Goal: Task Accomplishment & Management: Use online tool/utility

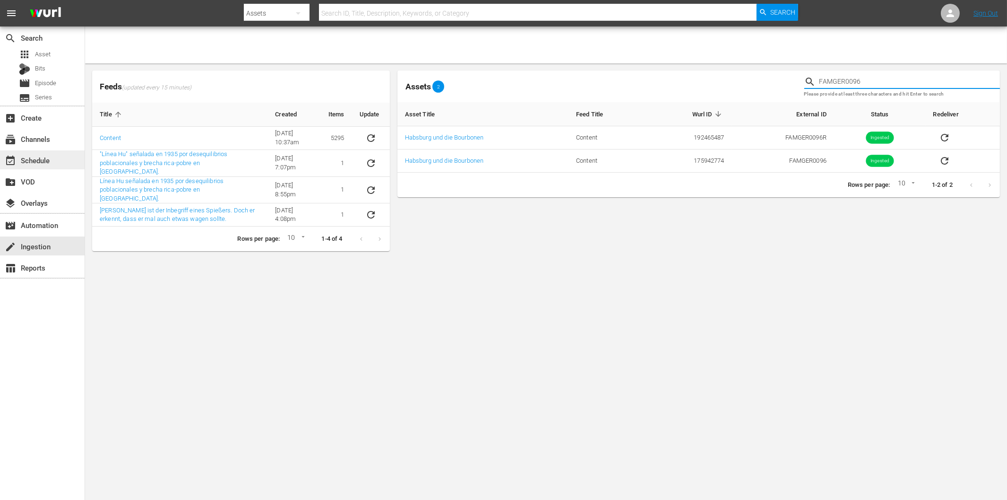
click at [49, 155] on div "event_available Schedule" at bounding box center [26, 159] width 53 height 9
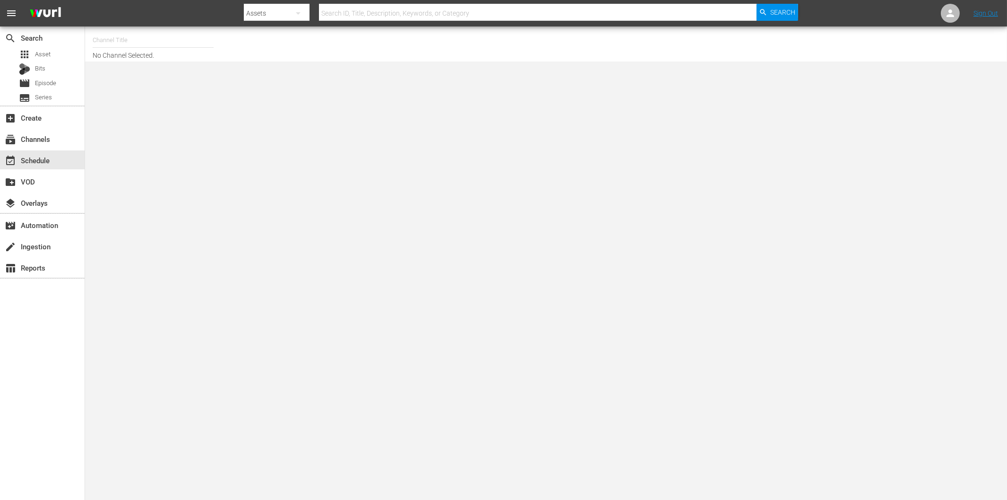
click at [112, 44] on input "text" at bounding box center [153, 40] width 121 height 23
click at [125, 40] on input "text" at bounding box center [153, 40] width 121 height 23
type input "art"
click at [39, 163] on div "event_available Schedule" at bounding box center [26, 159] width 53 height 9
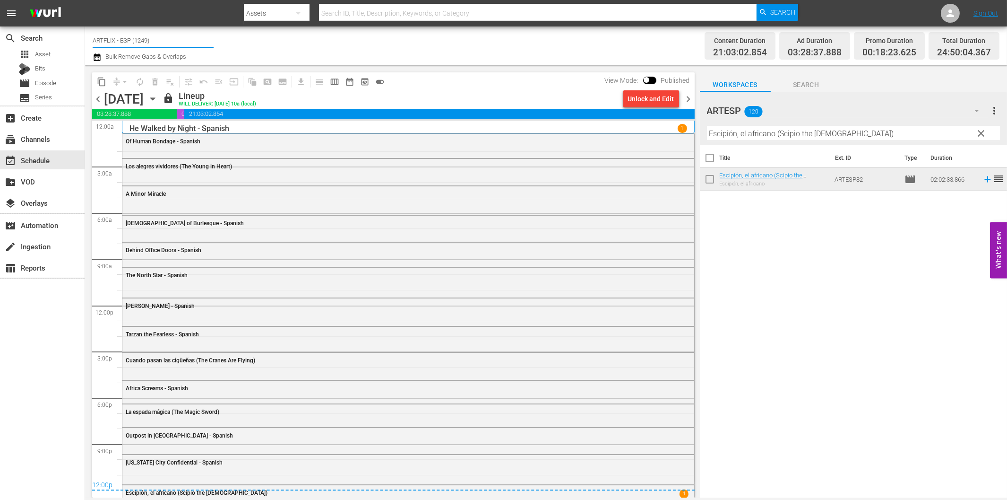
click at [131, 35] on input "ARTFLIX - ESP (1249)" at bounding box center [153, 40] width 121 height 23
drag, startPoint x: 138, startPoint y: 37, endPoint x: 201, endPoint y: 40, distance: 62.9
click at [201, 40] on input "ARTFLIX - ESP (1249)" at bounding box center [153, 40] width 121 height 23
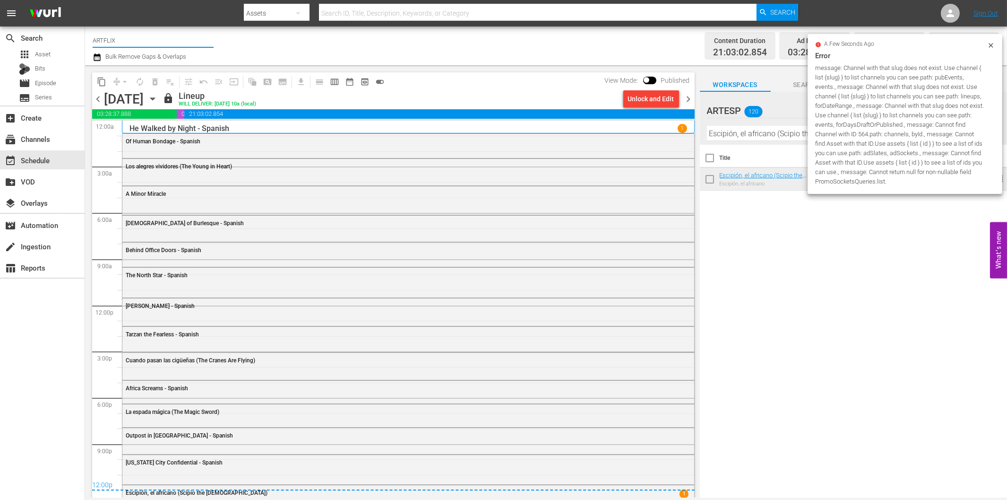
click at [139, 41] on input "ARTFLIX" at bounding box center [153, 40] width 121 height 23
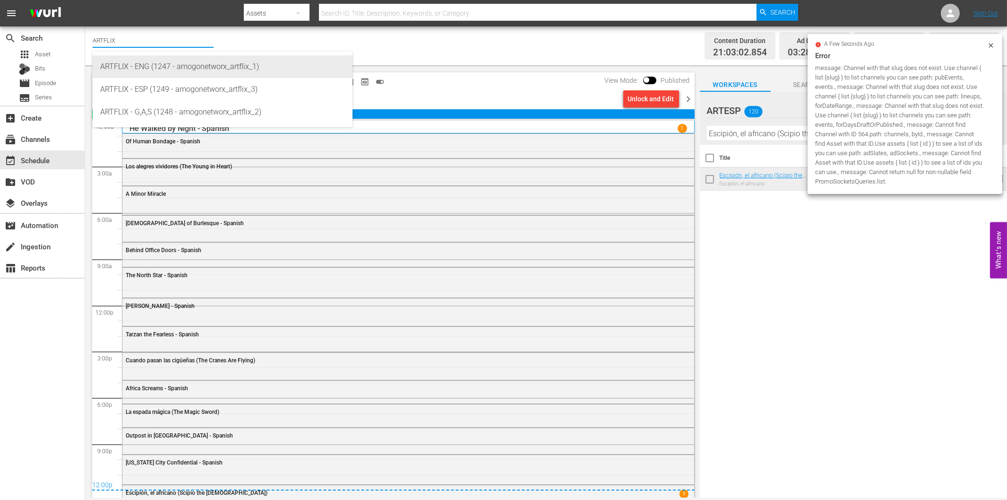
click at [156, 62] on div "ARTFLIX - ENG (1247 - amogonetworx_artflix_1)" at bounding box center [222, 66] width 245 height 23
type input "ARTFLIX - ENG (1247 - amogonetworx_artflix_1)"
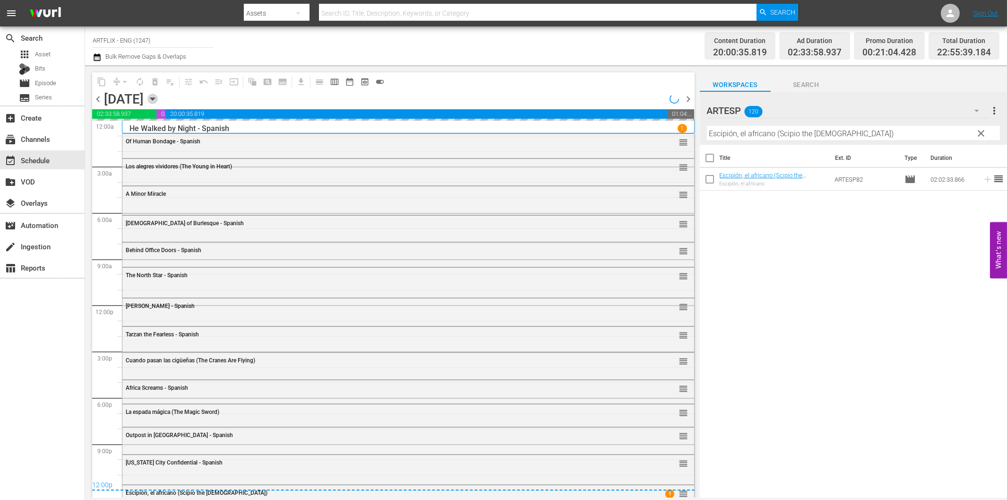
click at [158, 101] on icon "button" at bounding box center [152, 99] width 10 height 10
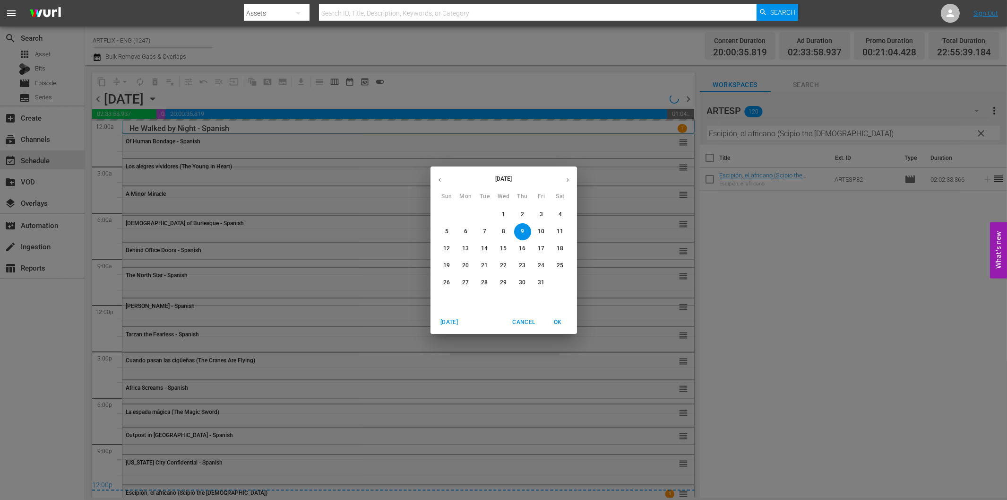
click at [561, 229] on p "11" at bounding box center [560, 231] width 7 height 8
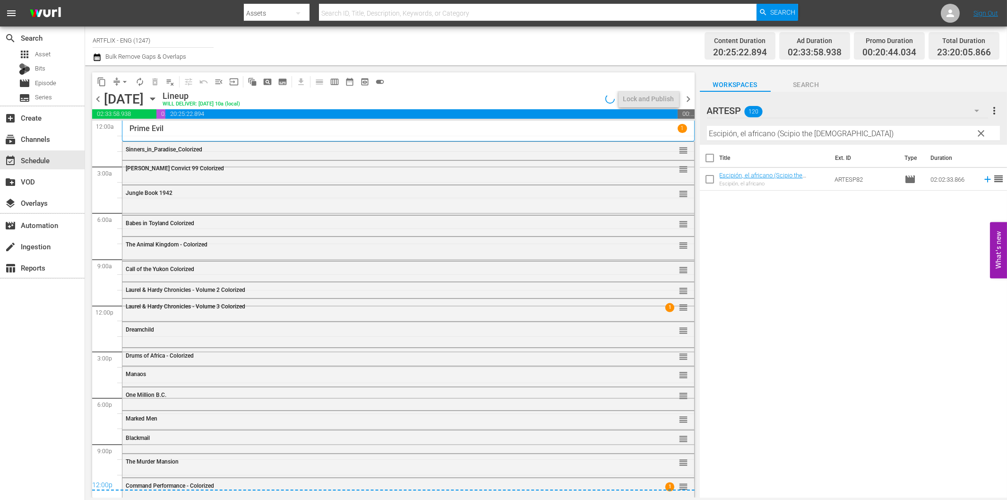
click at [336, 43] on div "Channel Title ARTFLIX - ENG (1247) Bulk Remove Gaps & Overlaps" at bounding box center [340, 46] width 495 height 34
drag, startPoint x: 244, startPoint y: 298, endPoint x: 216, endPoint y: 307, distance: 29.9
click at [216, 307] on span "Laurel & Hardy Chronicles - Volume 3 Colorized" at bounding box center [186, 306] width 120 height 7
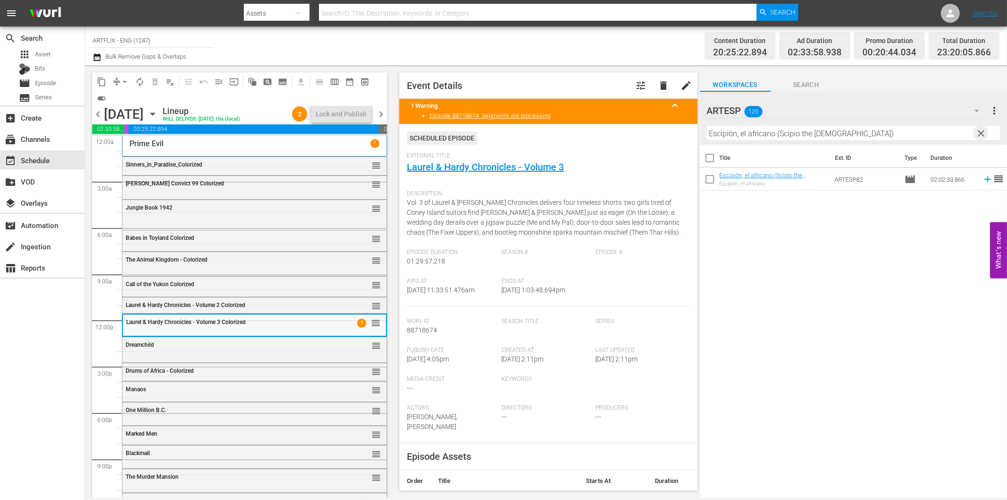
click at [982, 132] on span "clear" at bounding box center [980, 133] width 11 height 11
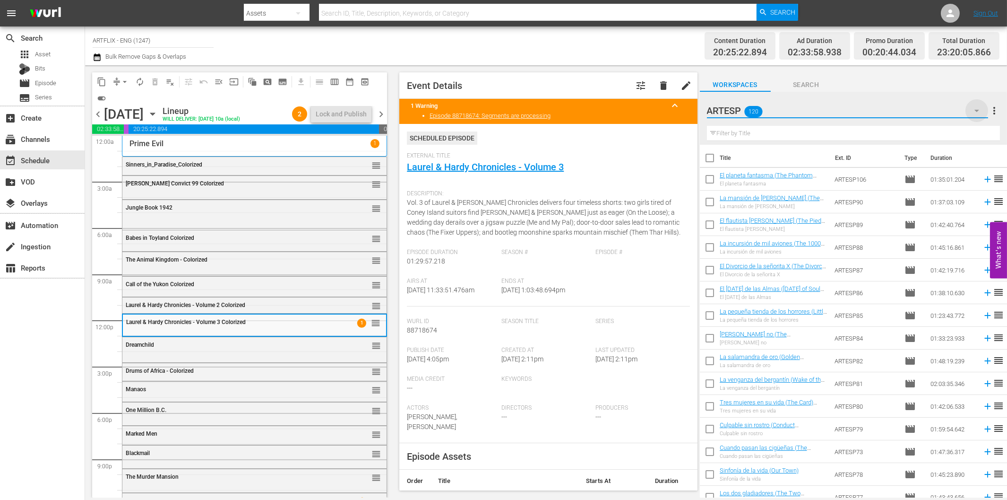
click at [976, 111] on icon "button" at bounding box center [977, 111] width 5 height 2
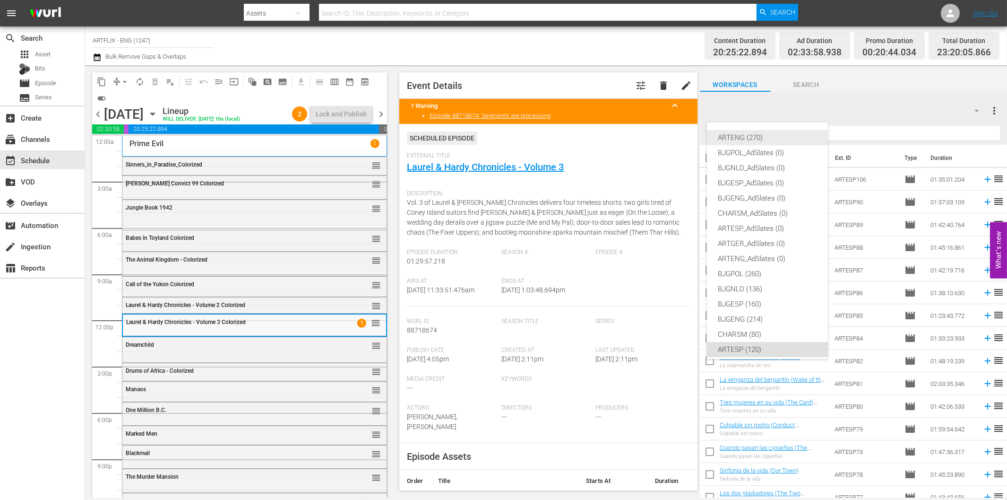
click at [751, 140] on div "ARTENG (270)" at bounding box center [767, 137] width 98 height 15
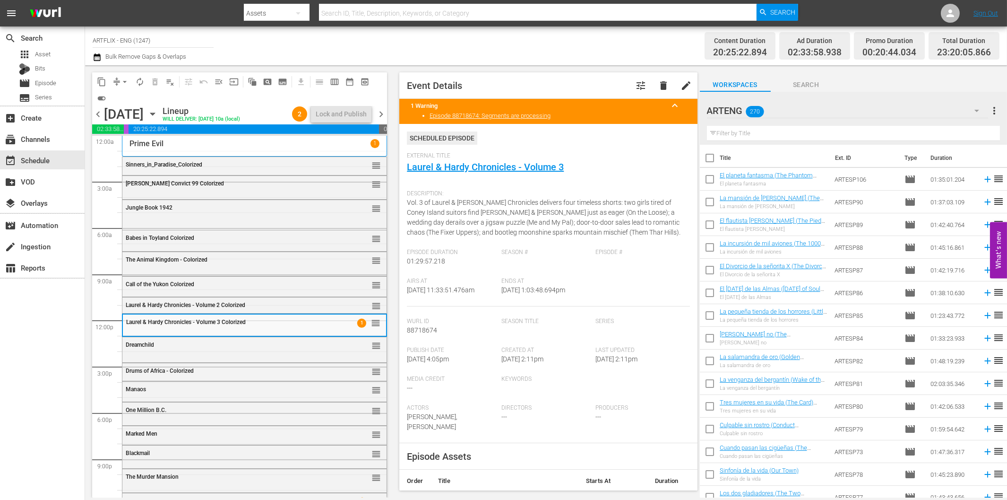
click at [742, 133] on input "text" at bounding box center [853, 133] width 293 height 15
click at [822, 100] on div "ARTENG 270" at bounding box center [847, 110] width 281 height 26
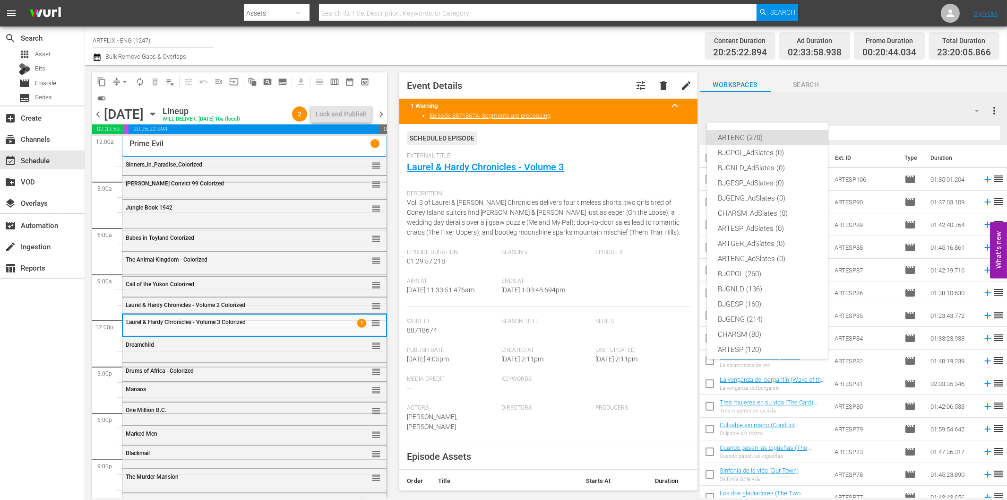
click at [894, 81] on div "ARTENG (270) BJGPOL_AdSlates (0) BJGNLD_AdSlates (0) BJGESP_AdSlates (0) BJGENG…" at bounding box center [503, 250] width 1007 height 500
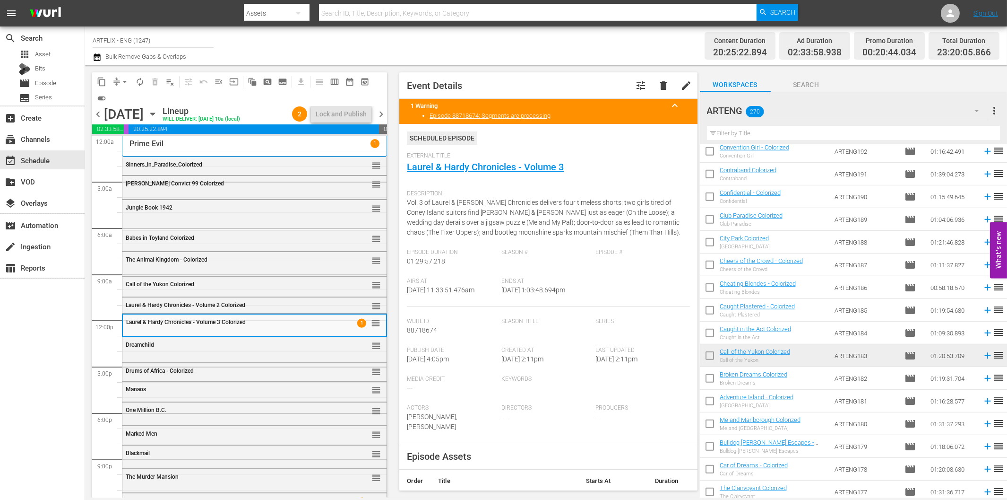
scroll to position [1890, 0]
click at [658, 85] on span "delete" at bounding box center [663, 85] width 11 height 11
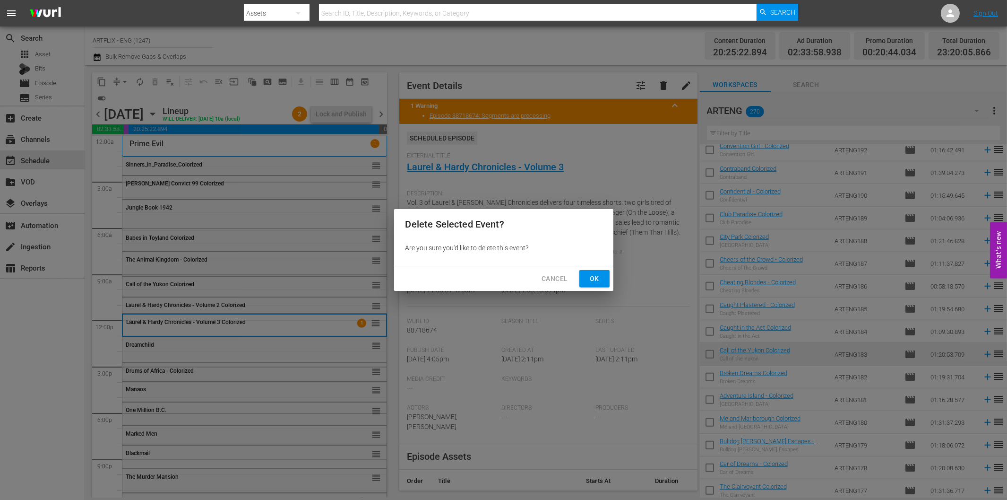
click at [599, 280] on span "Ok" at bounding box center [594, 279] width 15 height 12
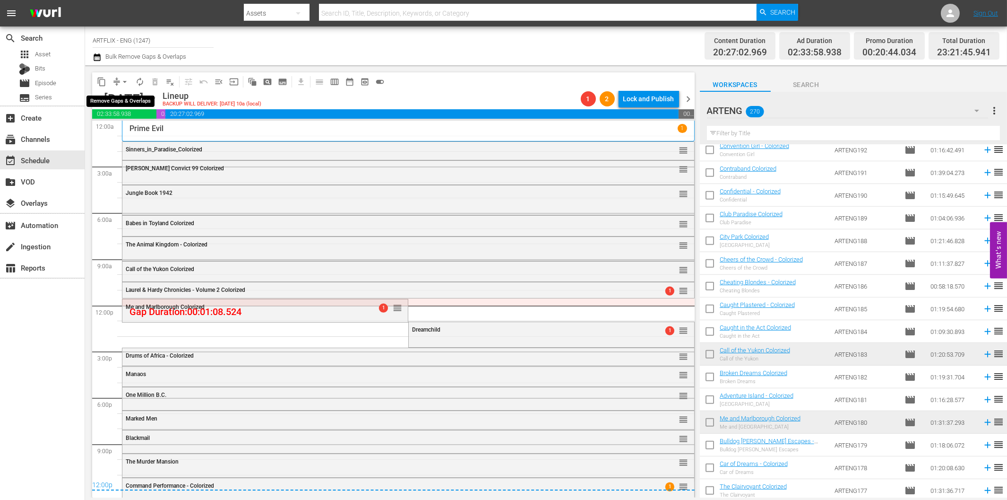
click at [124, 80] on span "arrow_drop_down" at bounding box center [124, 81] width 9 height 9
click at [138, 128] on li "Align to End of Previous Day" at bounding box center [125, 132] width 99 height 16
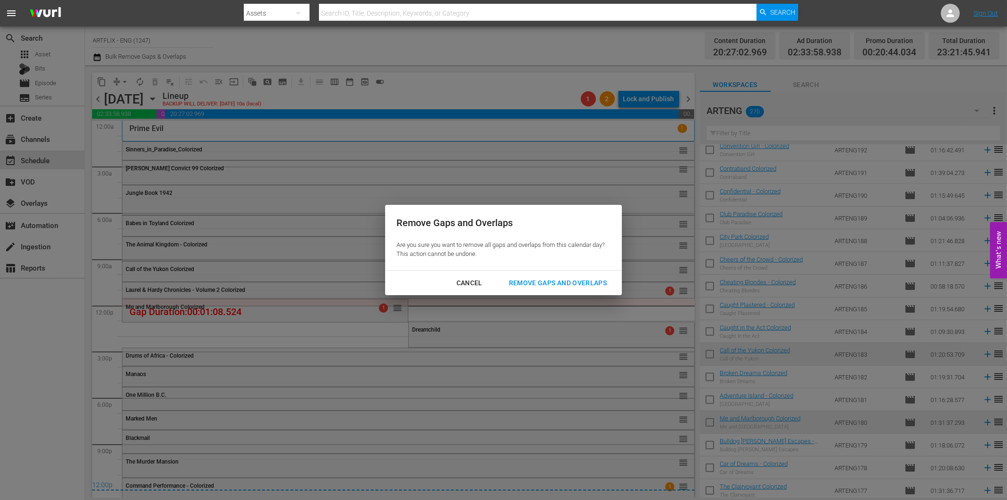
click at [544, 281] on div "Remove Gaps and Overlaps" at bounding box center [557, 283] width 113 height 12
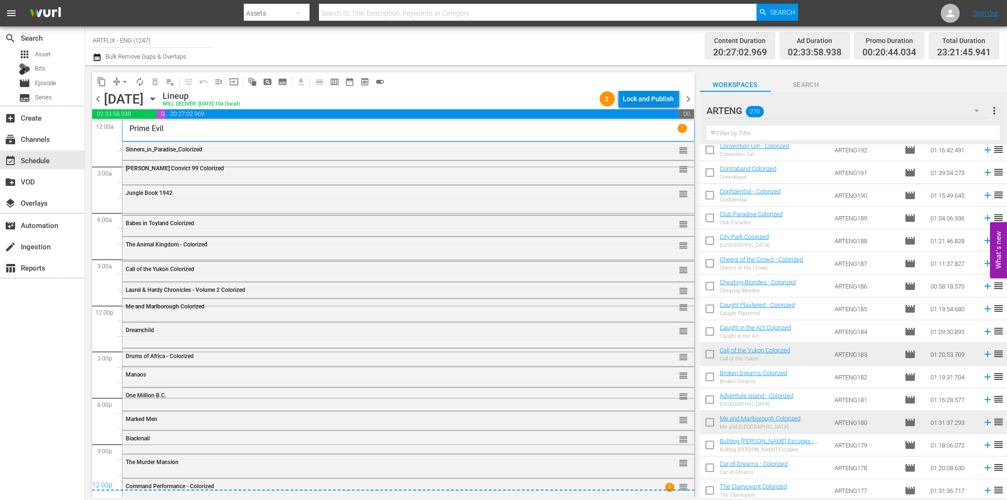
click at [634, 92] on div "Lock and Publish" at bounding box center [648, 98] width 51 height 17
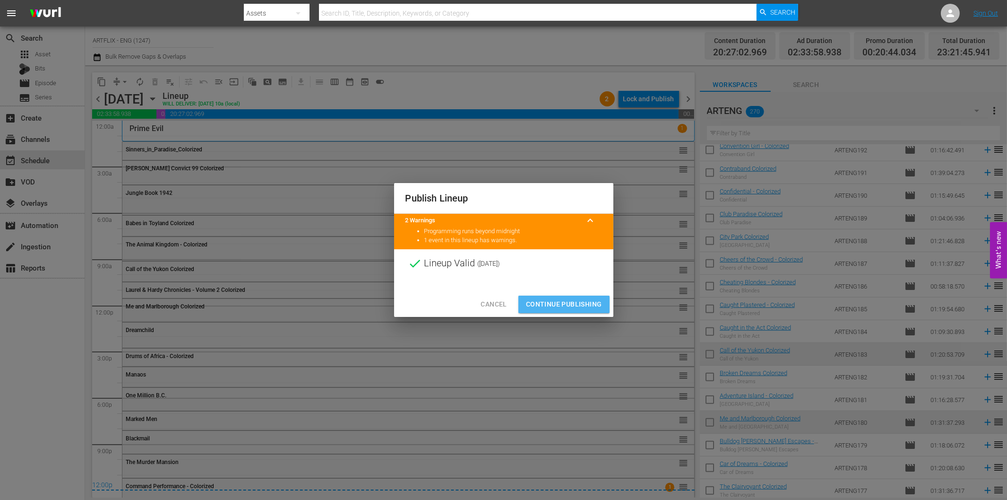
click at [592, 307] on span "Continue Publishing" at bounding box center [564, 304] width 76 height 12
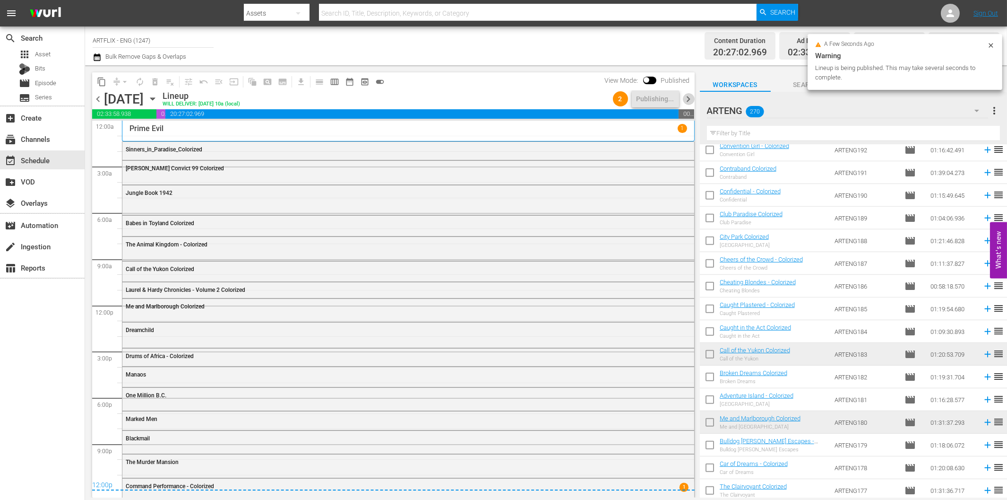
click at [689, 98] on span "chevron_right" at bounding box center [689, 99] width 12 height 12
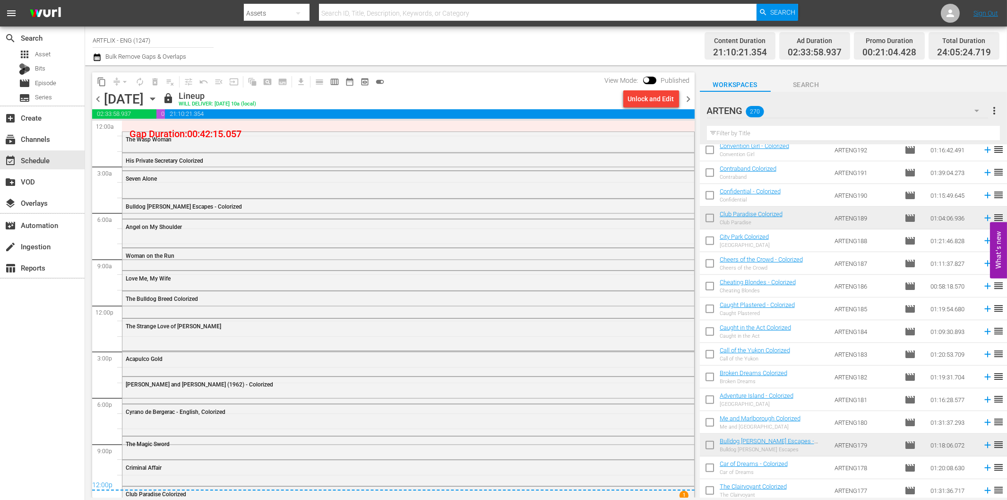
click at [658, 100] on div "Unlock and Edit" at bounding box center [651, 98] width 46 height 17
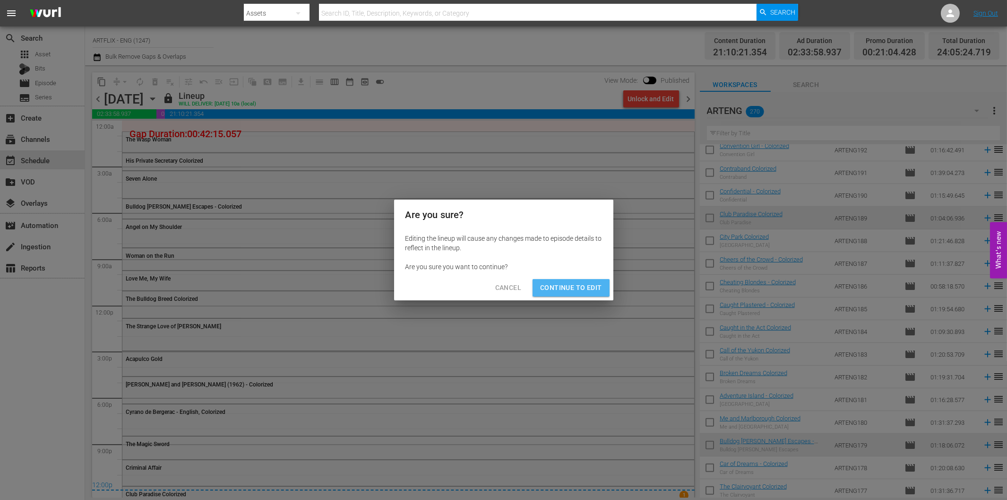
click at [589, 288] on span "Continue to Edit" at bounding box center [570, 288] width 61 height 12
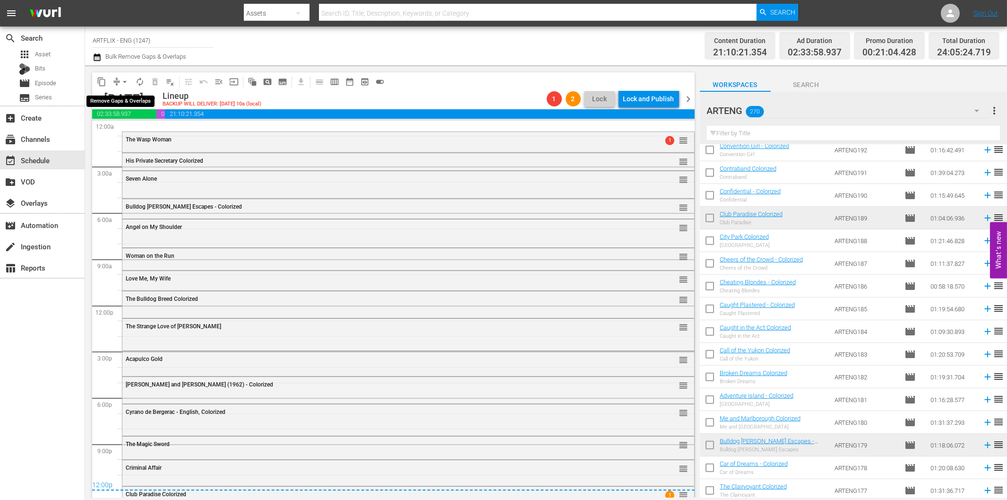
click at [121, 79] on span "arrow_drop_down" at bounding box center [124, 81] width 9 height 9
click at [131, 113] on li "Align to First Episode" at bounding box center [125, 116] width 78 height 16
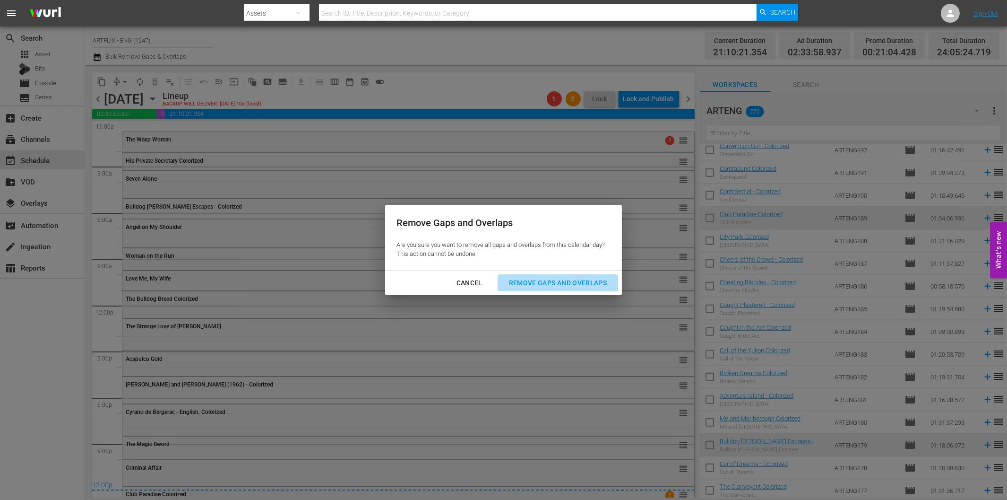
click at [549, 277] on div "Remove Gaps and Overlaps" at bounding box center [557, 283] width 113 height 12
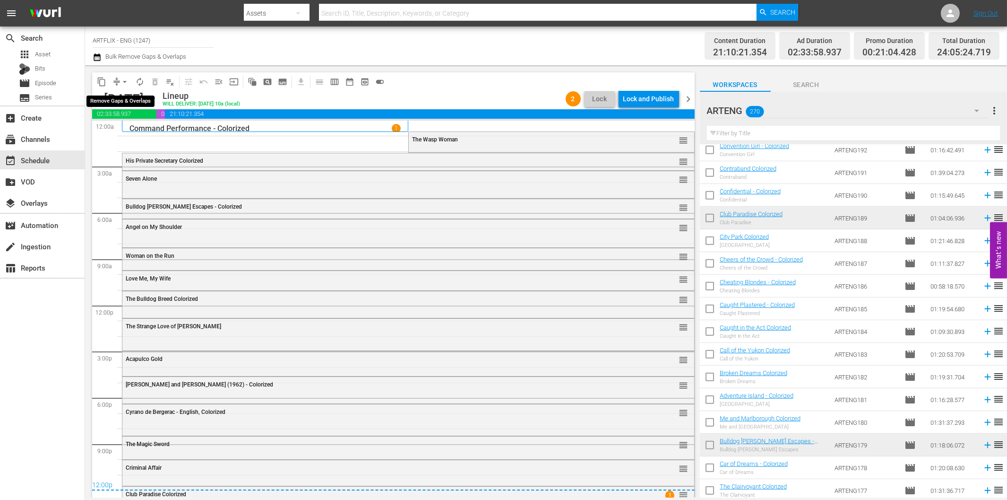
click at [121, 81] on span "arrow_drop_down" at bounding box center [124, 81] width 9 height 9
click at [149, 129] on li "Align to End of Previous Day" at bounding box center [125, 132] width 99 height 16
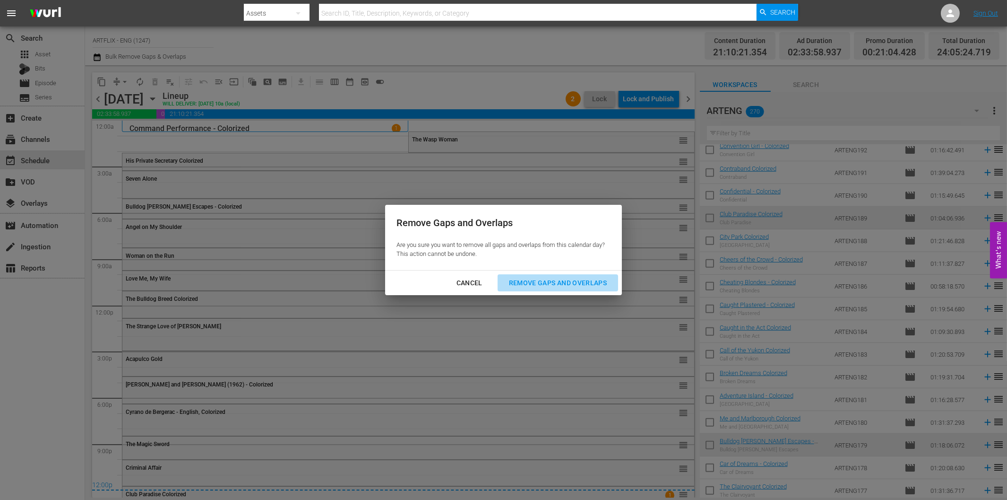
click at [556, 285] on div "Remove Gaps and Overlaps" at bounding box center [557, 283] width 113 height 12
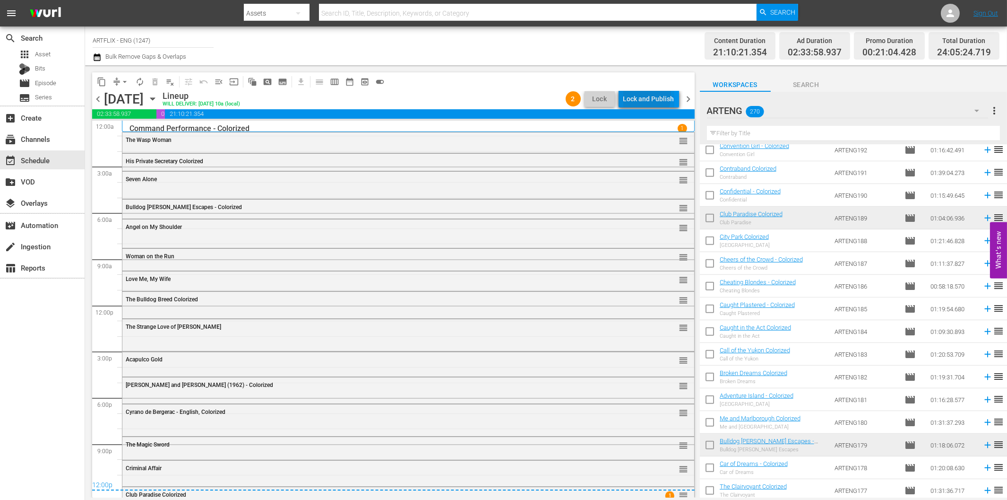
click at [641, 96] on div "Lock and Publish" at bounding box center [648, 98] width 51 height 17
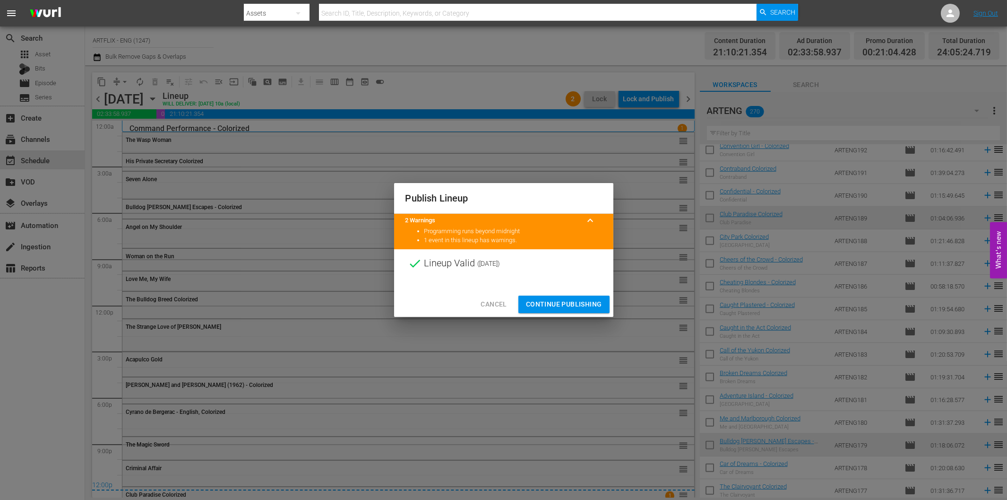
click at [554, 306] on span "Continue Publishing" at bounding box center [564, 304] width 76 height 12
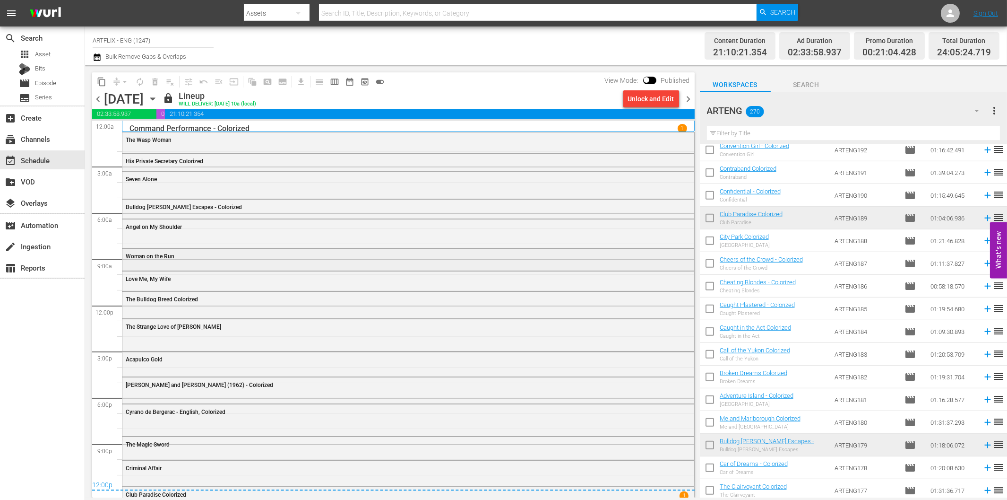
scroll to position [5, 0]
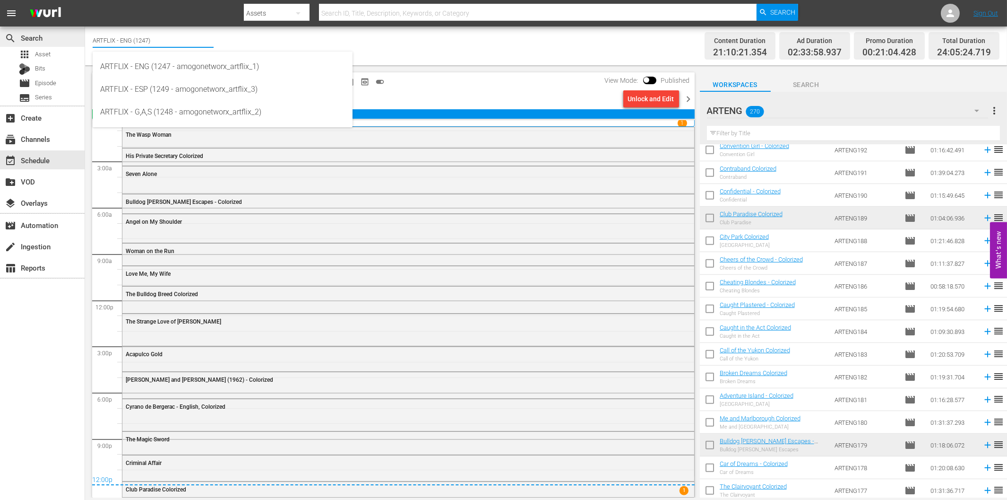
drag, startPoint x: 159, startPoint y: 38, endPoint x: 58, endPoint y: 35, distance: 101.2
click at [85, 0] on div "search Search apps Asset Bits movie Episode subtitles Series add_box Create sub…" at bounding box center [546, 0] width 922 height 0
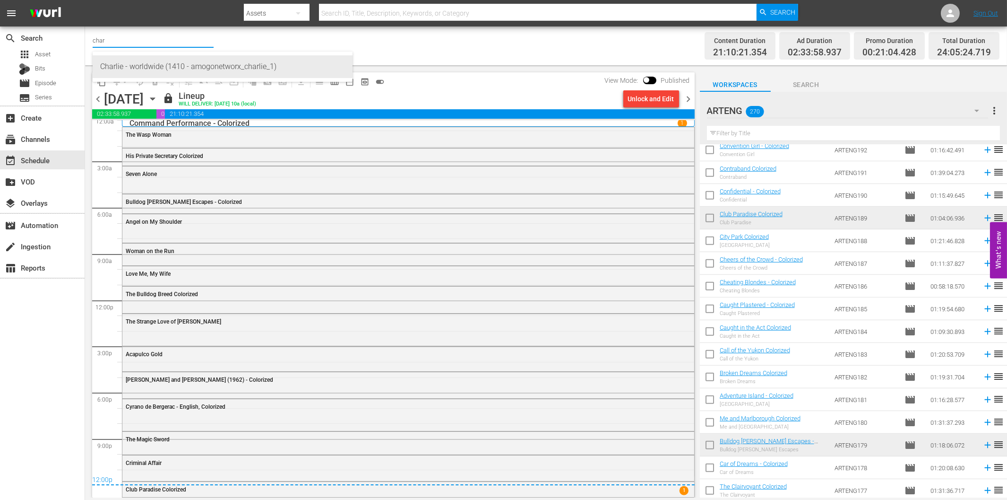
click at [137, 69] on div "Charlie - worldwide (1410 - amogonetworx_charlie_1)" at bounding box center [222, 66] width 245 height 23
type input "Charlie - worldwide (1410 - amogonetworx_charlie_1)"
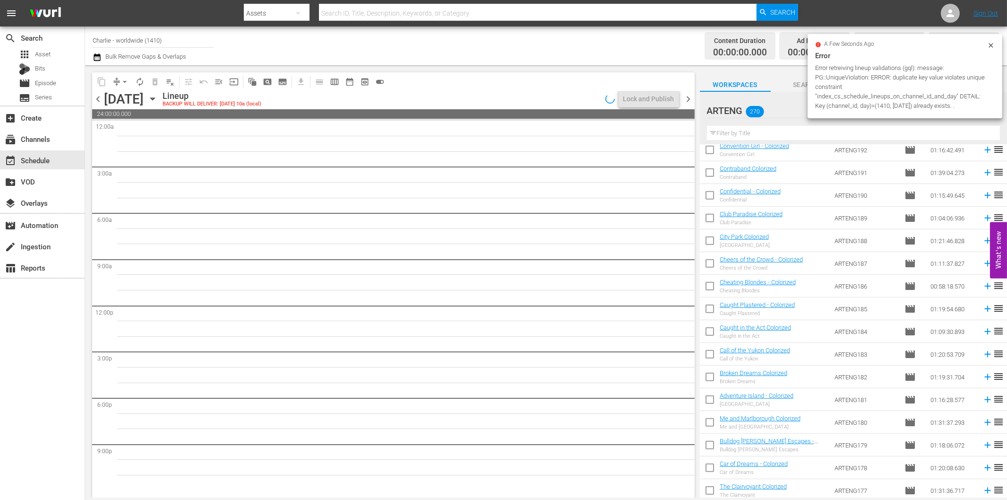
click at [155, 98] on icon "button" at bounding box center [152, 99] width 4 height 2
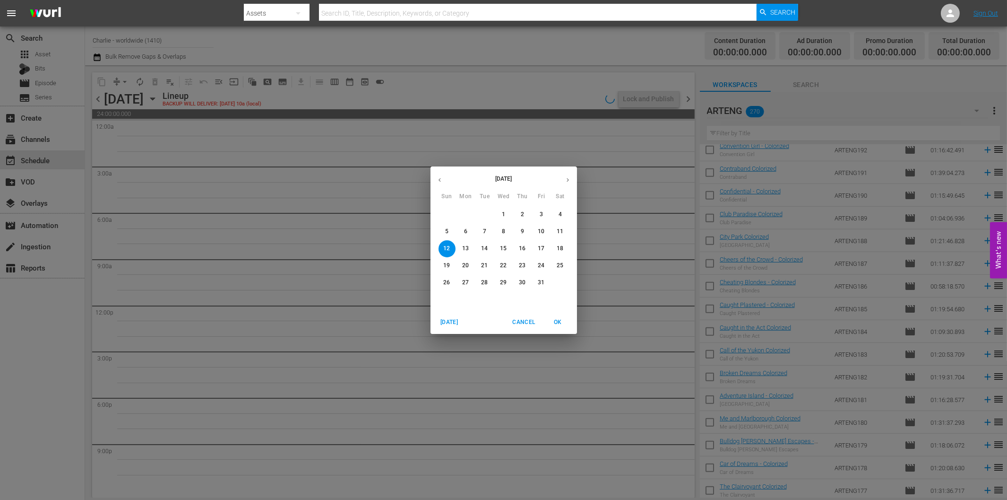
click at [469, 232] on span "6" at bounding box center [465, 231] width 17 height 8
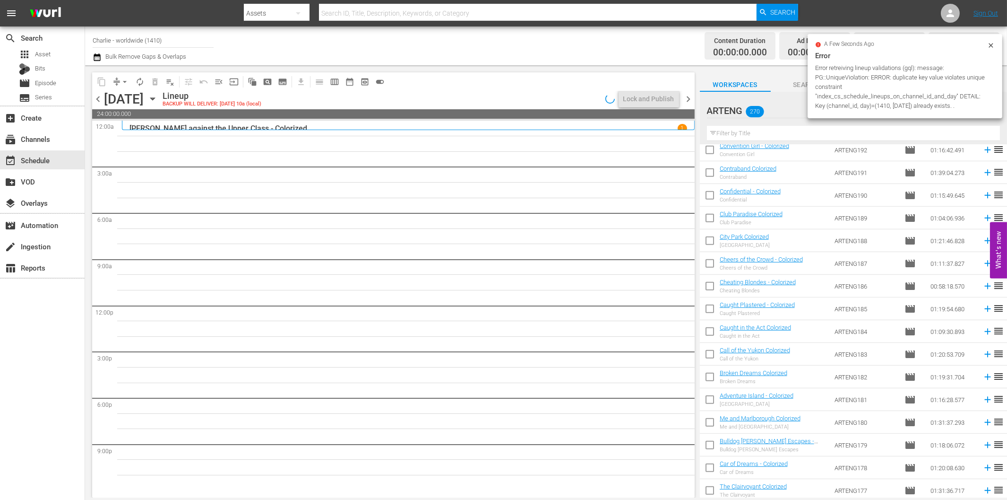
click at [765, 134] on input "text" at bounding box center [853, 133] width 293 height 15
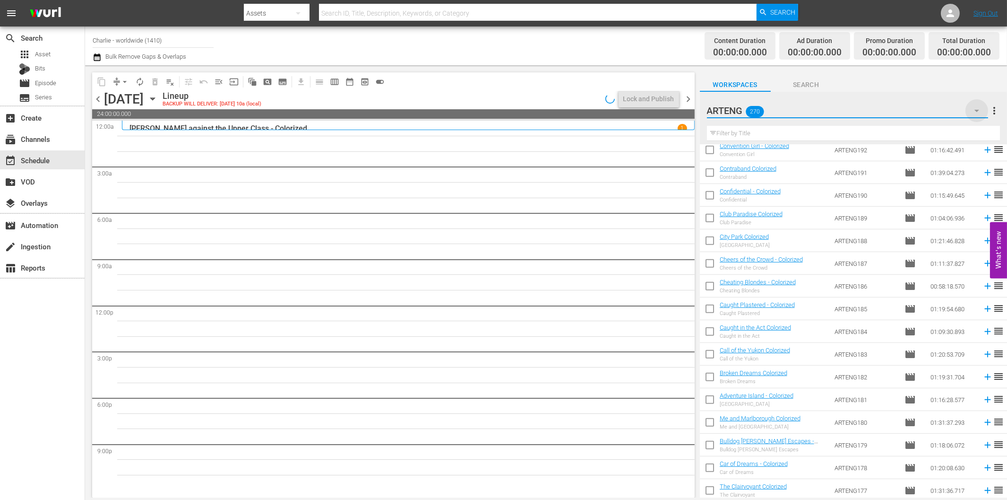
click at [976, 110] on icon "button" at bounding box center [976, 110] width 11 height 11
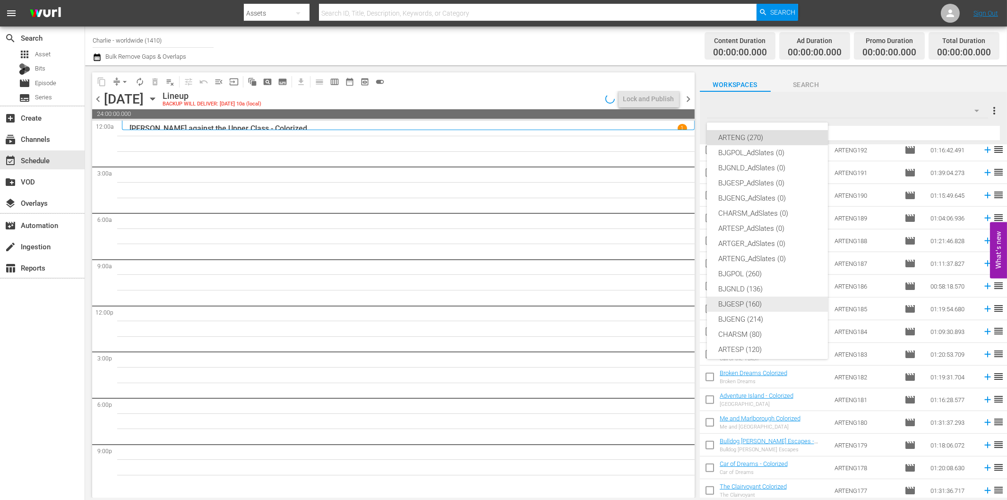
scroll to position [35, 0]
click at [754, 295] on div "CHARSM (80)" at bounding box center [767, 298] width 98 height 15
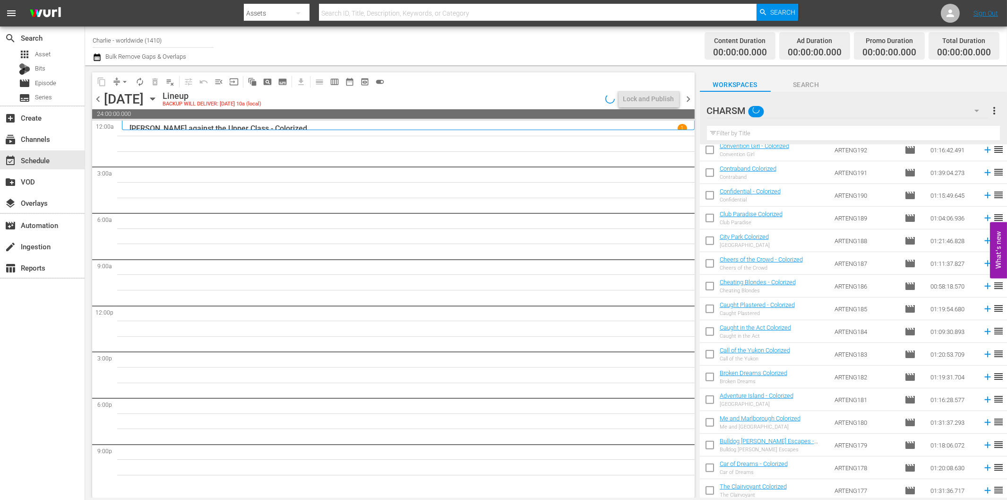
scroll to position [0, 0]
click at [780, 136] on input "text" at bounding box center [853, 133] width 293 height 15
paste input "Bare Knees"
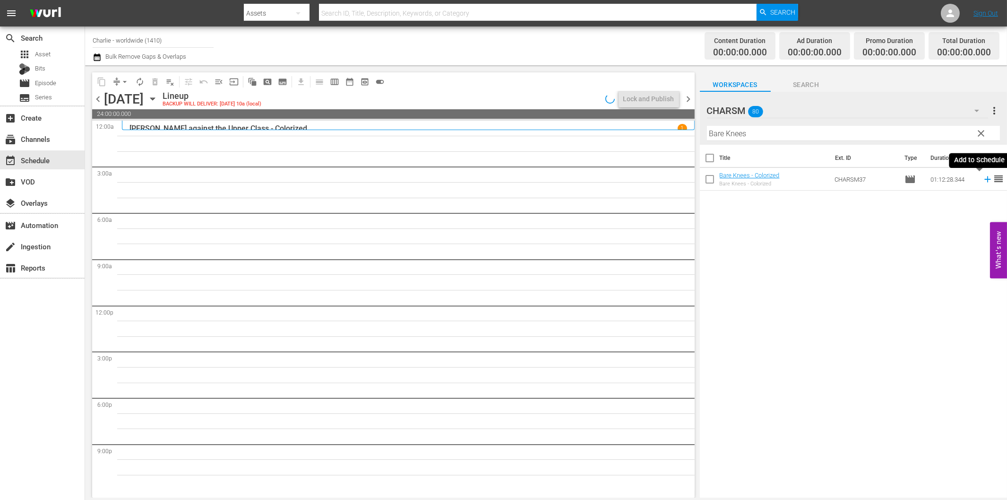
click at [983, 178] on icon at bounding box center [988, 179] width 10 height 10
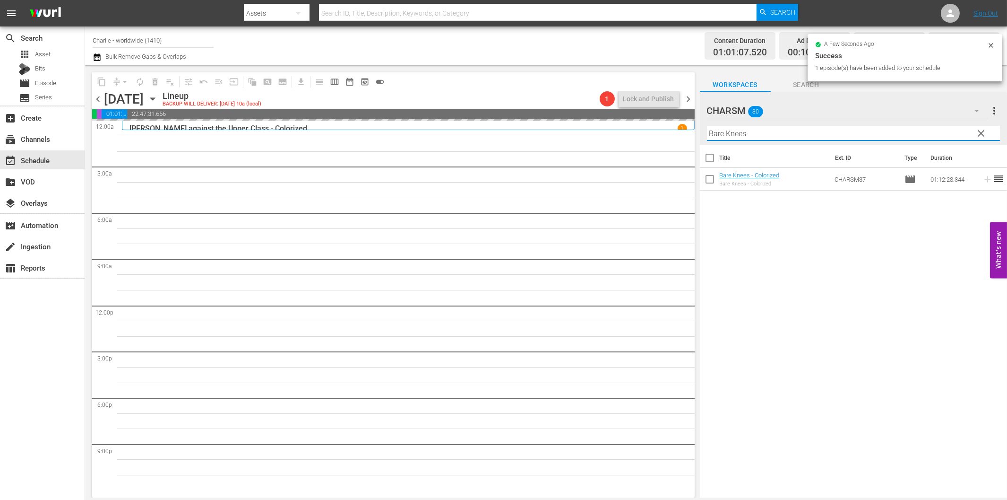
click at [805, 133] on input "Bare Knees" at bounding box center [853, 133] width 293 height 15
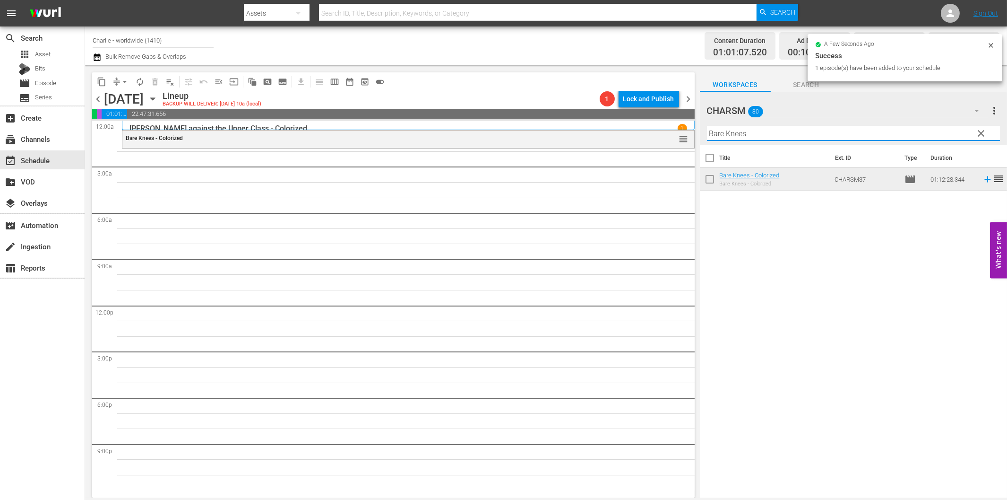
paste input "[PERSON_NAME] - Why Worry?"
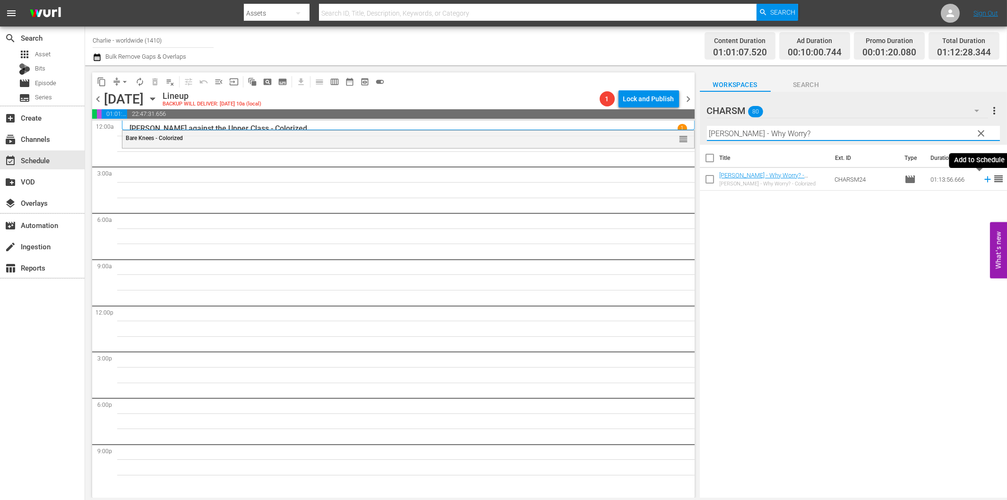
click at [984, 177] on icon at bounding box center [987, 179] width 6 height 6
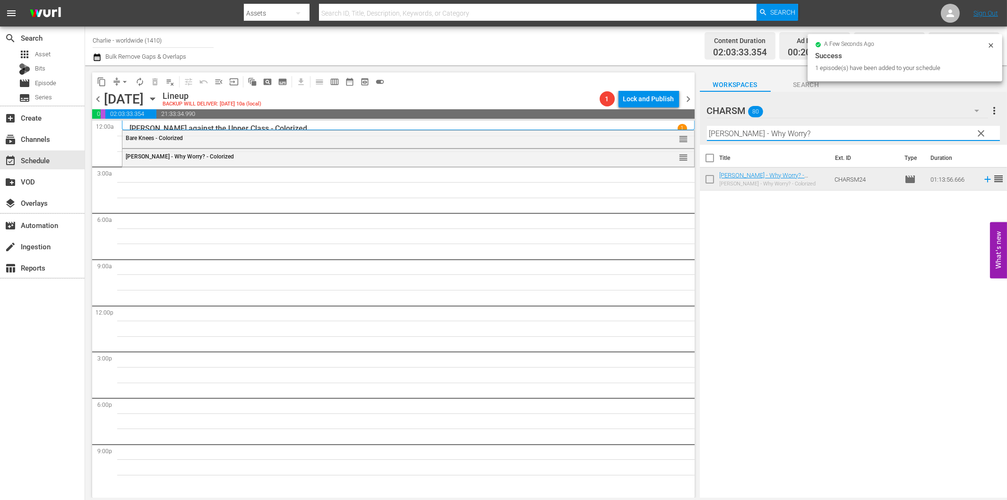
click at [754, 136] on input "[PERSON_NAME] - Why Worry?" at bounding box center [853, 133] width 293 height 15
paste input "Laurel & Hardy Silent Chronicles - Vol. 6"
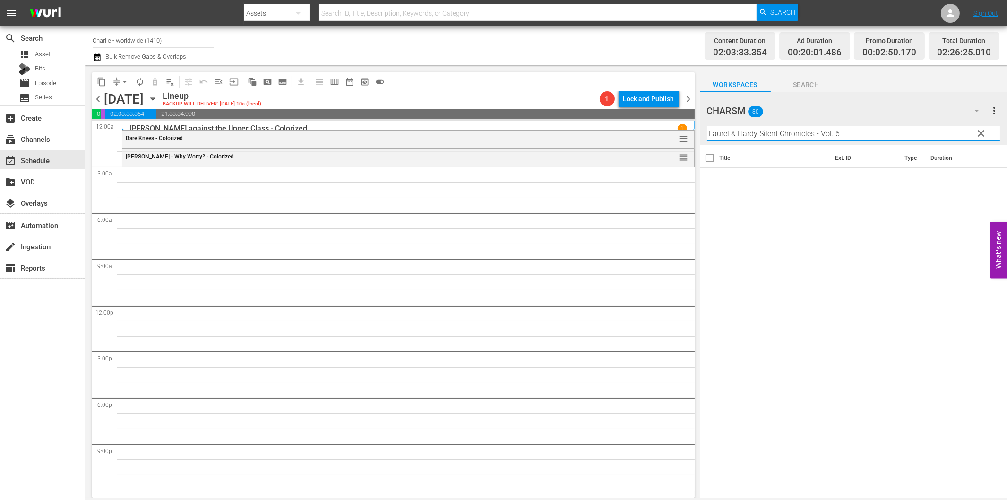
drag, startPoint x: 820, startPoint y: 135, endPoint x: 875, endPoint y: 136, distance: 55.3
click at [875, 136] on input "Laurel & Hardy Silent Chronicles - Vol. 6" at bounding box center [853, 133] width 293 height 15
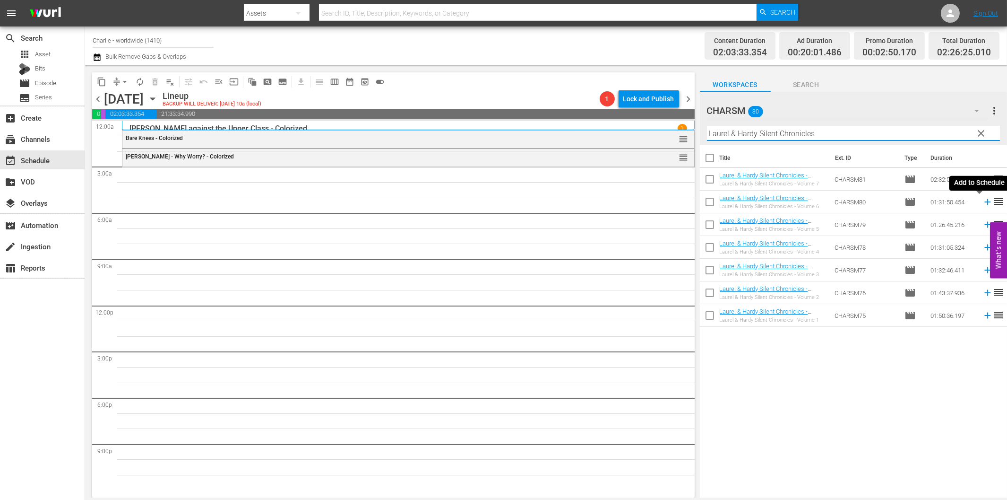
click at [983, 202] on icon at bounding box center [988, 202] width 10 height 10
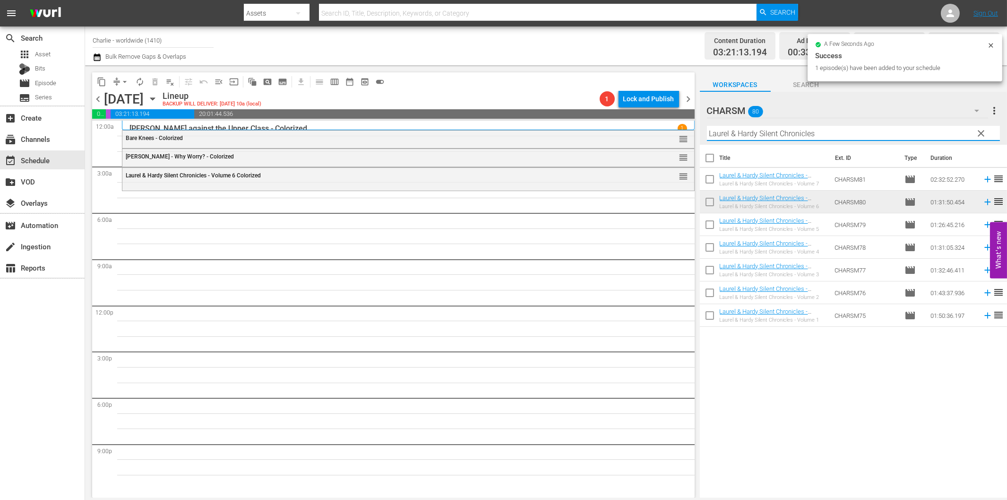
click at [747, 130] on input "Laurel & Hardy Silent Chronicles" at bounding box center [853, 133] width 293 height 15
paste input "Battleship Potemkin"
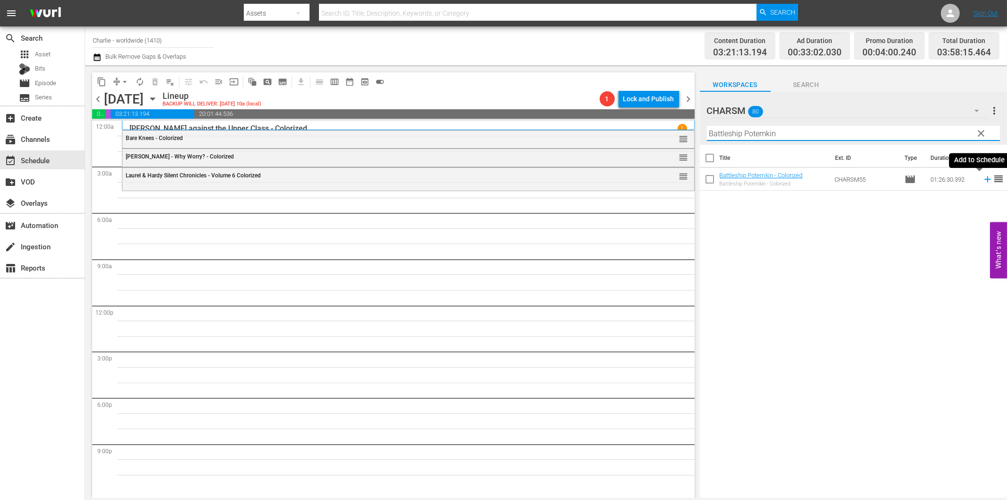
click at [983, 181] on icon at bounding box center [988, 179] width 10 height 10
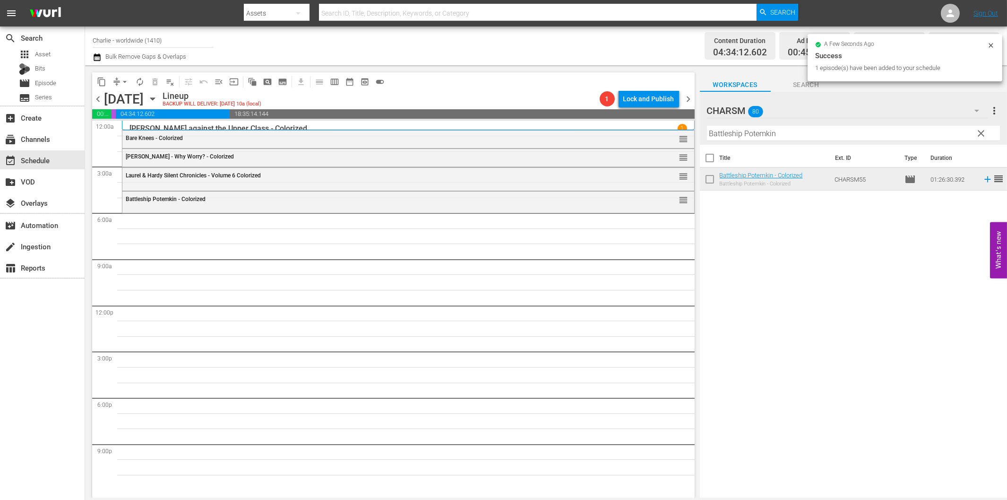
click at [733, 135] on input "Battleship Potemkin" at bounding box center [853, 133] width 293 height 15
paste input "The Cruise of the [PERSON_NAME]"
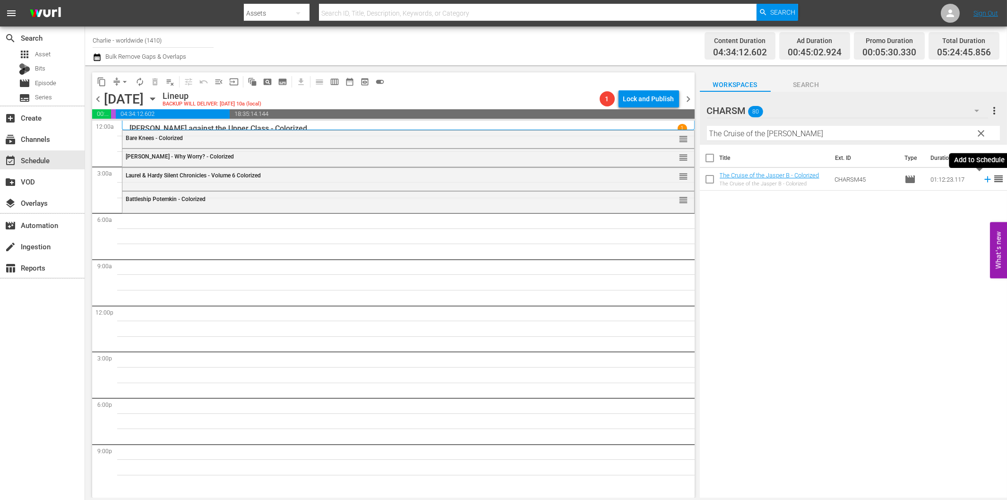
click at [984, 178] on icon at bounding box center [987, 179] width 6 height 6
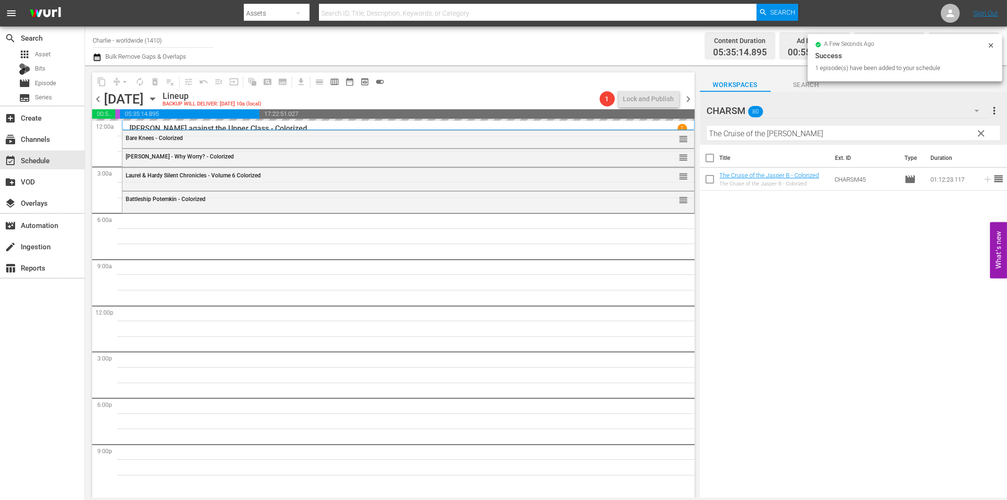
click at [782, 138] on input "The Cruise of the [PERSON_NAME]" at bounding box center [853, 133] width 293 height 15
paste input "[PERSON_NAME]"
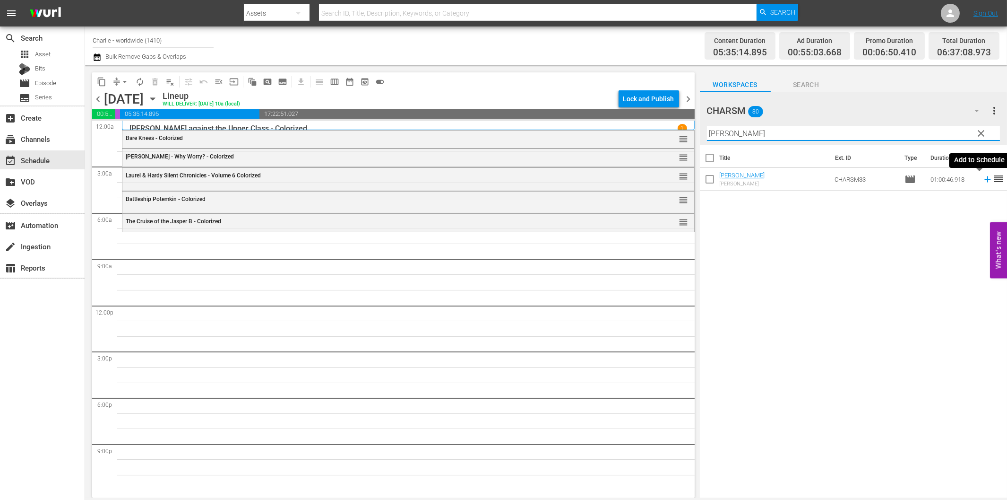
click at [983, 178] on icon at bounding box center [988, 179] width 10 height 10
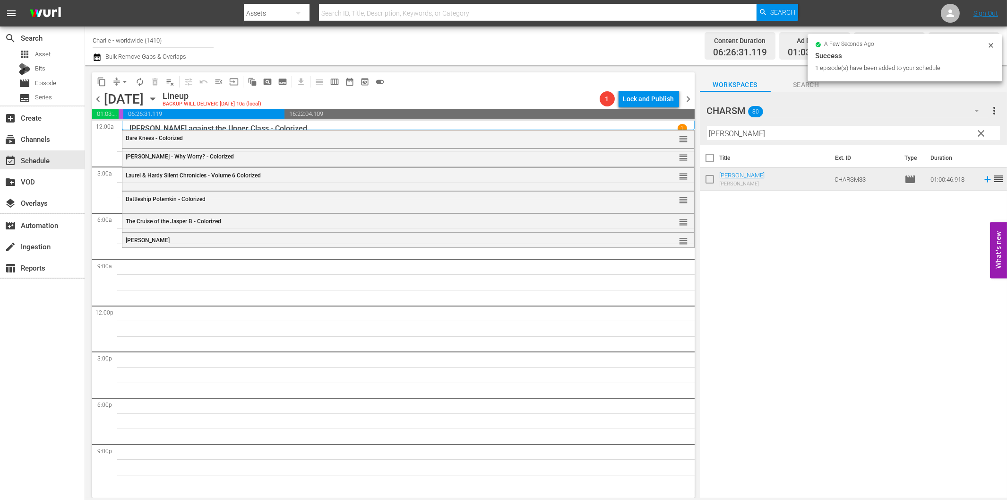
click at [764, 138] on input "[PERSON_NAME]" at bounding box center [853, 133] width 293 height 15
paste input "[PERSON_NAME] at Work - Volume Two"
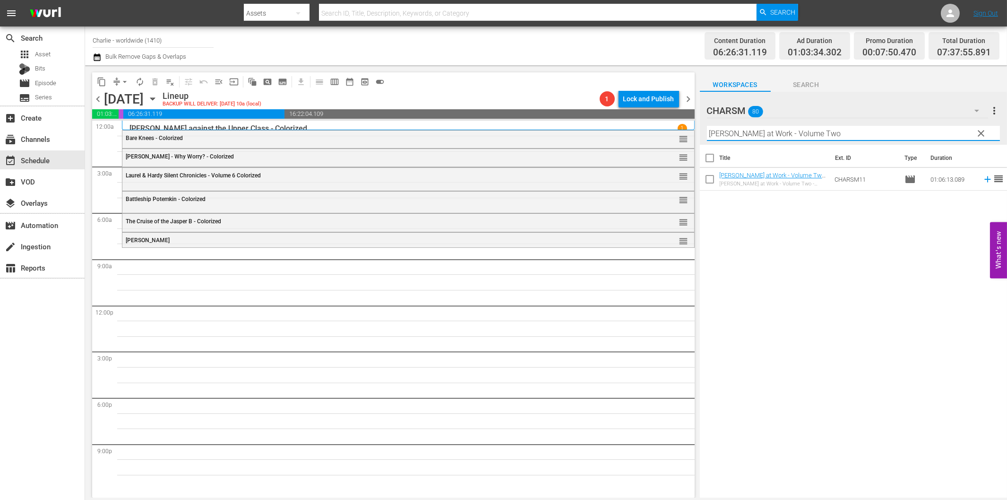
click at [983, 181] on icon at bounding box center [988, 179] width 10 height 10
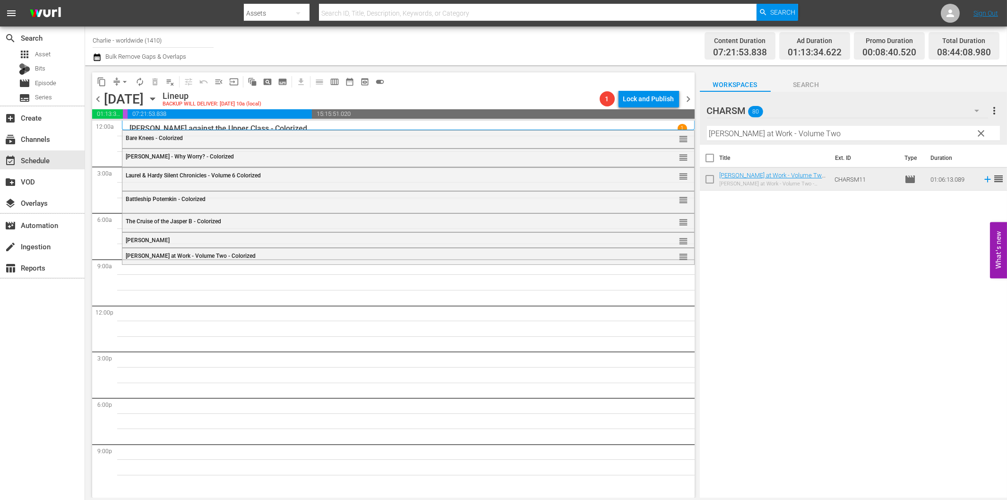
click at [828, 134] on input "[PERSON_NAME] at Work - Volume Two" at bounding box center [853, 133] width 293 height 15
paste input "Dress Parade"
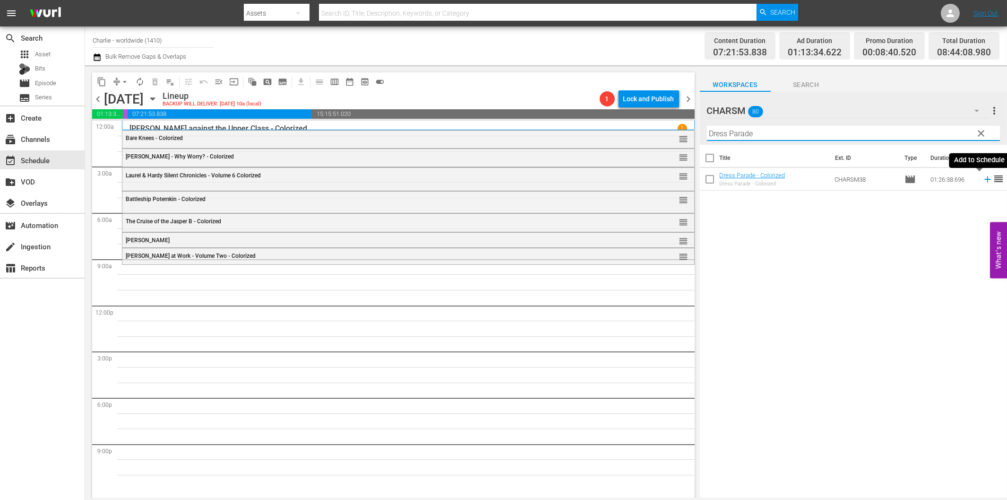
click at [983, 182] on icon at bounding box center [988, 179] width 10 height 10
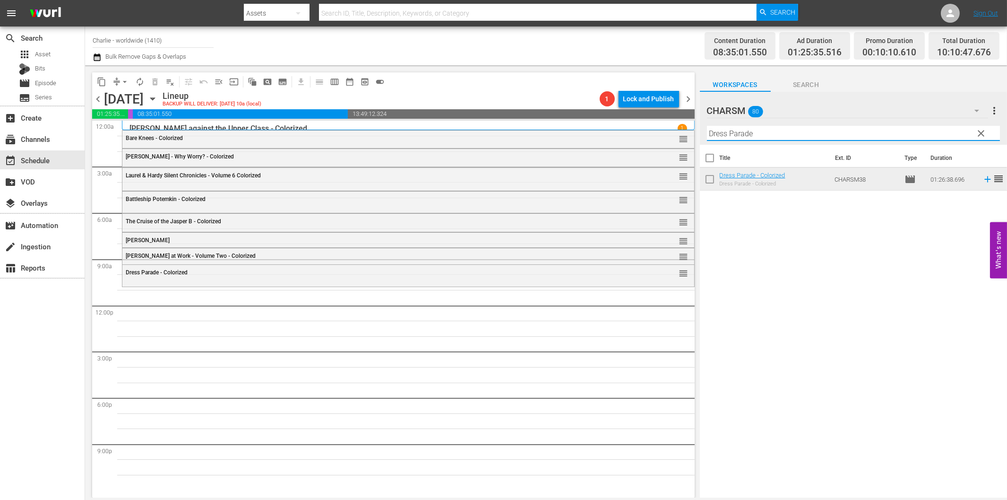
click at [814, 131] on input "Dress Parade" at bounding box center [853, 133] width 293 height 15
paste input "A Day in the Life of [PERSON_NAME]"
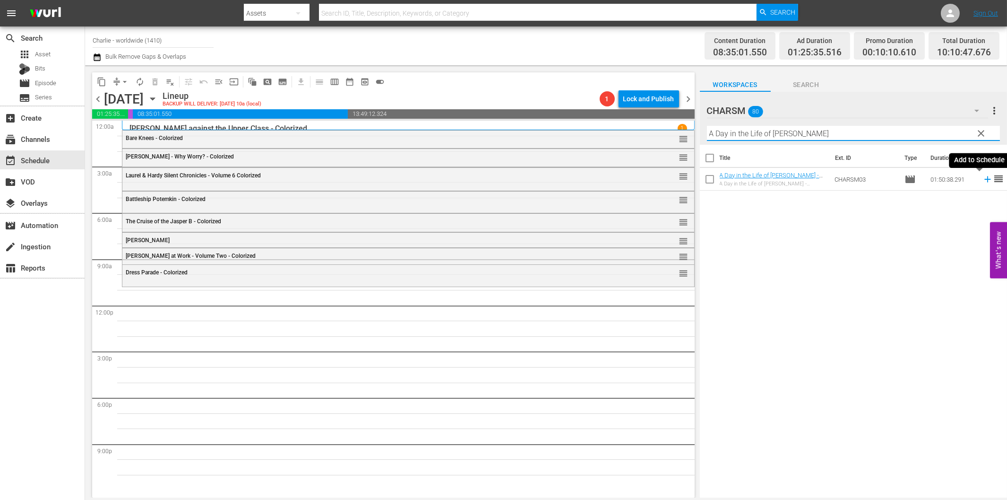
click at [984, 179] on icon at bounding box center [987, 179] width 6 height 6
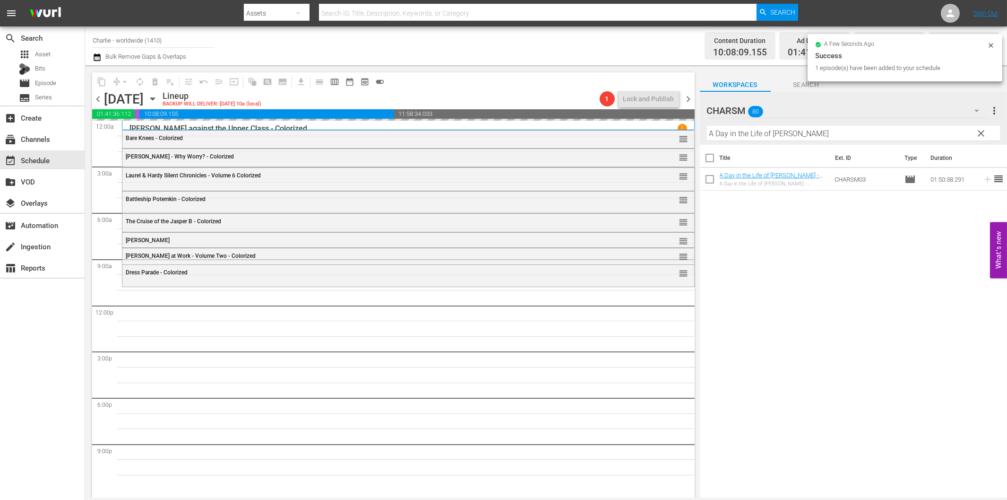
click at [739, 136] on input "A Day in the Life of [PERSON_NAME]" at bounding box center [853, 133] width 293 height 15
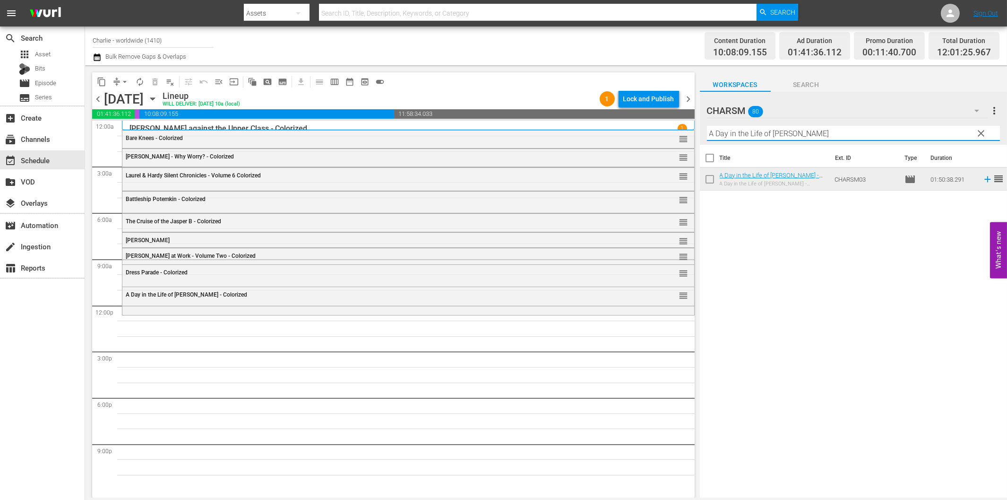
paste input "[PERSON_NAME]'s Stay at the Hotel"
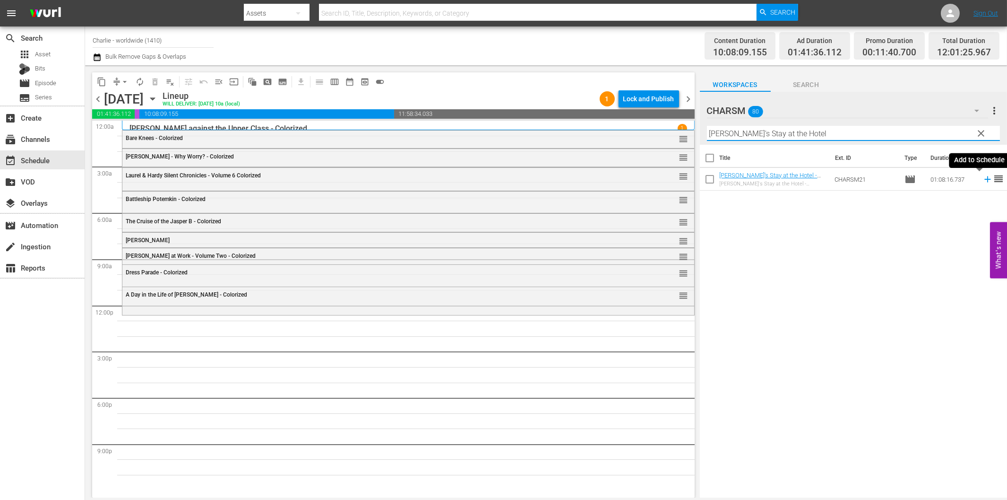
click at [983, 180] on icon at bounding box center [988, 179] width 10 height 10
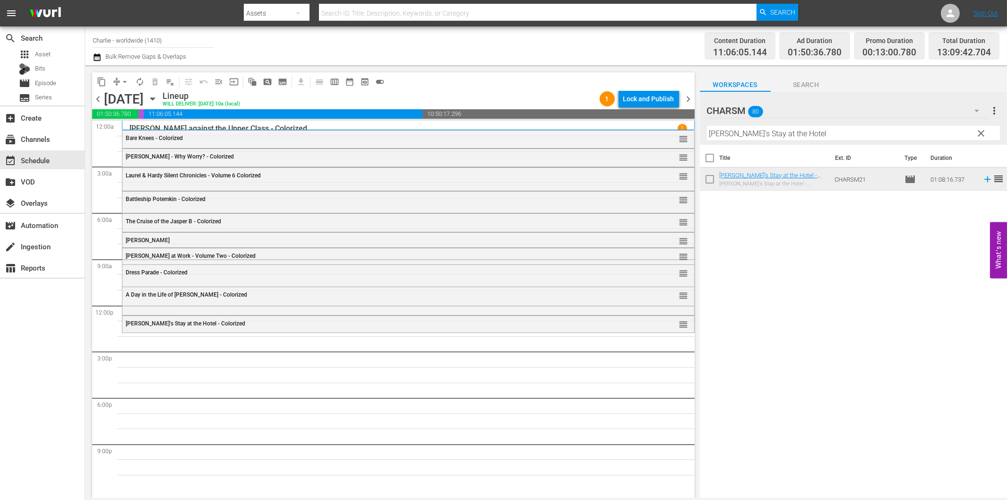
click at [776, 132] on input "[PERSON_NAME]'s Stay at the Hotel" at bounding box center [853, 133] width 293 height 15
paste input "[PERSON_NAME] Compilation – Part 2"
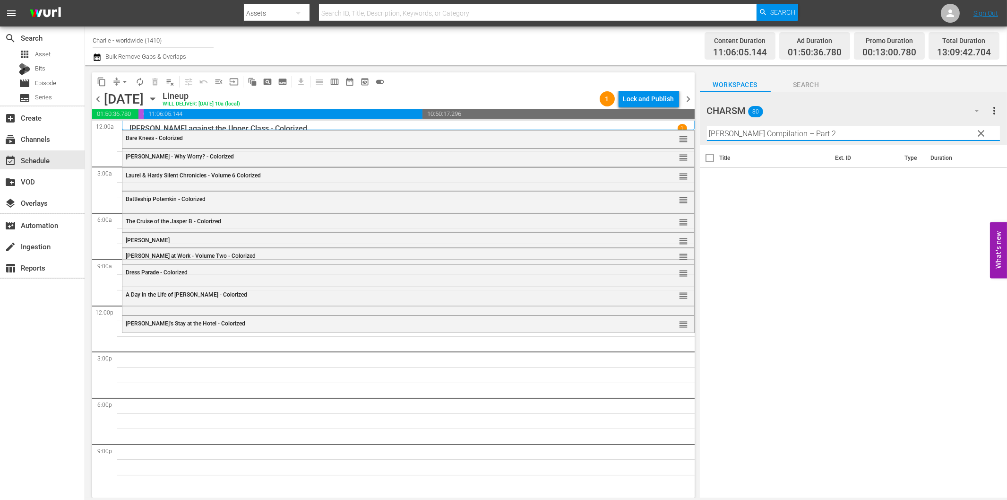
click at [800, 131] on input "[PERSON_NAME] Compilation – Part 2" at bounding box center [853, 133] width 293 height 15
drag, startPoint x: 853, startPoint y: 133, endPoint x: 804, endPoint y: 135, distance: 48.2
click at [852, 133] on input "[PERSON_NAME] Compilation – Part 2" at bounding box center [853, 133] width 293 height 15
drag, startPoint x: 819, startPoint y: 135, endPoint x: 849, endPoint y: 137, distance: 30.3
click at [849, 137] on input "[PERSON_NAME] Compilation – Part 2" at bounding box center [853, 133] width 293 height 15
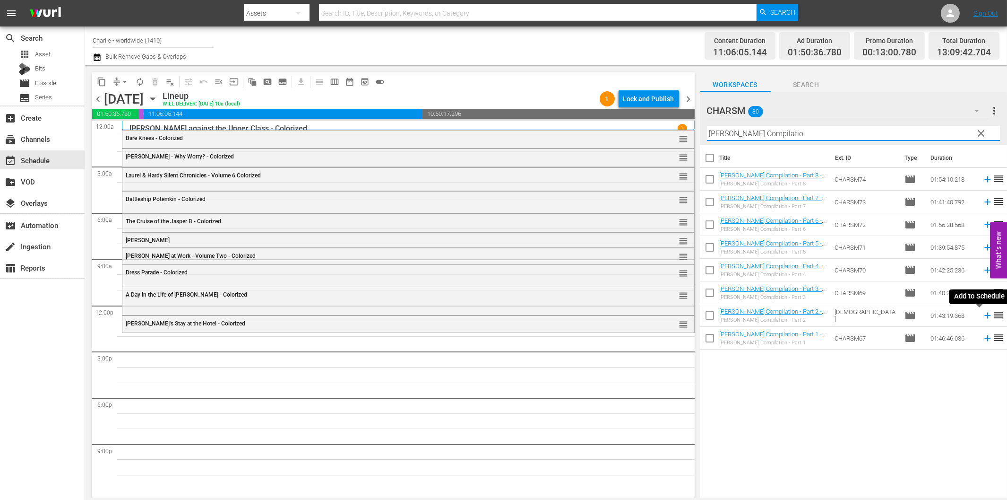
click at [983, 317] on icon at bounding box center [988, 315] width 10 height 10
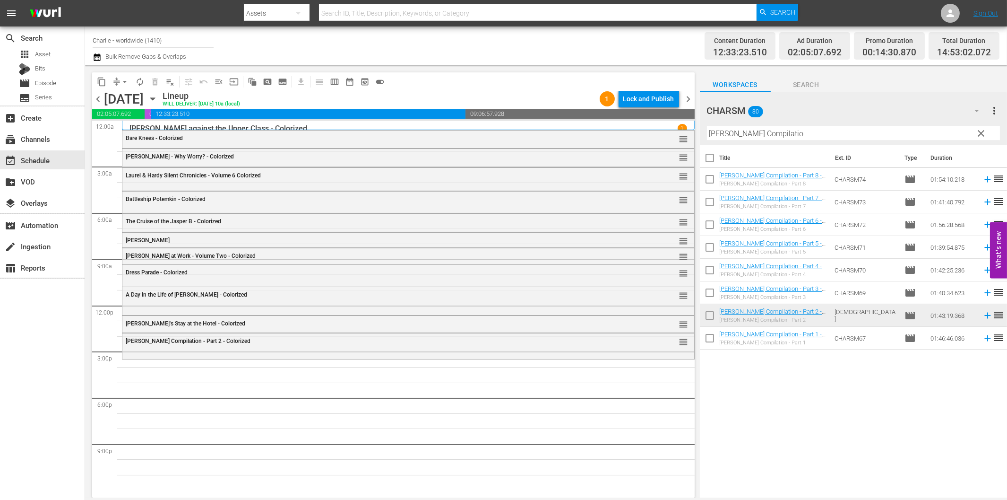
click at [761, 138] on input "[PERSON_NAME] Compilatio" at bounding box center [853, 133] width 293 height 15
paste input "[PERSON_NAME] at Work - Volume One"
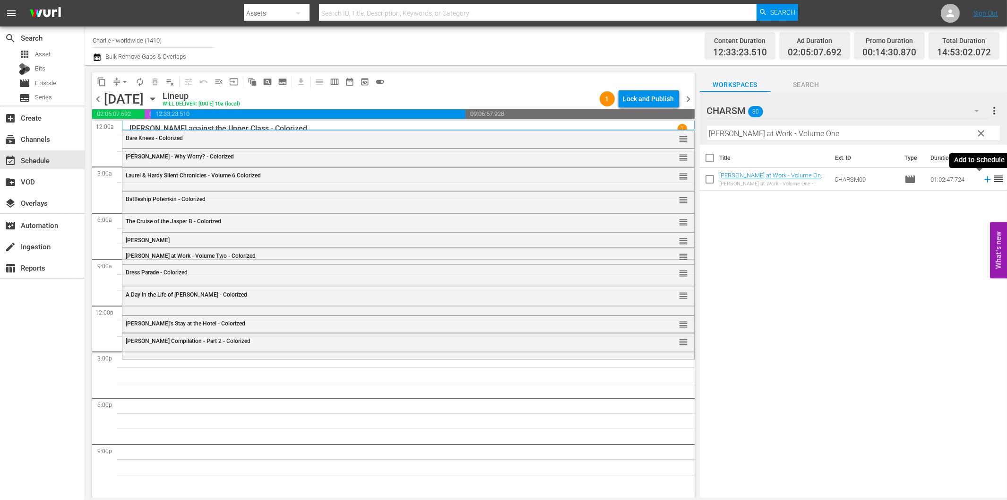
click at [984, 180] on icon at bounding box center [987, 179] width 6 height 6
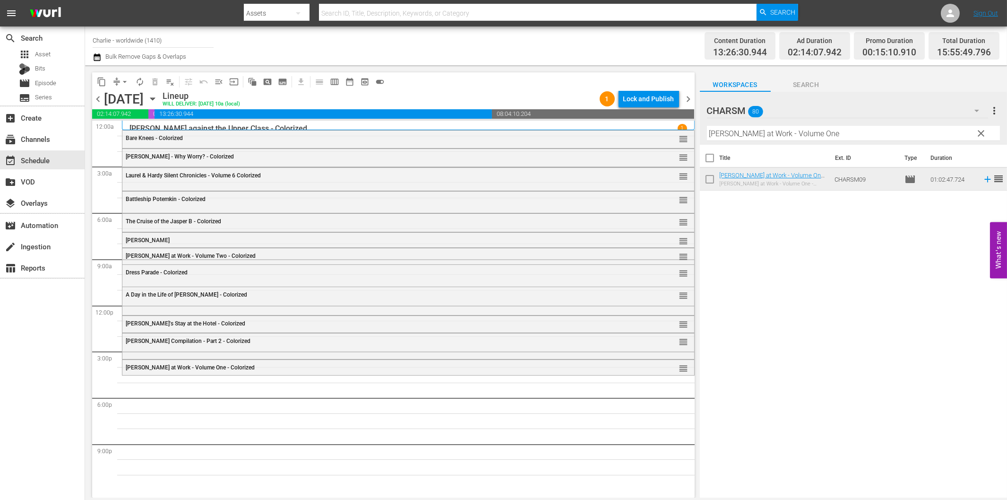
click at [835, 133] on input "[PERSON_NAME] at Work - Volume One" at bounding box center [853, 133] width 293 height 15
paste input "Hotel Imperial"
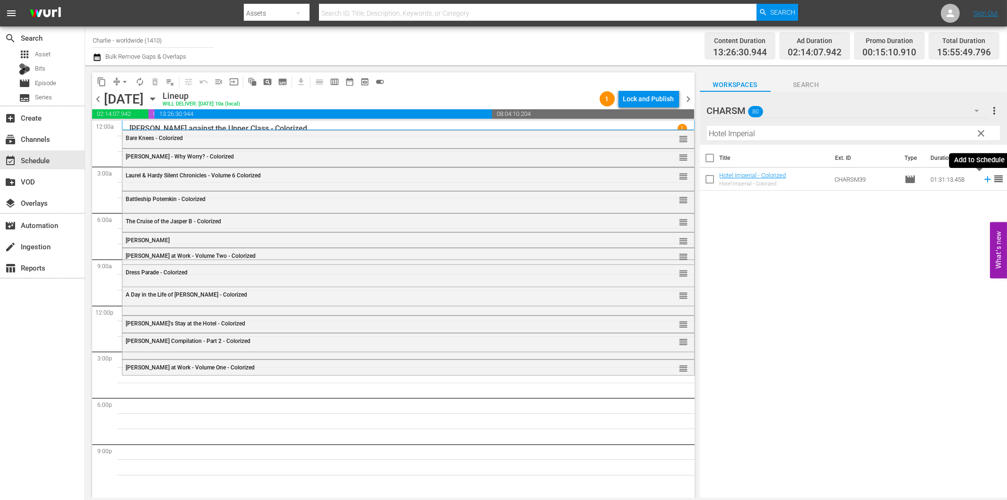
click at [983, 181] on icon at bounding box center [988, 179] width 10 height 10
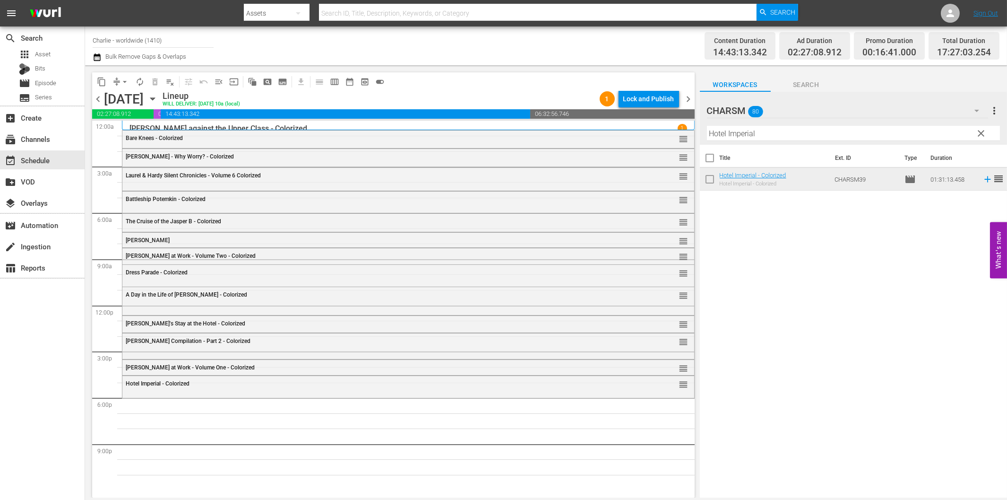
click at [828, 135] on input "Hotel Imperial" at bounding box center [853, 133] width 293 height 15
paste input "The Iron Mask"
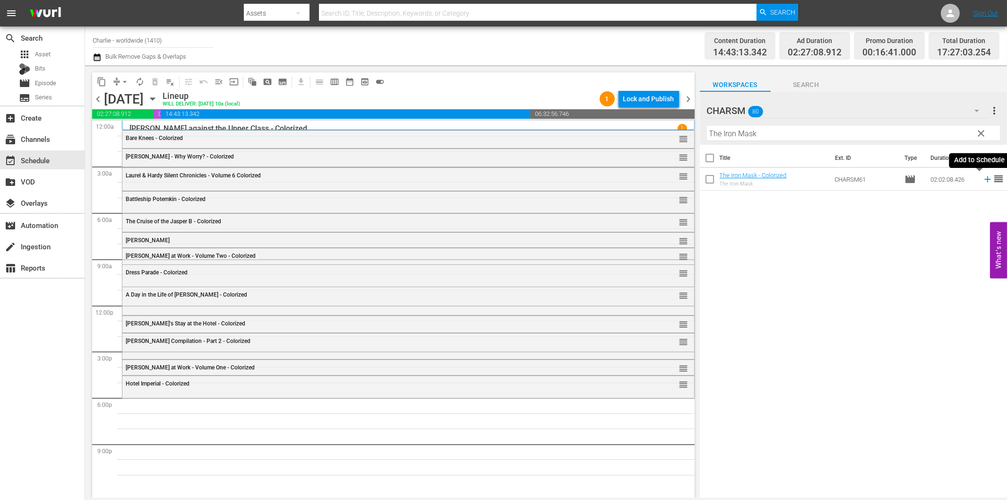
click at [983, 177] on icon at bounding box center [988, 179] width 10 height 10
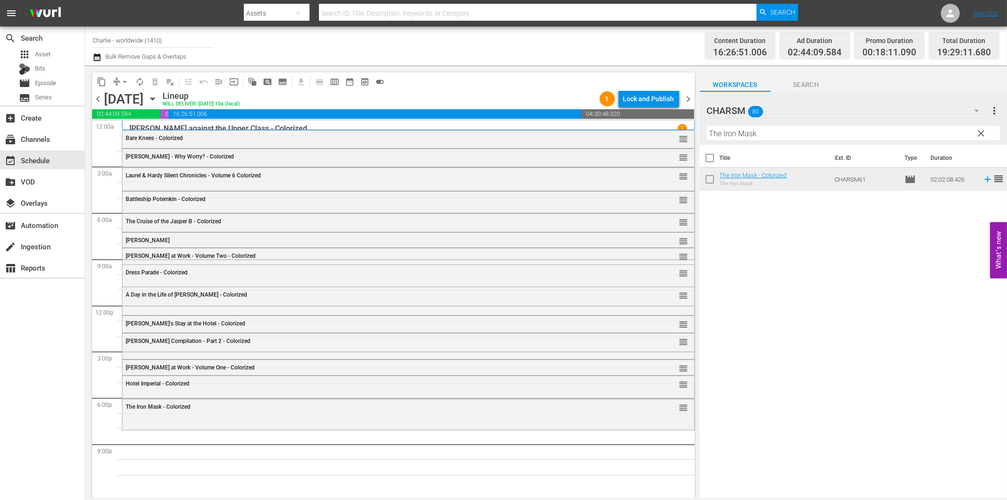
click at [736, 138] on input "The Iron Mask" at bounding box center [853, 133] width 293 height 15
paste input "[PERSON_NAME] Compilation – Part 8"
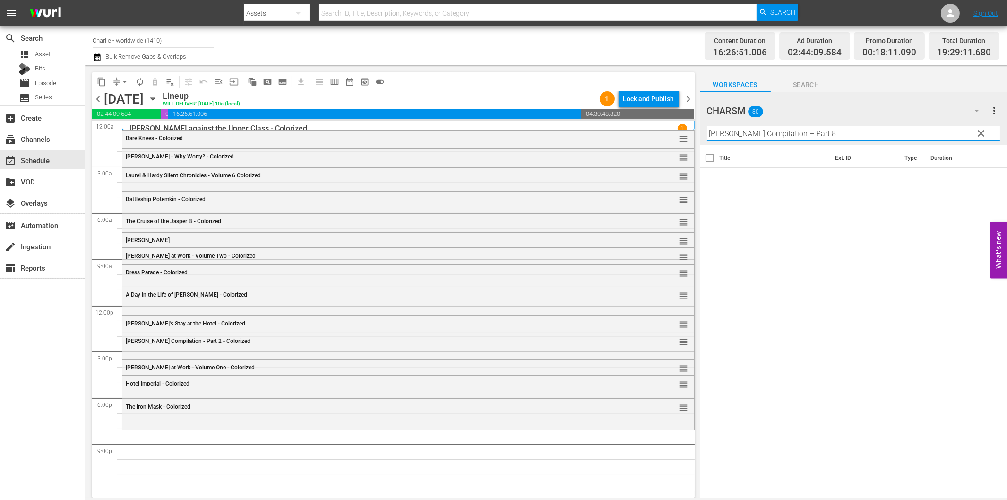
drag, startPoint x: 800, startPoint y: 135, endPoint x: 861, endPoint y: 133, distance: 61.5
click at [861, 133] on input "[PERSON_NAME] Compilation – Part 8" at bounding box center [853, 133] width 293 height 15
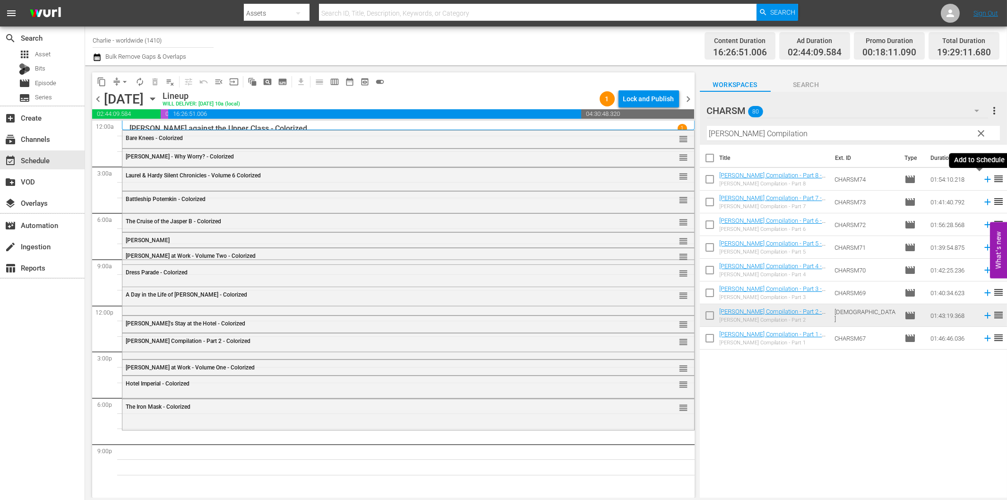
click at [983, 177] on icon at bounding box center [988, 179] width 10 height 10
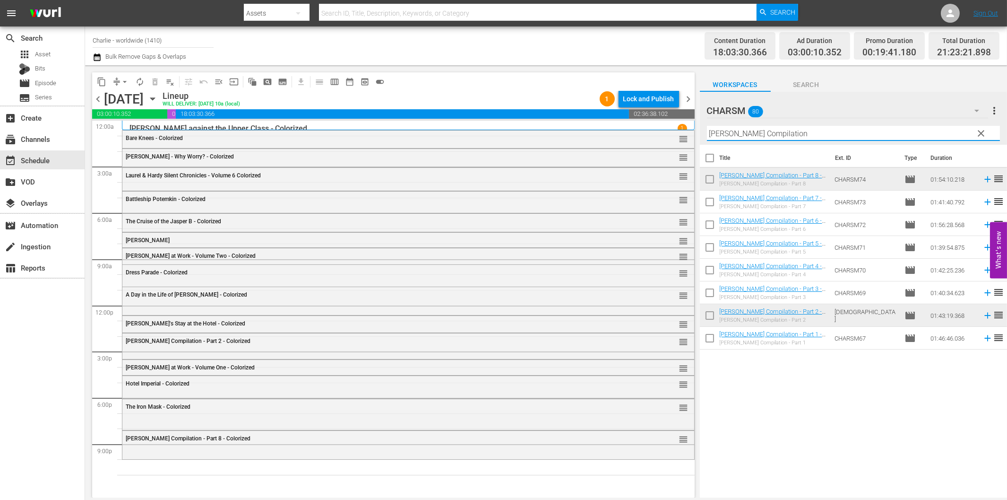
click at [834, 138] on input "[PERSON_NAME] Compilation" at bounding box center [853, 133] width 293 height 15
paste input "– Part 3"
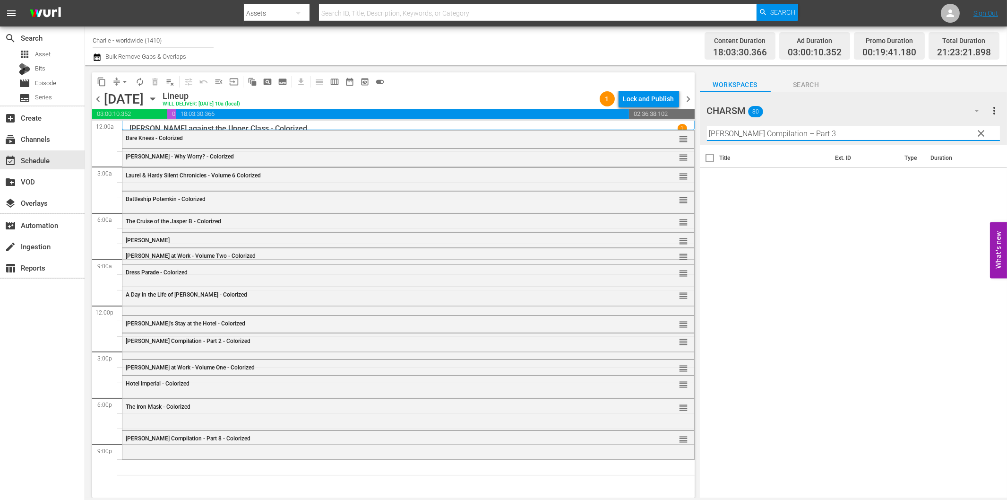
drag, startPoint x: 801, startPoint y: 130, endPoint x: 875, endPoint y: 129, distance: 74.2
click at [875, 129] on input "[PERSON_NAME] Compilation – Part 3" at bounding box center [853, 133] width 293 height 15
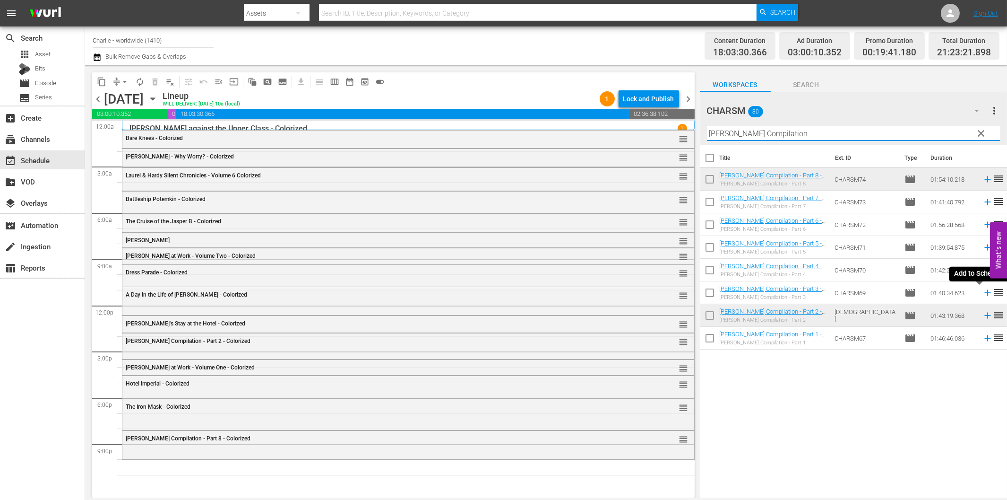
click at [984, 293] on icon at bounding box center [987, 293] width 6 height 6
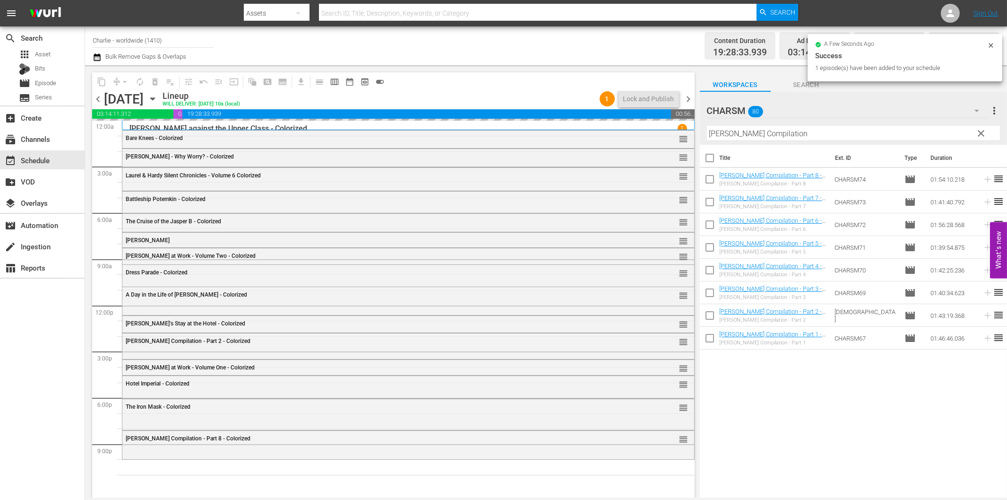
click at [802, 129] on input "[PERSON_NAME] Compilation" at bounding box center [853, 133] width 293 height 15
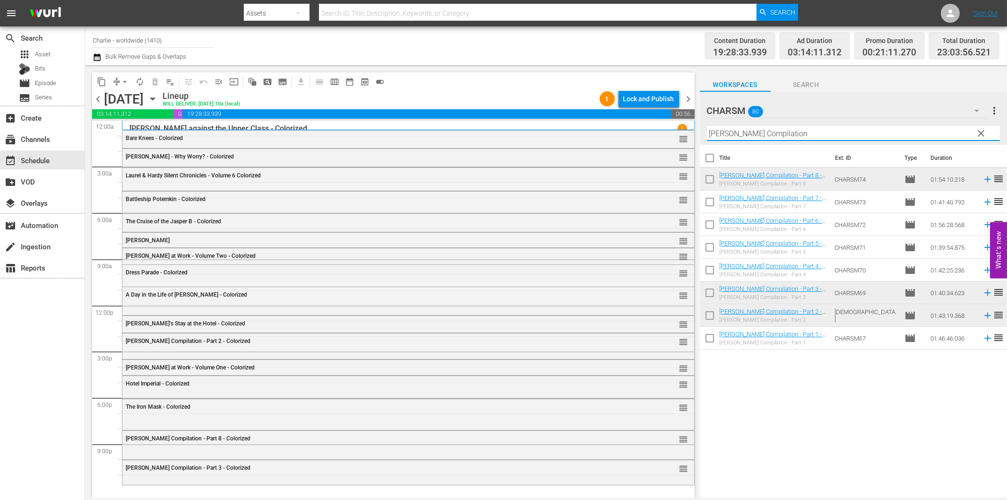
paste input "[PERSON_NAME]'s Adventures in the Park"
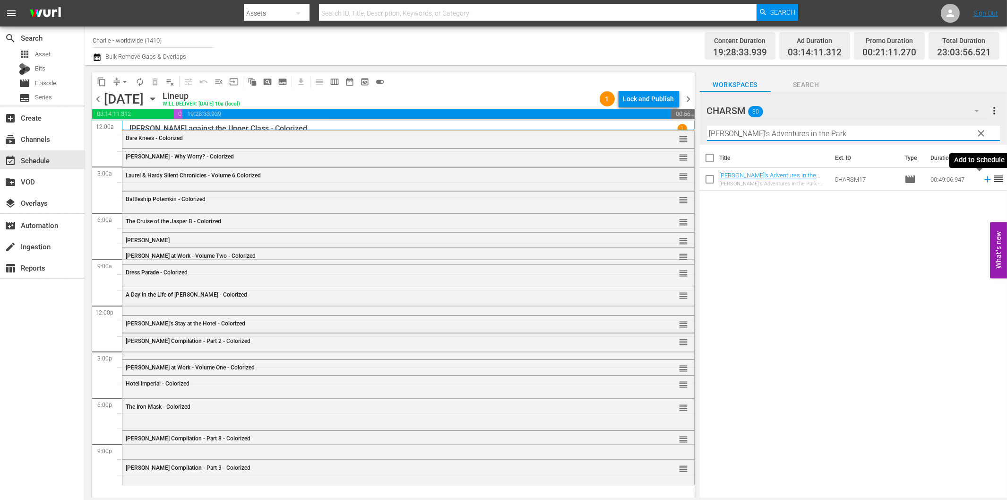
drag, startPoint x: 979, startPoint y: 179, endPoint x: 967, endPoint y: 183, distance: 13.2
click at [984, 180] on icon at bounding box center [987, 179] width 6 height 6
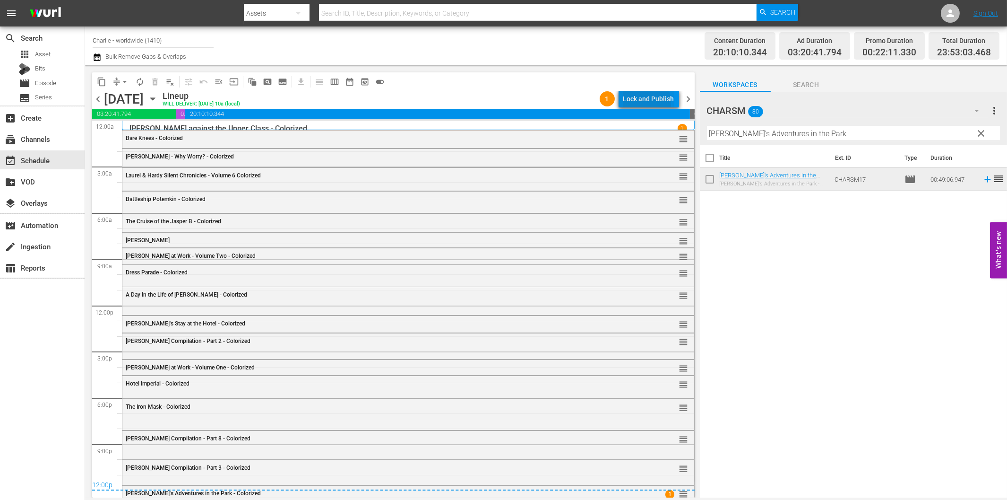
click at [636, 103] on div "Lock and Publish" at bounding box center [648, 98] width 51 height 17
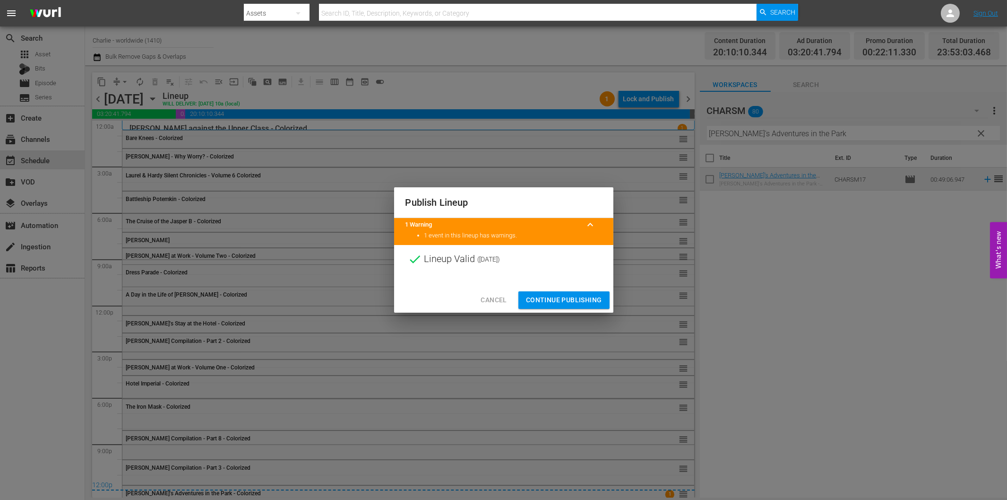
click at [561, 299] on span "Continue Publishing" at bounding box center [564, 300] width 76 height 12
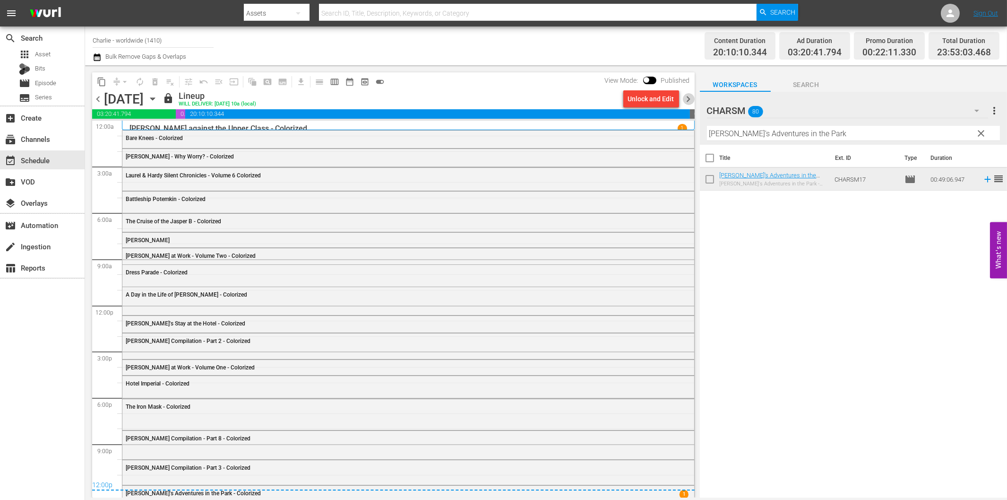
click at [689, 97] on span "chevron_right" at bounding box center [689, 99] width 12 height 12
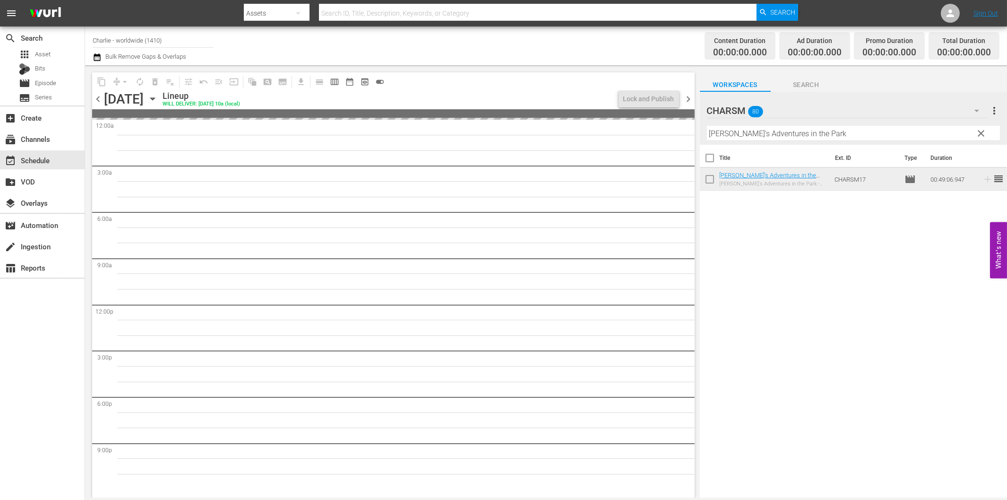
click at [95, 97] on span "chevron_left" at bounding box center [98, 99] width 12 height 12
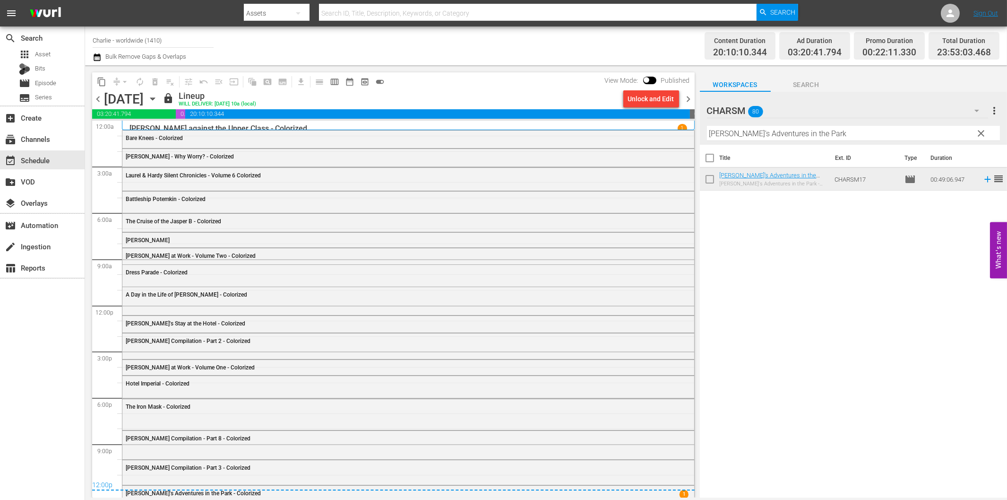
click at [689, 102] on span "chevron_right" at bounding box center [689, 99] width 12 height 12
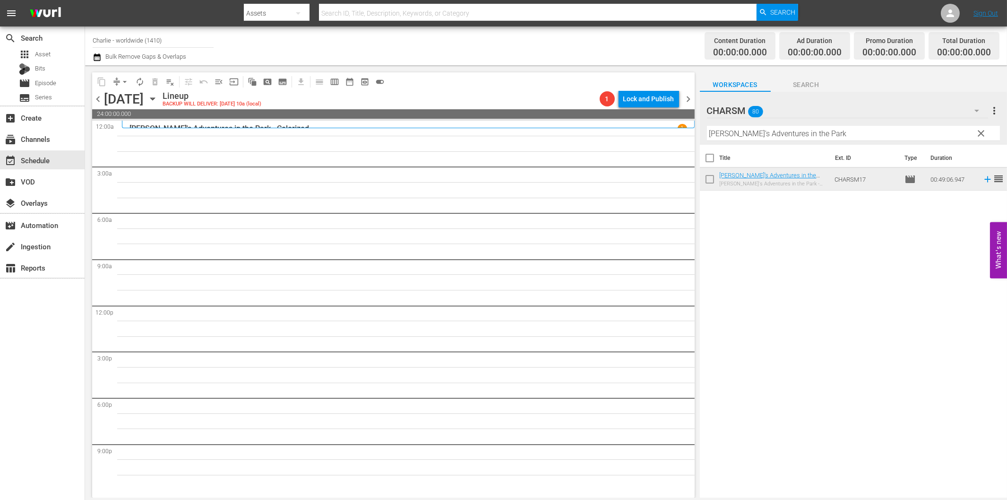
click at [832, 135] on input "[PERSON_NAME]'s Adventures in the Park" at bounding box center [853, 133] width 293 height 15
paste input "Flirting with Fate"
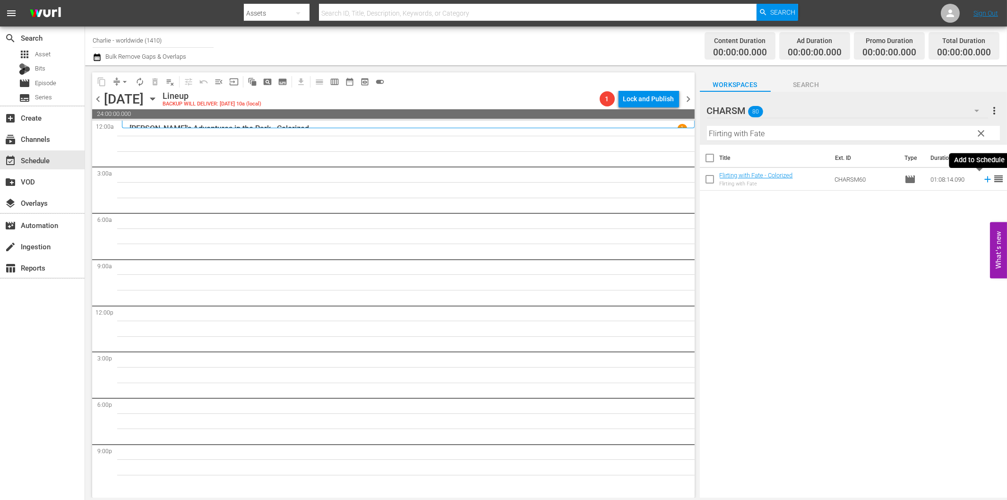
click at [983, 183] on icon at bounding box center [988, 179] width 10 height 10
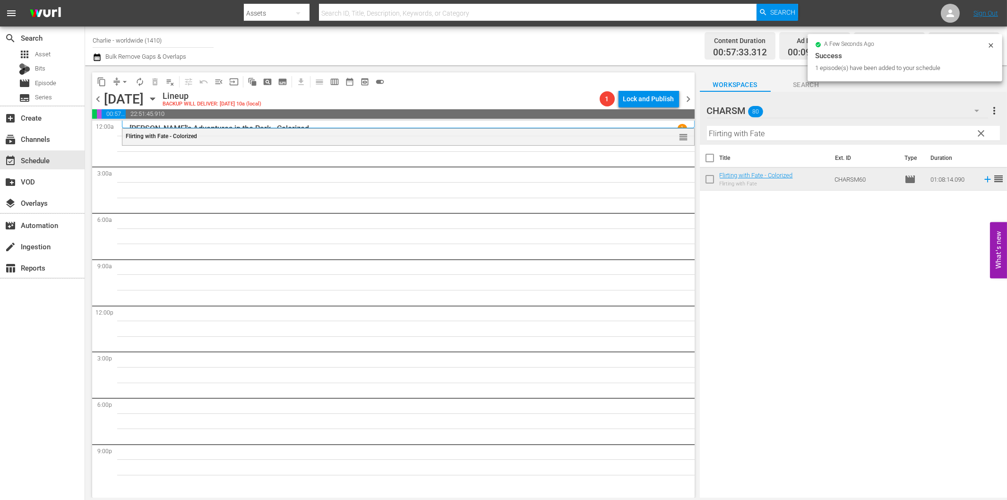
click at [826, 133] on input "Flirting with Fate" at bounding box center [853, 133] width 293 height 15
paste input "[PERSON_NAME]'s Conflicts"
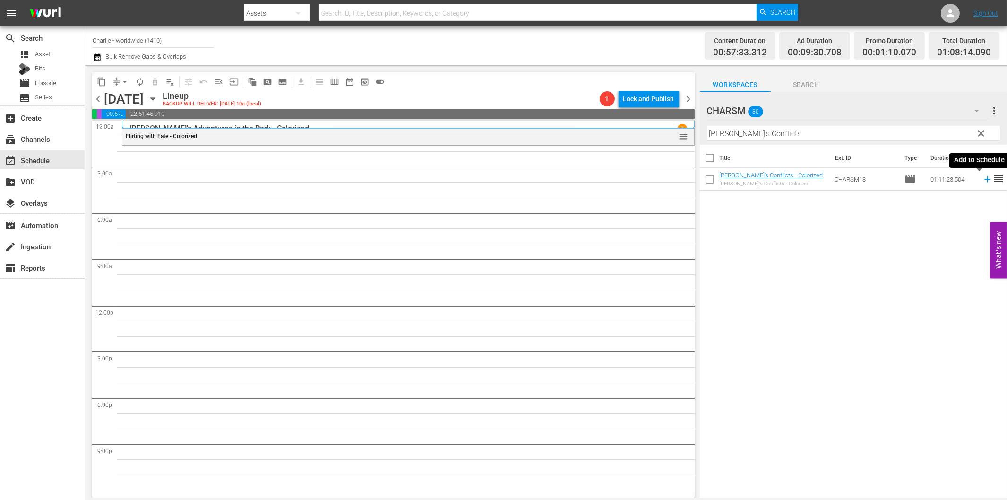
click at [983, 178] on icon at bounding box center [988, 179] width 10 height 10
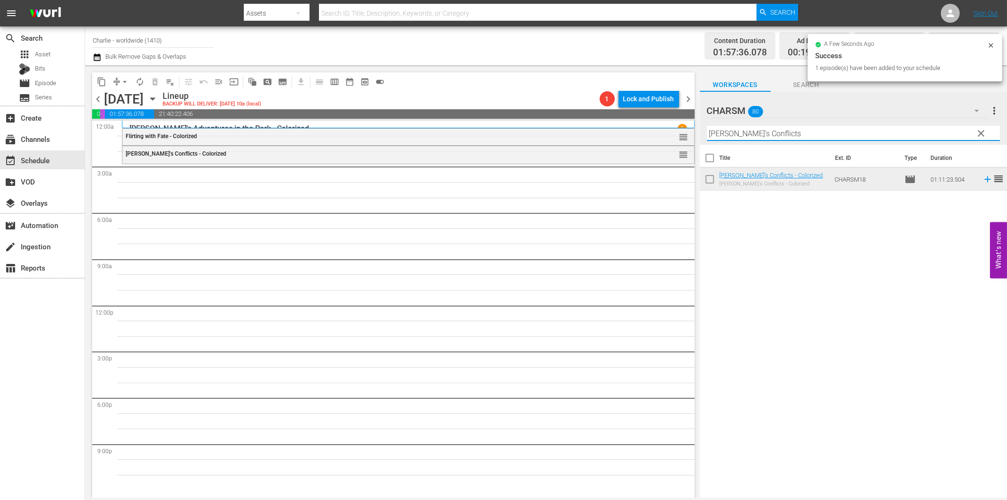
click at [728, 135] on input "[PERSON_NAME]'s Conflicts" at bounding box center [853, 133] width 293 height 15
paste input "Isn't Life Wonderful"
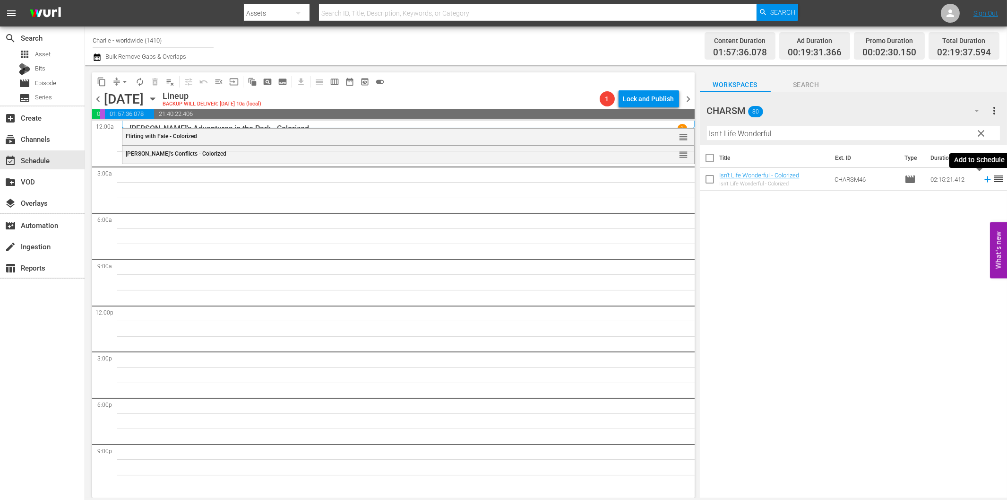
click at [983, 182] on icon at bounding box center [988, 179] width 10 height 10
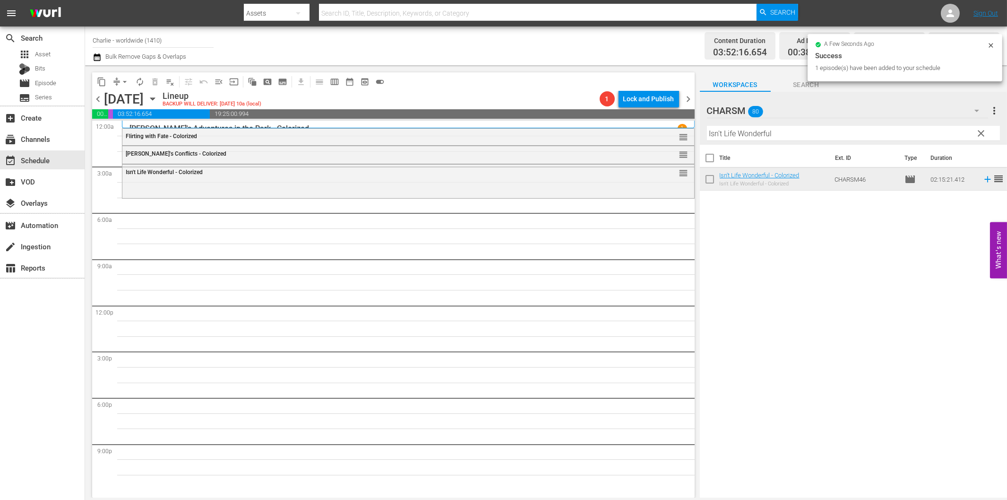
click at [810, 137] on input "Isn't Life Wonderful" at bounding box center [853, 133] width 293 height 15
paste input "Hungarian Rhapsody"
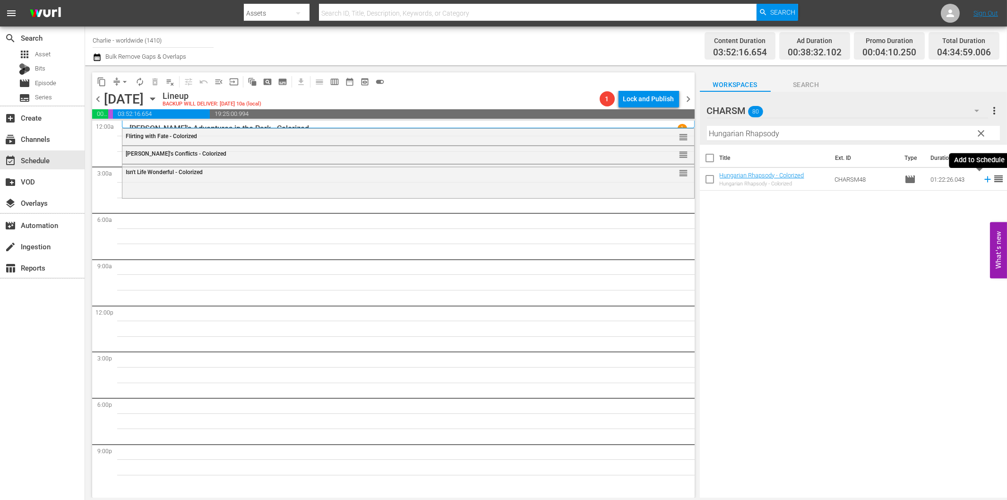
click at [984, 178] on icon at bounding box center [987, 179] width 6 height 6
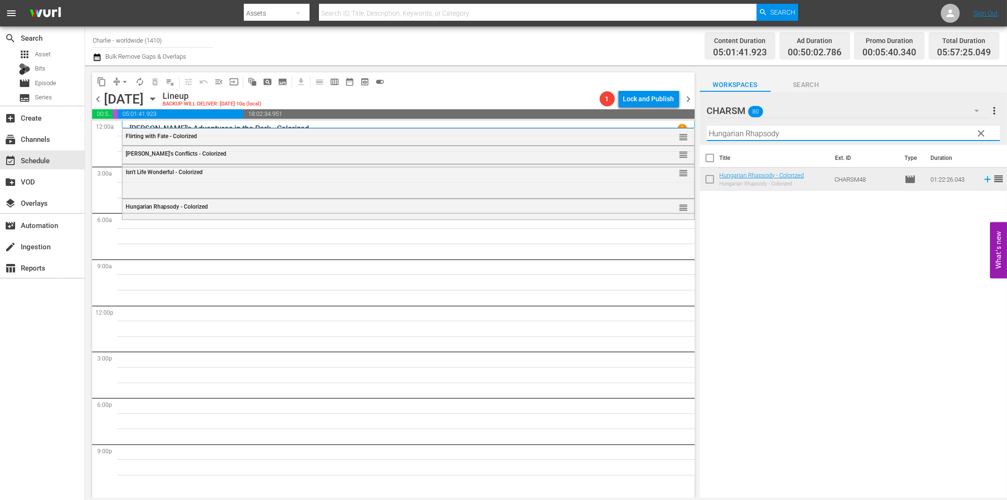
click at [747, 138] on input "Hungarian Rhapsody" at bounding box center [853, 133] width 293 height 15
paste input "The Three Musketeers"
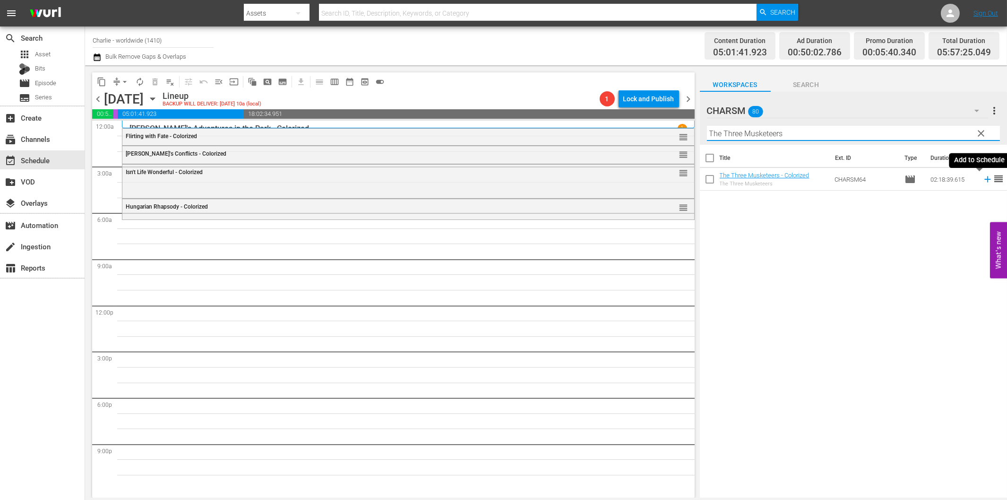
click at [983, 181] on icon at bounding box center [988, 179] width 10 height 10
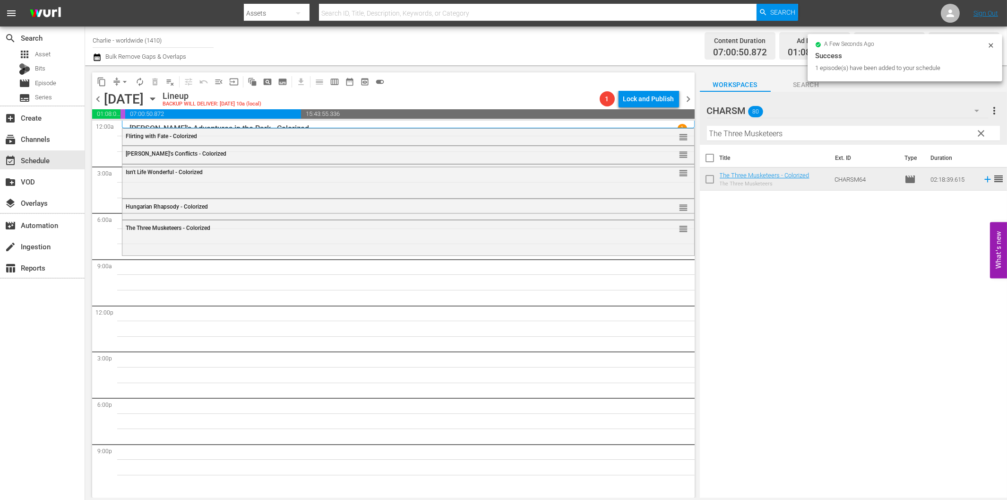
click at [823, 131] on input "The Three Musketeers" at bounding box center [853, 133] width 293 height 15
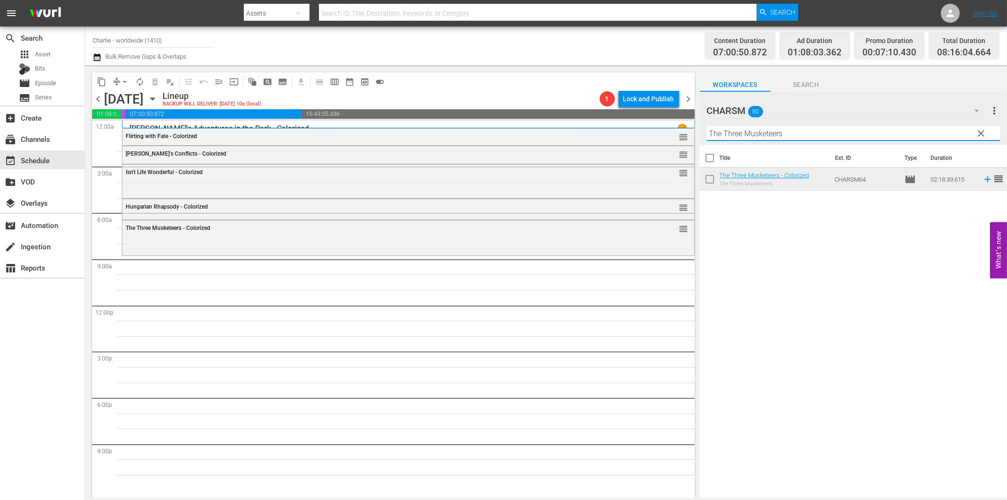
paste input "[PERSON_NAME] Compilation - Part 1"
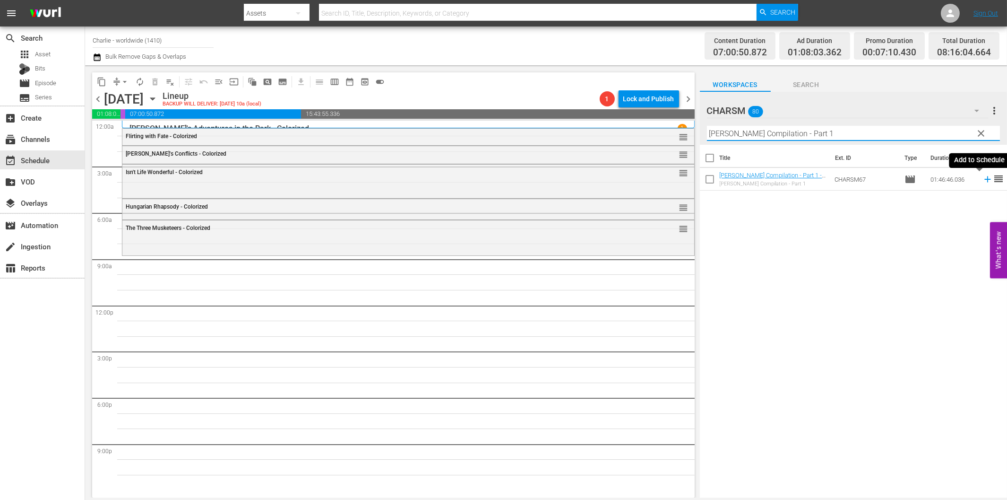
click at [983, 180] on icon at bounding box center [988, 179] width 10 height 10
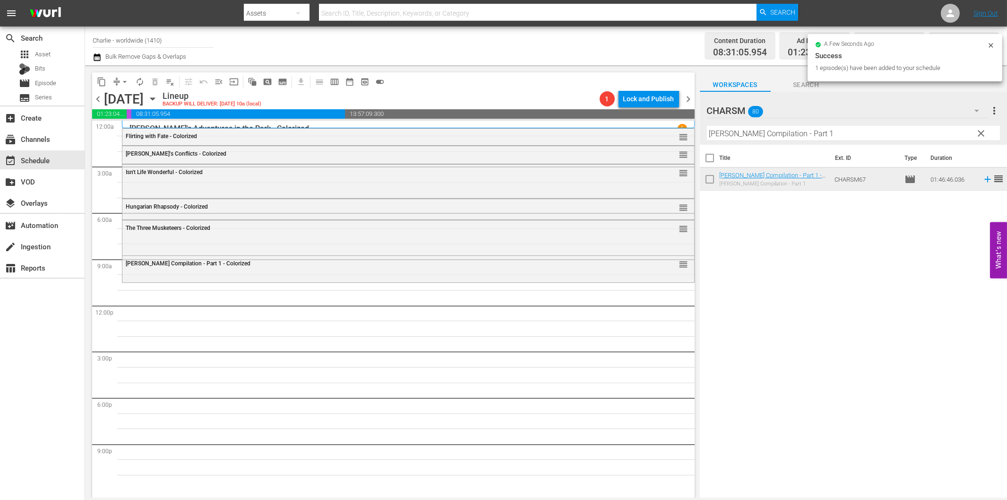
click at [777, 135] on input "[PERSON_NAME] Compilation - Part 1" at bounding box center [853, 133] width 293 height 15
paste input "eggars of Life"
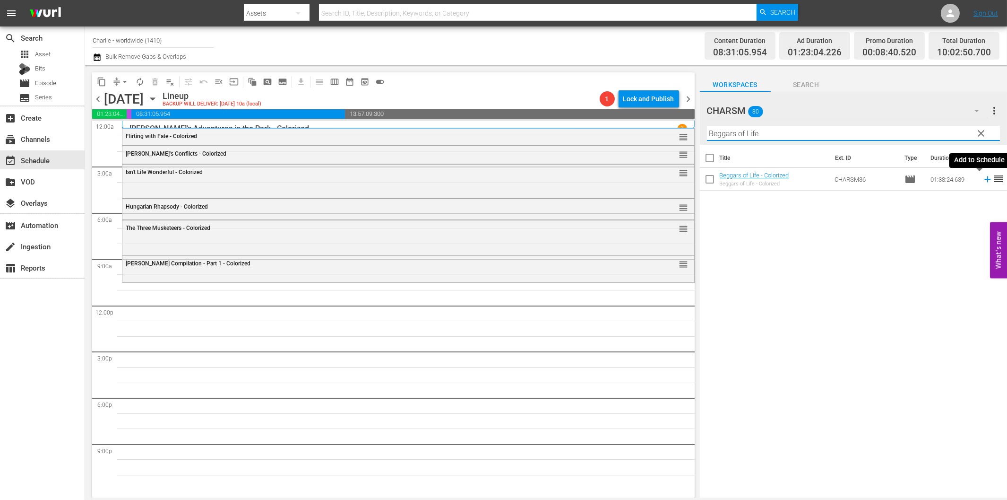
click at [983, 181] on icon at bounding box center [988, 179] width 10 height 10
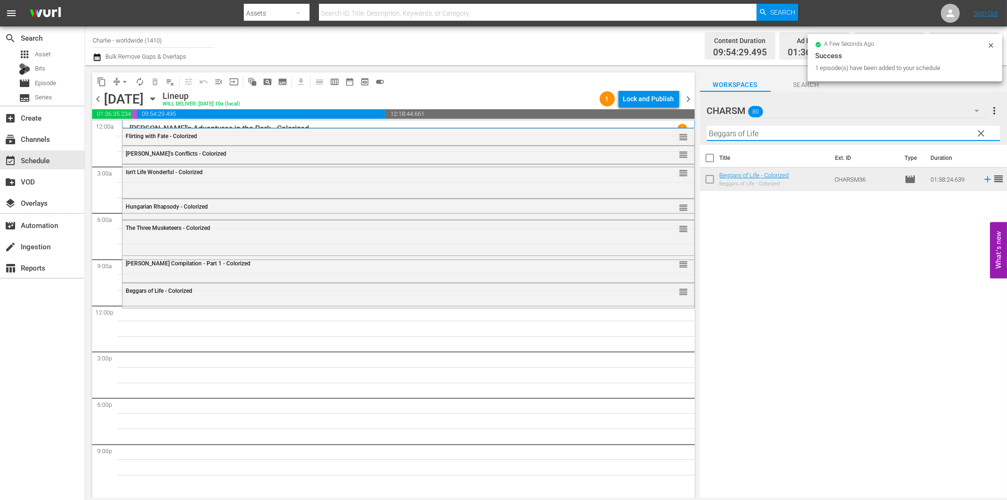
click at [811, 134] on input "Beggars of Life" at bounding box center [853, 133] width 293 height 15
paste input "The Duchess of Buffalo"
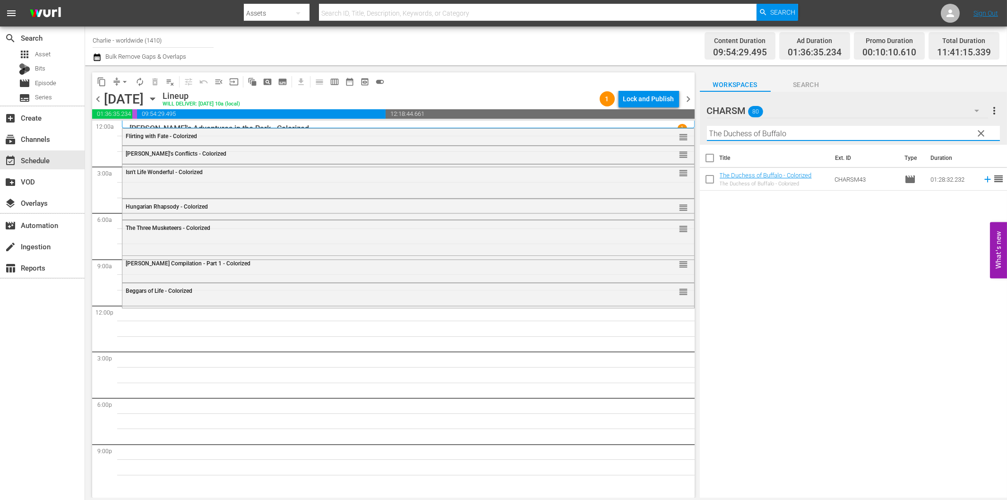
drag, startPoint x: 977, startPoint y: 180, endPoint x: 971, endPoint y: 181, distance: 5.8
click at [984, 180] on icon at bounding box center [987, 179] width 6 height 6
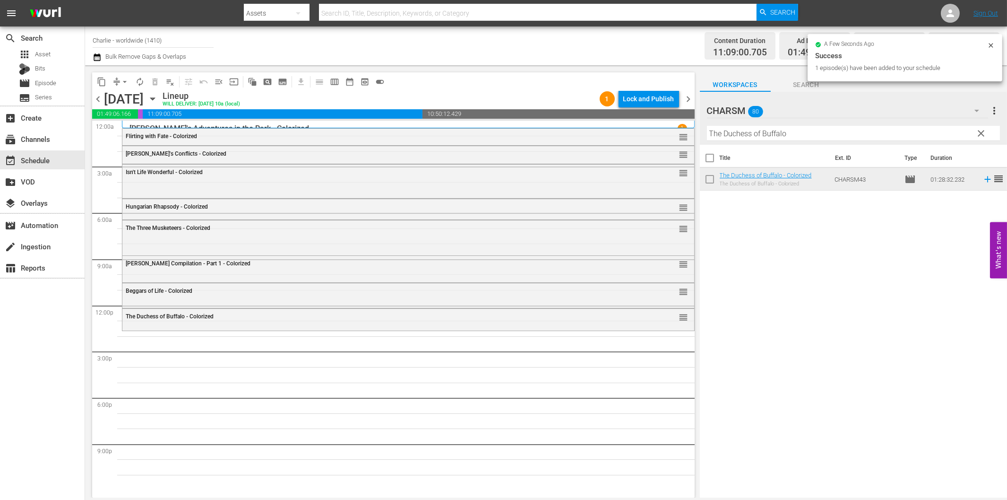
click at [810, 128] on input "The Duchess of Buffalo" at bounding box center [853, 133] width 293 height 15
paste input "[PERSON_NAME] Compilation 1"
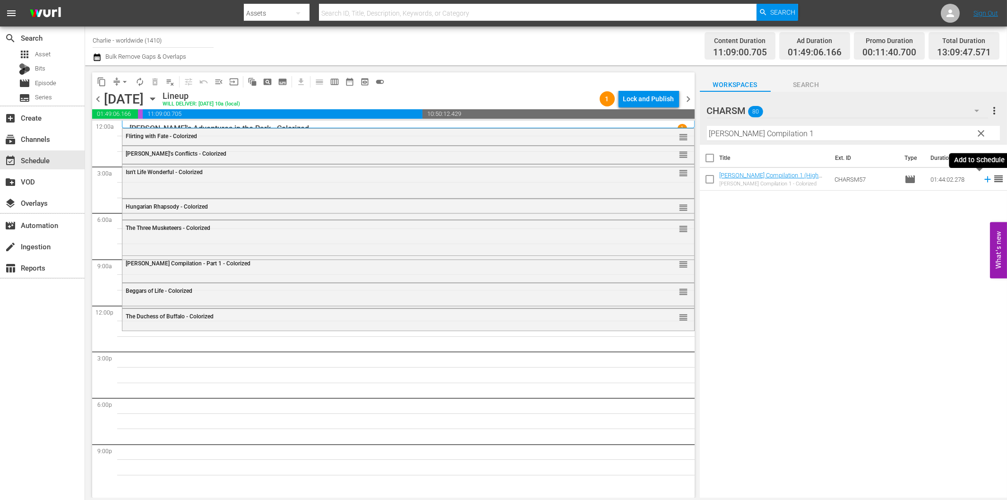
click at [983, 181] on icon at bounding box center [988, 179] width 10 height 10
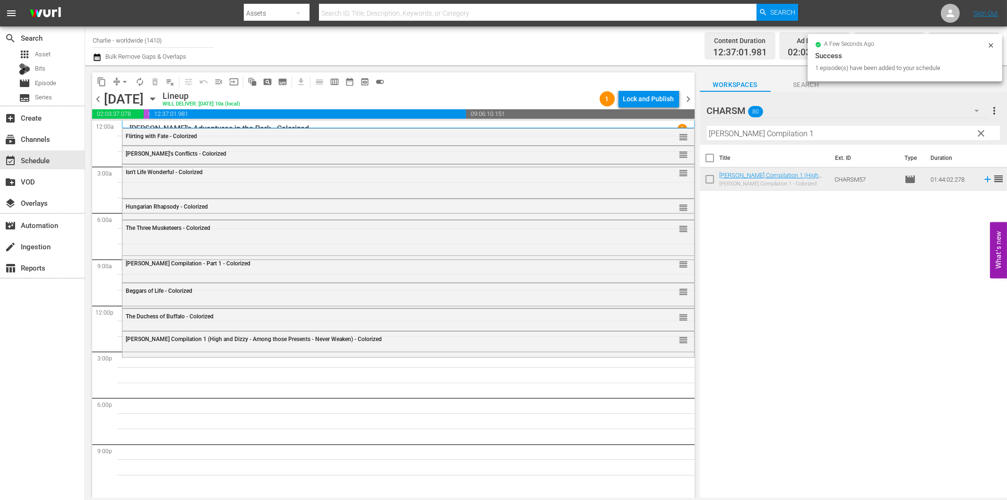
click at [795, 142] on div "Filter by Title [PERSON_NAME] Compilation 1" at bounding box center [853, 133] width 293 height 23
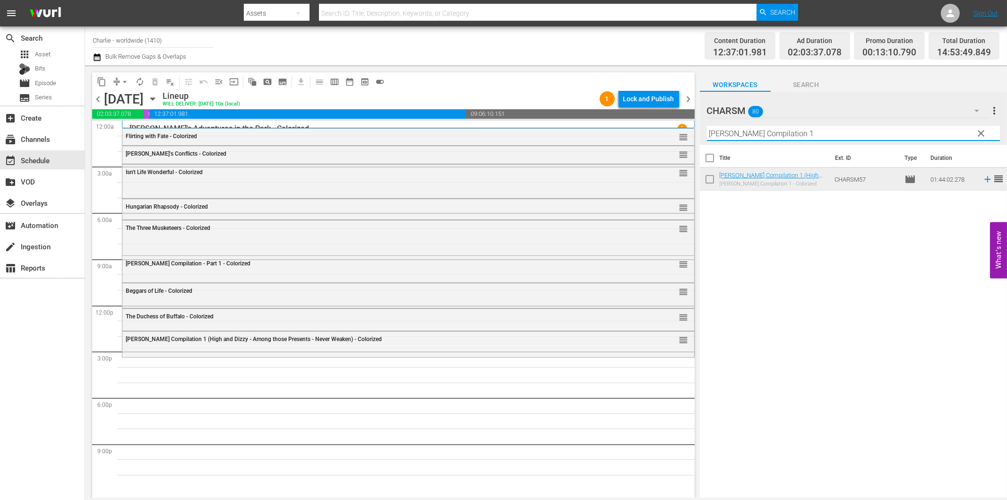
click at [800, 134] on input "[PERSON_NAME] Compilation 1" at bounding box center [853, 133] width 293 height 15
paste input "[PERSON_NAME]'s Escape"
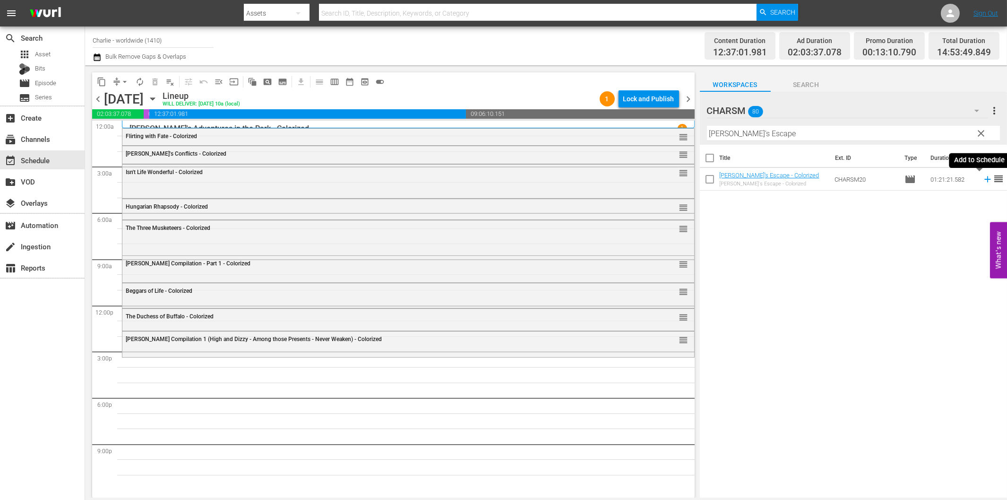
click at [983, 180] on icon at bounding box center [988, 179] width 10 height 10
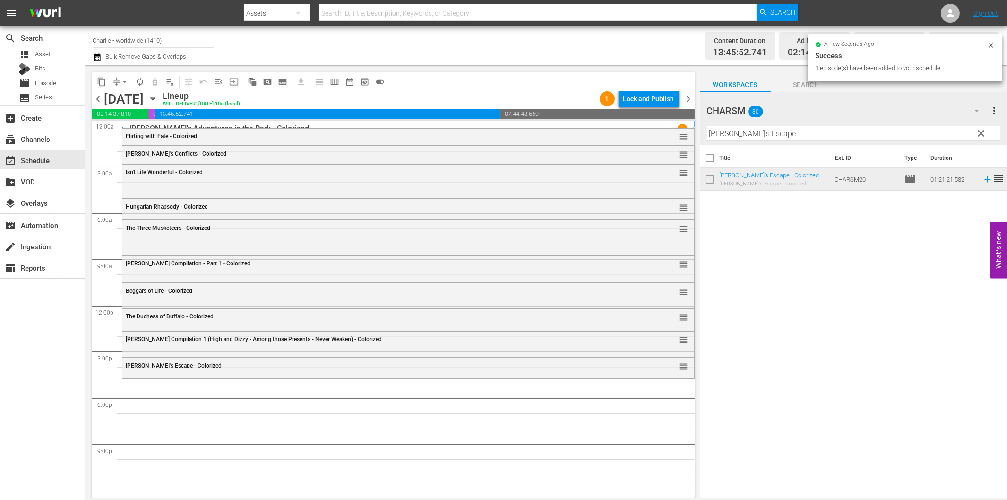
click at [772, 134] on input "[PERSON_NAME]'s Escape" at bounding box center [853, 133] width 293 height 15
paste input "[PERSON_NAME] Compilation – Part 4"
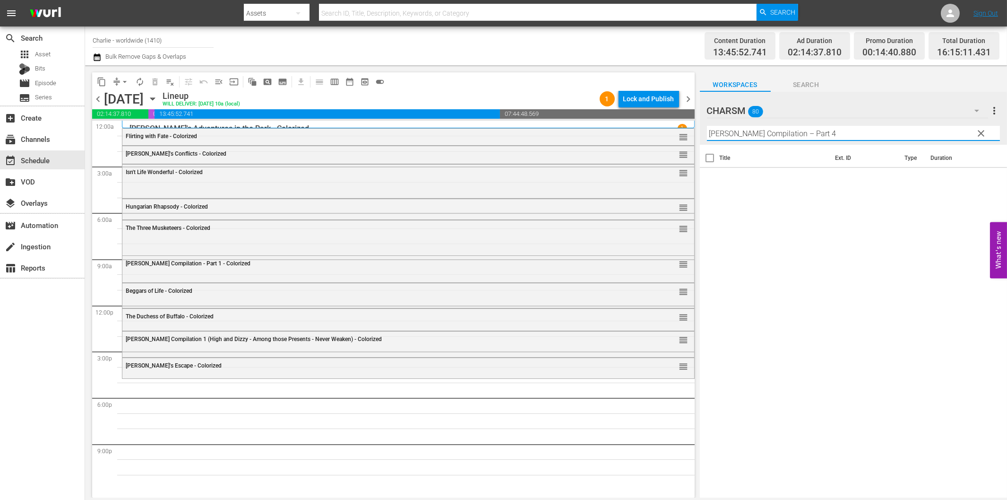
drag, startPoint x: 799, startPoint y: 132, endPoint x: 872, endPoint y: 133, distance: 73.7
click at [870, 131] on input "[PERSON_NAME] Compilation – Part 4" at bounding box center [853, 133] width 293 height 15
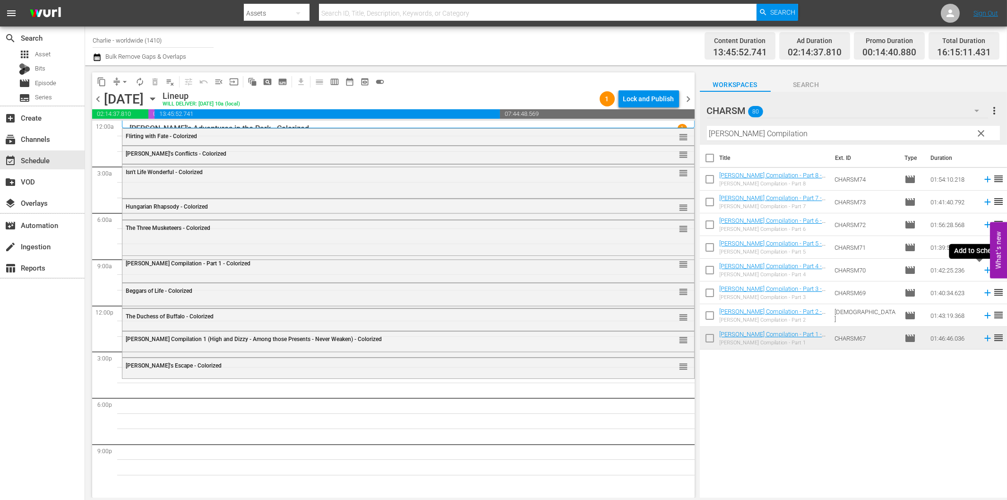
click at [984, 270] on icon at bounding box center [987, 270] width 6 height 6
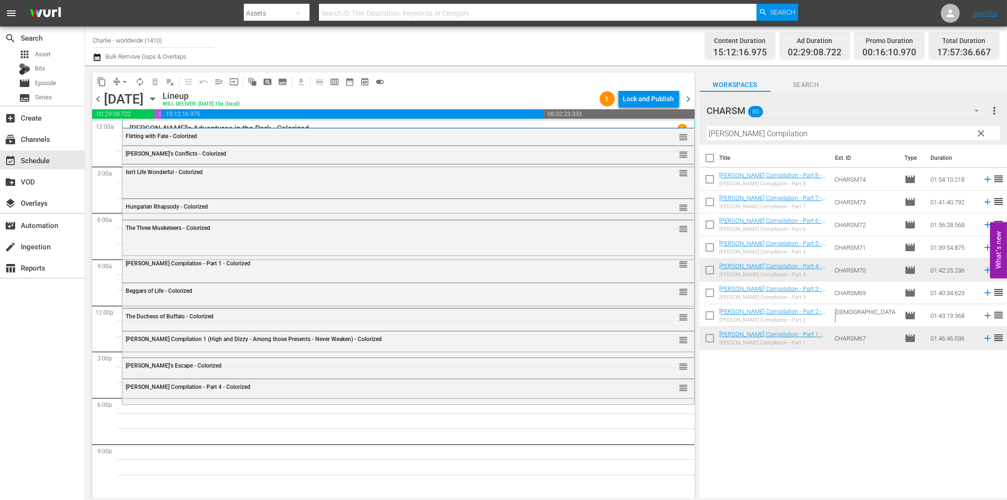
click at [772, 134] on input "[PERSON_NAME] Compilation" at bounding box center [853, 133] width 293 height 15
paste input "A Chapter in Her Life"
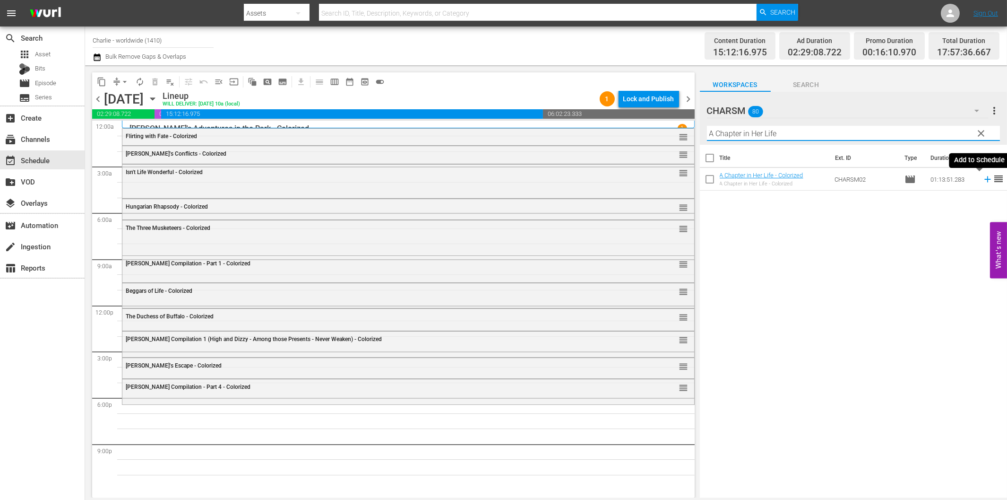
click at [983, 183] on icon at bounding box center [988, 179] width 10 height 10
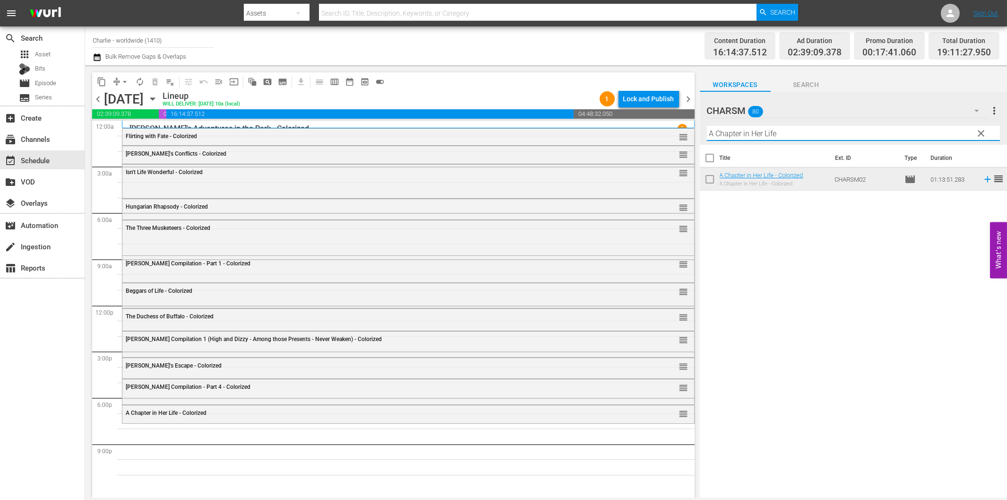
click at [811, 134] on input "A Chapter in Her Life" at bounding box center [853, 133] width 293 height 15
paste input "Homecoming"
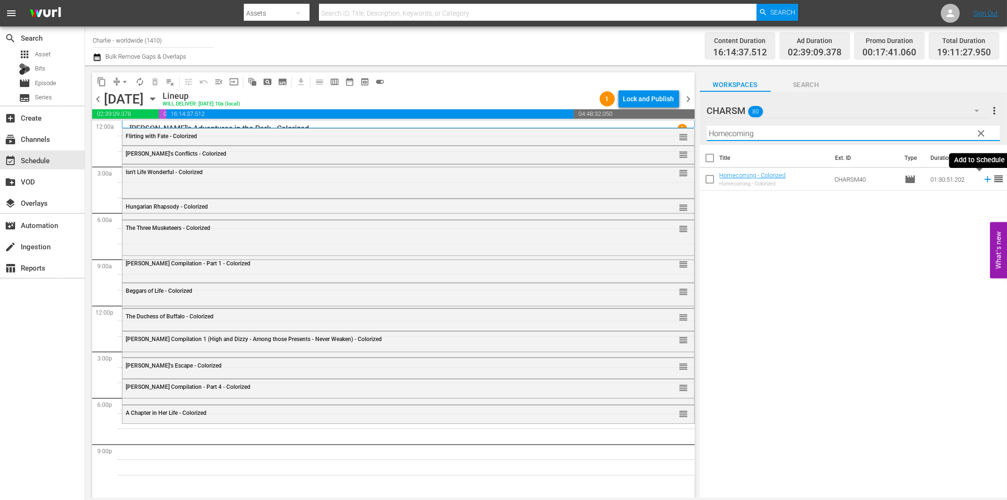
click at [983, 181] on icon at bounding box center [988, 179] width 10 height 10
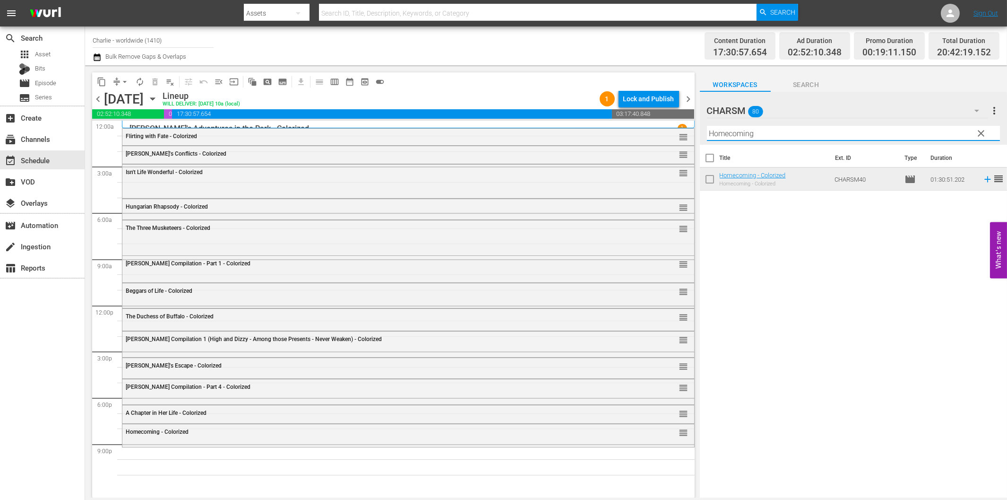
click at [733, 129] on input "Homecoming" at bounding box center [853, 133] width 293 height 15
paste input "[PERSON_NAME]"
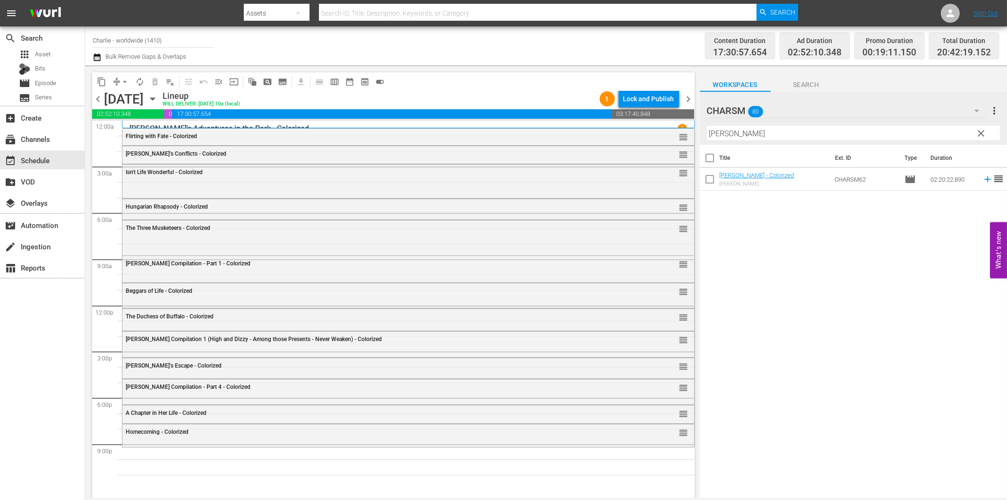
click at [877, 126] on input "[PERSON_NAME]" at bounding box center [853, 133] width 293 height 15
paste input "[PERSON_NAME] - A Burlesque on [PERSON_NAME]"
click at [983, 177] on icon at bounding box center [988, 179] width 10 height 10
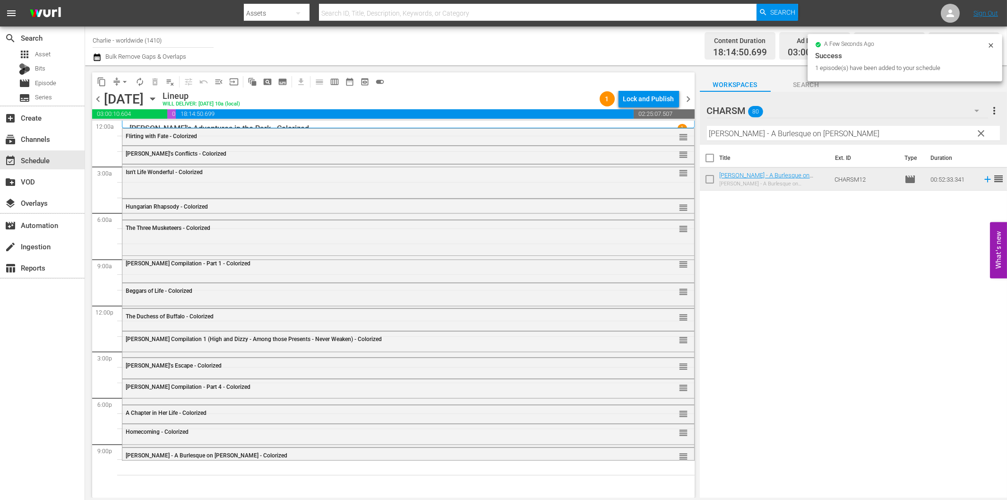
drag, startPoint x: 789, startPoint y: 135, endPoint x: 837, endPoint y: 154, distance: 51.1
click at [789, 135] on input "[PERSON_NAME] - A Burlesque on [PERSON_NAME]" at bounding box center [853, 133] width 293 height 15
paste input "[PERSON_NAME] in Wonderland"
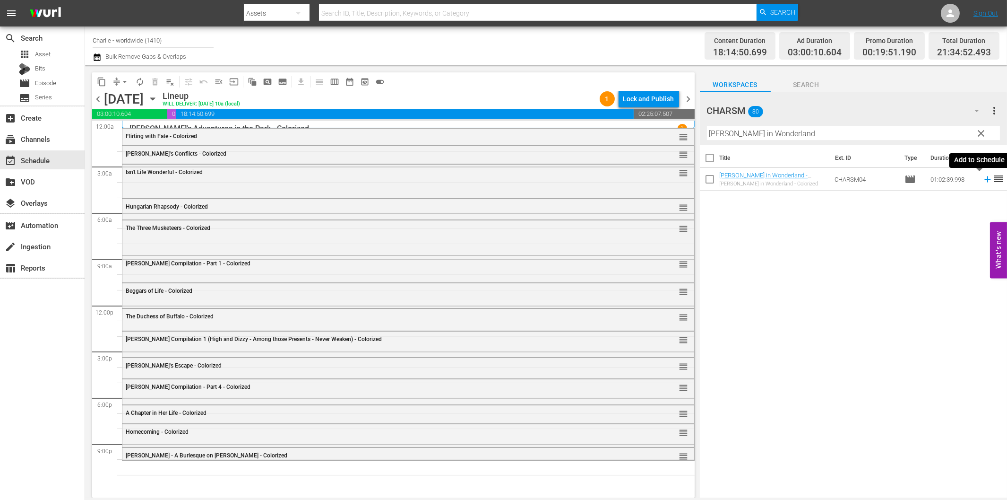
click at [983, 181] on icon at bounding box center [988, 179] width 10 height 10
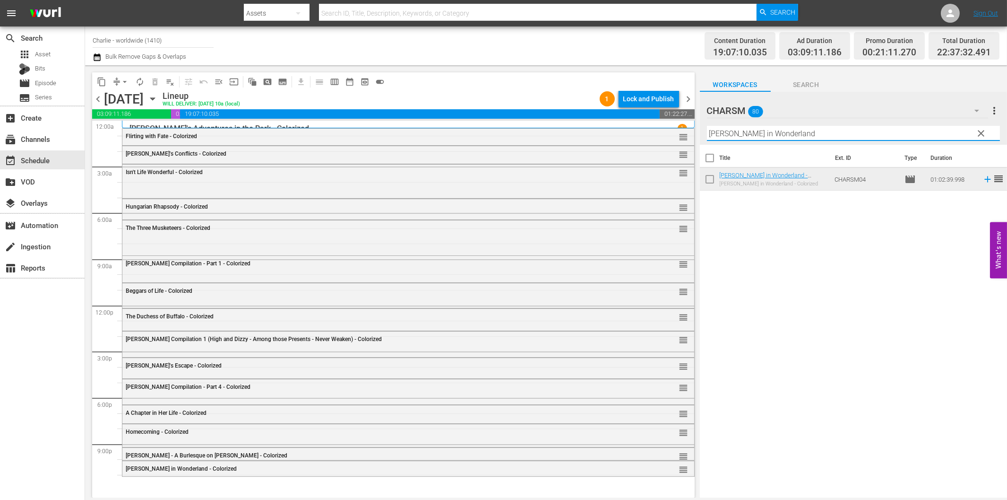
click at [796, 136] on input "[PERSON_NAME] in Wonderland" at bounding box center [853, 133] width 293 height 15
paste input "Girl in Every Port"
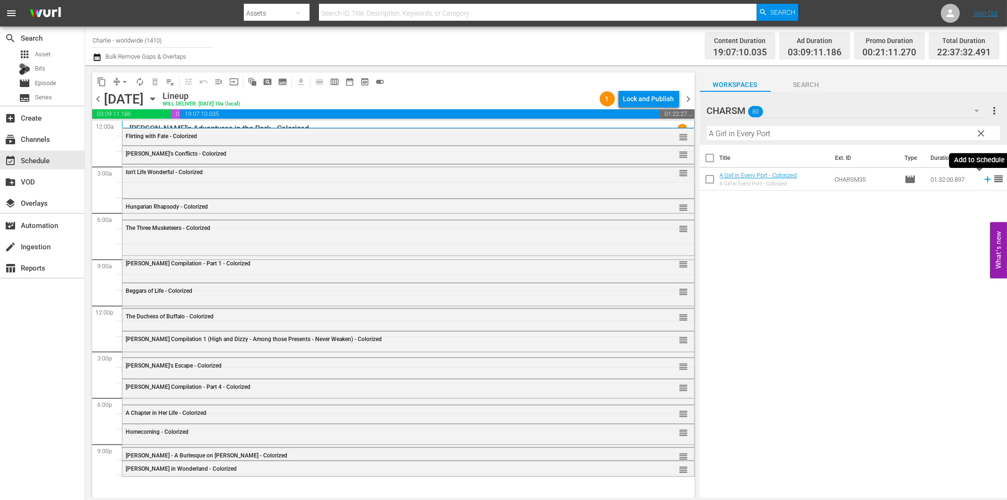
click at [983, 178] on icon at bounding box center [988, 179] width 10 height 10
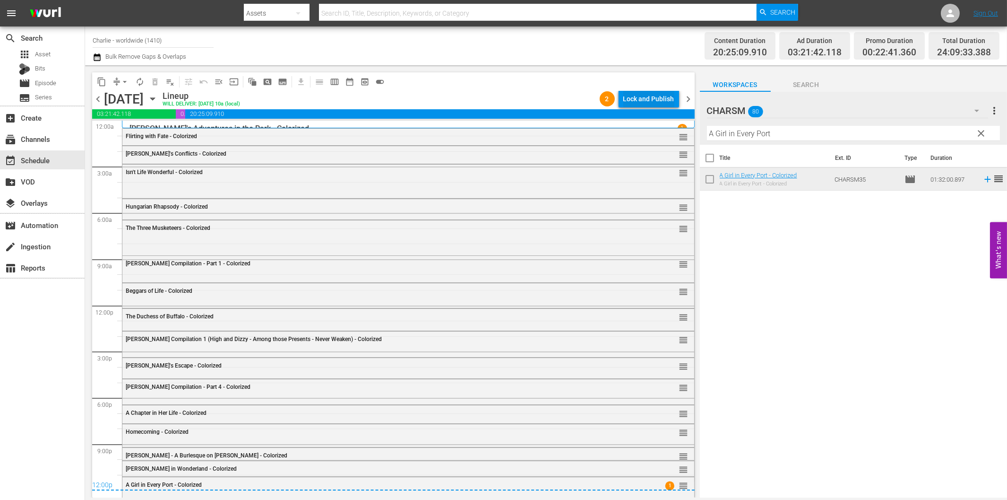
click at [643, 100] on div "Lock and Publish" at bounding box center [648, 98] width 51 height 17
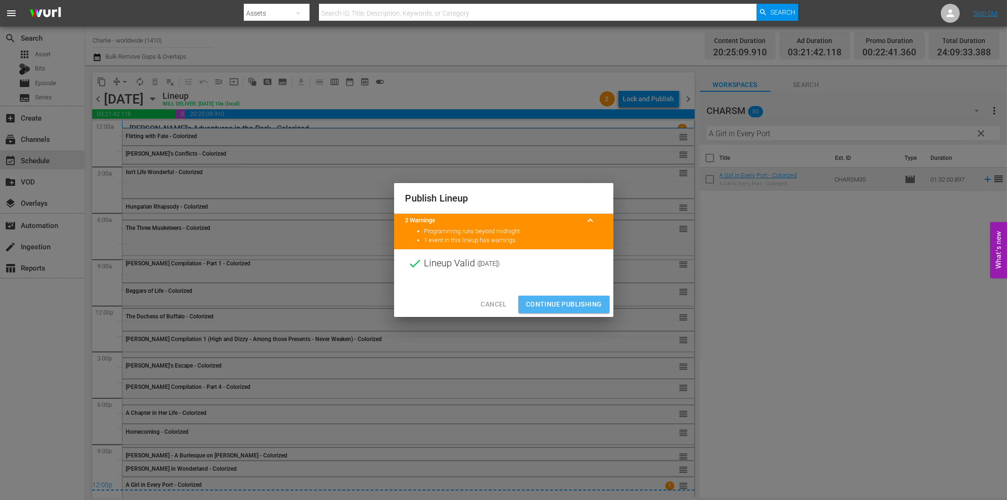
click at [571, 302] on span "Continue Publishing" at bounding box center [564, 304] width 76 height 12
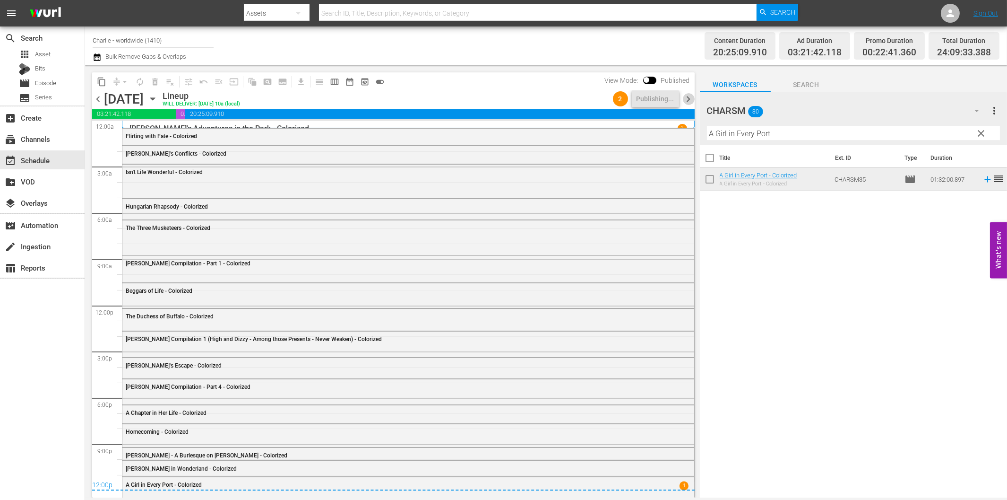
click at [690, 98] on span "chevron_right" at bounding box center [689, 99] width 12 height 12
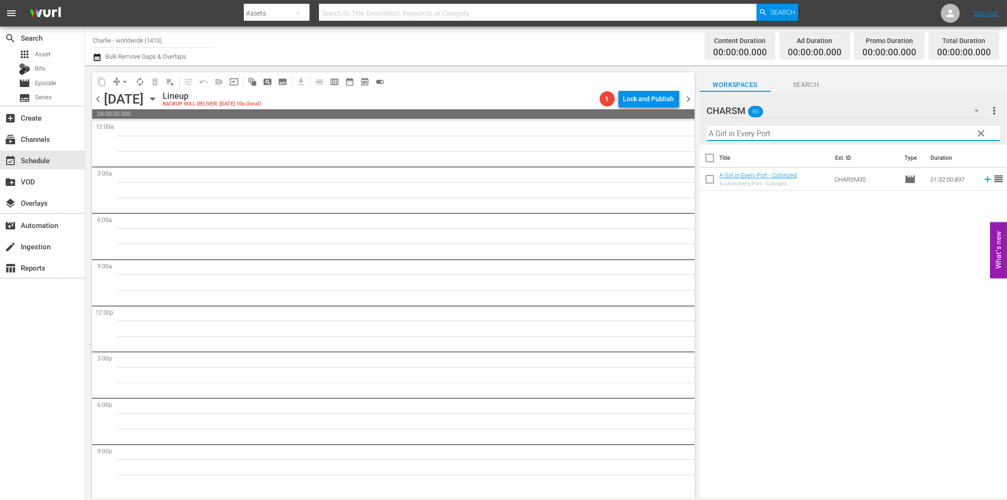
click at [734, 135] on input "A Girl in Every Port" at bounding box center [853, 133] width 293 height 15
paste input "Shoes"
click at [983, 178] on icon at bounding box center [988, 179] width 10 height 10
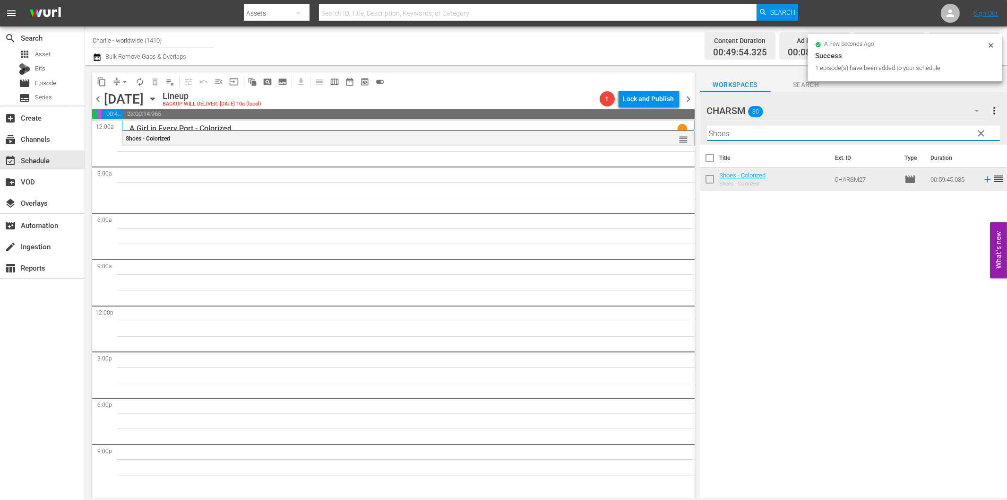
click at [740, 131] on input "Shoes" at bounding box center [853, 133] width 293 height 15
paste input "The Marriage Circle"
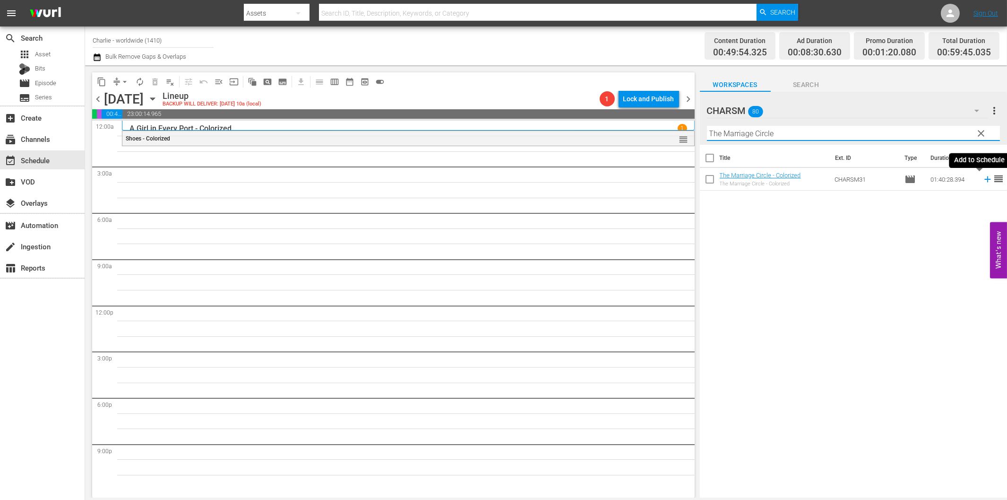
click at [984, 179] on icon at bounding box center [987, 179] width 6 height 6
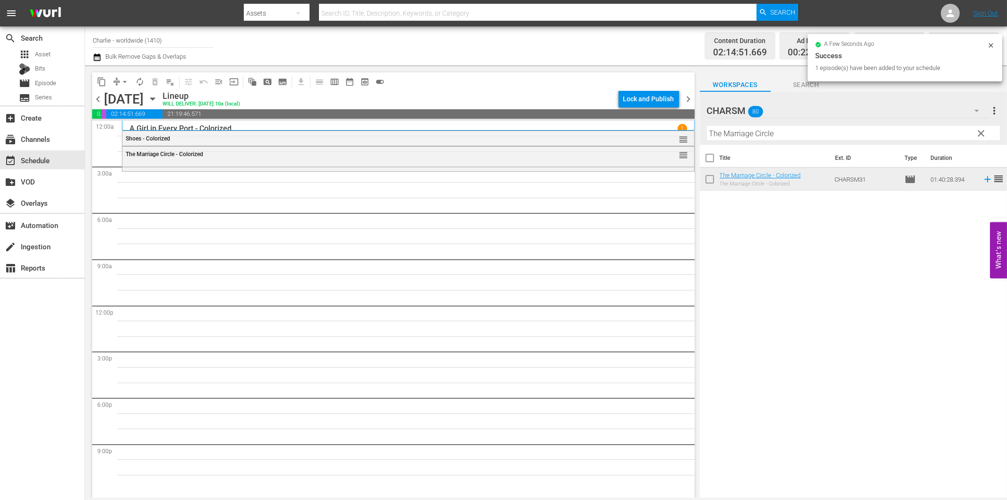
click at [810, 133] on input "The Marriage Circle" at bounding box center [853, 133] width 293 height 15
paste input "Ice Flood"
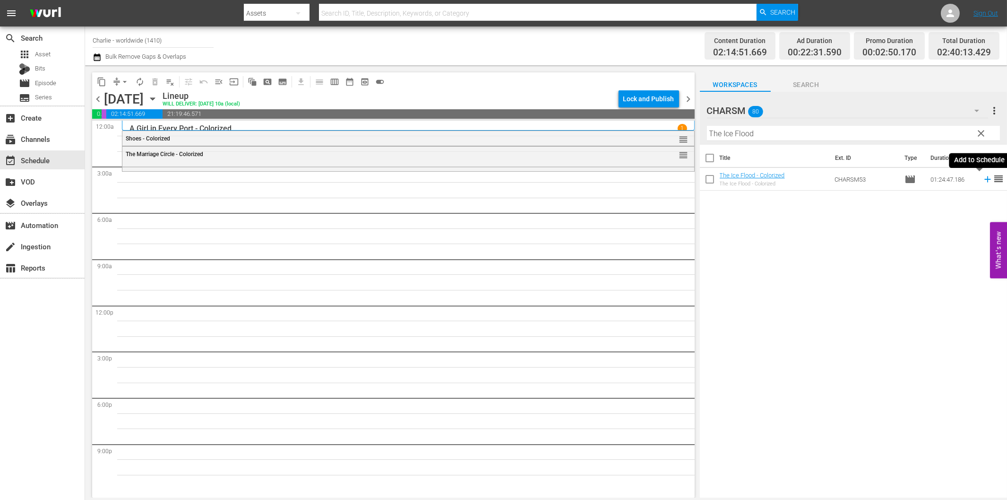
click at [983, 180] on icon at bounding box center [988, 179] width 10 height 10
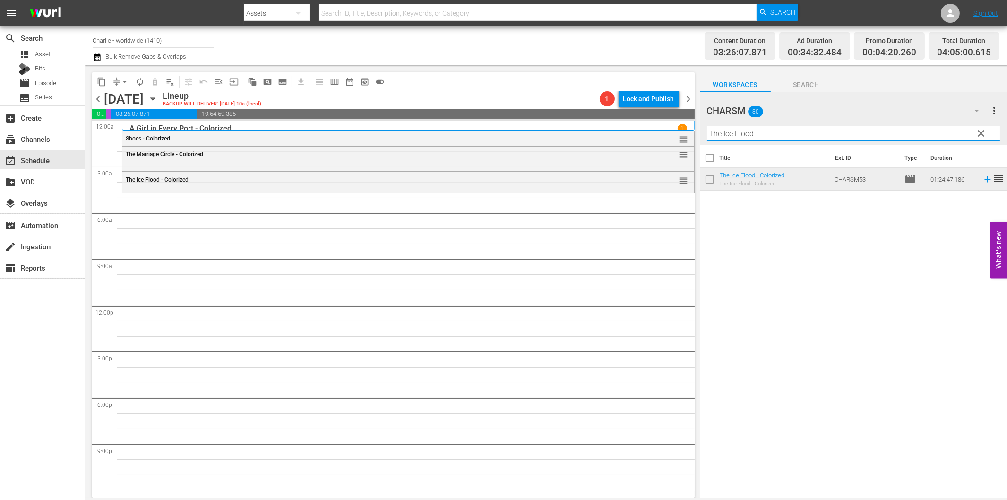
click at [748, 133] on input "The Ice Flood" at bounding box center [853, 133] width 293 height 15
paste input "Charlatan"
click at [984, 178] on icon at bounding box center [987, 179] width 6 height 6
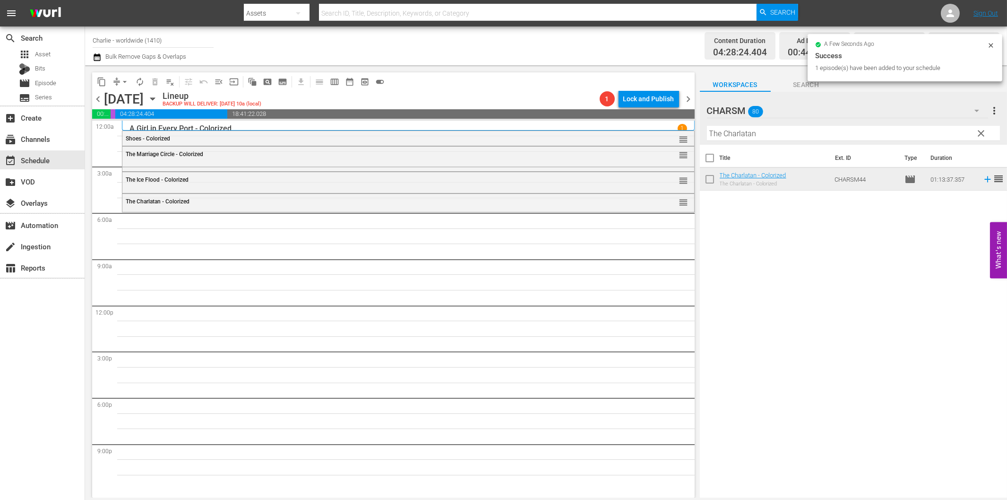
click at [750, 134] on input "The Charlatan" at bounding box center [853, 133] width 293 height 15
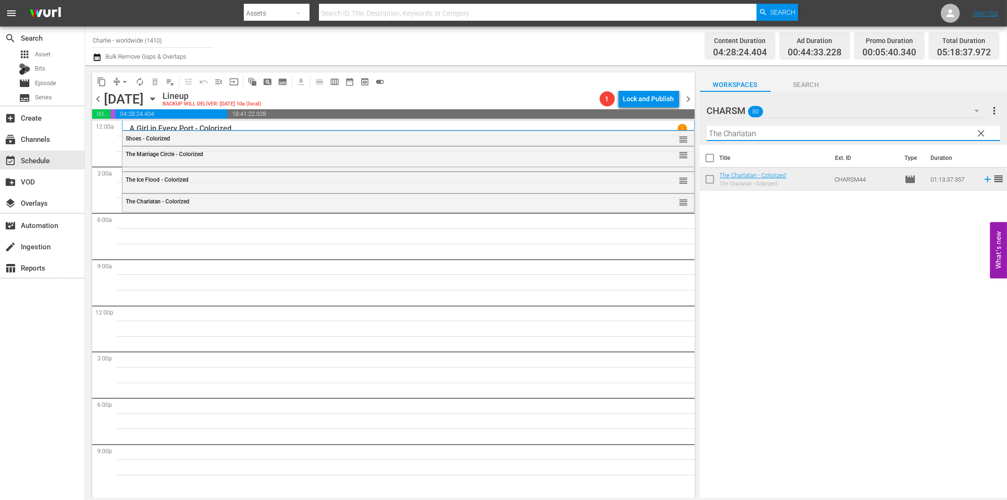
paste input "Affairs of Anatol"
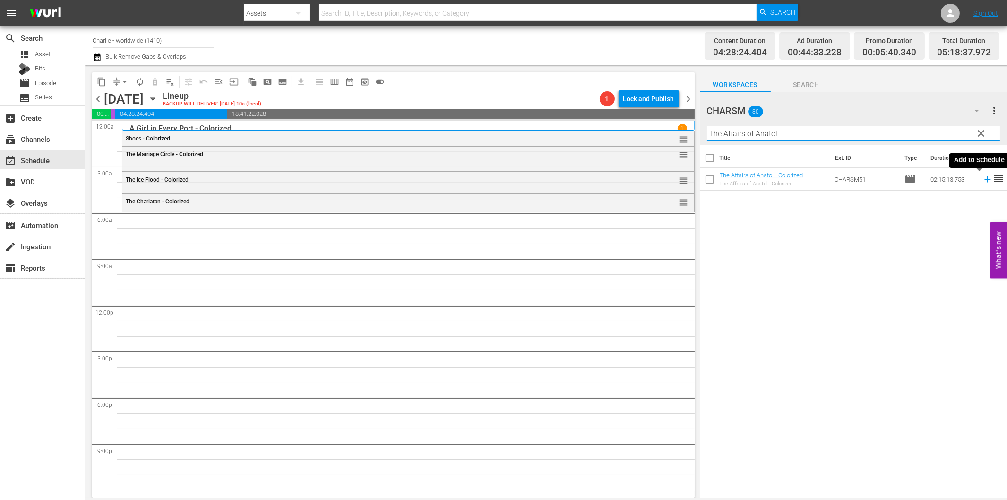
click at [983, 181] on icon at bounding box center [988, 179] width 10 height 10
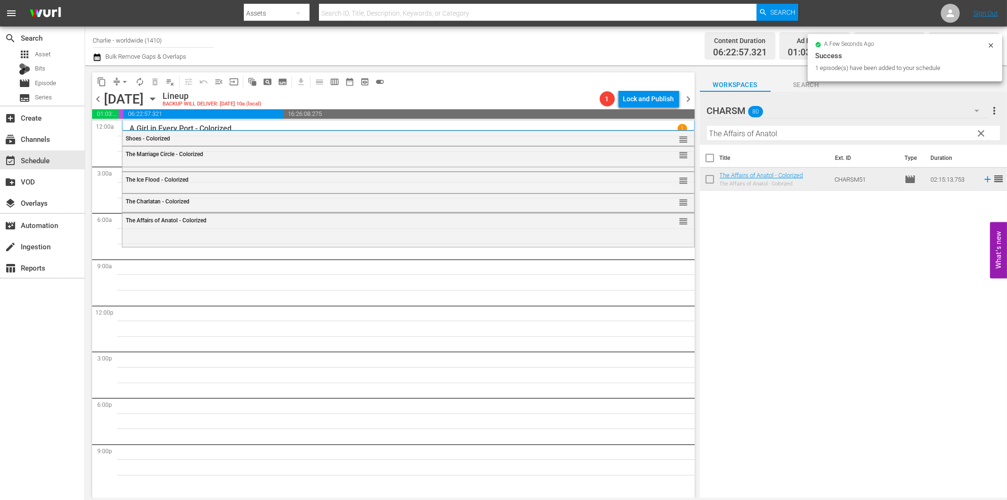
click at [806, 130] on input "The Affairs of Anatol" at bounding box center [853, 133] width 293 height 15
paste input "[PERSON_NAME] Compilation Part 8"
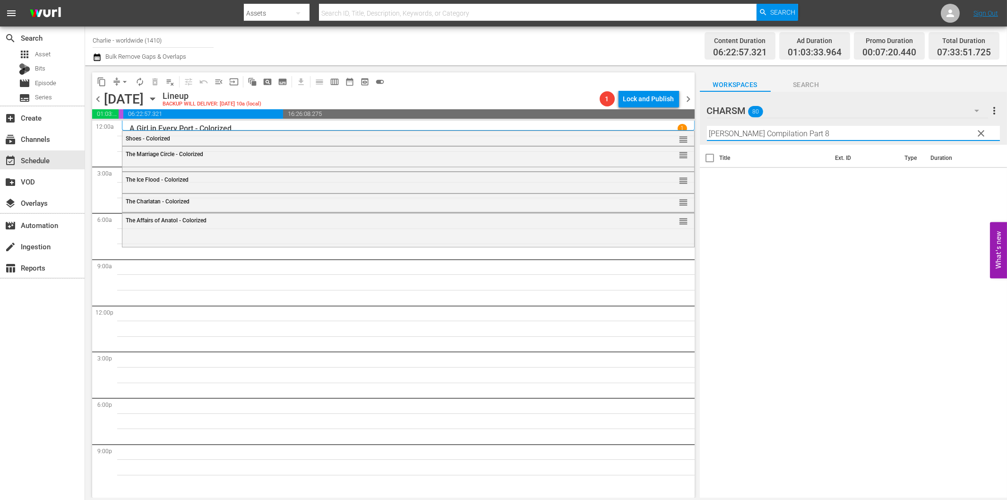
drag, startPoint x: 797, startPoint y: 130, endPoint x: 859, endPoint y: 134, distance: 62.5
click at [858, 134] on input "[PERSON_NAME] Compilation Part 8" at bounding box center [853, 133] width 293 height 15
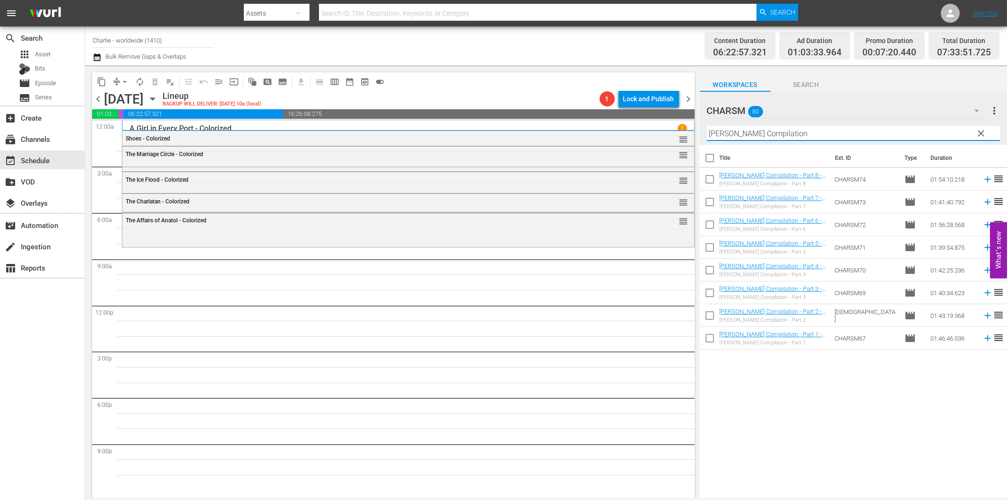
click at [881, 408] on div "Title Ext. ID Type Duration [PERSON_NAME] Compilation - Part 8 - Colorized [PER…" at bounding box center [853, 322] width 307 height 354
click at [984, 180] on icon at bounding box center [987, 179] width 6 height 6
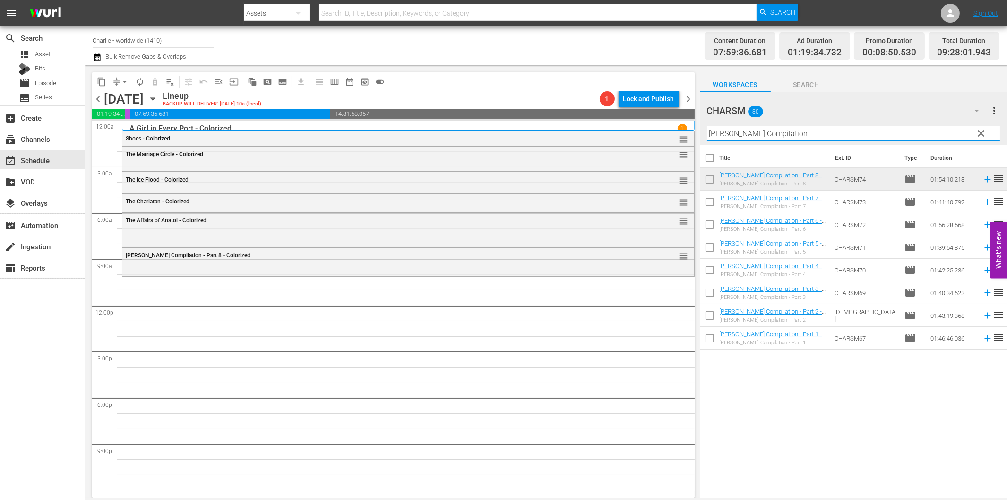
drag, startPoint x: 767, startPoint y: 131, endPoint x: 772, endPoint y: 135, distance: 6.8
click at [767, 131] on input "[PERSON_NAME] Compilation" at bounding box center [853, 133] width 293 height 15
paste input "The Blasphemer"
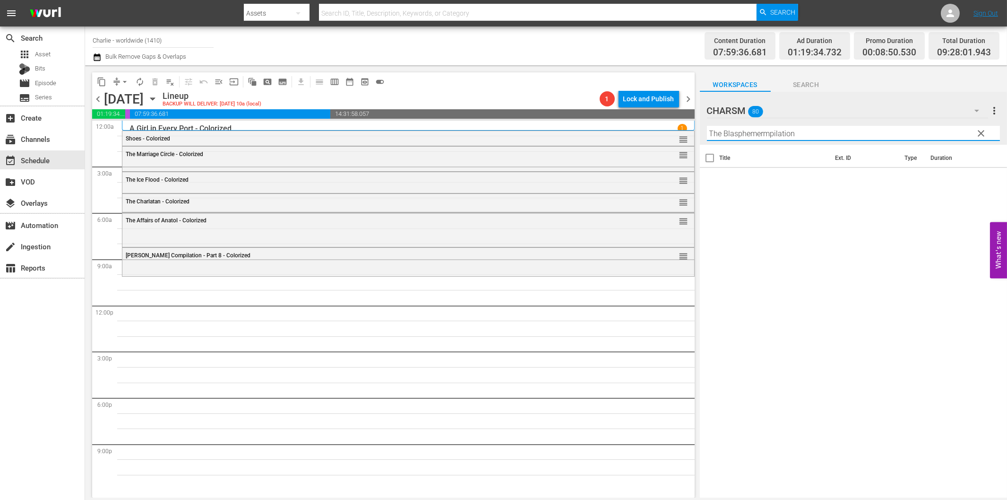
paste input "text"
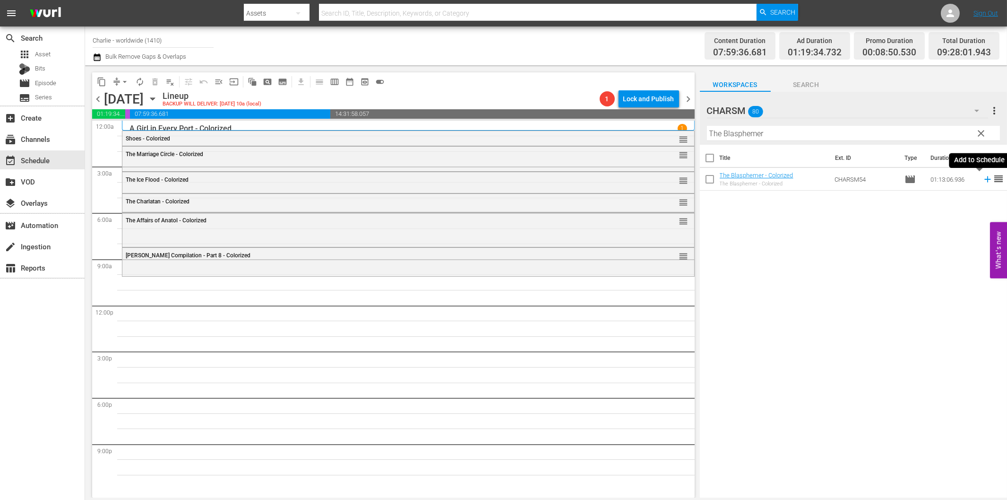
click at [983, 177] on icon at bounding box center [988, 179] width 10 height 10
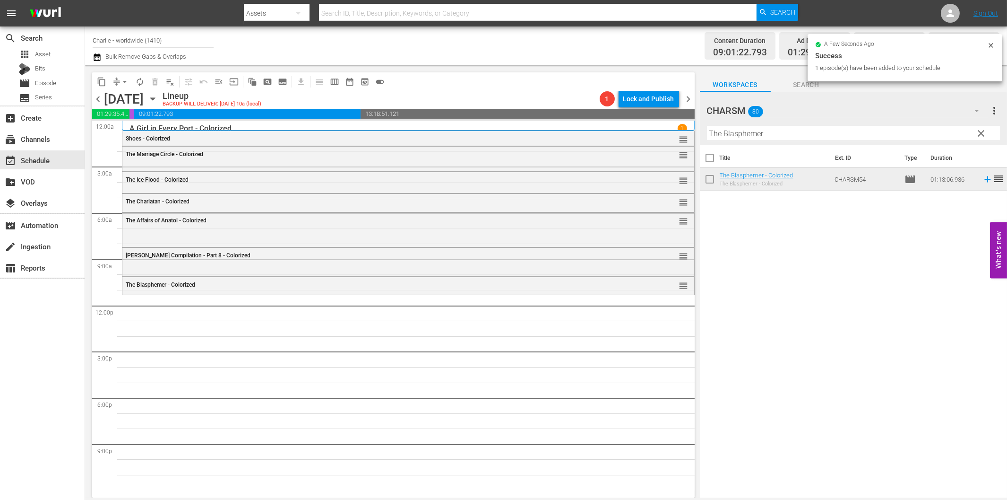
click at [797, 129] on input "The Blasphemer" at bounding box center [853, 133] width 293 height 15
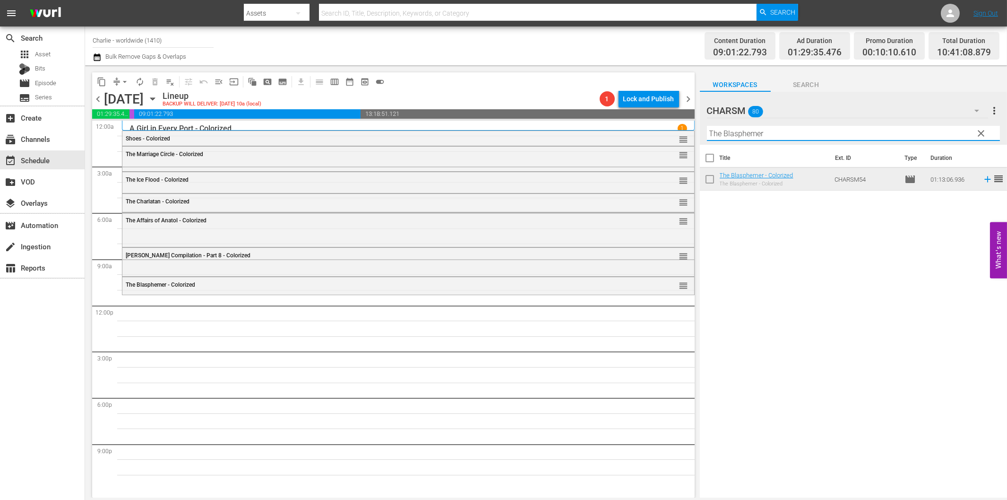
paste input "[PERSON_NAME] in the Army"
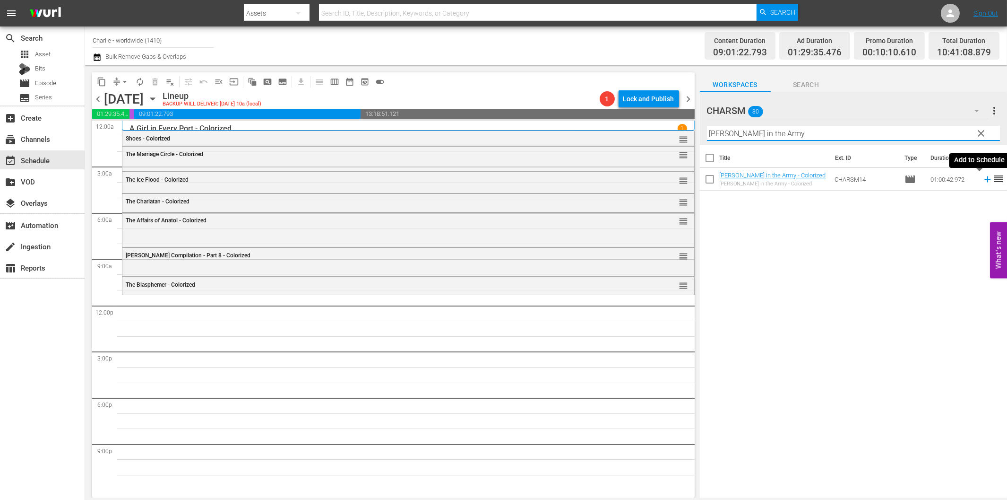
click at [984, 179] on icon at bounding box center [987, 179] width 6 height 6
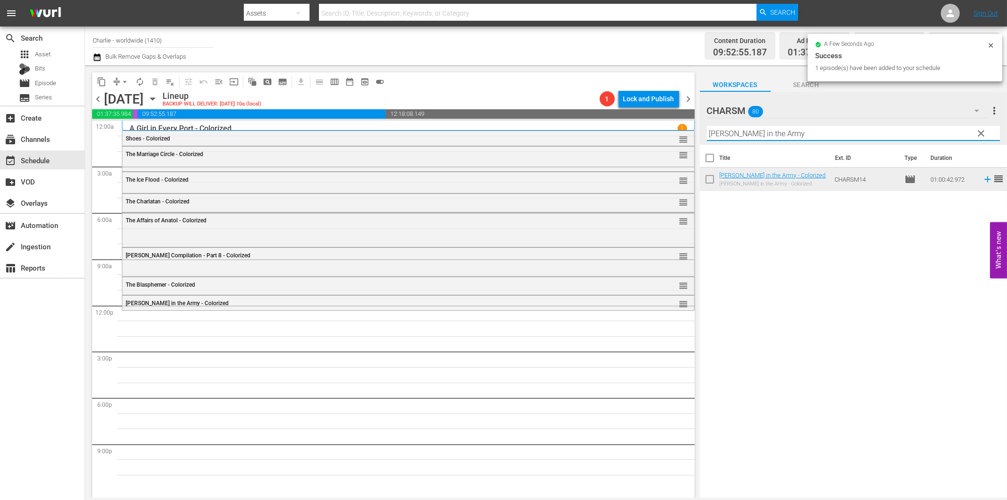
click at [774, 135] on input "[PERSON_NAME] in the Army" at bounding box center [853, 133] width 293 height 15
paste input "The House of Shame"
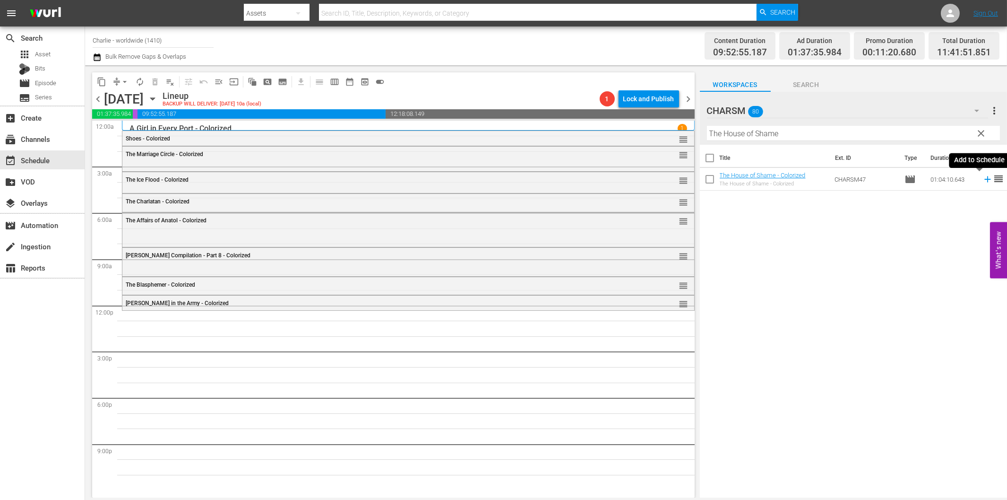
click at [983, 181] on icon at bounding box center [988, 179] width 10 height 10
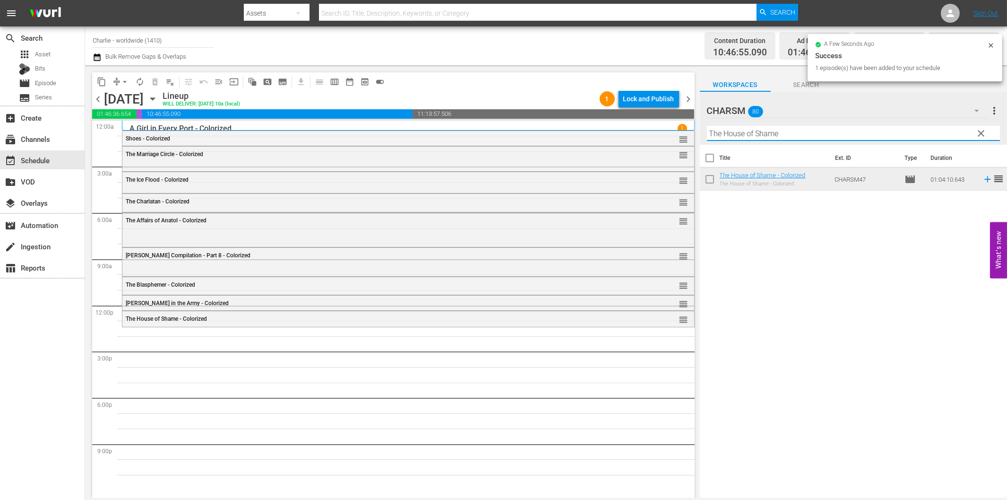
click at [785, 135] on input "The House of Shame" at bounding box center [853, 133] width 293 height 15
paste input "Battleship Potemkin"
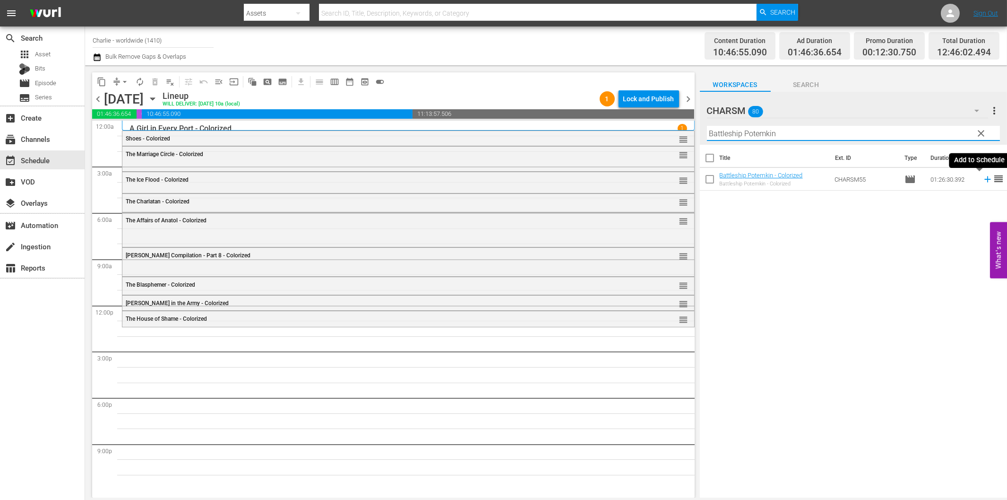
click at [983, 182] on icon at bounding box center [988, 179] width 10 height 10
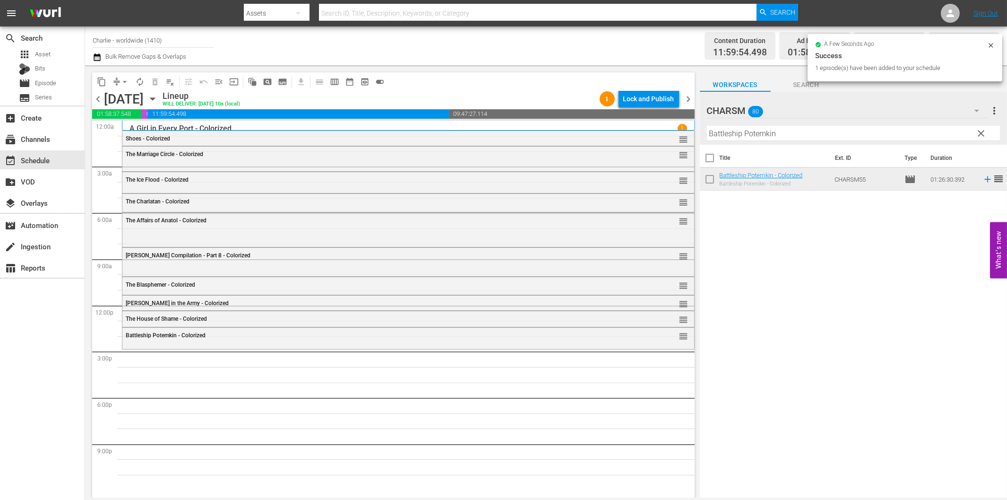
click at [788, 133] on input "Battleship Potemkin" at bounding box center [853, 133] width 293 height 15
paste input "The Cruise of the [PERSON_NAME]"
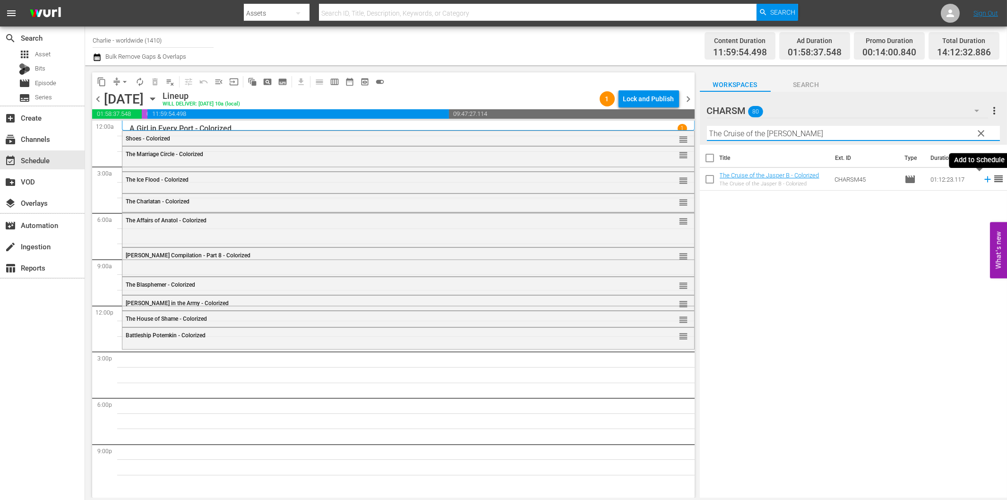
click at [983, 178] on icon at bounding box center [988, 179] width 10 height 10
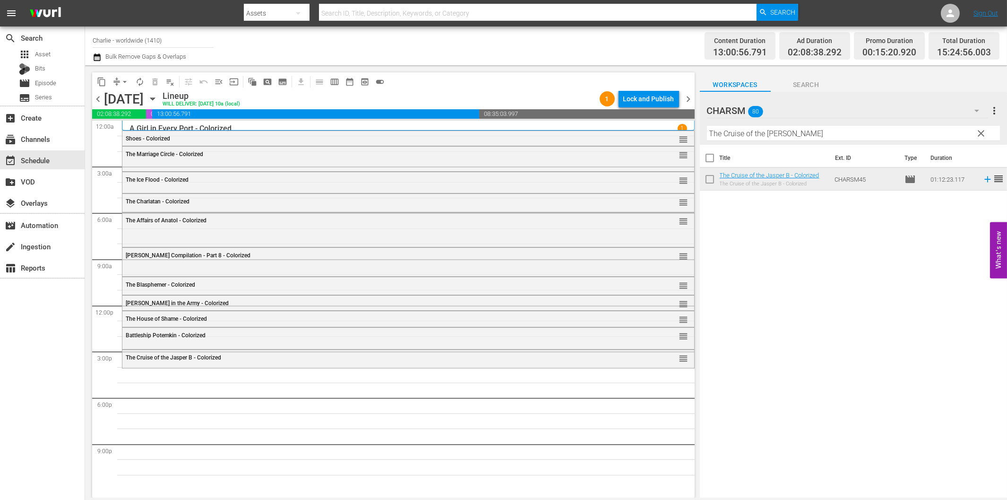
click at [823, 131] on input "The Cruise of the [PERSON_NAME]" at bounding box center [853, 133] width 293 height 15
paste input "[PERSON_NAME]"
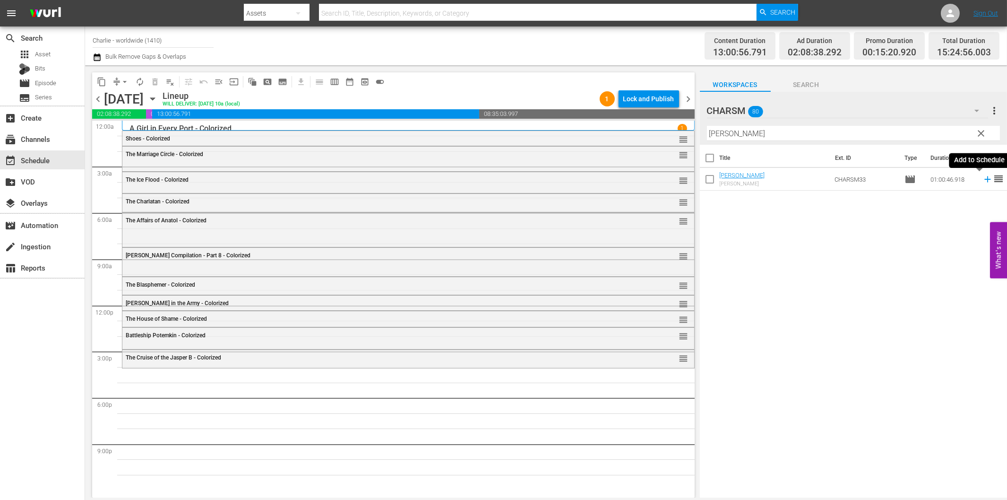
click at [983, 180] on icon at bounding box center [988, 179] width 10 height 10
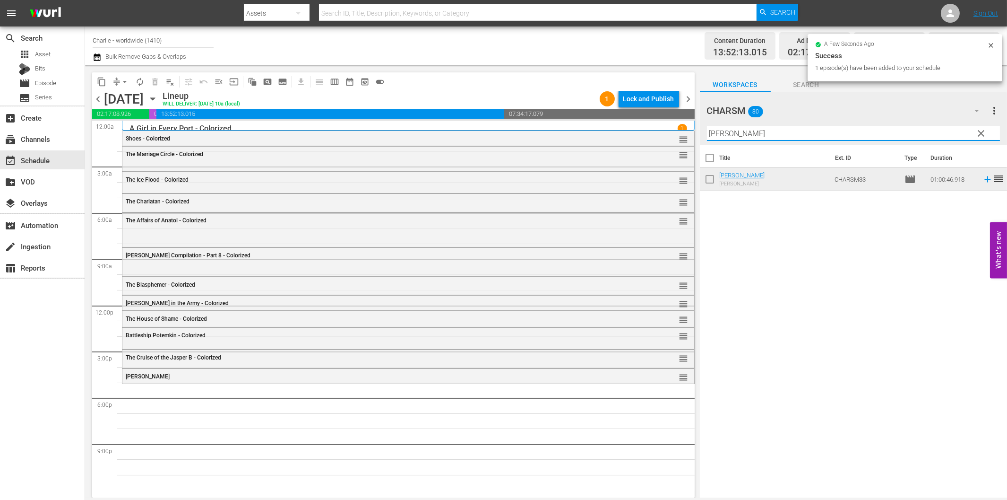
click at [777, 135] on input "[PERSON_NAME]" at bounding box center [853, 133] width 293 height 15
paste input "[PERSON_NAME] - Girl Shy"
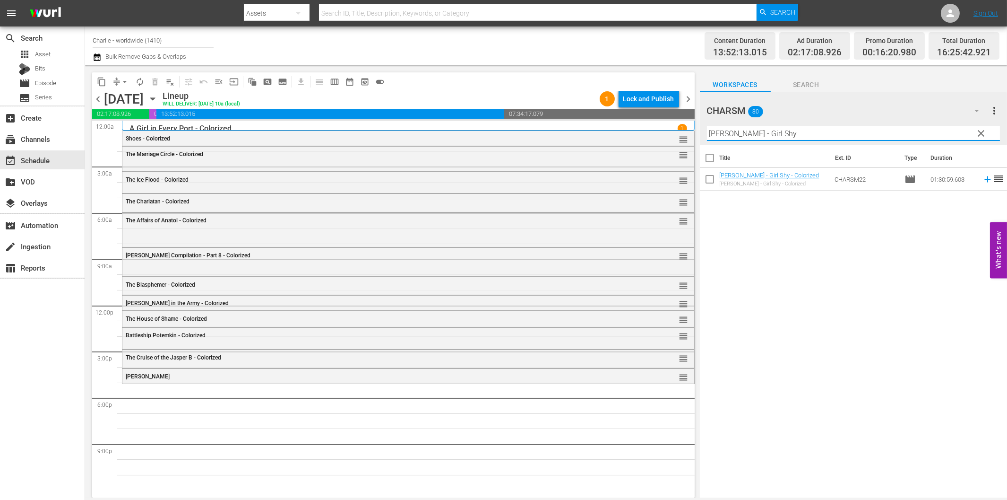
click at [983, 178] on icon at bounding box center [988, 179] width 10 height 10
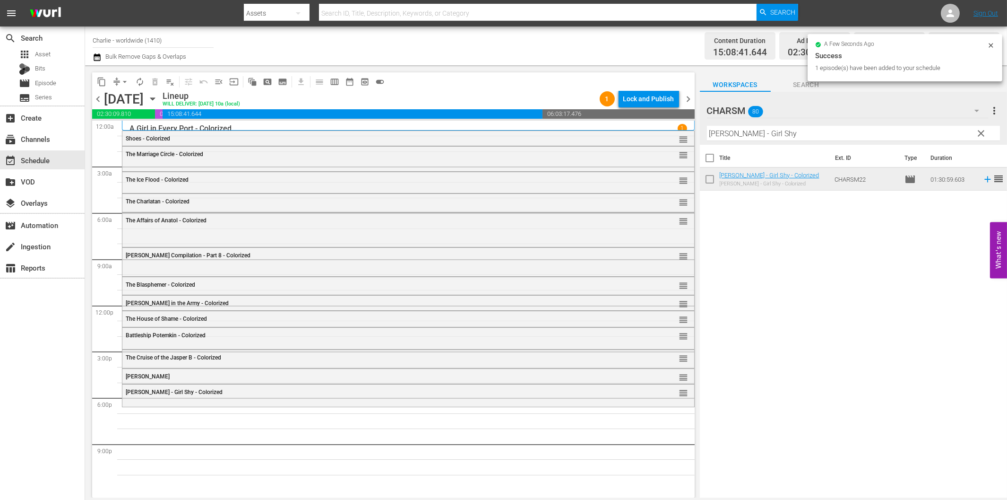
click at [830, 138] on input "[PERSON_NAME] - Girl Shy" at bounding box center [853, 133] width 293 height 15
paste input "Laurel & Hardy Silent Chronicles - Vol. 2"
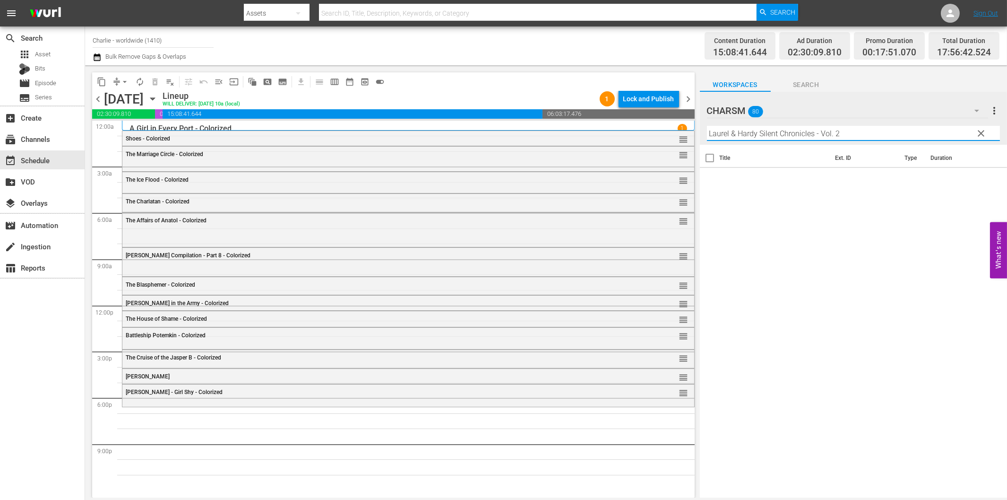
drag, startPoint x: 815, startPoint y: 135, endPoint x: 906, endPoint y: 144, distance: 91.2
click at [897, 140] on div "Filter by Title [PERSON_NAME] & [PERSON_NAME] Silent Chronicles - Vol. 2" at bounding box center [853, 133] width 293 height 23
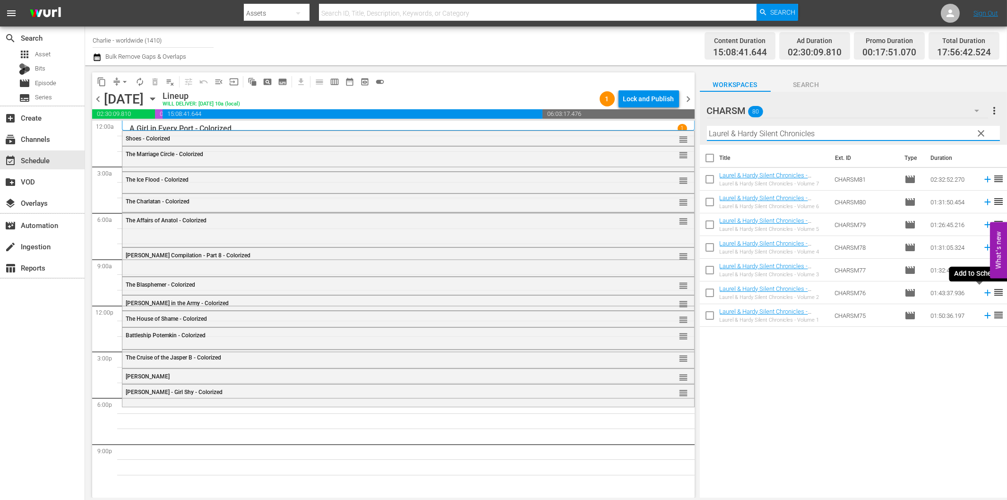
click at [983, 294] on icon at bounding box center [988, 292] width 10 height 10
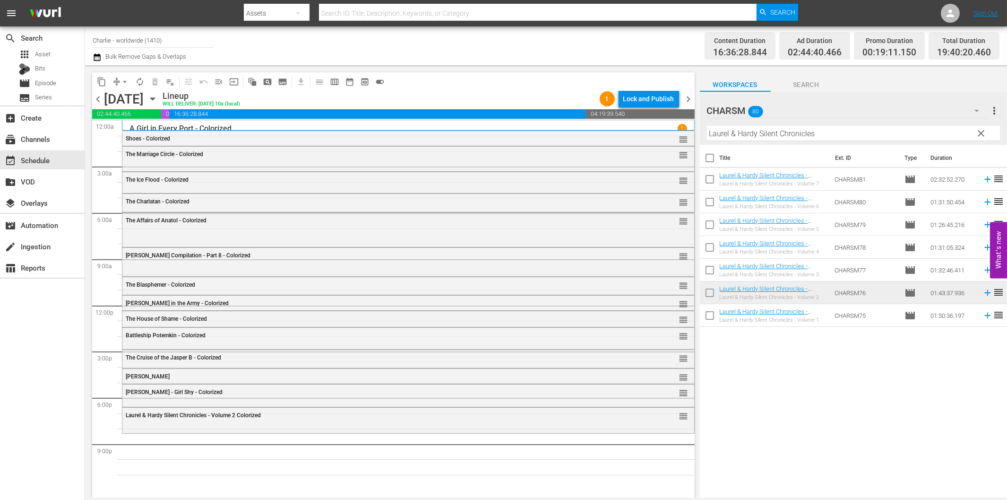
click at [808, 133] on input "Laurel & Hardy Silent Chronicles" at bounding box center [853, 133] width 293 height 15
paste input "[PERSON_NAME] at Work - Volume Three"
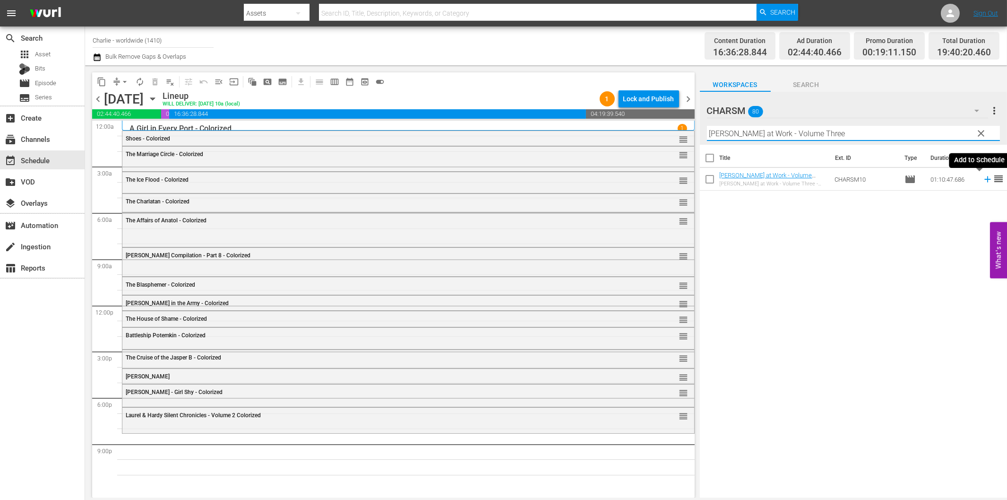
drag, startPoint x: 980, startPoint y: 181, endPoint x: 964, endPoint y: 186, distance: 16.6
click at [983, 181] on icon at bounding box center [988, 179] width 10 height 10
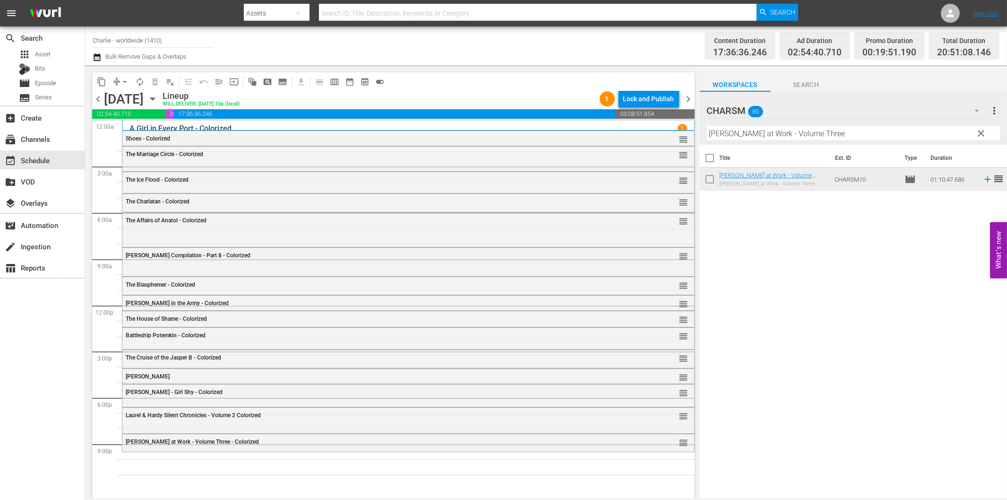
drag, startPoint x: 768, startPoint y: 137, endPoint x: 773, endPoint y: 141, distance: 6.1
click at [769, 137] on input "[PERSON_NAME] at Work - Volume Three" at bounding box center [853, 133] width 293 height 15
paste input "[PERSON_NAME]"
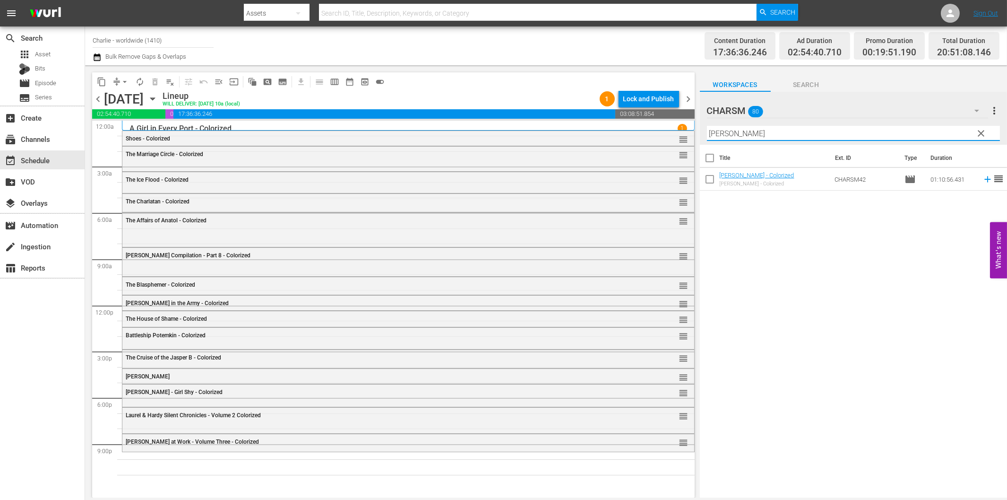
click at [983, 181] on icon at bounding box center [988, 179] width 10 height 10
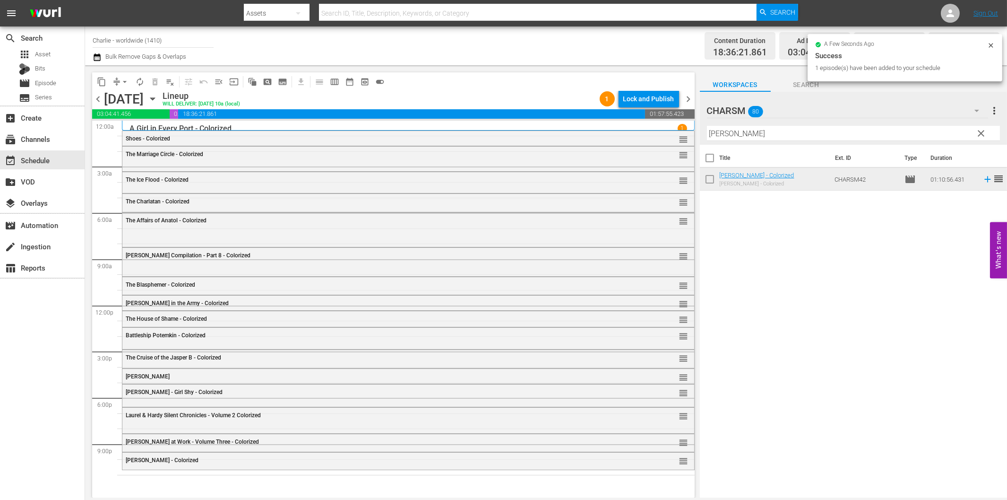
click at [730, 135] on input "[PERSON_NAME]" at bounding box center [853, 133] width 293 height 15
paste input "The Thief of Bagdad"
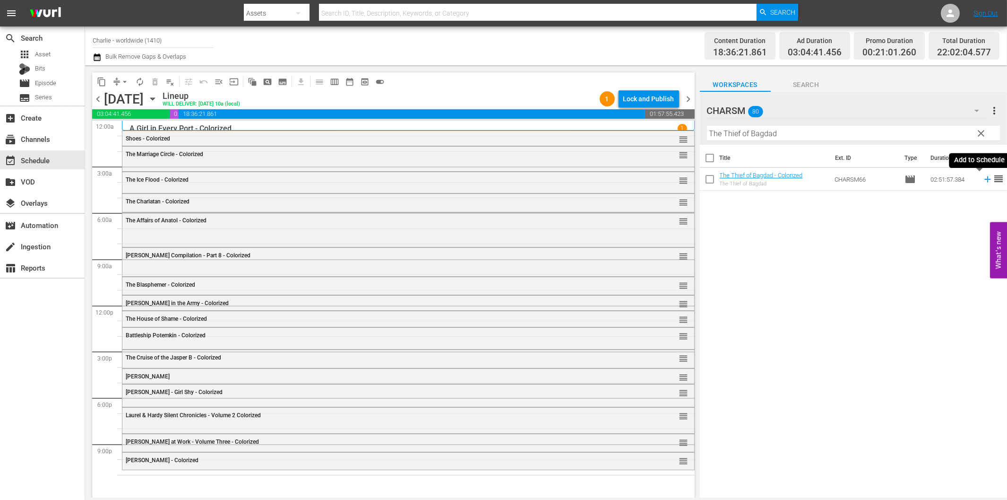
click at [983, 181] on icon at bounding box center [988, 179] width 10 height 10
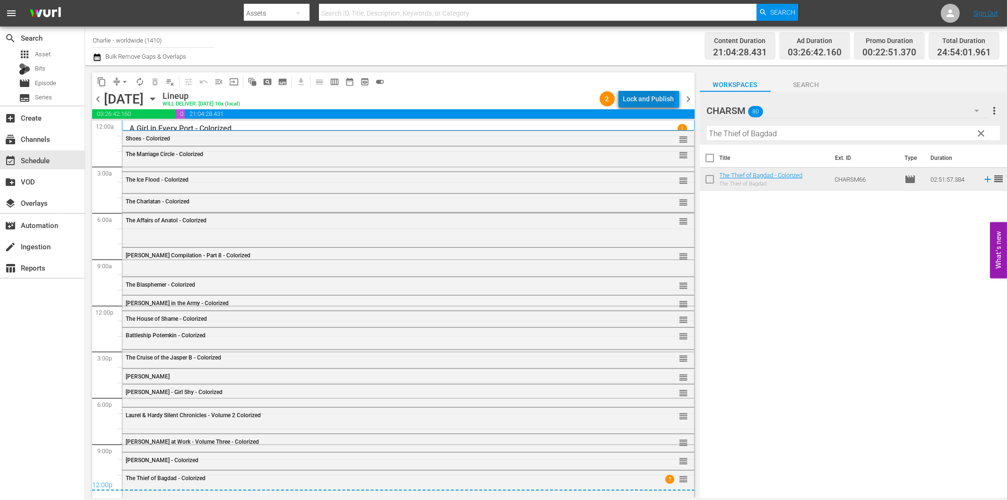
click at [651, 95] on div "Lock and Publish" at bounding box center [648, 98] width 51 height 17
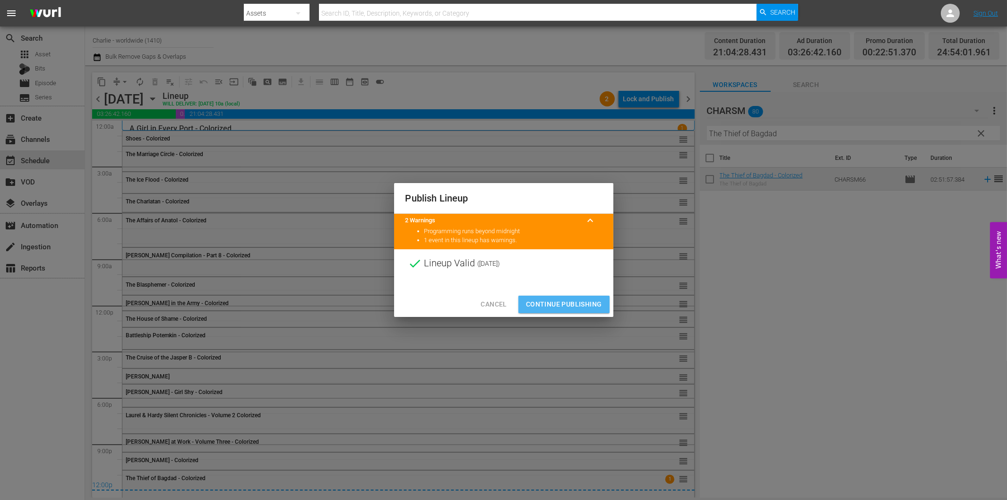
drag, startPoint x: 590, startPoint y: 300, endPoint x: 600, endPoint y: 264, distance: 37.8
click at [589, 300] on span "Continue Publishing" at bounding box center [564, 304] width 76 height 12
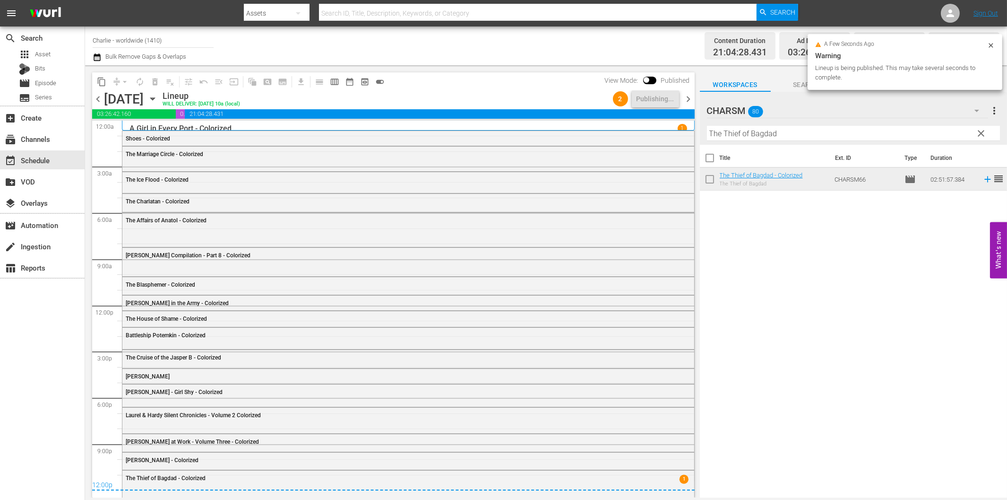
click at [689, 96] on span "chevron_right" at bounding box center [689, 99] width 12 height 12
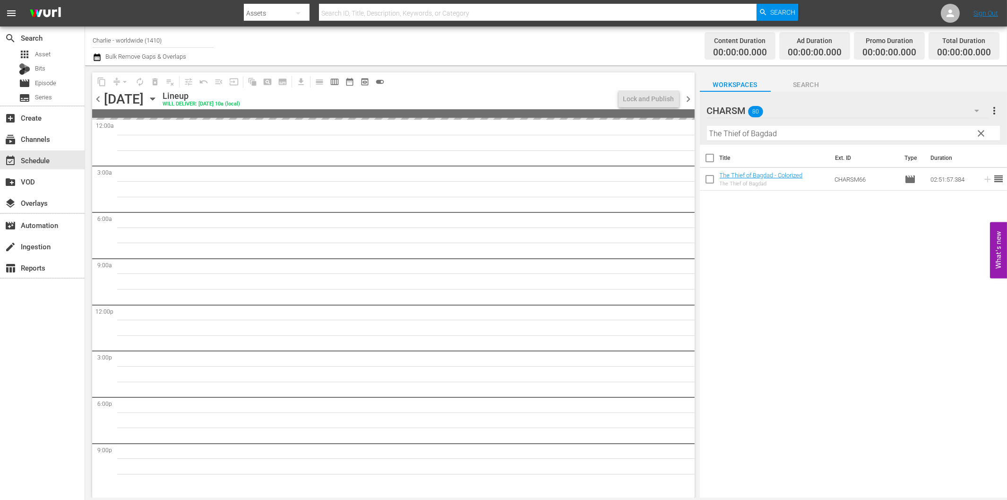
click at [745, 132] on input "The Thief of Bagdad" at bounding box center [853, 133] width 293 height 15
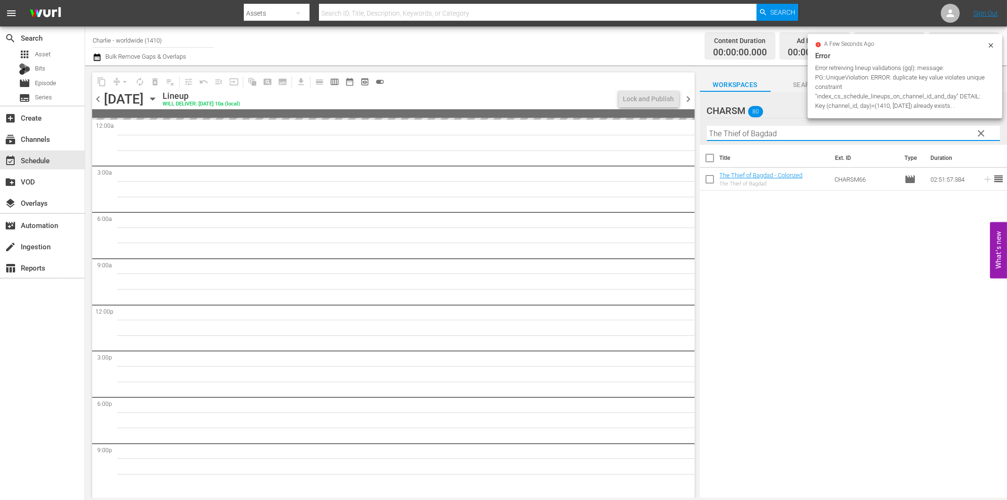
paste input "[PERSON_NAME] at Sea"
click at [983, 177] on icon at bounding box center [988, 179] width 10 height 10
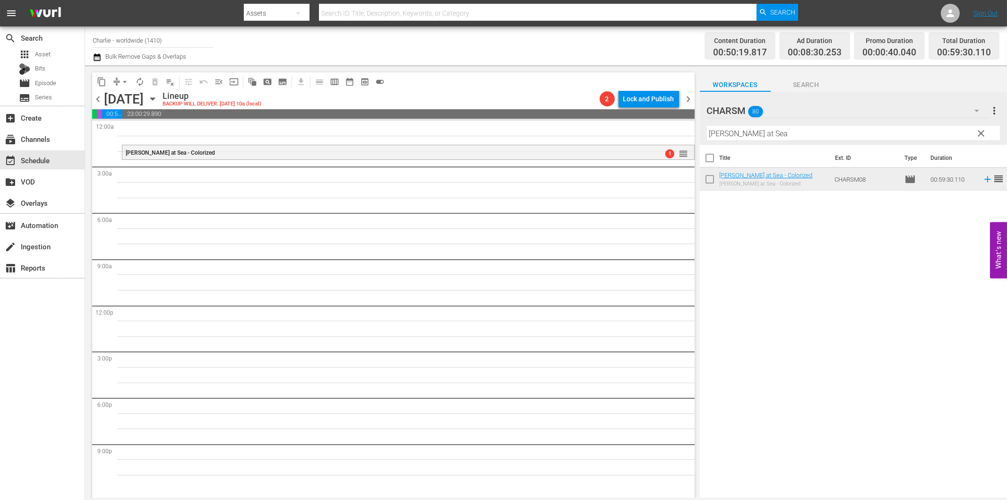
click at [734, 136] on input "[PERSON_NAME] at Sea" at bounding box center [853, 133] width 293 height 15
paste input "[PERSON_NAME] - Hot Water"
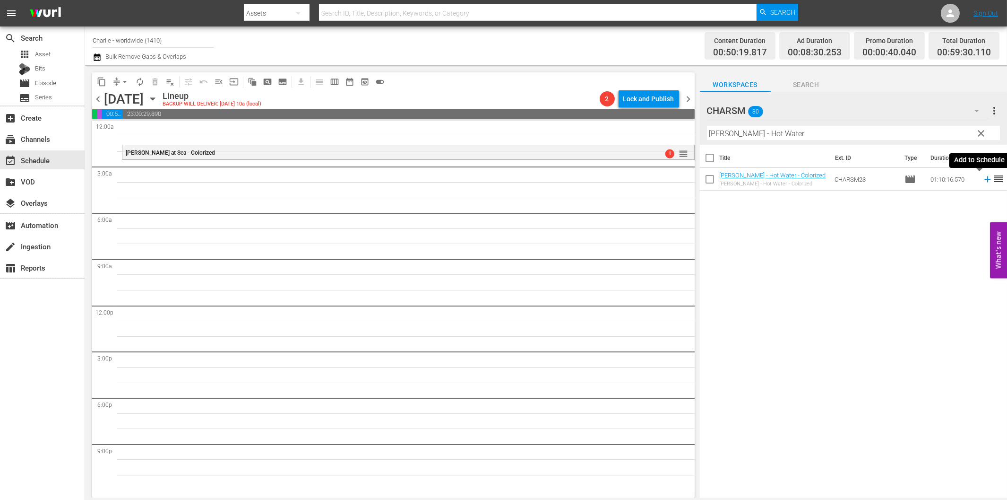
click at [983, 176] on icon at bounding box center [988, 179] width 10 height 10
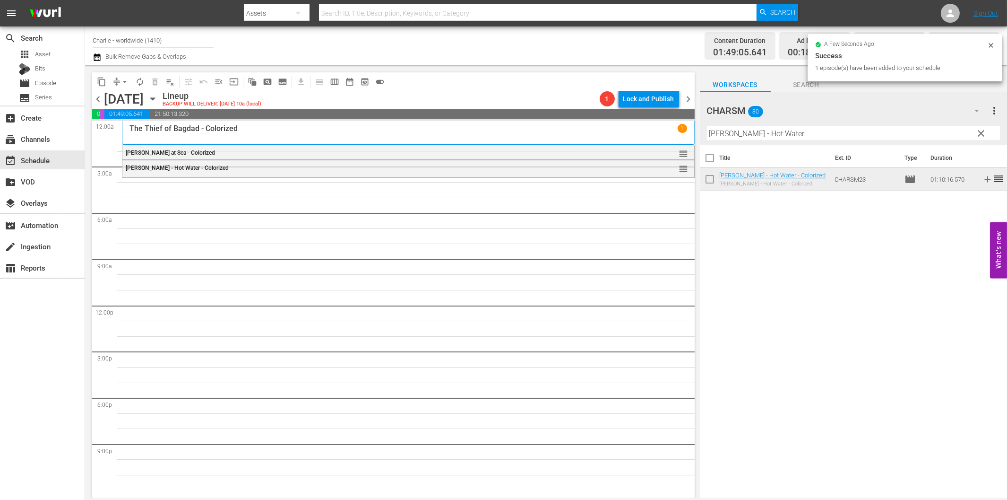
click at [832, 128] on input "[PERSON_NAME] - Hot Water" at bounding box center [853, 133] width 293 height 15
paste input "Crime and Punishment"
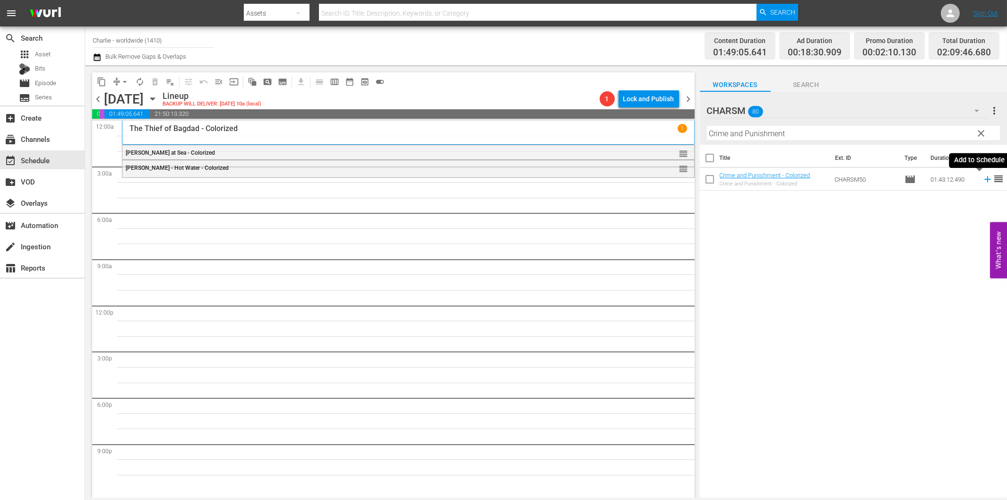
click at [983, 181] on icon at bounding box center [988, 179] width 10 height 10
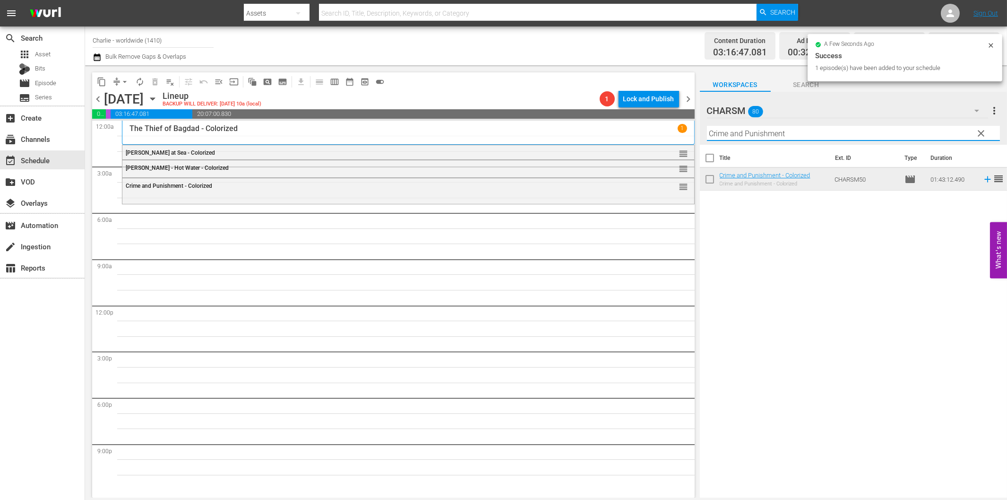
click at [803, 136] on input "Crime and Punishment" at bounding box center [853, 133] width 293 height 15
paste input "[PERSON_NAME]"
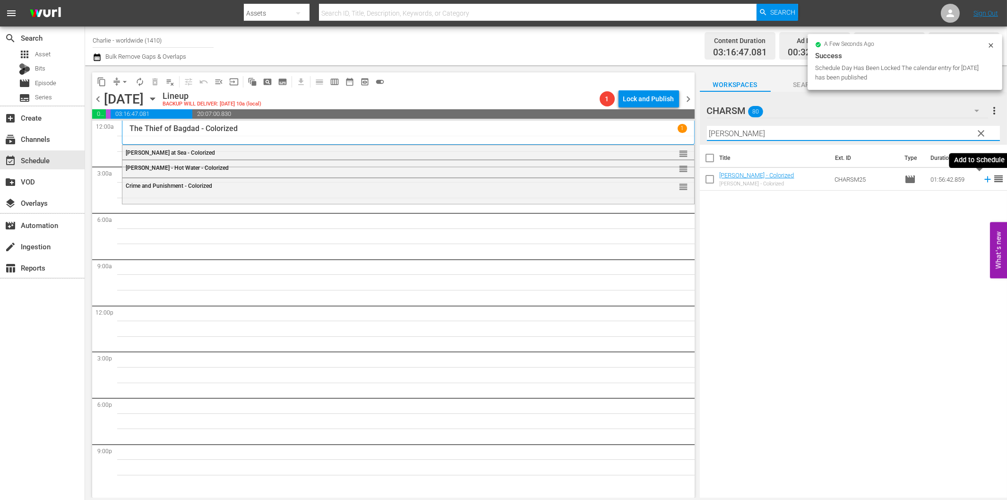
click at [983, 178] on icon at bounding box center [988, 179] width 10 height 10
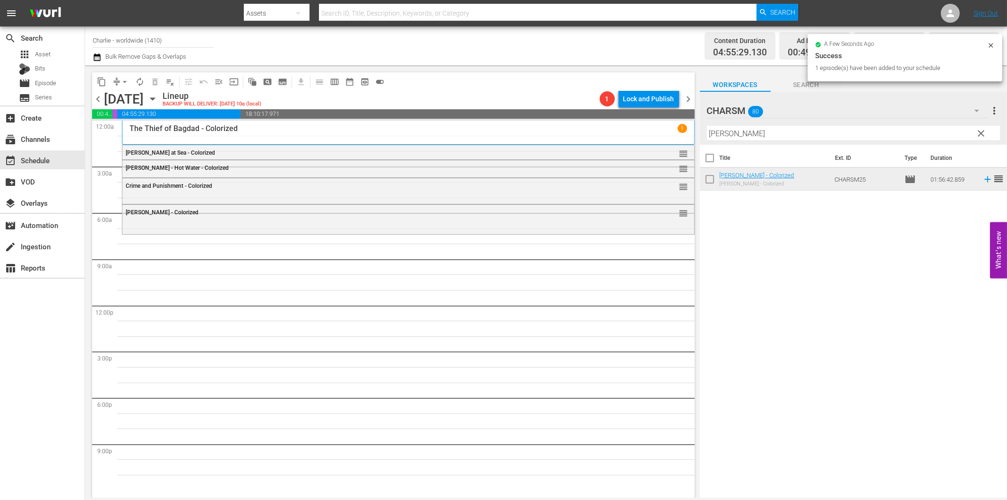
click at [767, 133] on input "[PERSON_NAME]" at bounding box center [853, 133] width 293 height 15
paste input "[PERSON_NAME] vs. Sports"
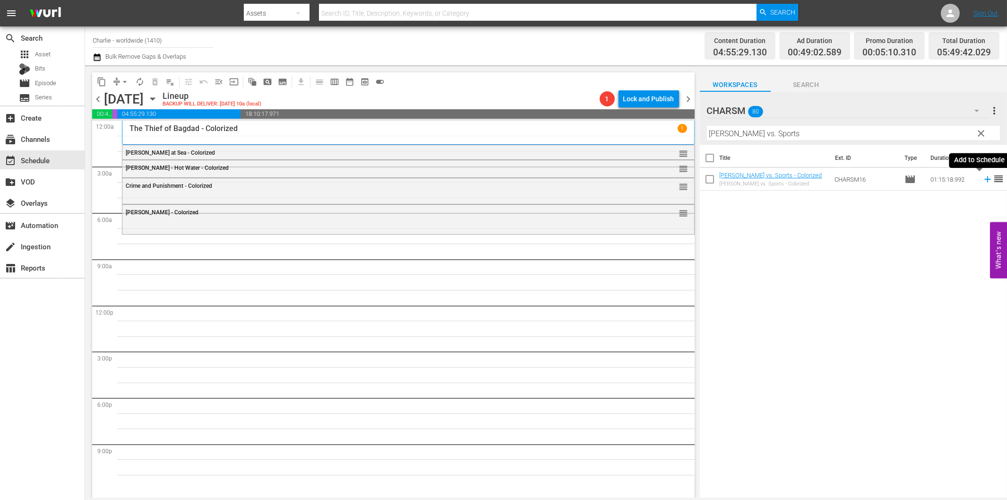
click at [983, 177] on icon at bounding box center [988, 179] width 10 height 10
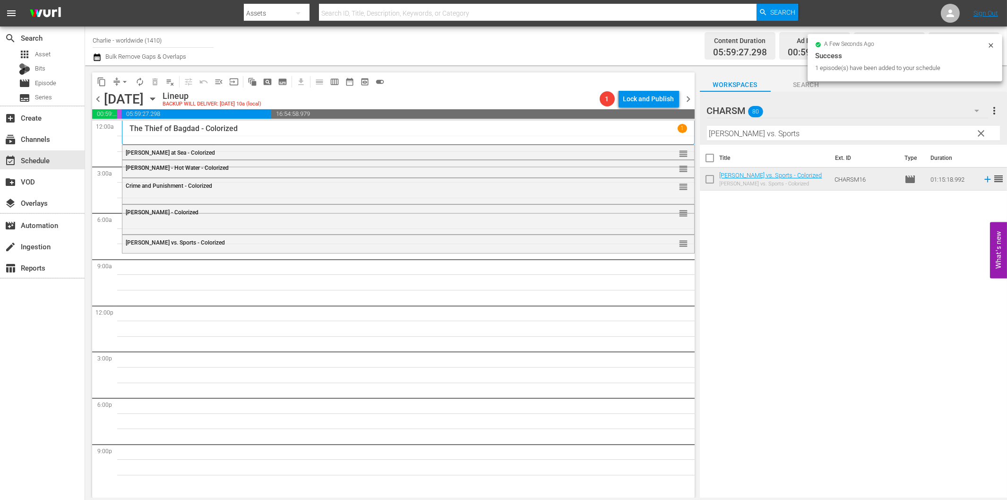
click at [778, 135] on input "[PERSON_NAME] vs. Sports" at bounding box center [853, 133] width 293 height 15
paste input "the Hitchhiker"
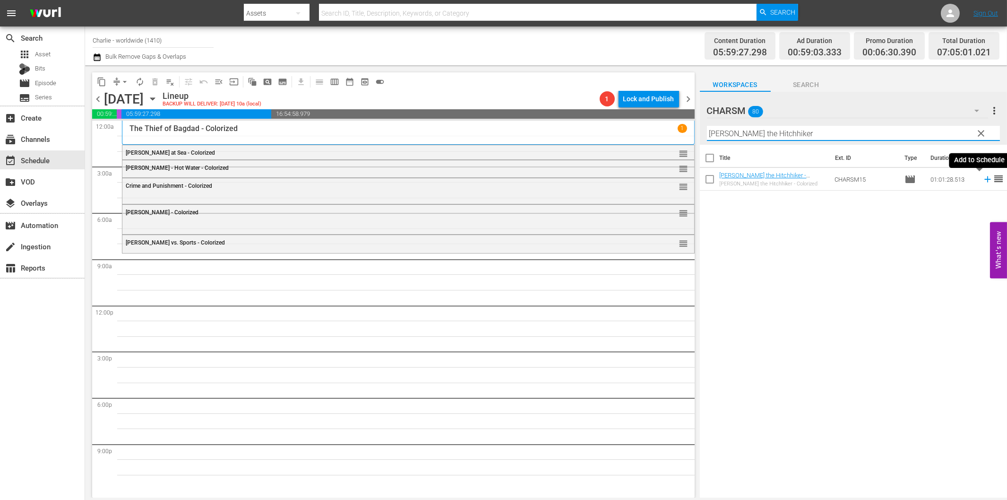
click at [983, 178] on icon at bounding box center [988, 179] width 10 height 10
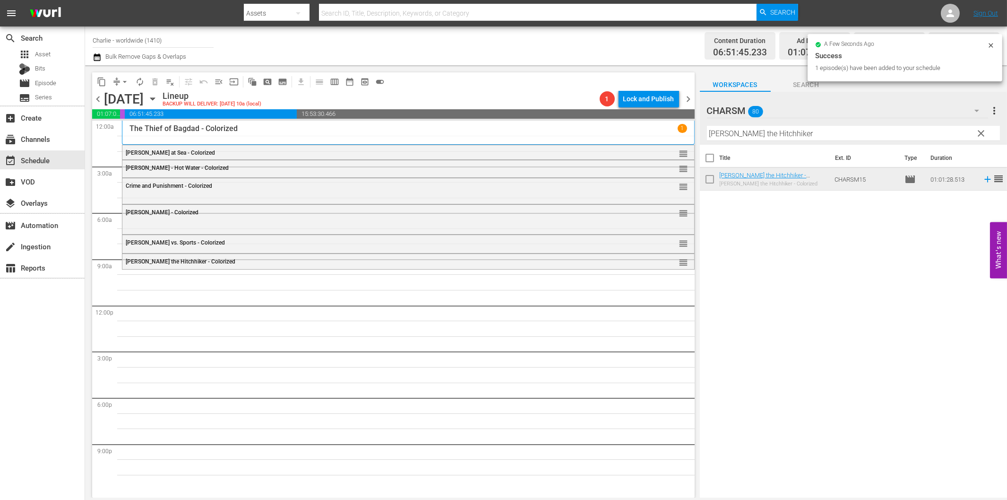
drag, startPoint x: 740, startPoint y: 133, endPoint x: 749, endPoint y: 139, distance: 10.9
click at [741, 133] on input "[PERSON_NAME] the Hitchhiker" at bounding box center [853, 133] width 293 height 15
paste input "against the Upper Class"
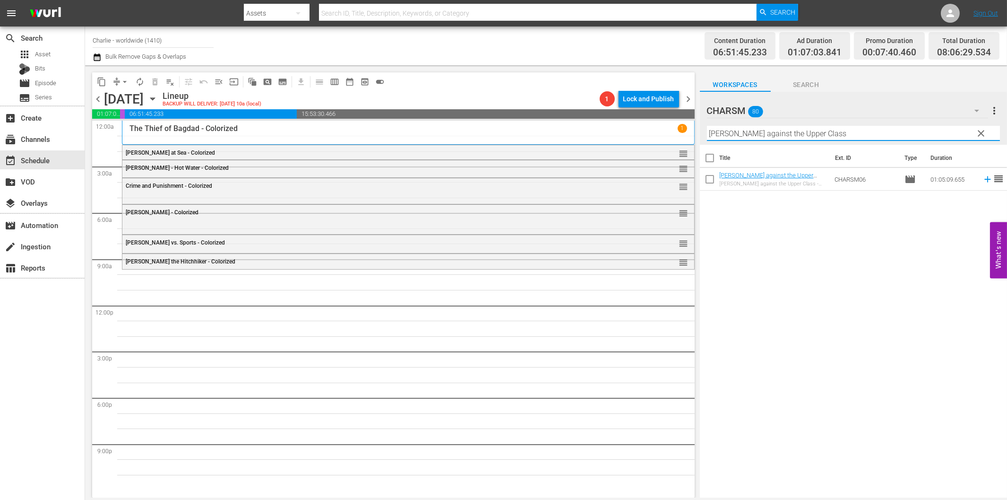
click at [983, 181] on icon at bounding box center [988, 179] width 10 height 10
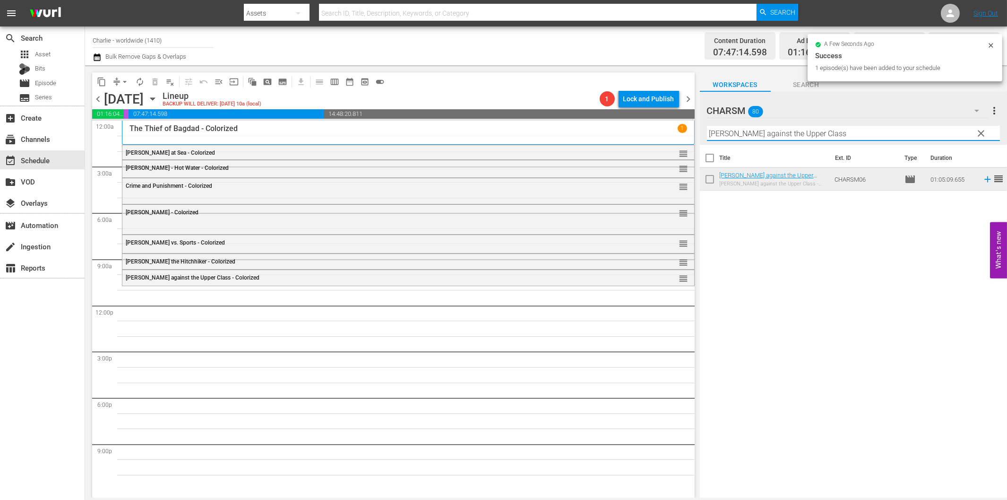
click at [781, 133] on input "[PERSON_NAME] against the Upper Class" at bounding box center [853, 133] width 293 height 15
paste input "t Work - Volume Two"
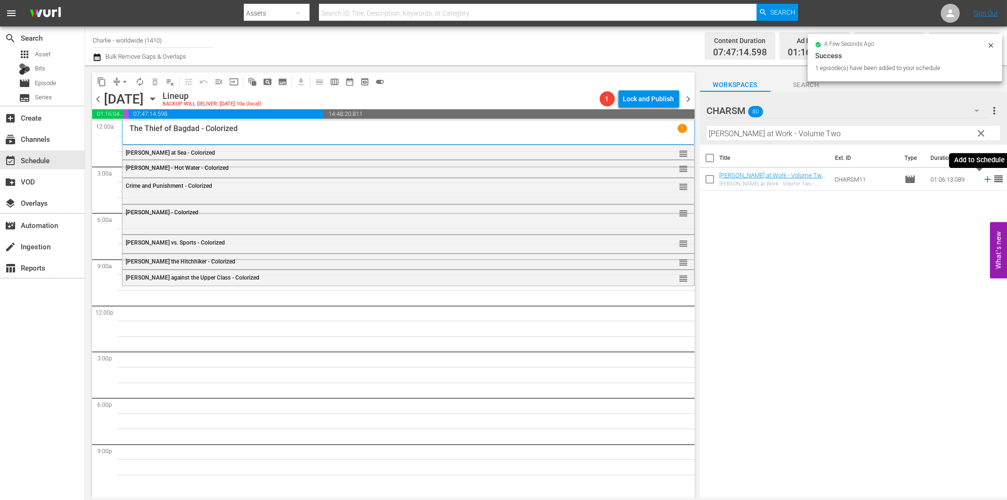
click at [984, 179] on icon at bounding box center [987, 179] width 6 height 6
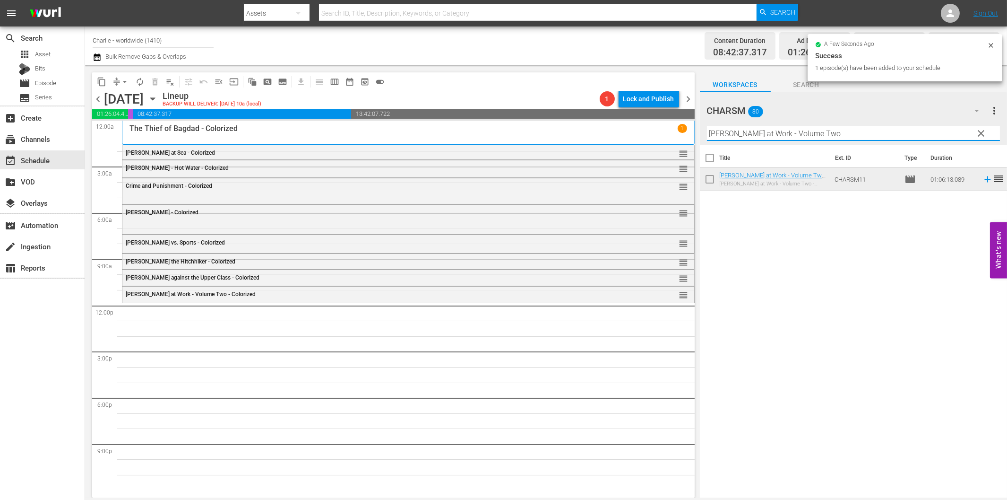
click at [858, 133] on input "[PERSON_NAME] at Work - Volume Two" at bounding box center [853, 133] width 293 height 15
paste input "Dress Parade"
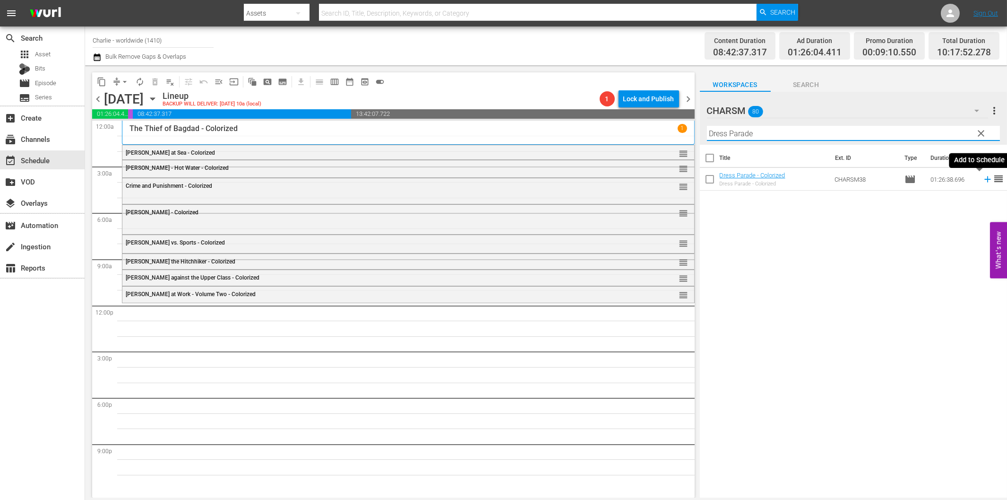
click at [983, 182] on icon at bounding box center [988, 179] width 10 height 10
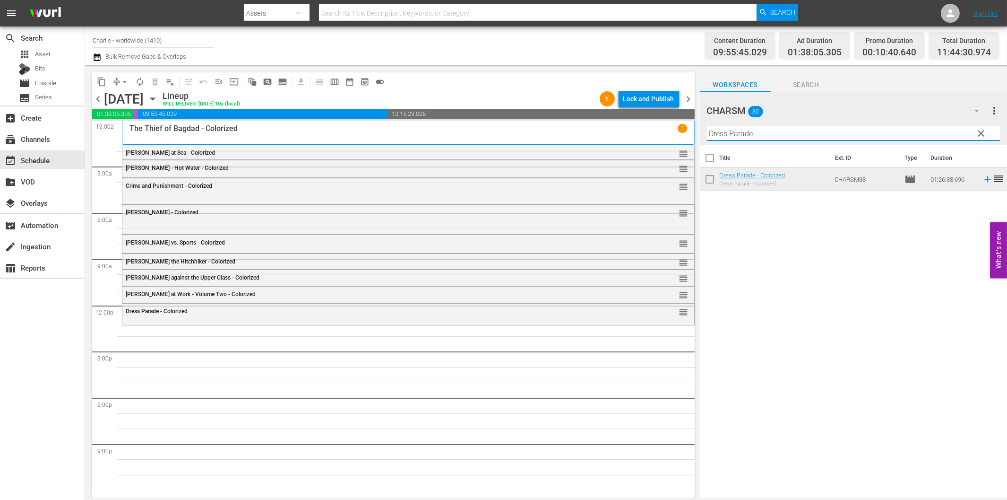
click at [787, 128] on input "Dress Parade" at bounding box center [853, 133] width 293 height 15
paste input "A Day in the Life of [PERSON_NAME]"
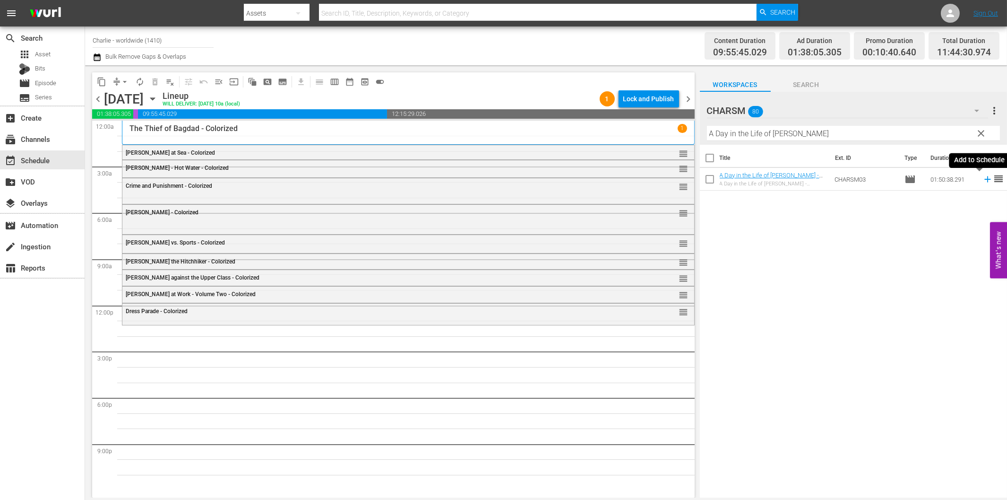
click at [983, 180] on icon at bounding box center [988, 179] width 10 height 10
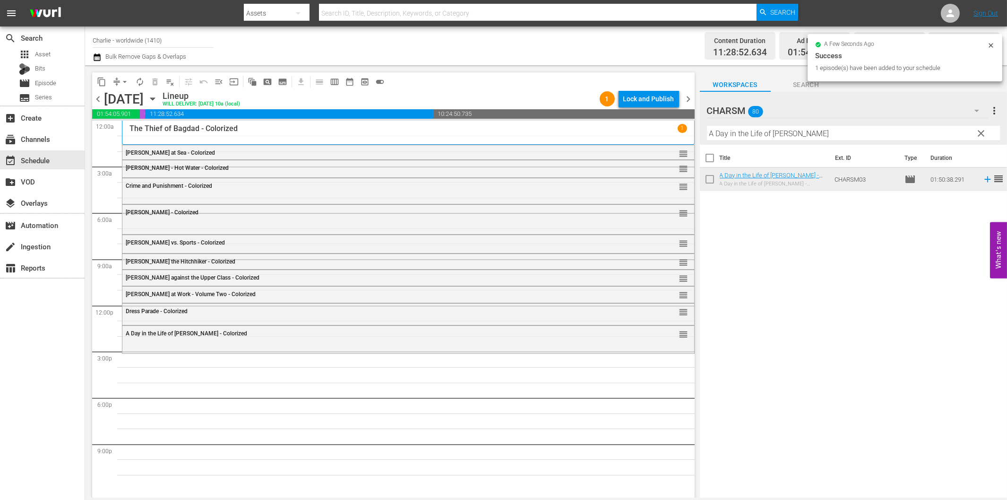
click at [802, 134] on input "A Day in the Life of [PERSON_NAME]" at bounding box center [853, 133] width 293 height 15
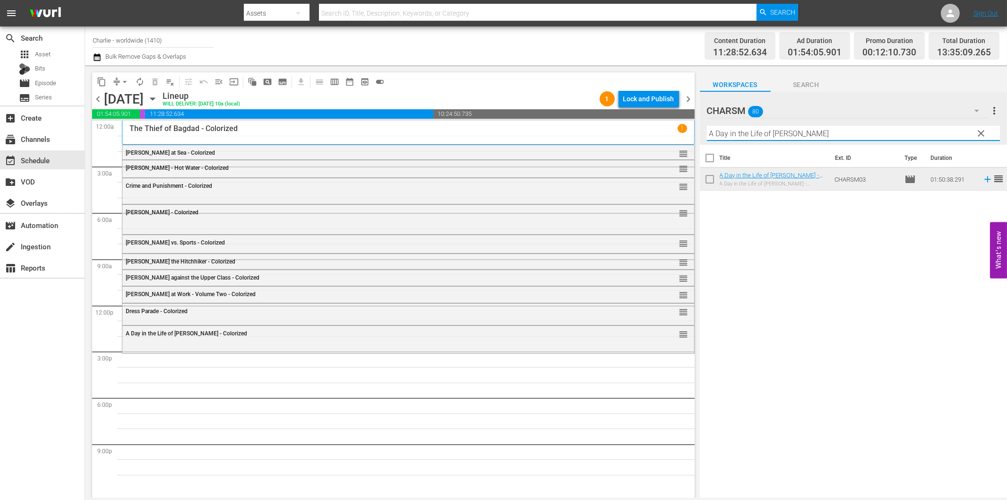
paste input "Bare Knees"
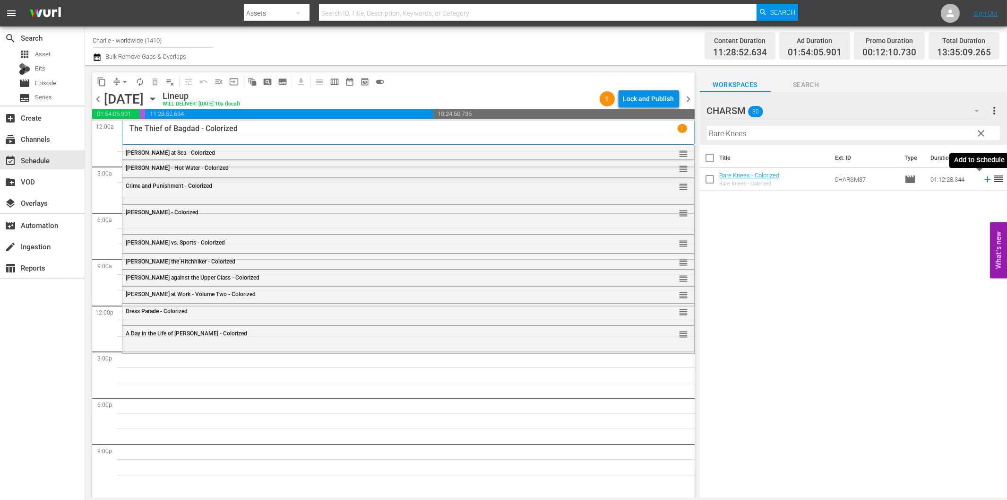
drag, startPoint x: 981, startPoint y: 181, endPoint x: 949, endPoint y: 188, distance: 33.4
click at [983, 181] on icon at bounding box center [988, 179] width 10 height 10
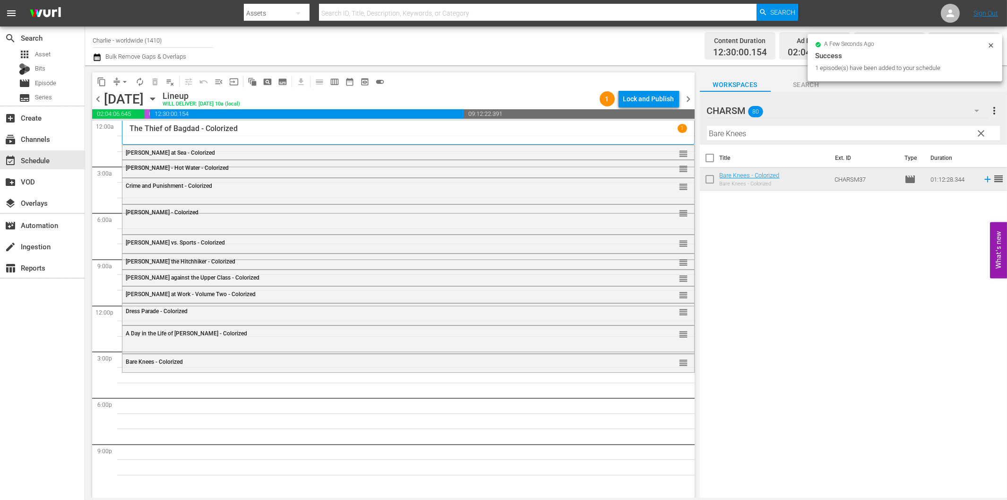
click at [821, 138] on input "Bare Knees" at bounding box center [853, 133] width 293 height 15
paste input "[PERSON_NAME] - Why Worry?"
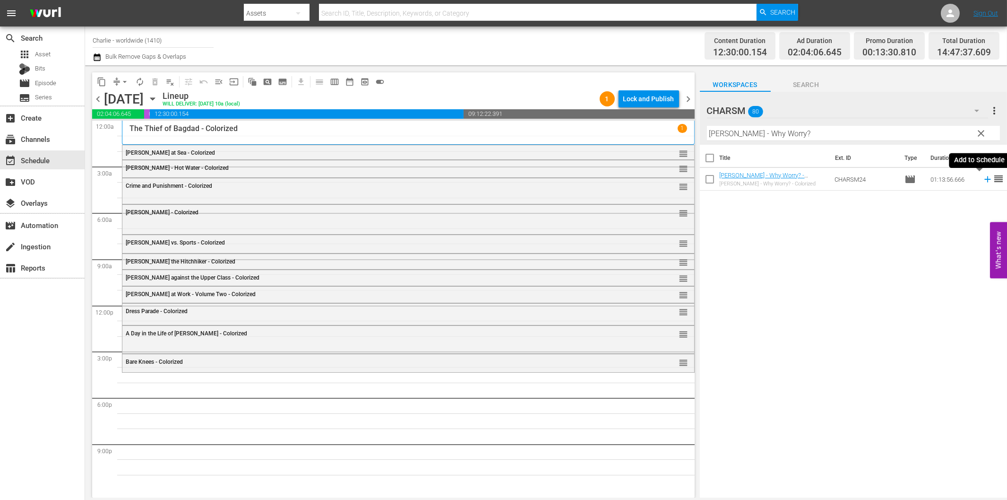
click at [983, 180] on icon at bounding box center [988, 179] width 10 height 10
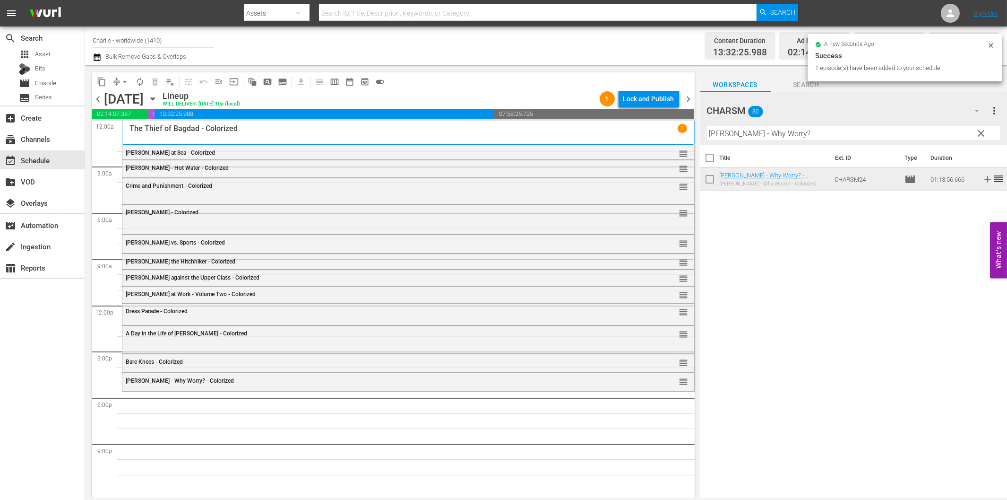
click at [823, 131] on input "[PERSON_NAME] - Why Worry?" at bounding box center [853, 133] width 293 height 15
paste input "Laurel & Hardy Silent Chronicles - Vol. 6"
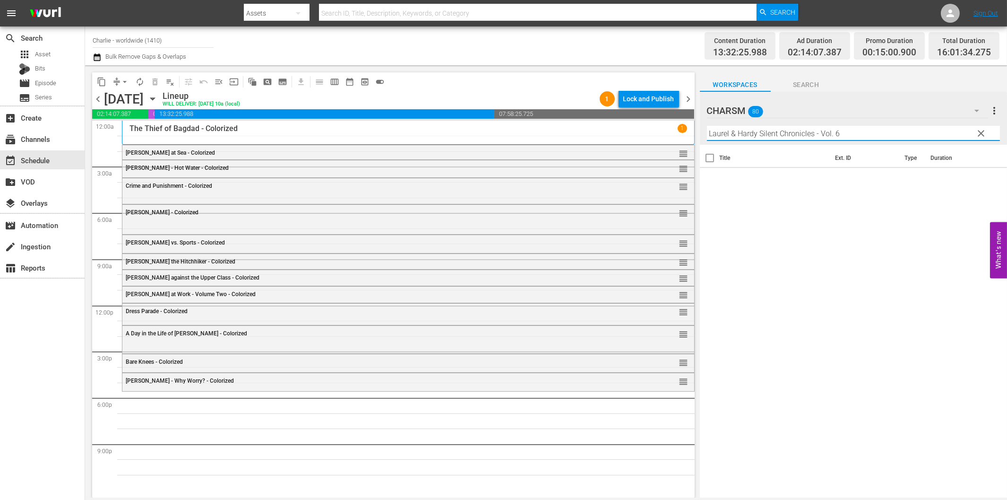
drag, startPoint x: 816, startPoint y: 129, endPoint x: 889, endPoint y: 132, distance: 73.4
click at [889, 132] on input "Laurel & Hardy Silent Chronicles - Vol. 6" at bounding box center [853, 133] width 293 height 15
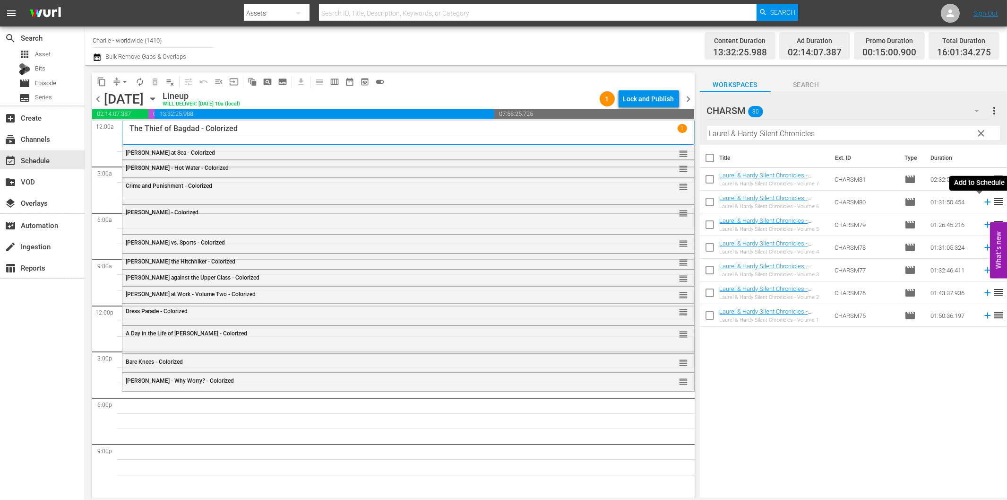
click at [984, 202] on icon at bounding box center [987, 202] width 6 height 6
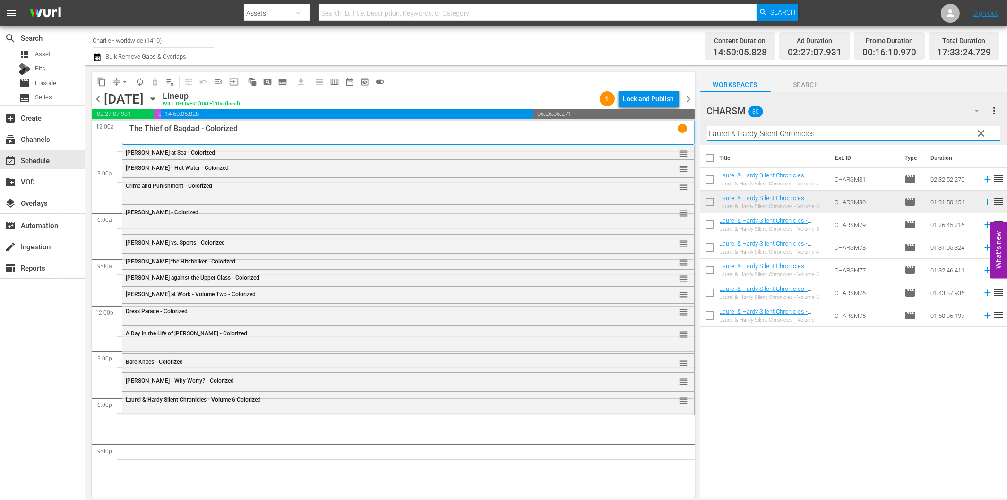
click at [764, 135] on input "Laurel & Hardy Silent Chronicles" at bounding box center [853, 133] width 293 height 15
paste input "[PERSON_NAME] Compilation – Part 3"
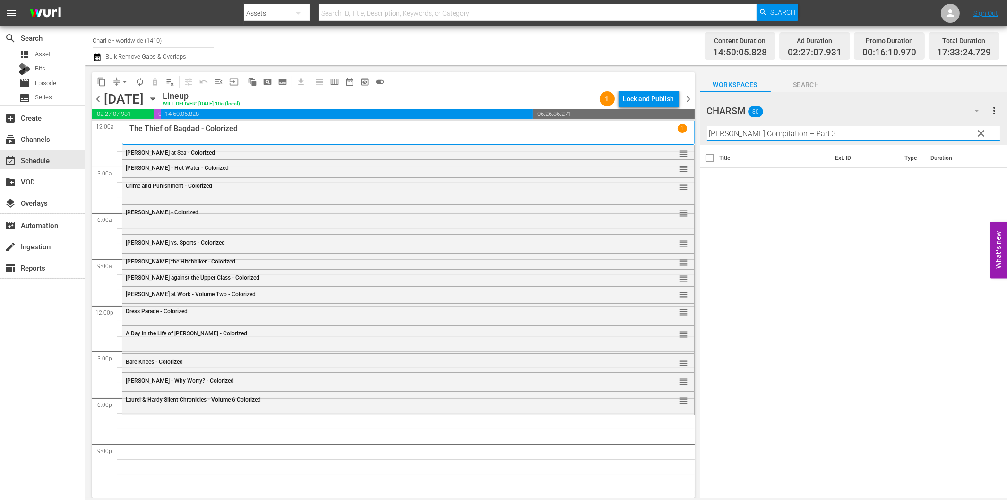
drag, startPoint x: 800, startPoint y: 130, endPoint x: 886, endPoint y: 128, distance: 86.5
click at [885, 128] on input "[PERSON_NAME] Compilation – Part 3" at bounding box center [853, 133] width 293 height 15
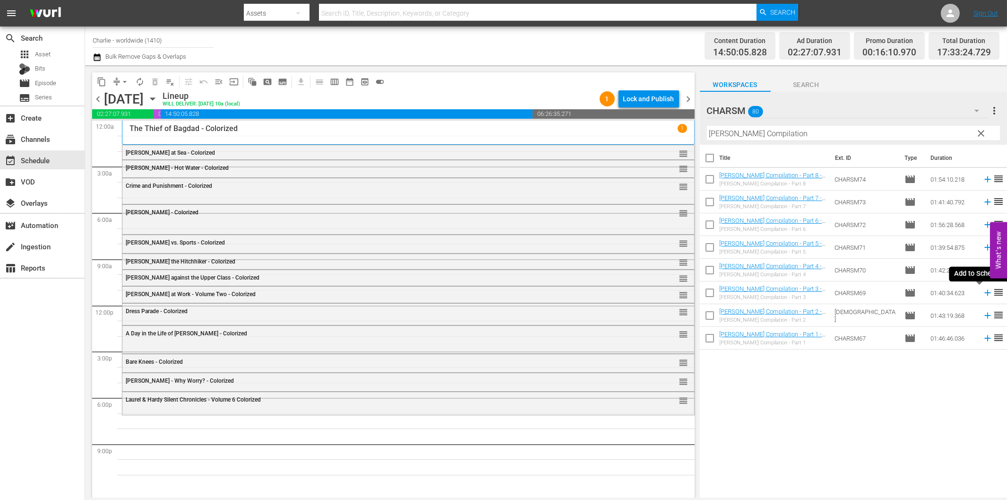
click at [983, 294] on icon at bounding box center [988, 292] width 10 height 10
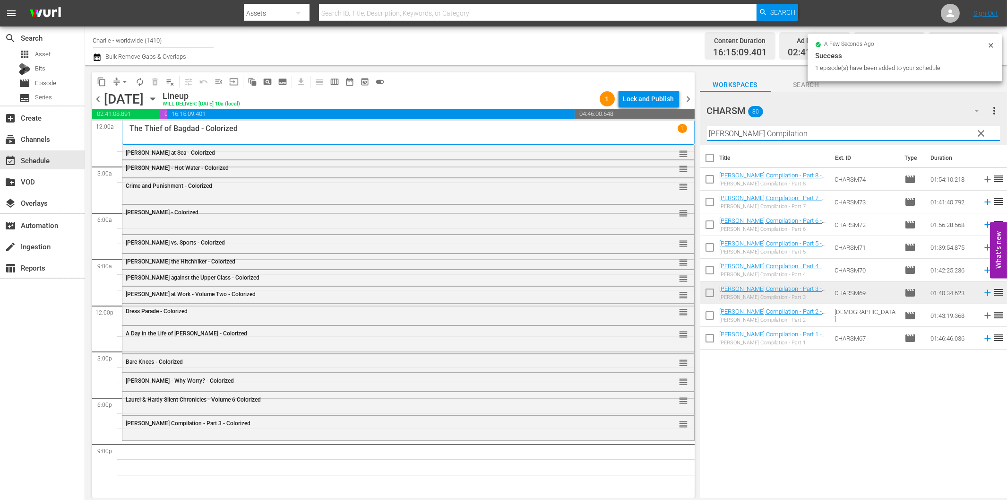
click at [733, 132] on input "[PERSON_NAME] Compilation" at bounding box center [853, 133] width 293 height 15
paste input "[PERSON_NAME]'s Adventures in the Park"
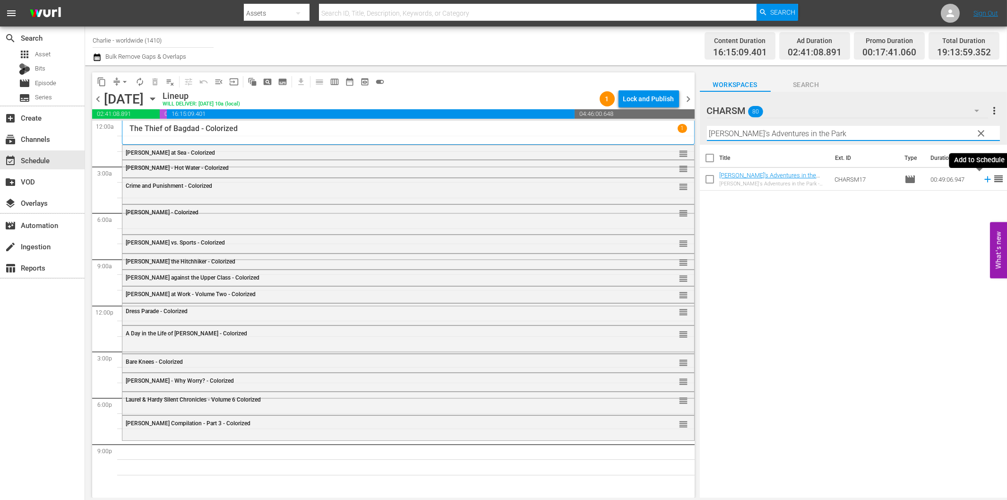
click at [984, 179] on icon at bounding box center [987, 179] width 6 height 6
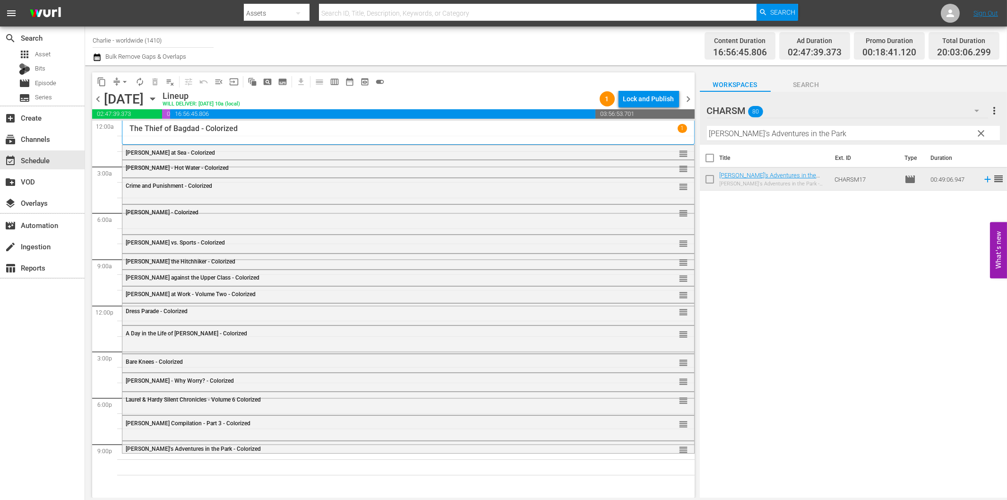
click at [749, 133] on input "[PERSON_NAME]'s Adventures in the Park" at bounding box center [853, 133] width 293 height 15
paste input "Flirting with Fate"
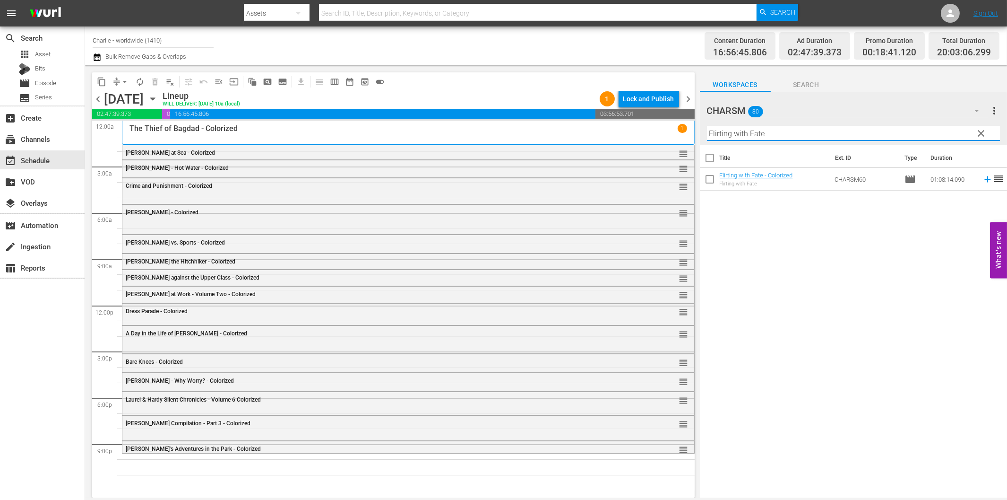
click at [983, 181] on icon at bounding box center [988, 179] width 10 height 10
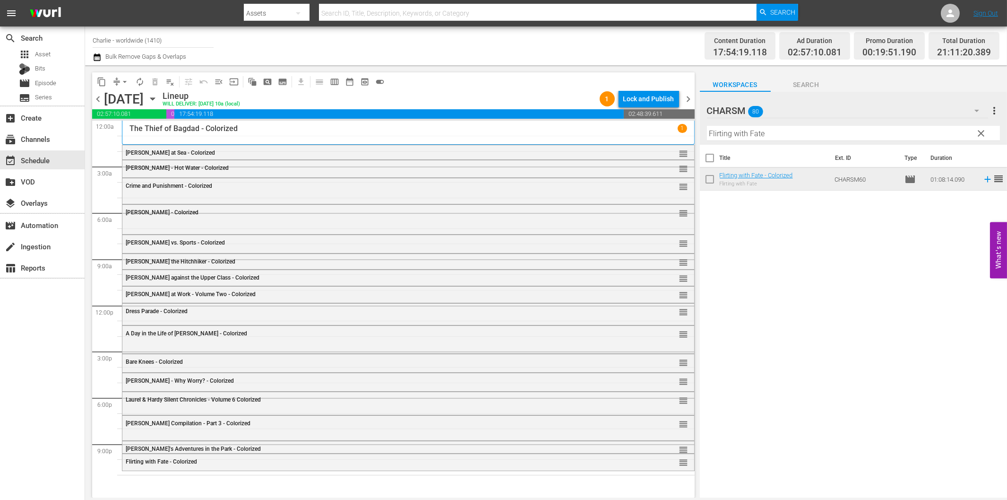
click at [787, 138] on input "Flirting with Fate" at bounding box center [853, 133] width 293 height 15
paste input "The Three Musketeers"
click at [983, 180] on icon at bounding box center [988, 179] width 10 height 10
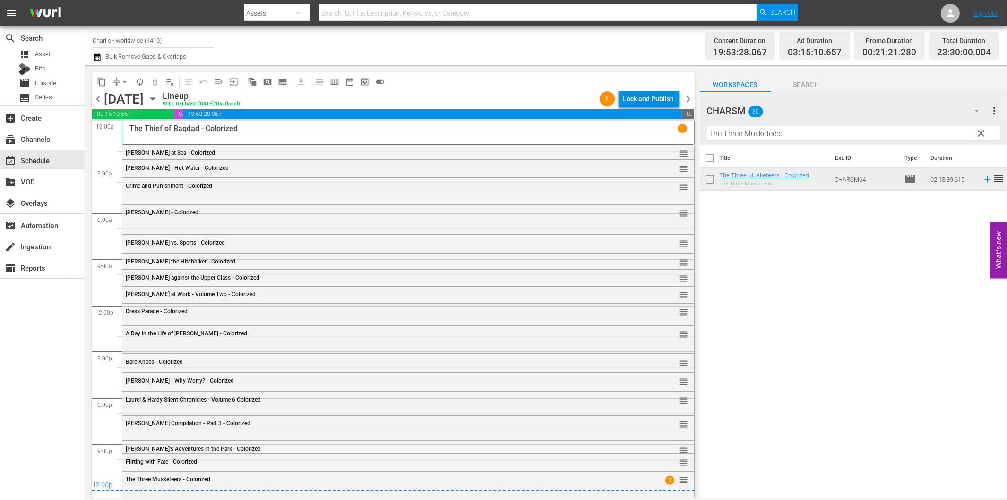
click at [656, 103] on div "Lock and Publish" at bounding box center [648, 98] width 51 height 17
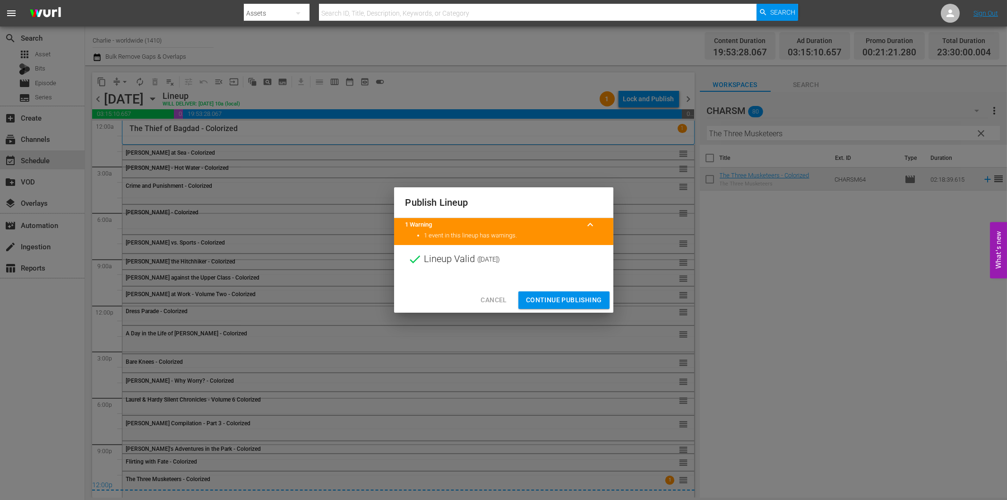
click at [565, 300] on span "Continue Publishing" at bounding box center [564, 300] width 76 height 12
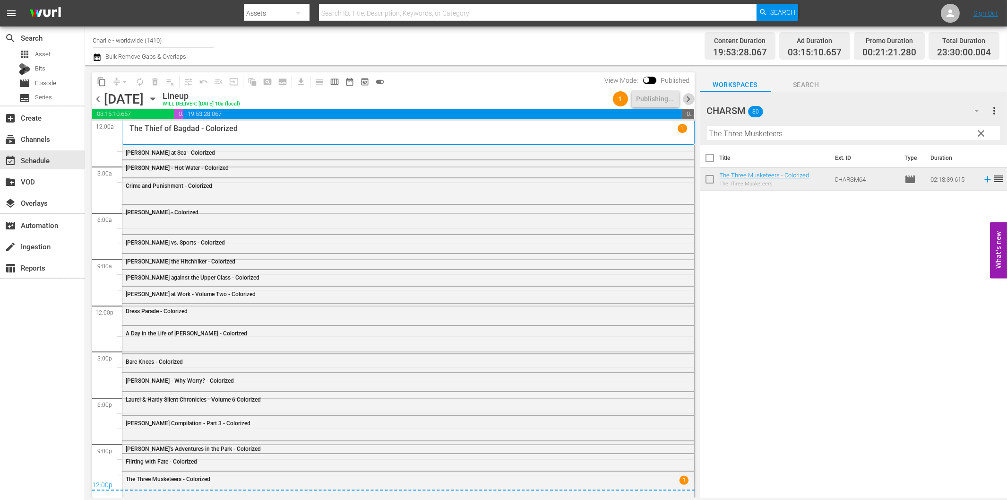
click at [688, 99] on span "chevron_right" at bounding box center [689, 99] width 12 height 12
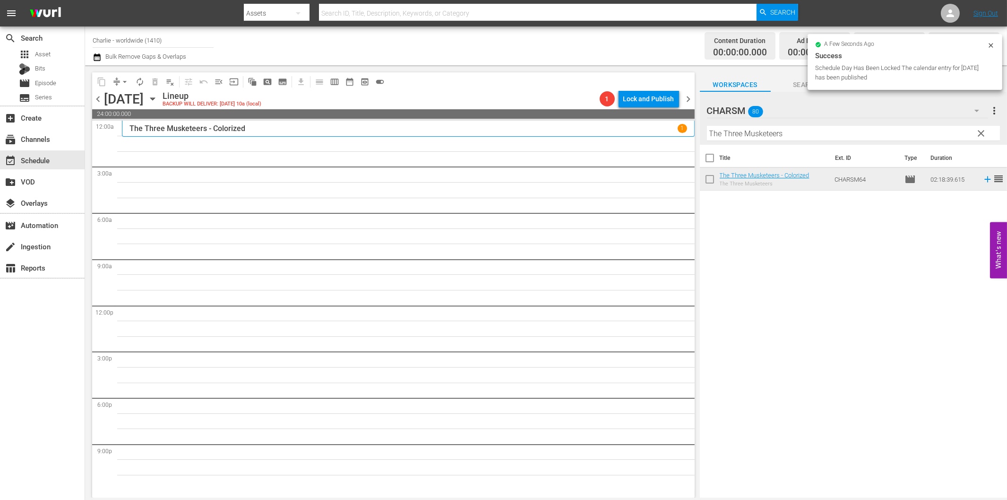
click at [747, 134] on input "The Three Musketeers" at bounding box center [853, 133] width 293 height 15
paste input "[PERSON_NAME] Compilation - Part 1"
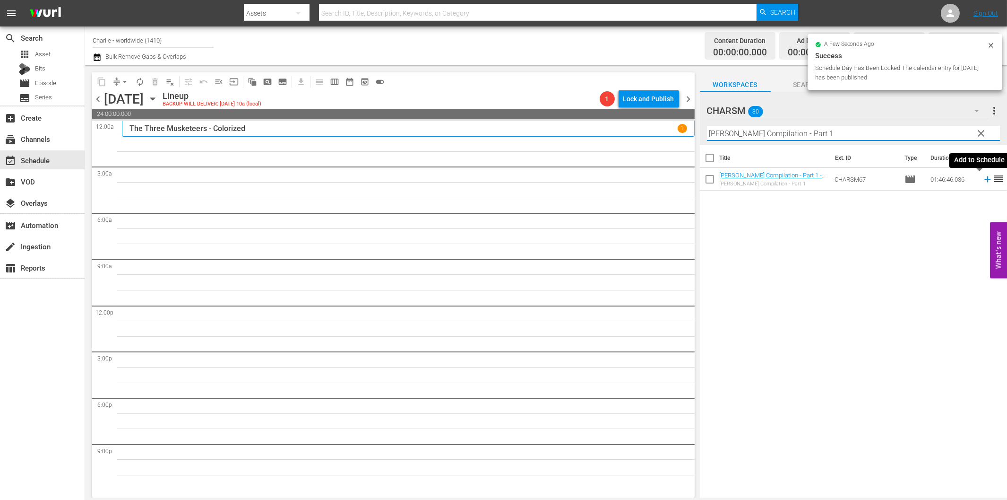
click at [983, 175] on icon at bounding box center [988, 179] width 10 height 10
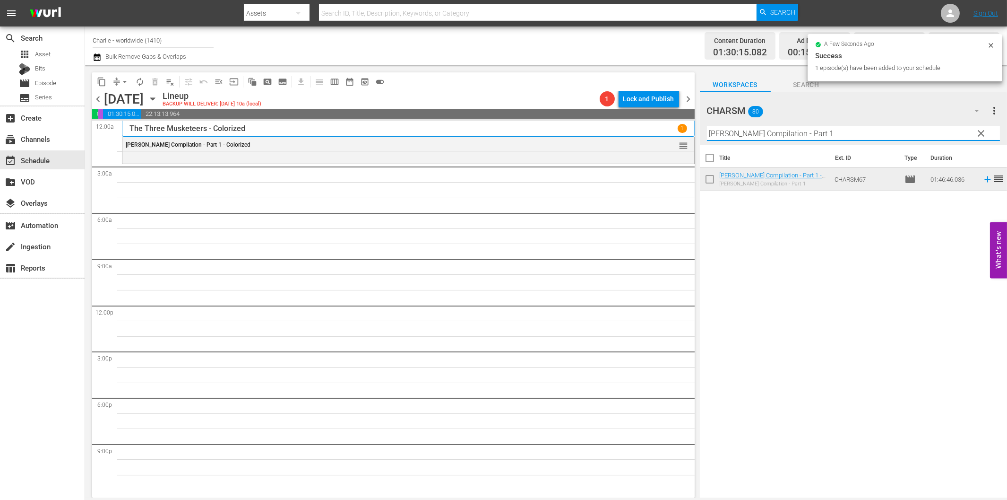
click at [815, 132] on input "[PERSON_NAME] Compilation - Part 1" at bounding box center [853, 133] width 293 height 15
paste input "eggars of Life"
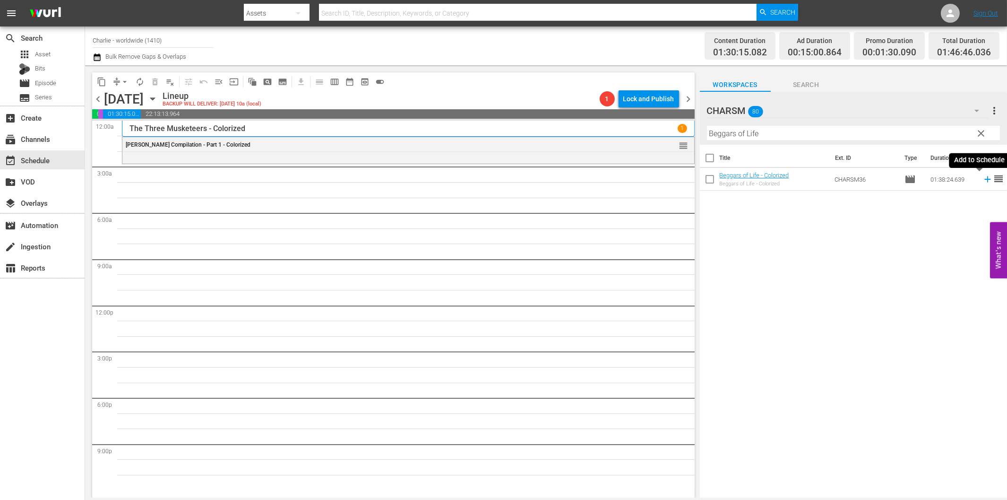
click at [983, 177] on icon at bounding box center [988, 179] width 10 height 10
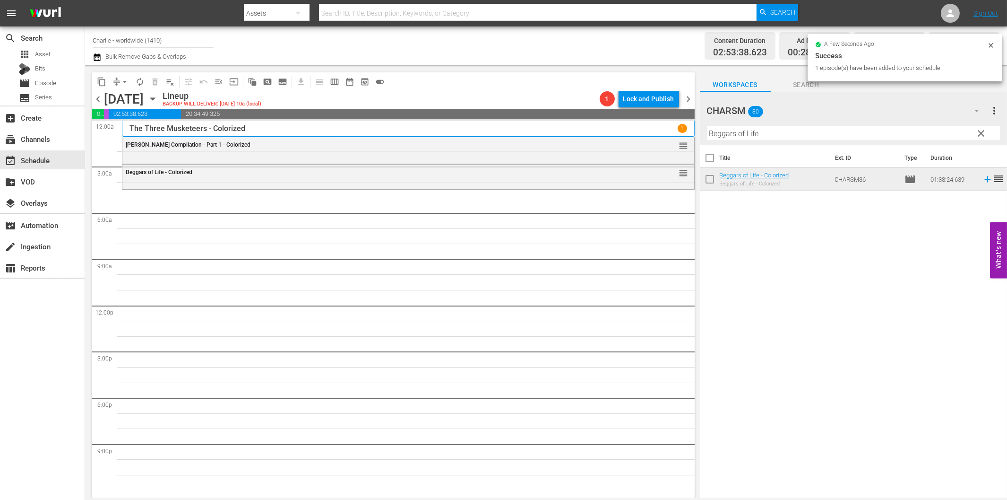
click at [775, 136] on input "Beggars of Life" at bounding box center [853, 133] width 293 height 15
paste input "The Ice Flood"
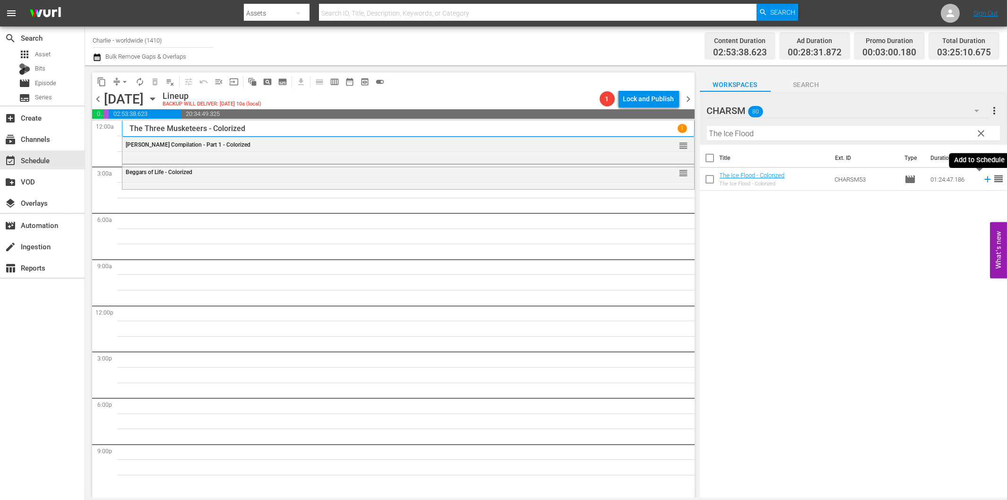
click at [984, 179] on icon at bounding box center [987, 179] width 6 height 6
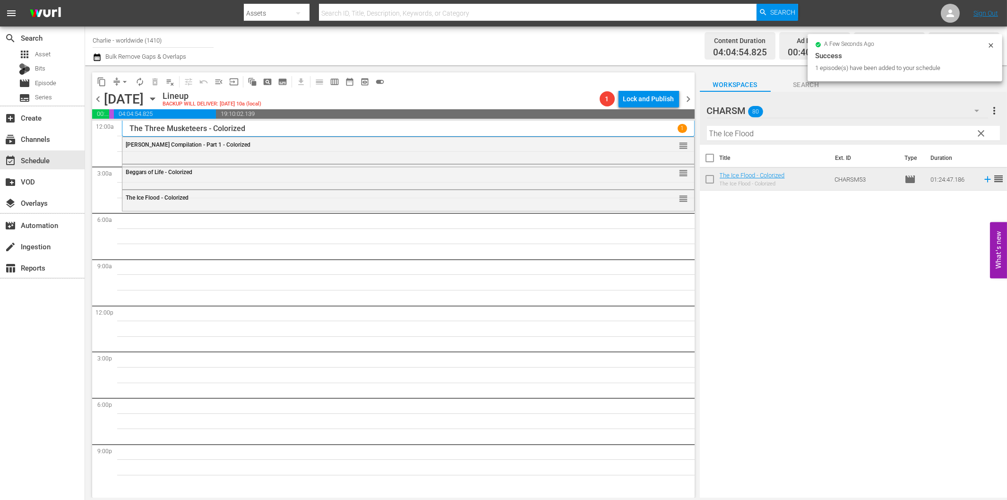
click at [734, 134] on input "The Ice Flood" at bounding box center [853, 133] width 293 height 15
paste input "Charlatan"
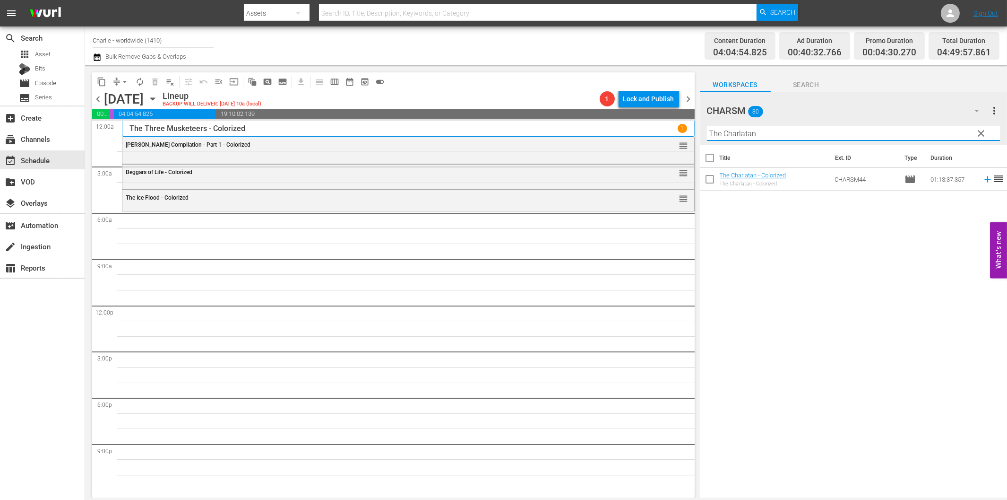
click at [983, 178] on icon at bounding box center [988, 179] width 10 height 10
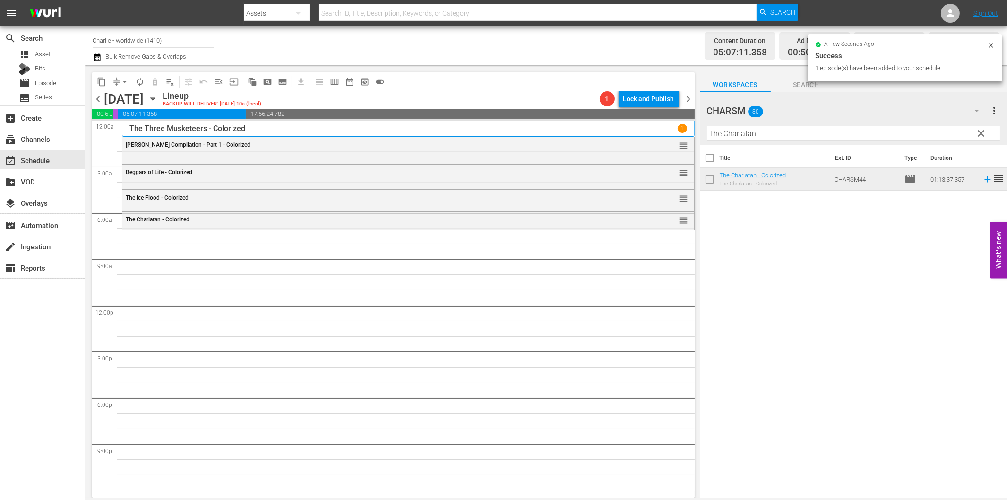
click at [753, 134] on input "The Charlatan" at bounding box center [853, 133] width 293 height 15
paste input "Affairs of Anatol"
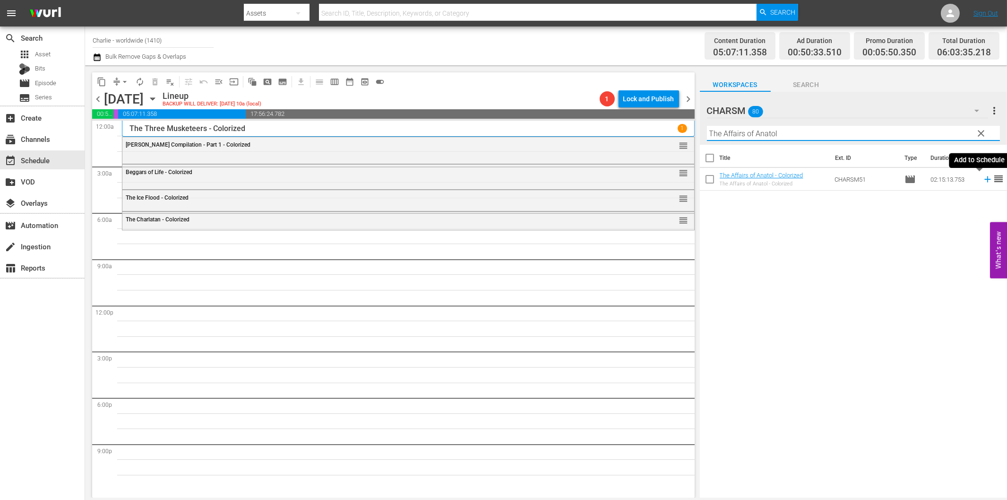
click at [983, 180] on icon at bounding box center [988, 179] width 10 height 10
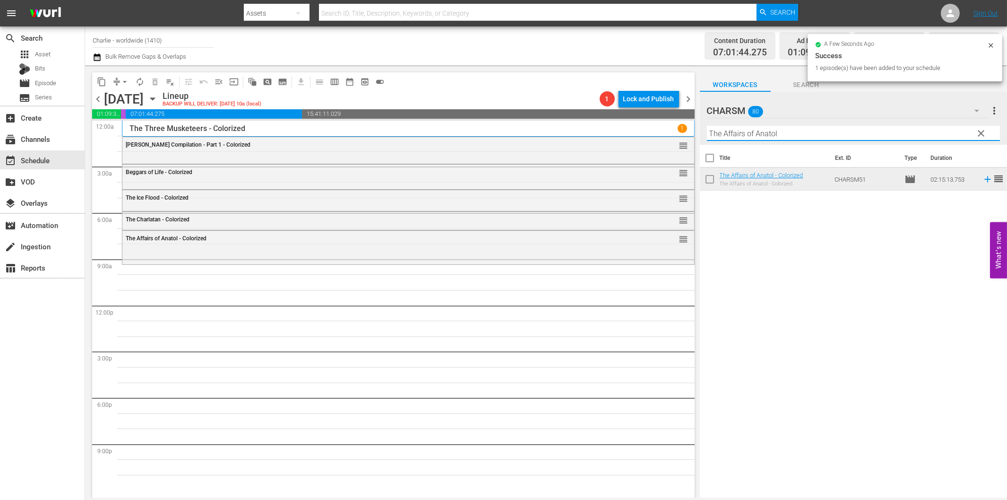
click at [749, 134] on input "The Affairs of Anatol" at bounding box center [853, 133] width 293 height 15
paste input "By the Law"
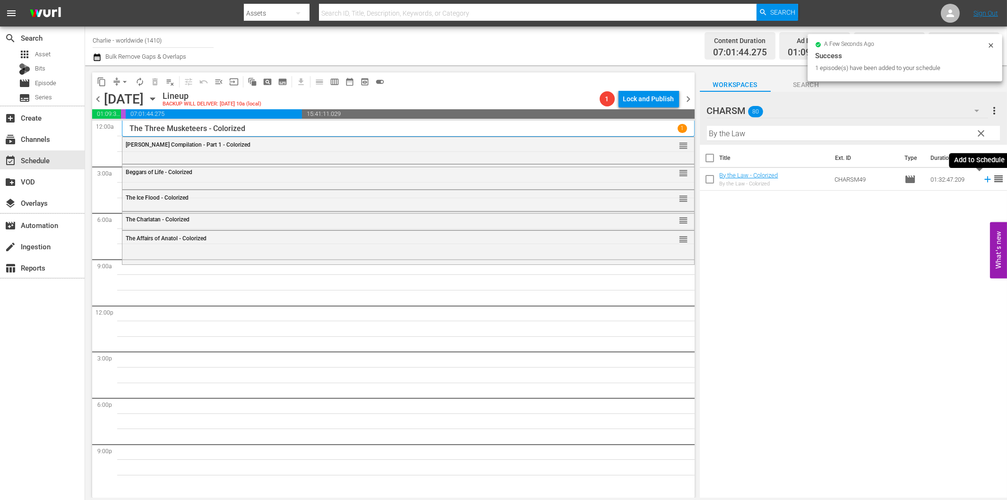
click at [984, 180] on icon at bounding box center [987, 179] width 6 height 6
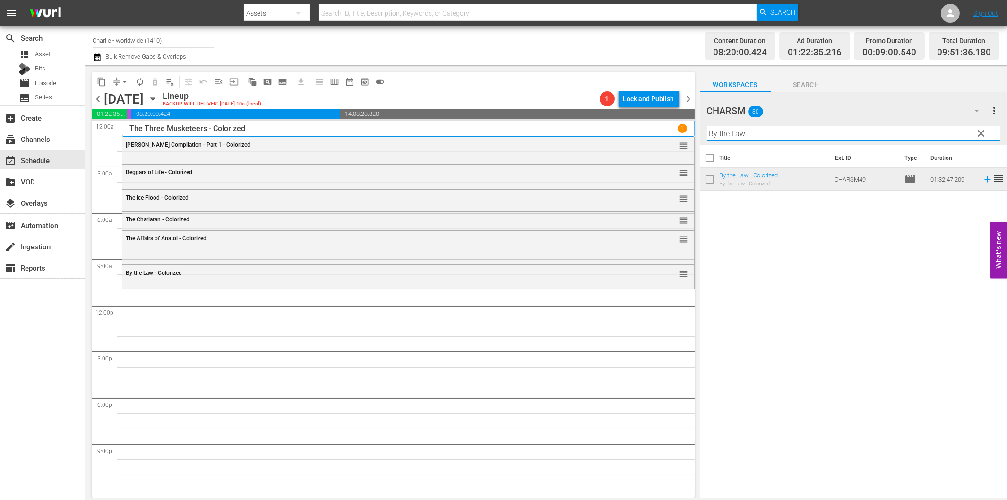
click at [748, 135] on input "By the Law" at bounding box center [853, 133] width 293 height 15
paste input "The Mark of Zorro"
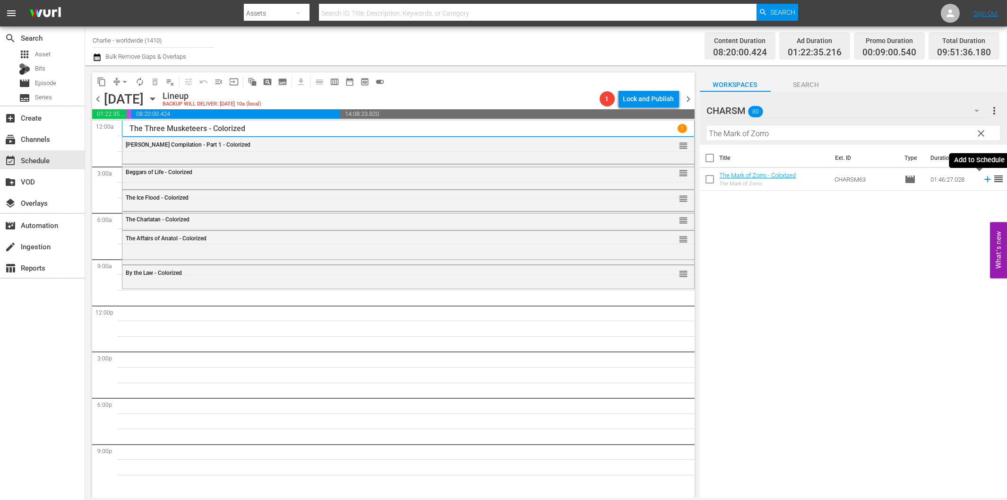
click at [983, 180] on icon at bounding box center [988, 179] width 10 height 10
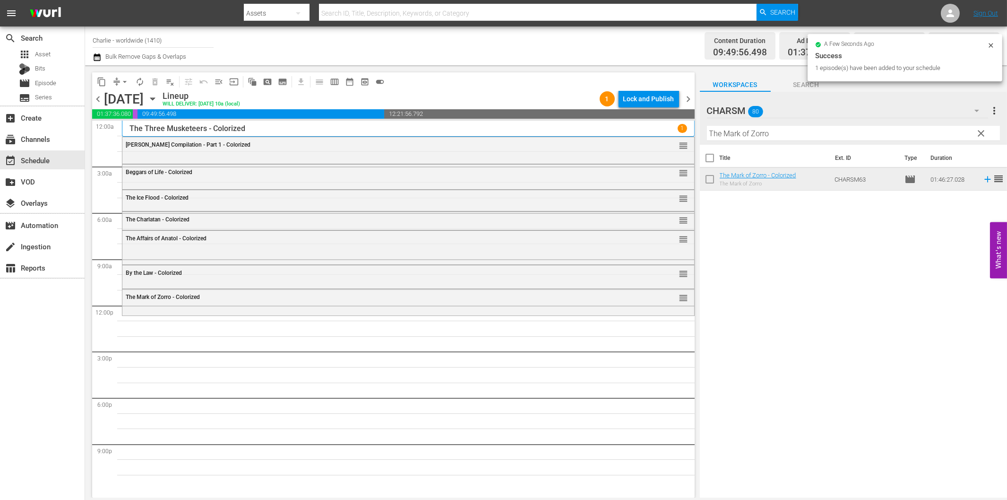
click at [810, 131] on input "The Mark of Zorro" at bounding box center [853, 133] width 293 height 15
paste input "[PERSON_NAME] finds a Home"
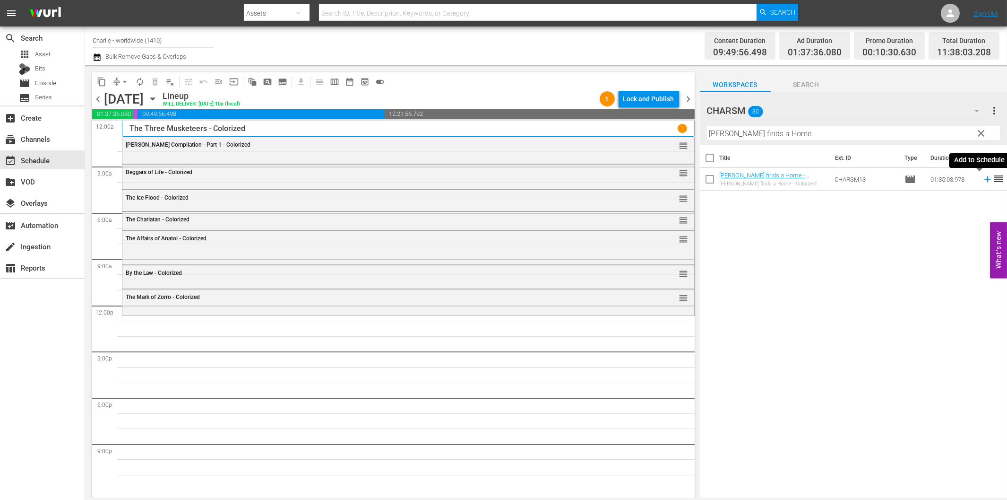
click at [984, 180] on icon at bounding box center [987, 179] width 6 height 6
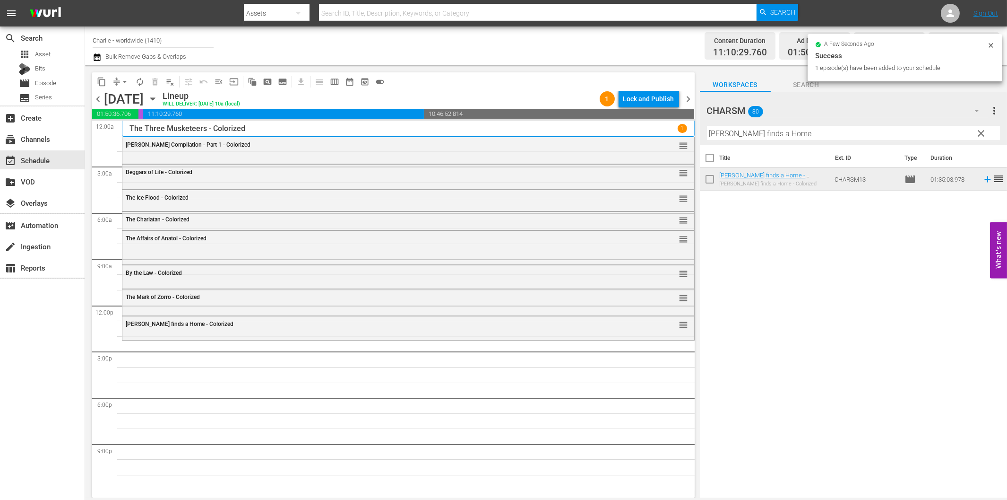
click at [751, 139] on input "[PERSON_NAME] finds a Home" at bounding box center [853, 133] width 293 height 15
paste input "'s Stay at the Hotel"
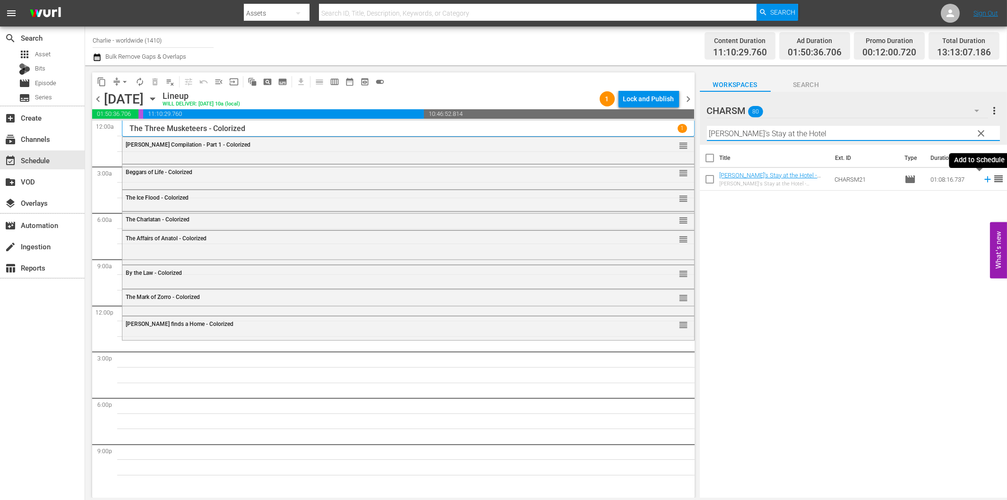
click at [983, 178] on icon at bounding box center [988, 179] width 10 height 10
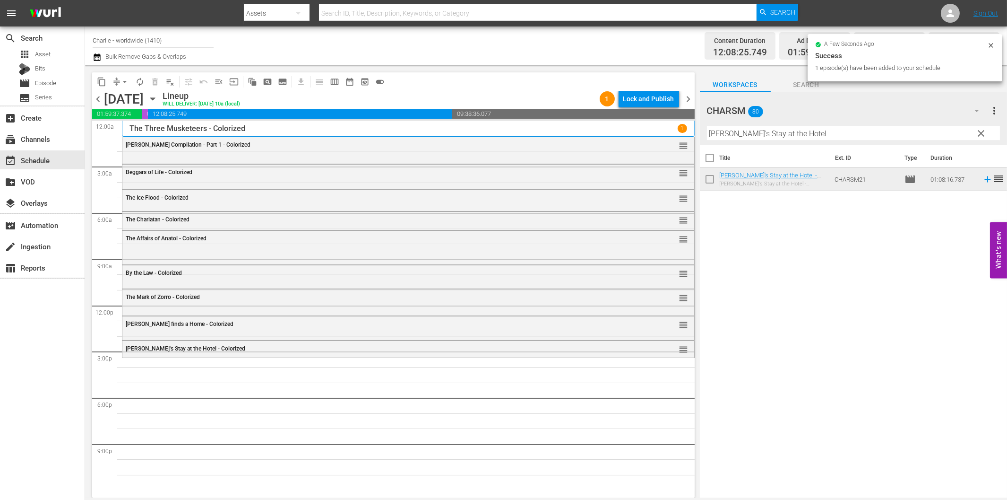
click at [838, 125] on div "Filter by Title [PERSON_NAME]'s Stay at the Hotel" at bounding box center [853, 133] width 293 height 23
click at [830, 136] on input "[PERSON_NAME]'s Stay at the Hotel" at bounding box center [853, 133] width 293 height 15
paste input "[PERSON_NAME] Compilation – Part 2"
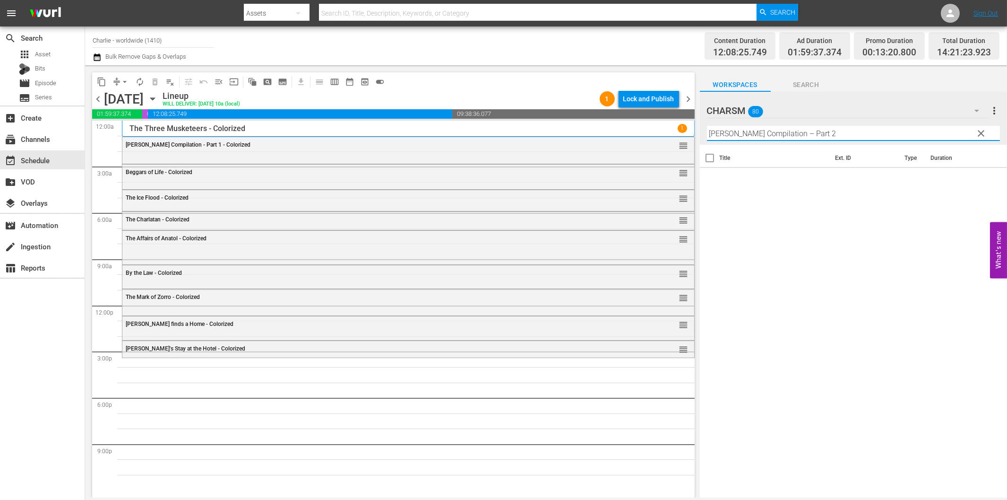
drag, startPoint x: 799, startPoint y: 132, endPoint x: 877, endPoint y: 134, distance: 78.5
click at [877, 134] on input "[PERSON_NAME] Compilation – Part 2" at bounding box center [853, 133] width 293 height 15
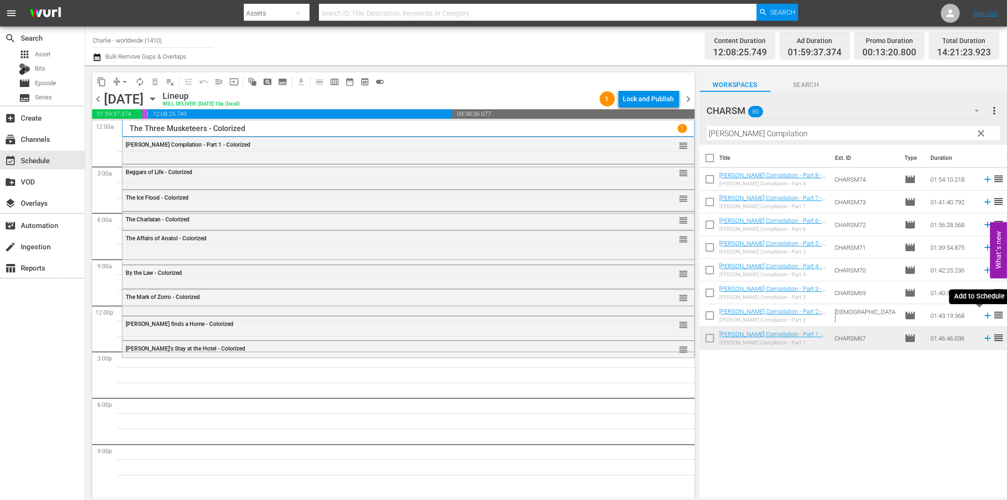
drag, startPoint x: 979, startPoint y: 315, endPoint x: 953, endPoint y: 318, distance: 25.7
click at [984, 315] on icon at bounding box center [987, 315] width 6 height 6
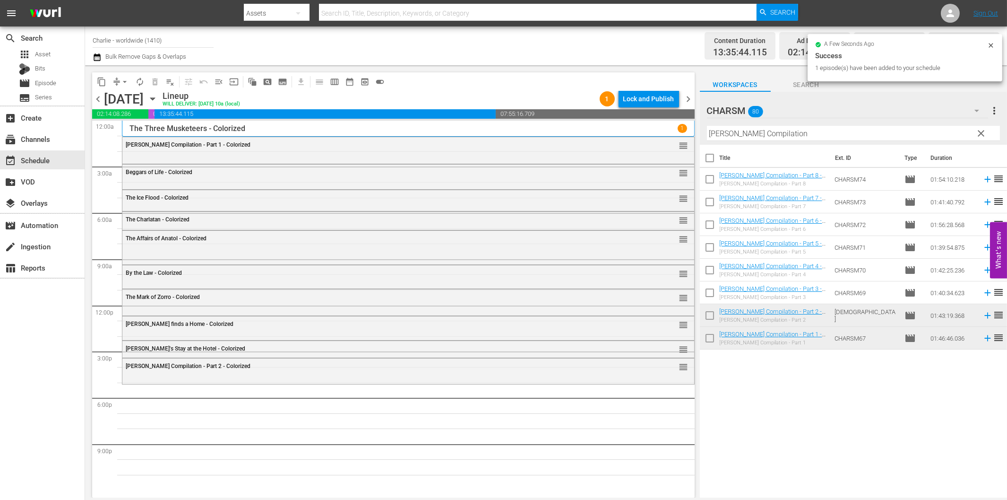
click at [755, 134] on input "[PERSON_NAME] Compilation" at bounding box center [853, 133] width 293 height 15
paste input "[PERSON_NAME] at Work - Volume One"
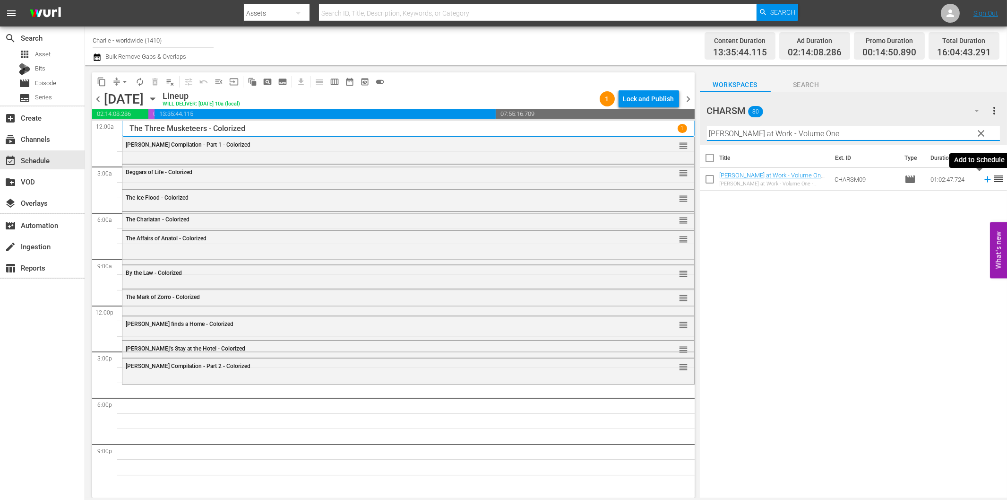
click at [983, 177] on icon at bounding box center [988, 179] width 10 height 10
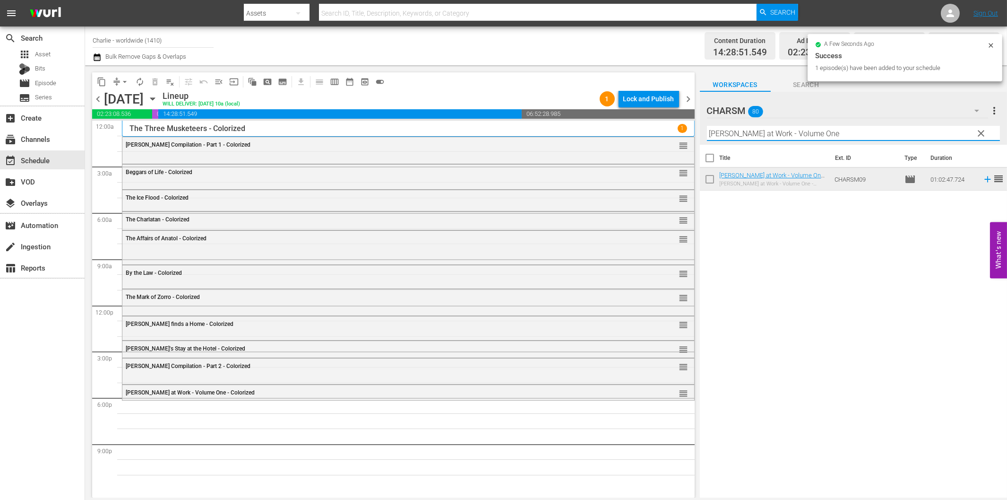
click at [736, 131] on input "[PERSON_NAME] at Work - Volume One" at bounding box center [853, 133] width 293 height 15
paste input "'s Conflicts"
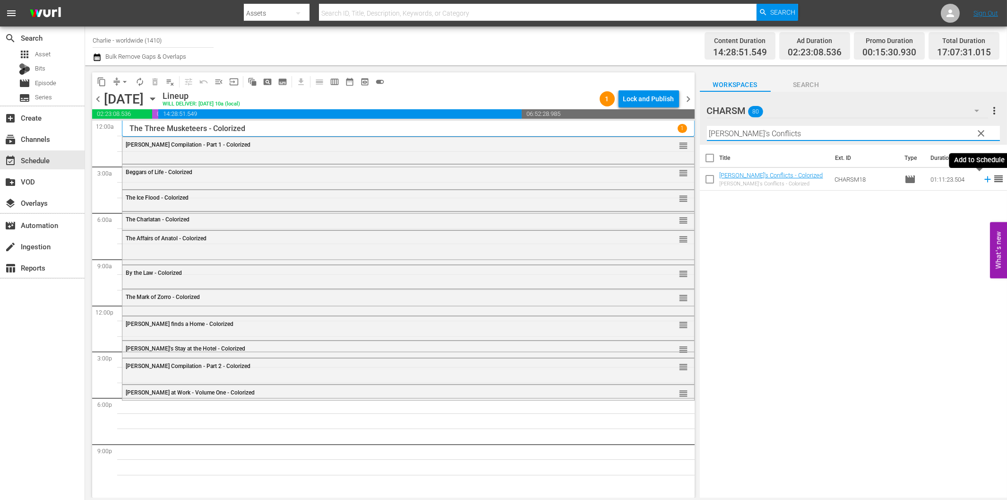
click at [983, 177] on icon at bounding box center [988, 179] width 10 height 10
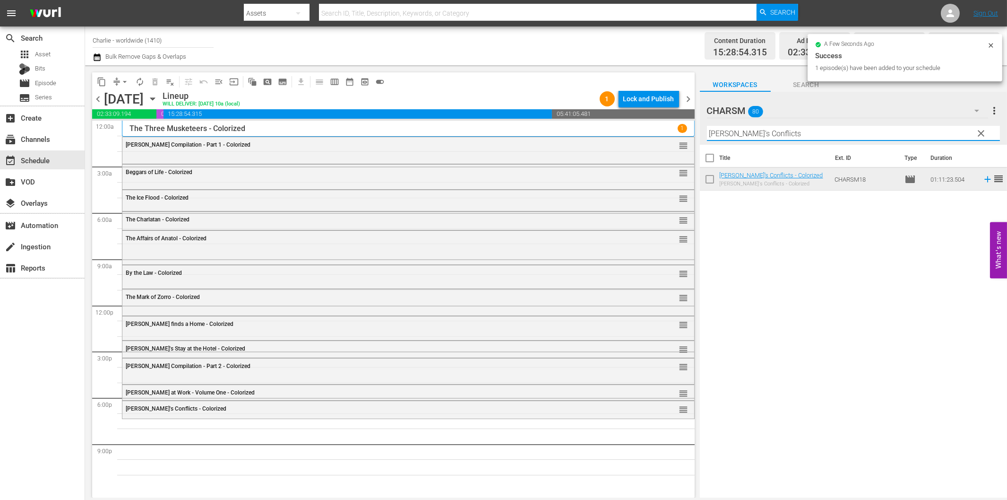
click at [753, 129] on input "[PERSON_NAME]'s Conflicts" at bounding box center [853, 133] width 293 height 15
paste input "Isn't Life Wonderful"
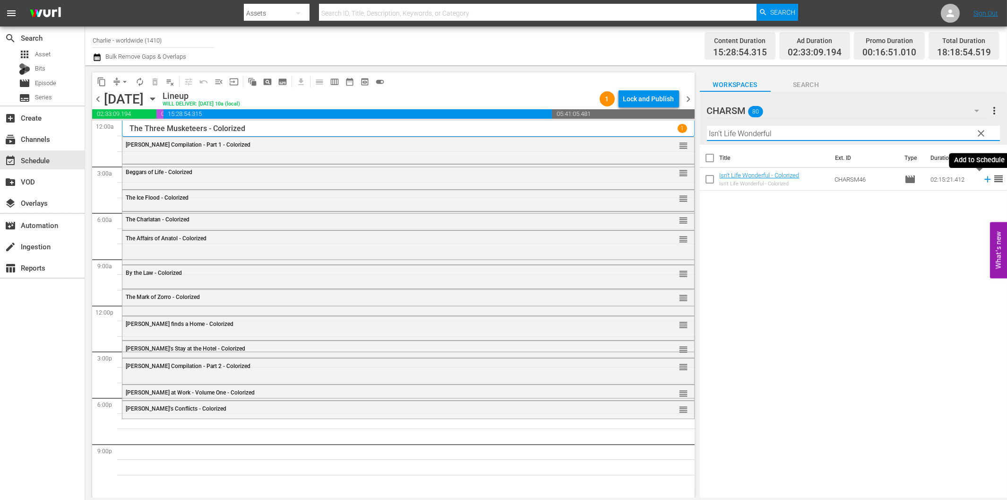
click at [984, 177] on icon at bounding box center [987, 179] width 6 height 6
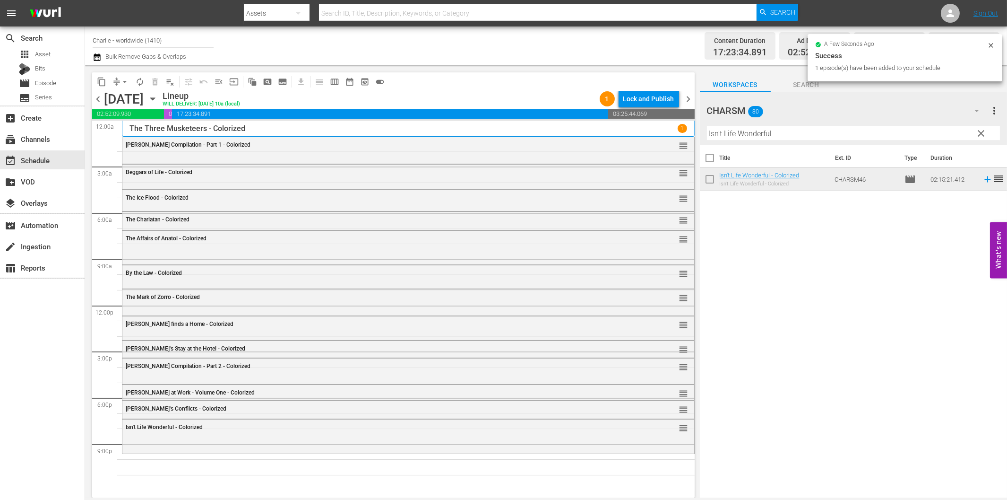
drag, startPoint x: 787, startPoint y: 131, endPoint x: 791, endPoint y: 135, distance: 6.0
click at [787, 130] on input "Isn't Life Wonderful" at bounding box center [853, 133] width 293 height 15
paste input "Hungarian Rhapsody"
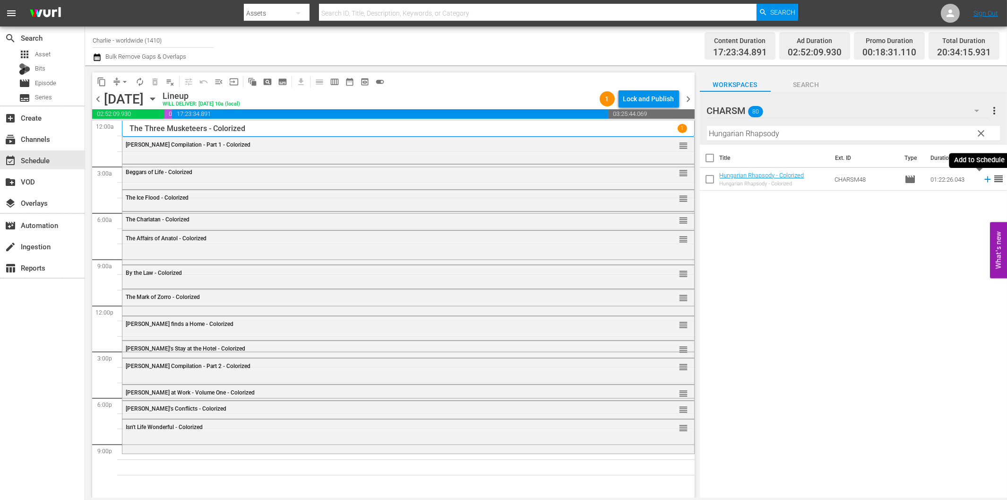
click at [983, 182] on icon at bounding box center [988, 179] width 10 height 10
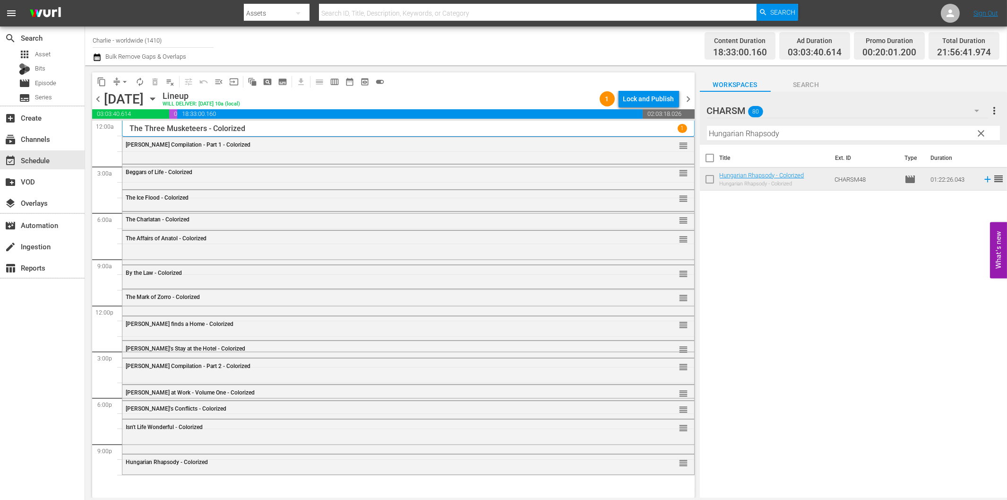
click at [839, 133] on input "Hungarian Rhapsody" at bounding box center [853, 133] width 293 height 15
paste input "[PERSON_NAME] Compilation Part 8"
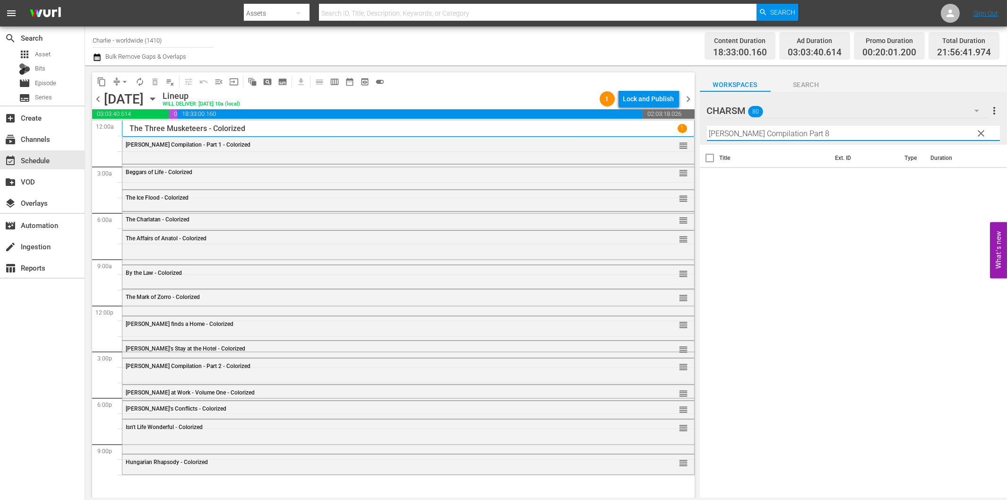
drag, startPoint x: 800, startPoint y: 132, endPoint x: 876, endPoint y: 154, distance: 79.0
click at [859, 141] on div "Filter by Title [PERSON_NAME] Compilation Part 8" at bounding box center [853, 133] width 293 height 23
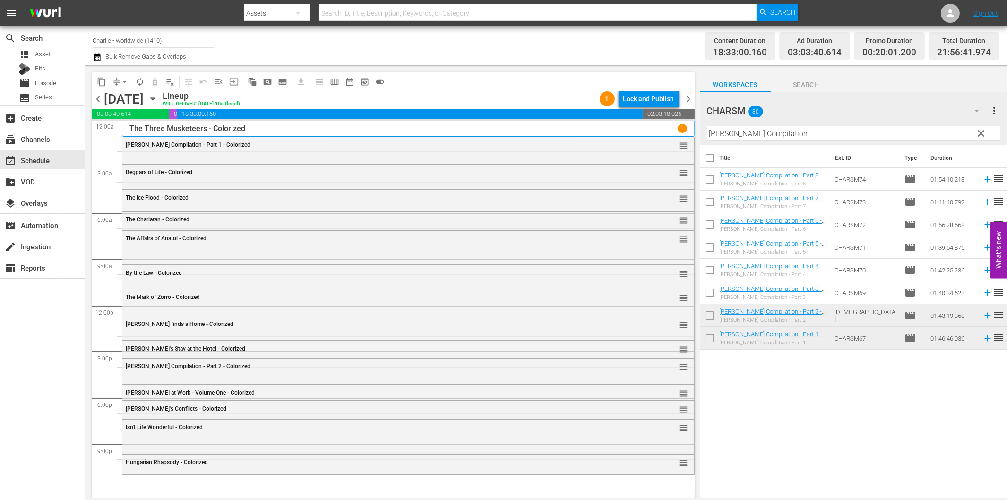
drag, startPoint x: 878, startPoint y: 423, endPoint x: 875, endPoint y: 395, distance: 28.5
click at [876, 422] on div "Title Ext. ID Type Duration [PERSON_NAME] Compilation - Part 8 - Colorized [PER…" at bounding box center [853, 322] width 307 height 354
click at [984, 180] on icon at bounding box center [987, 179] width 6 height 6
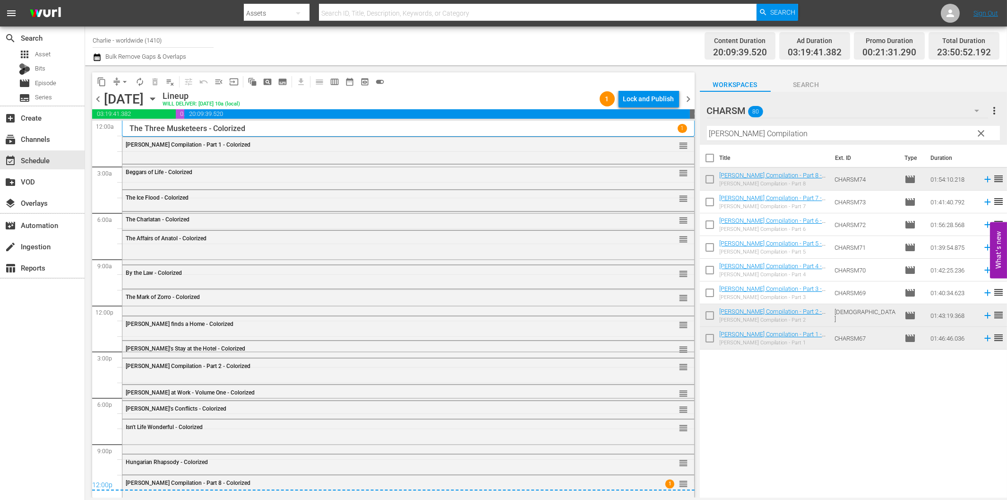
click at [647, 107] on div "Lock and Publish" at bounding box center [648, 98] width 51 height 17
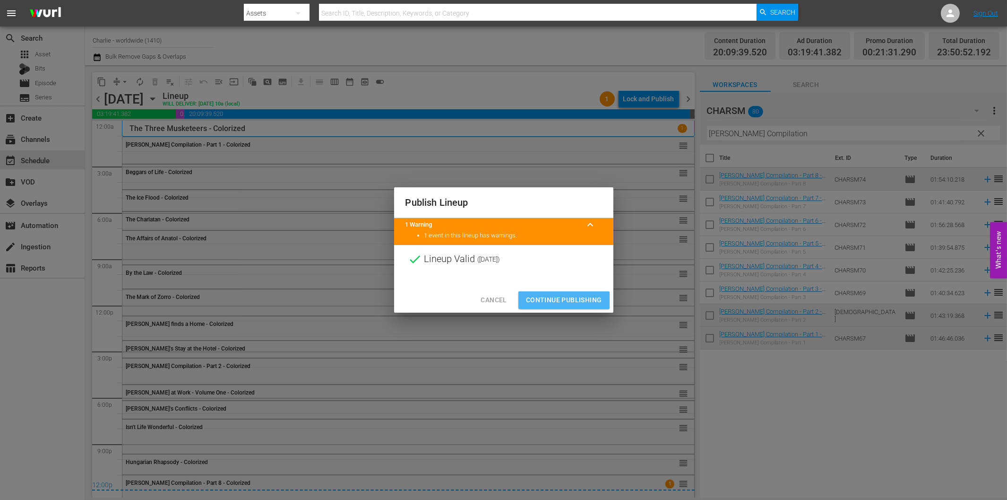
click at [579, 294] on span "Continue Publishing" at bounding box center [564, 300] width 76 height 12
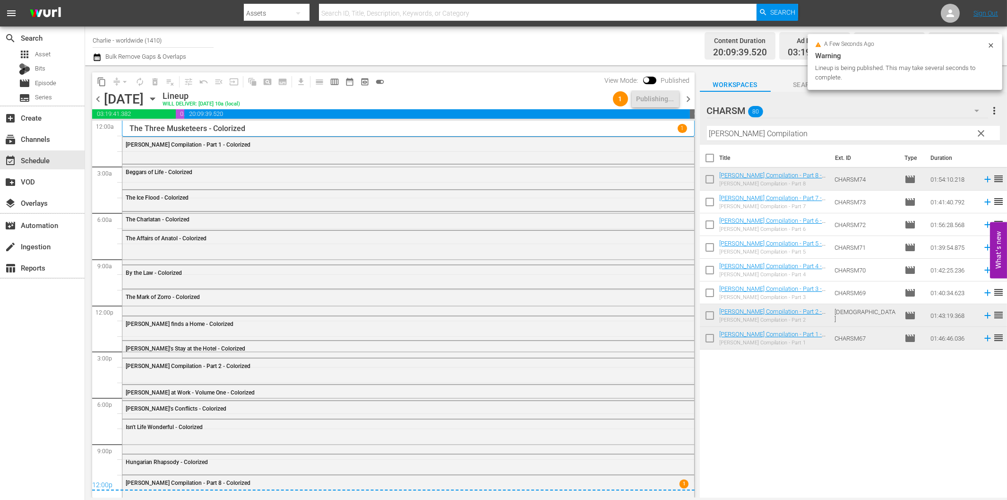
click at [687, 99] on span "chevron_right" at bounding box center [689, 99] width 12 height 12
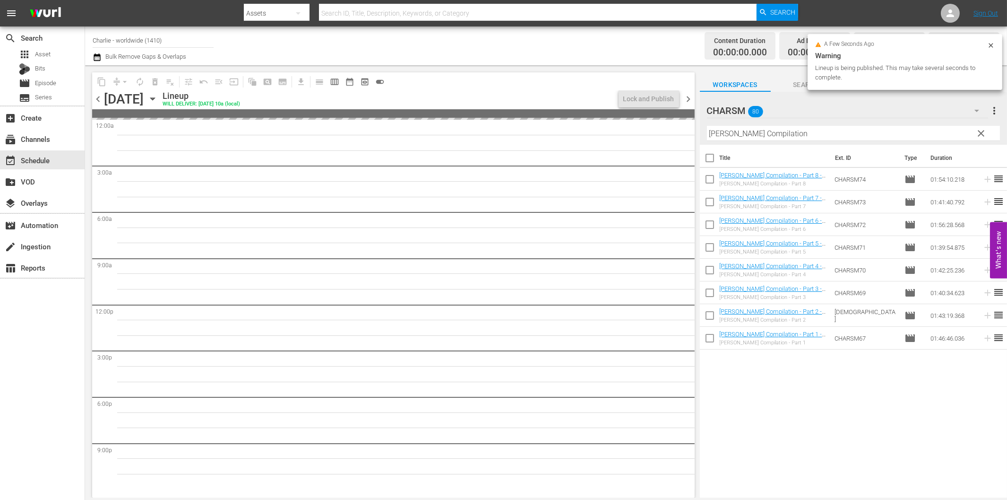
click at [786, 131] on input "[PERSON_NAME] Compilation" at bounding box center [853, 133] width 293 height 15
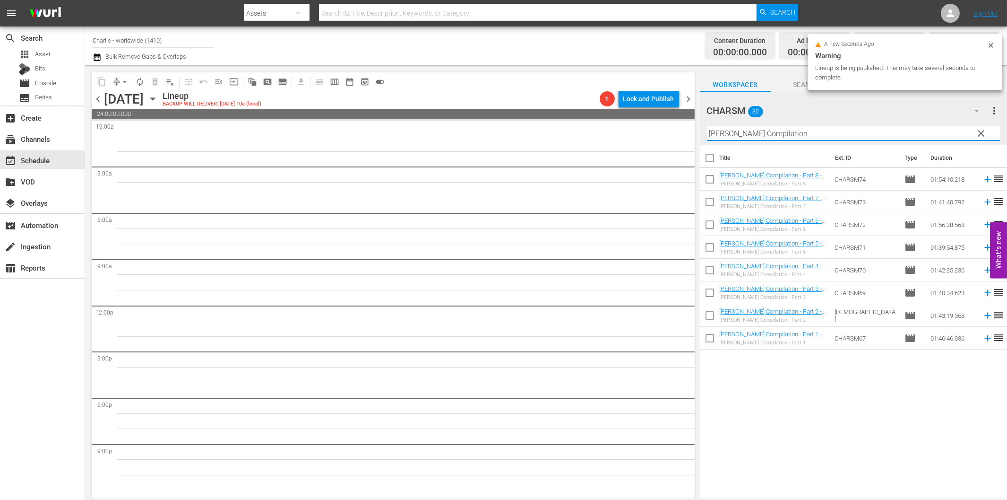
paste input "Laurel & Hardy Silent Chronicles - Vol. 4"
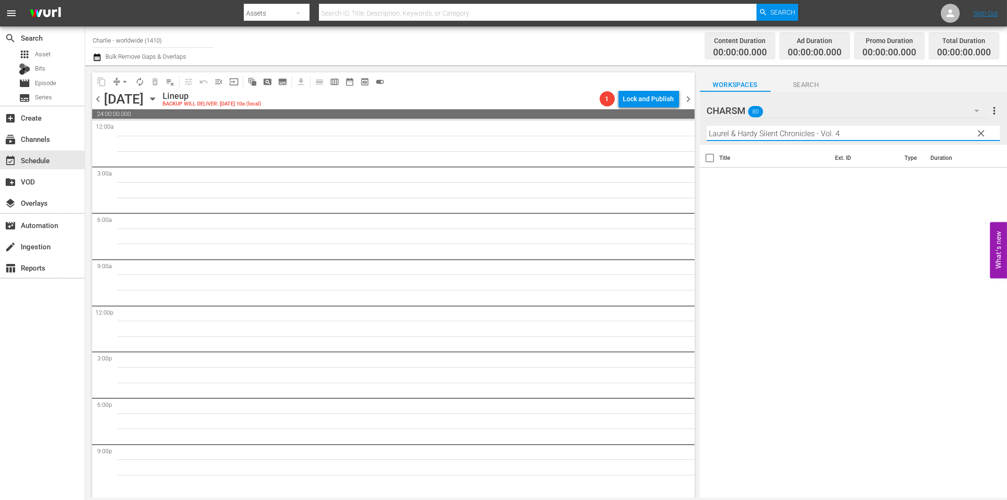
drag, startPoint x: 821, startPoint y: 133, endPoint x: 918, endPoint y: 155, distance: 99.3
click at [928, 139] on input "Laurel & Hardy Silent Chronicles - Vol. 4" at bounding box center [853, 133] width 293 height 15
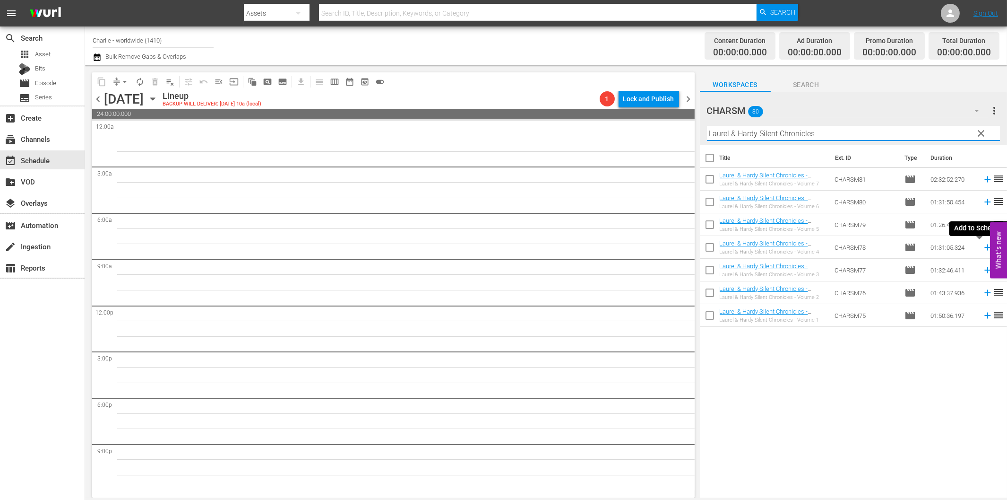
click at [984, 247] on icon at bounding box center [987, 247] width 6 height 6
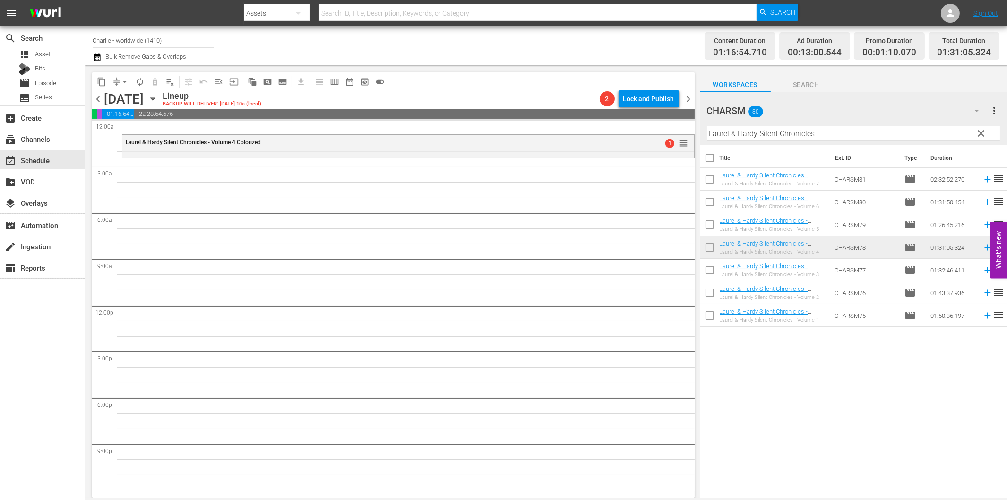
click at [748, 130] on input "Laurel & Hardy Silent Chronicles" at bounding box center [853, 133] width 293 height 15
paste input "[PERSON_NAME]"
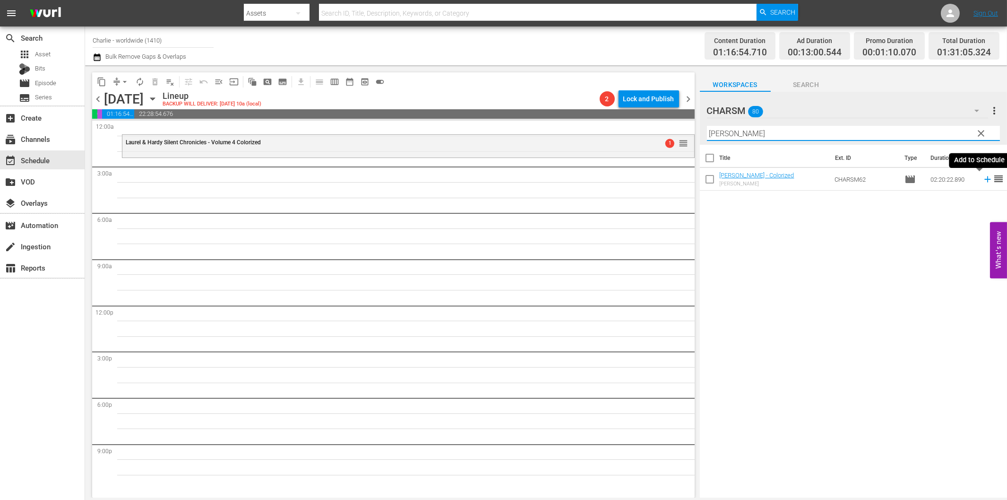
click at [983, 180] on icon at bounding box center [988, 179] width 10 height 10
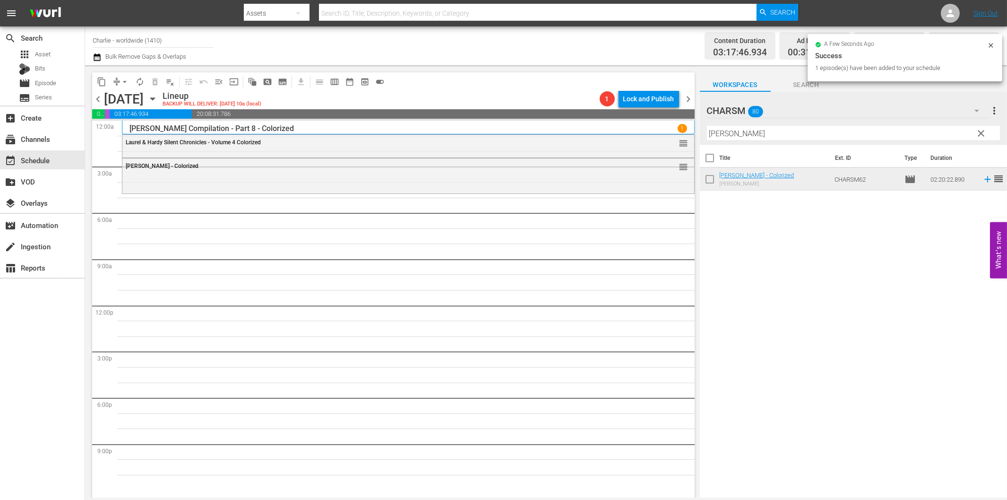
click at [739, 133] on input "[PERSON_NAME]" at bounding box center [853, 133] width 293 height 15
paste input "[PERSON_NAME] - A Burlesque on [PERSON_NAME]"
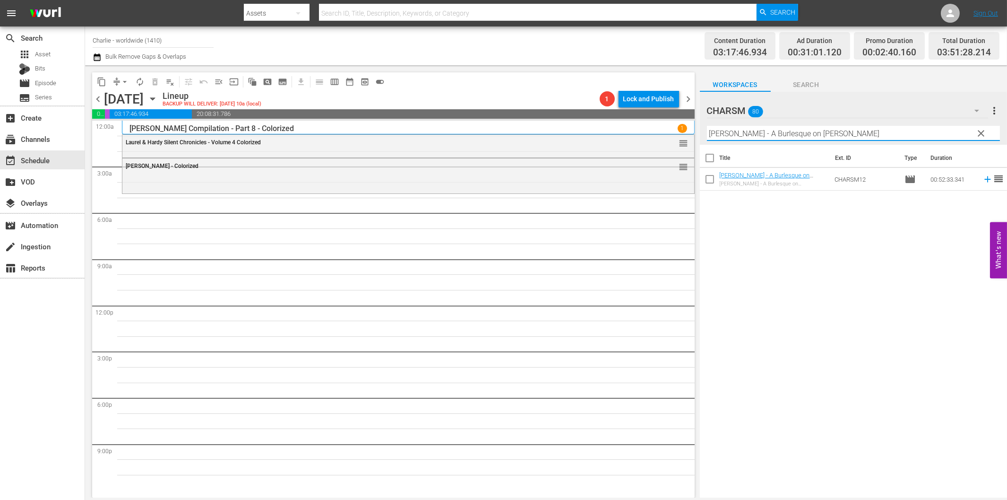
click at [984, 179] on icon at bounding box center [987, 179] width 6 height 6
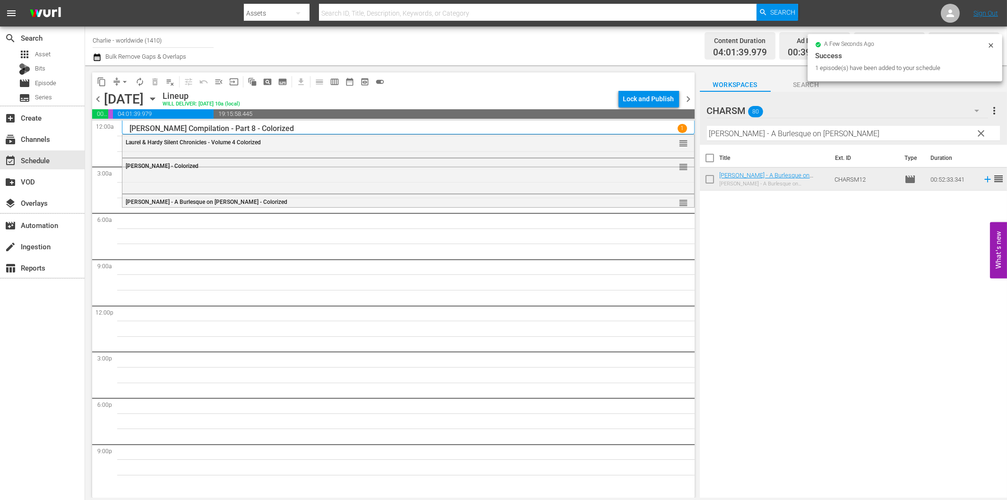
click at [801, 126] on input "[PERSON_NAME] - A Burlesque on [PERSON_NAME]" at bounding box center [853, 133] width 293 height 15
paste input "[PERSON_NAME] in Wonderland"
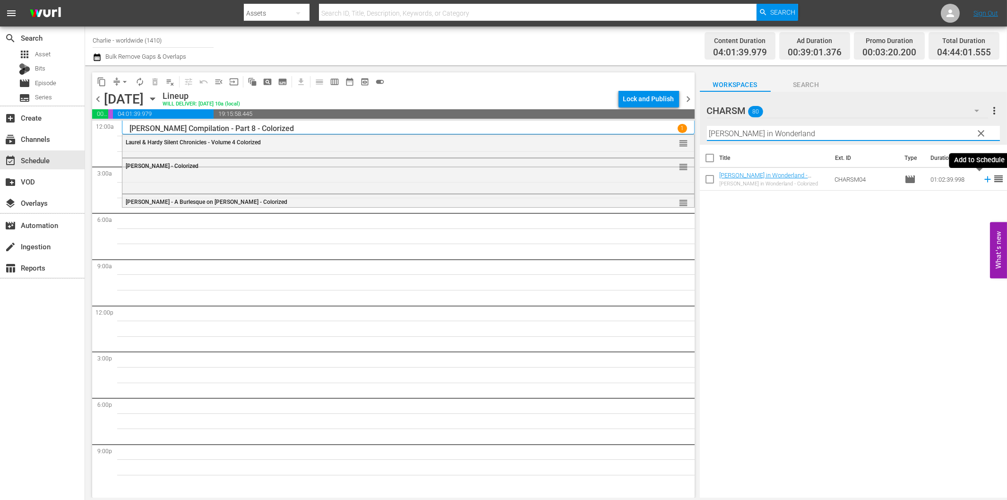
click at [983, 176] on icon at bounding box center [988, 179] width 10 height 10
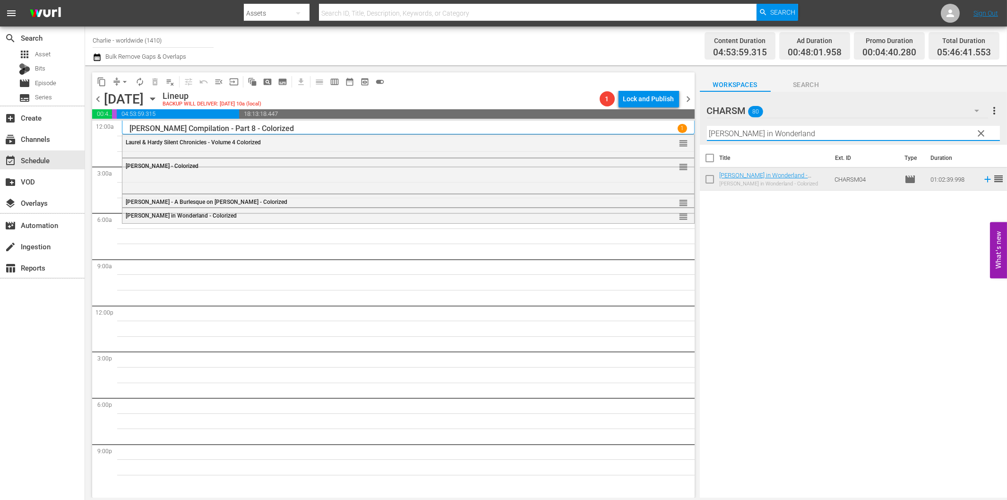
click at [802, 136] on input "[PERSON_NAME] in Wonderland" at bounding box center [853, 133] width 293 height 15
paste input "Sensation Seekers"
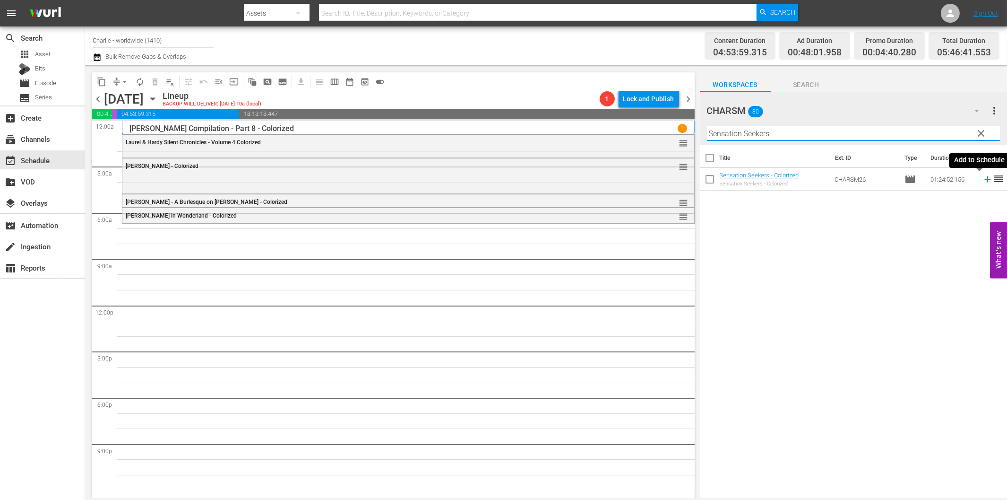
click at [983, 178] on icon at bounding box center [988, 179] width 10 height 10
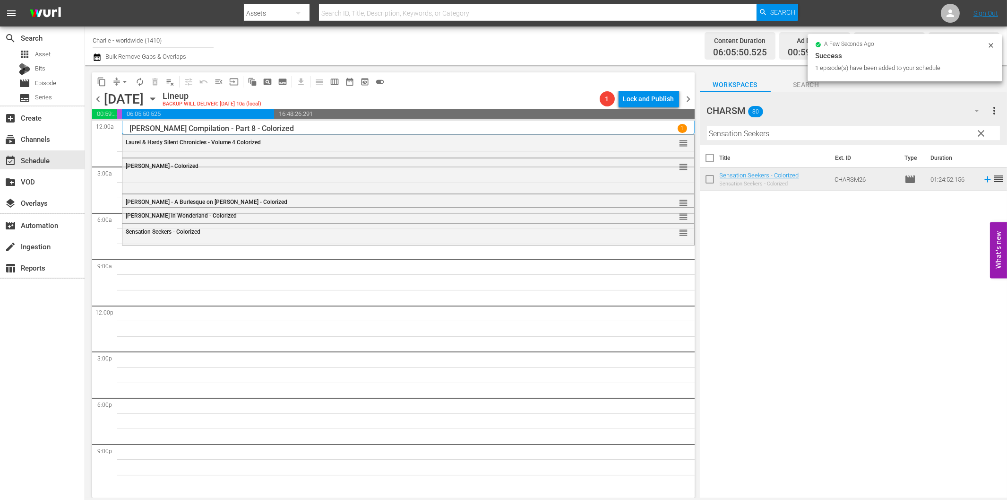
click at [821, 131] on input "Sensation Seekers" at bounding box center [853, 133] width 293 height 15
paste input "[PERSON_NAME] against the Authoritie"
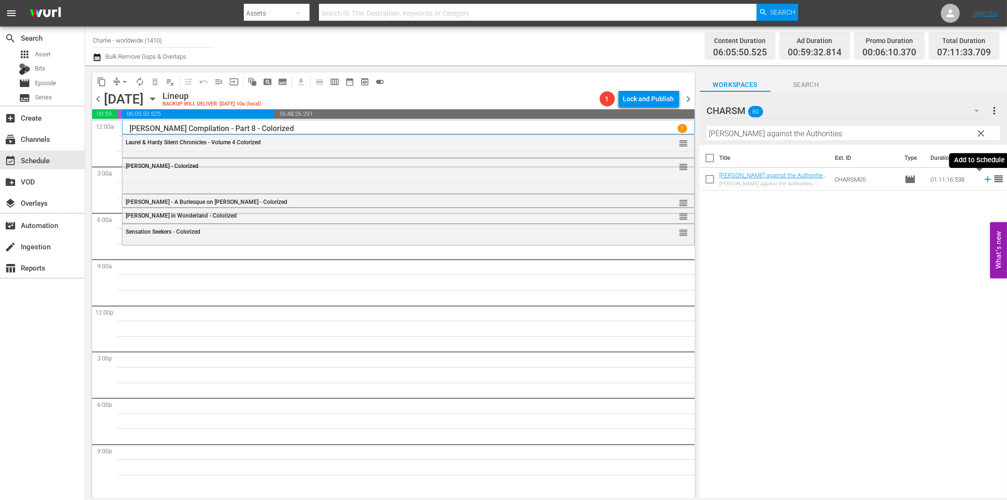
drag, startPoint x: 979, startPoint y: 179, endPoint x: 936, endPoint y: 189, distance: 44.7
click at [984, 180] on icon at bounding box center [987, 179] width 6 height 6
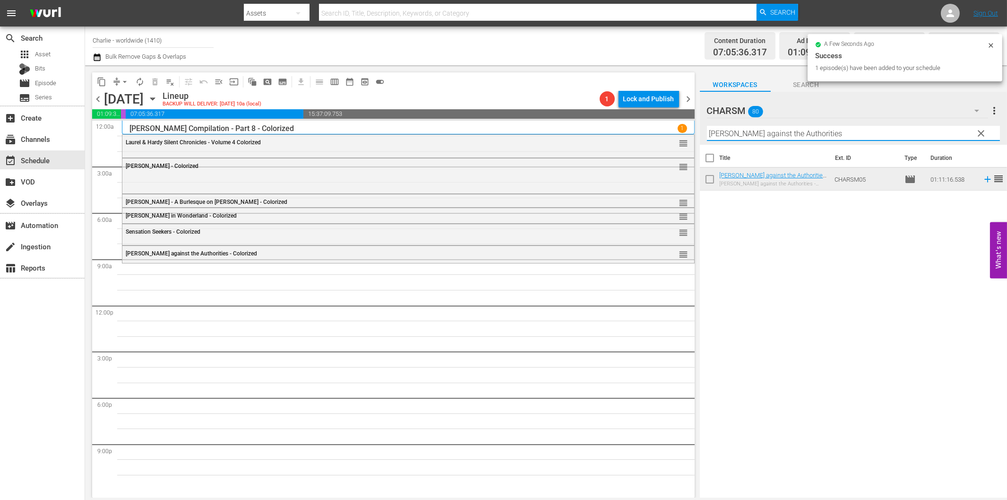
click at [887, 131] on input "[PERSON_NAME] against the Authorities" at bounding box center [853, 133] width 293 height 15
paste input "Hotel Imperial"
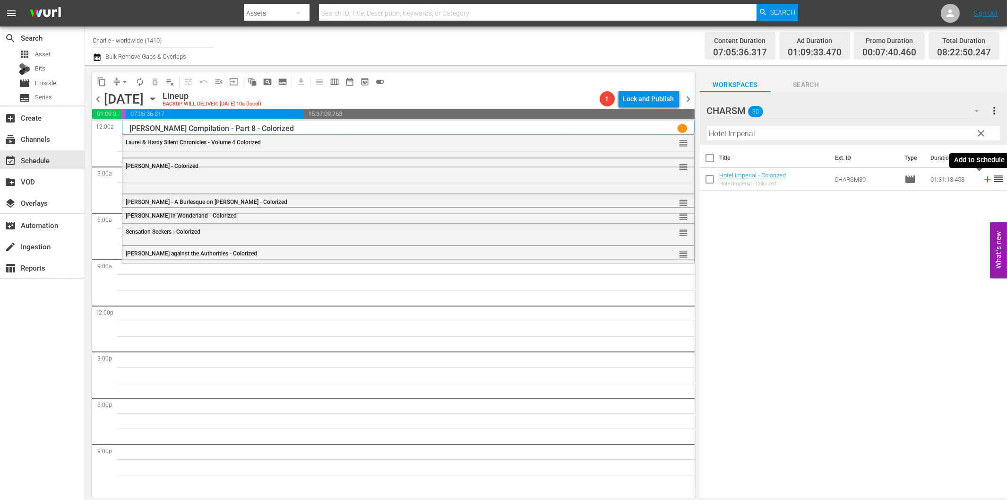
click at [983, 181] on icon at bounding box center [988, 179] width 10 height 10
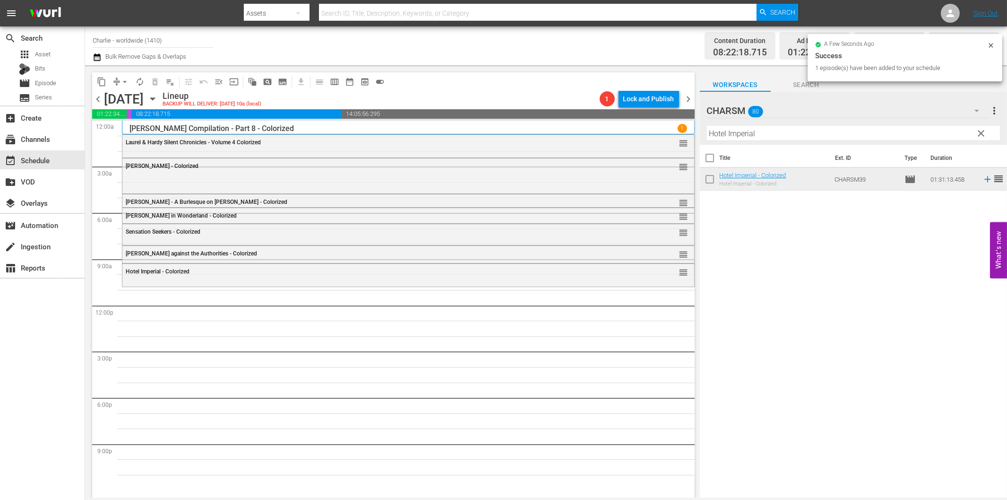
click at [828, 132] on input "Hotel Imperial" at bounding box center [853, 133] width 293 height 15
paste input "The Iron Mask"
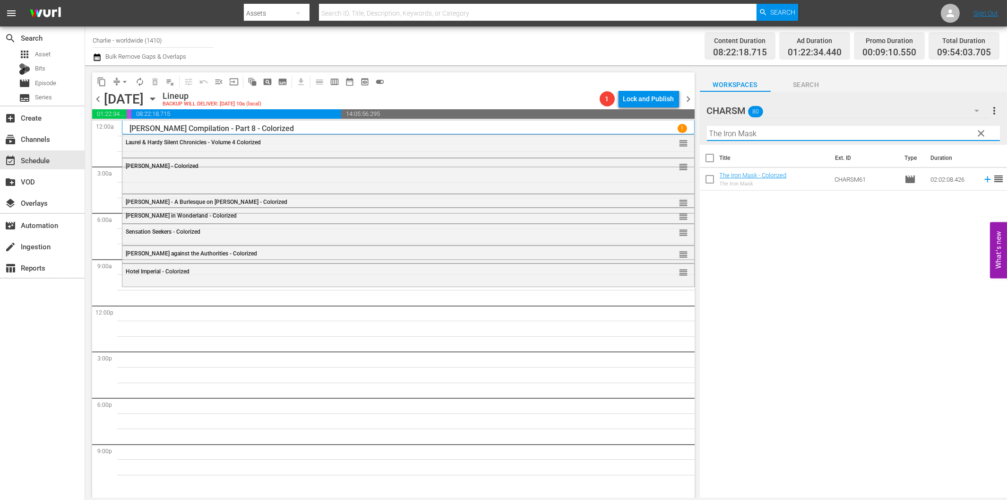
click at [984, 180] on icon at bounding box center [987, 179] width 6 height 6
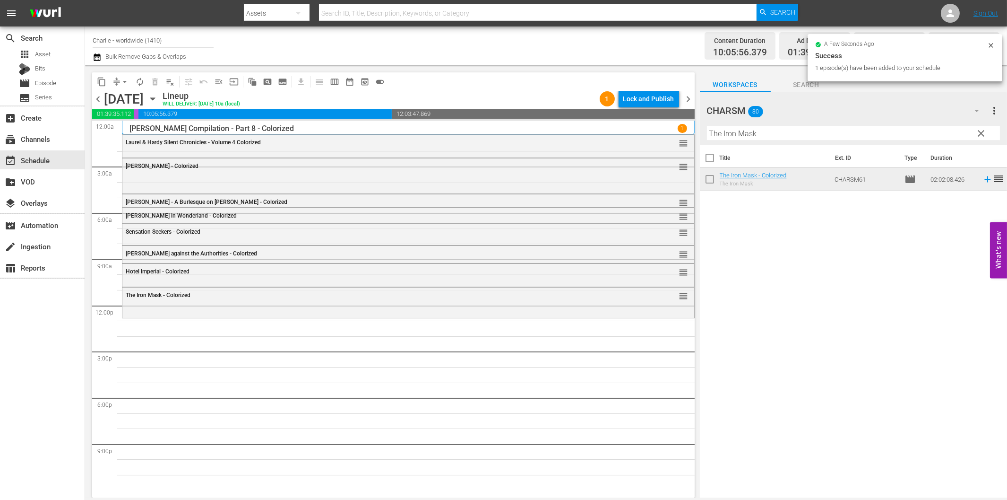
click at [812, 129] on input "The Iron Mask" at bounding box center [853, 133] width 293 height 15
paste input "[PERSON_NAME] Compilation – Part 8"
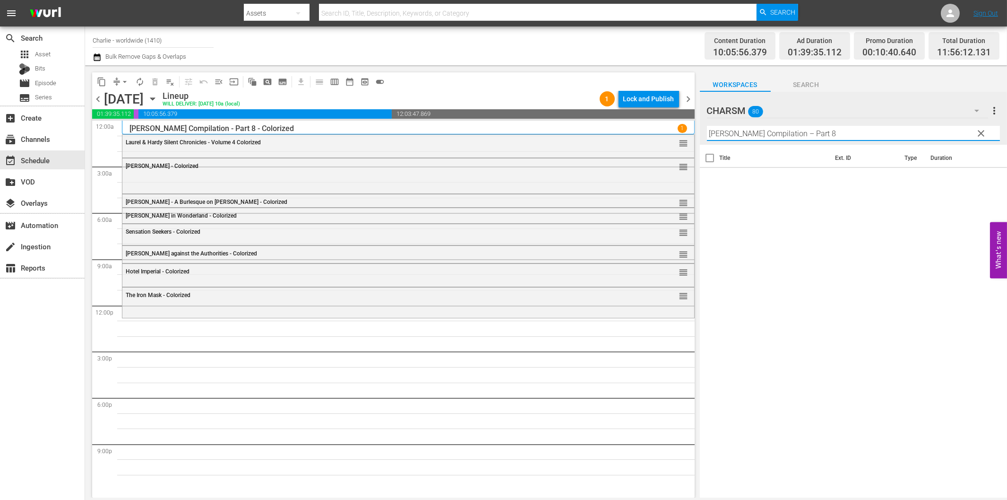
drag, startPoint x: 800, startPoint y: 134, endPoint x: 900, endPoint y: 144, distance: 100.7
click at [893, 136] on input "[PERSON_NAME] Compilation – Part 8" at bounding box center [853, 133] width 293 height 15
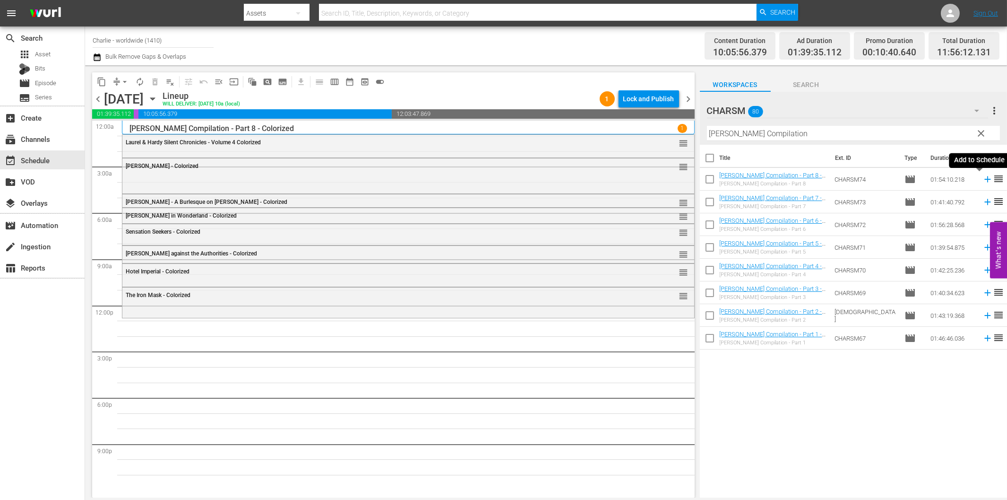
click at [983, 180] on icon at bounding box center [988, 179] width 10 height 10
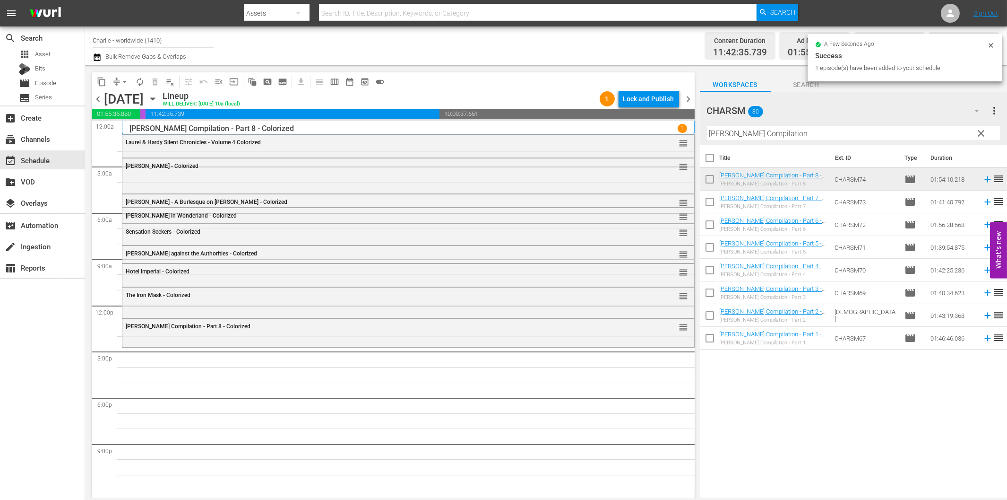
click at [755, 135] on input "[PERSON_NAME] Compilation" at bounding box center [853, 133] width 293 height 15
paste input "The Duchess of Buffalo"
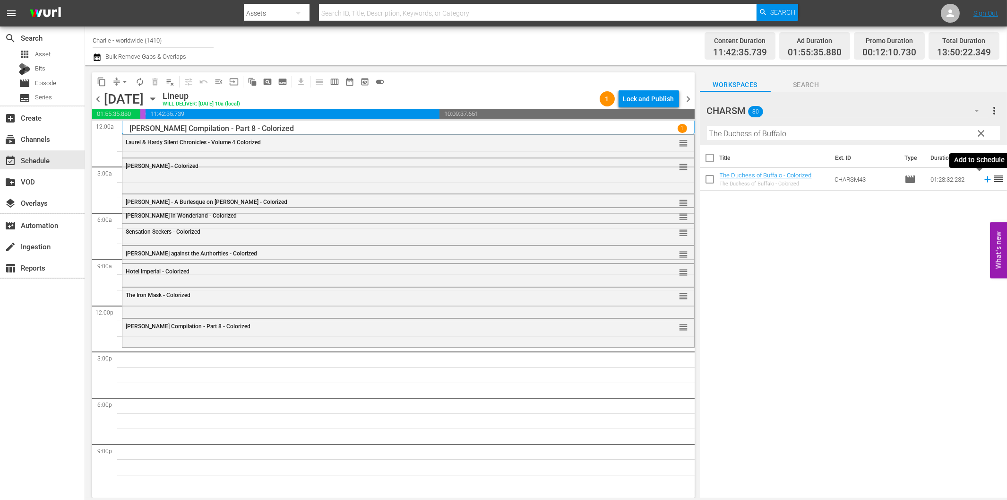
click at [983, 181] on icon at bounding box center [988, 179] width 10 height 10
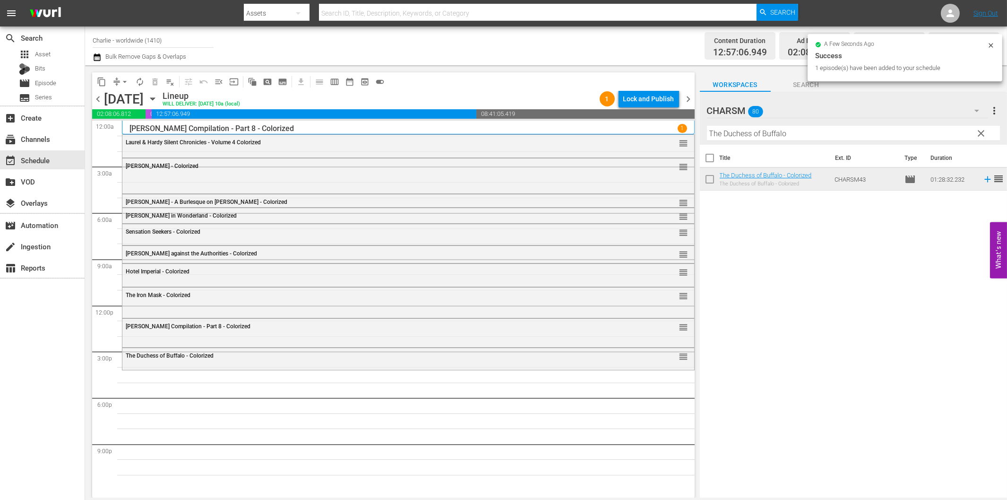
click at [735, 132] on input "The Duchess of Buffalo" at bounding box center [853, 133] width 293 height 15
paste input "[PERSON_NAME] Compilation 1"
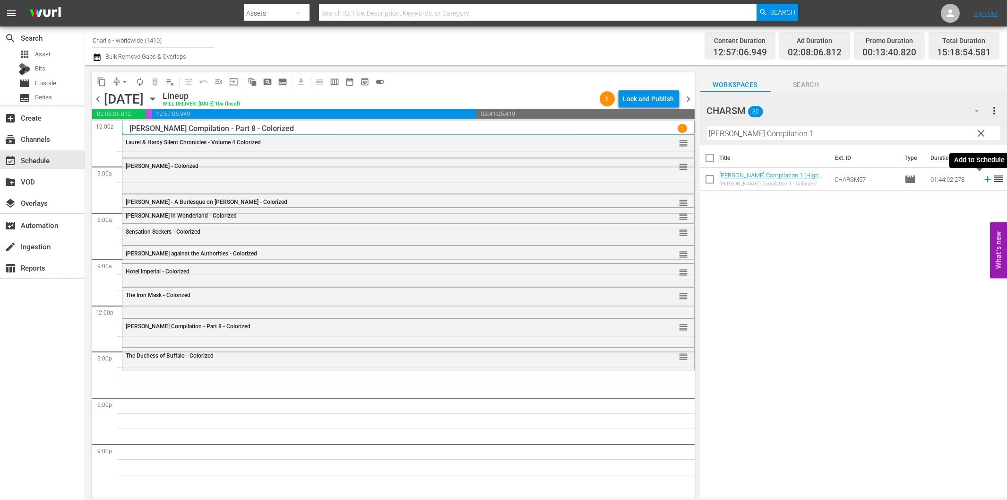
click at [983, 181] on icon at bounding box center [988, 179] width 10 height 10
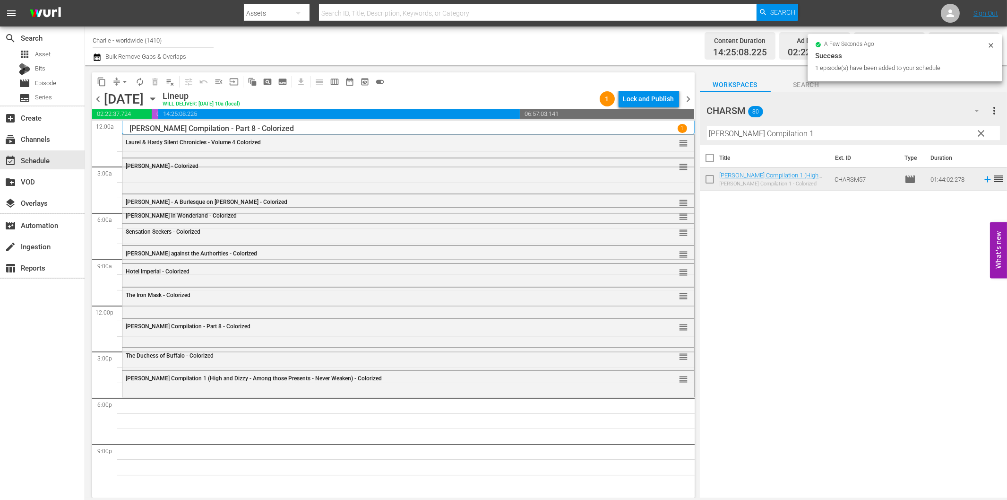
click at [739, 133] on input "[PERSON_NAME] Compilation 1" at bounding box center [853, 133] width 293 height 15
paste input "[PERSON_NAME]'s Escape"
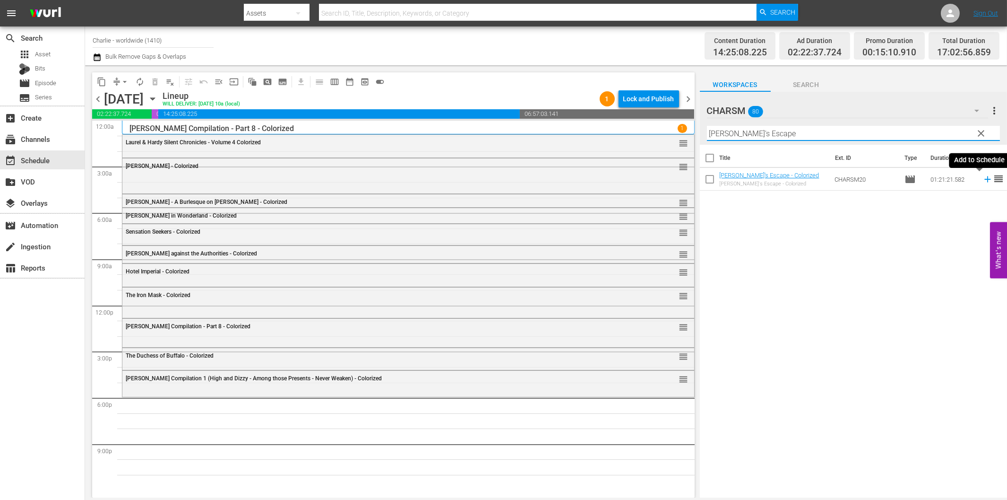
click at [983, 178] on icon at bounding box center [988, 179] width 10 height 10
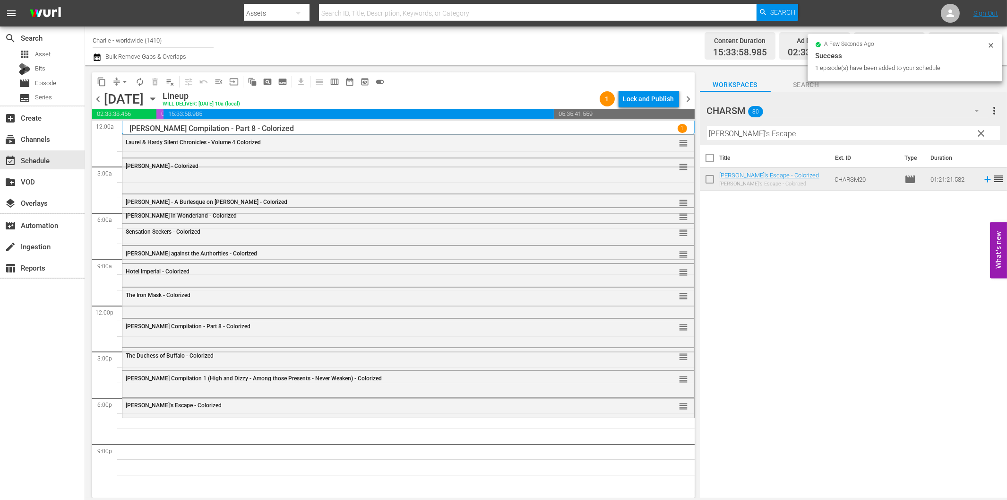
click at [786, 131] on input "[PERSON_NAME]'s Escape" at bounding box center [853, 133] width 293 height 15
paste input "A Girl in Every Port"
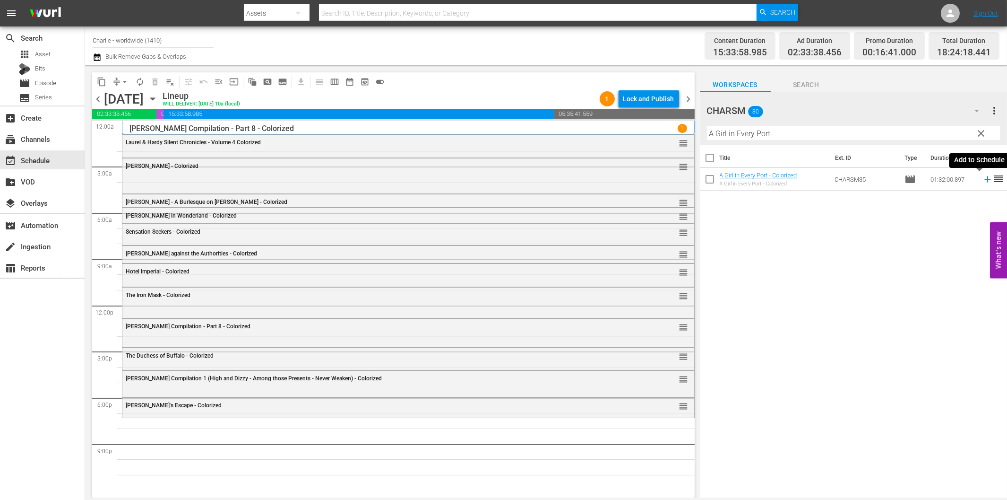
click at [983, 181] on icon at bounding box center [988, 179] width 10 height 10
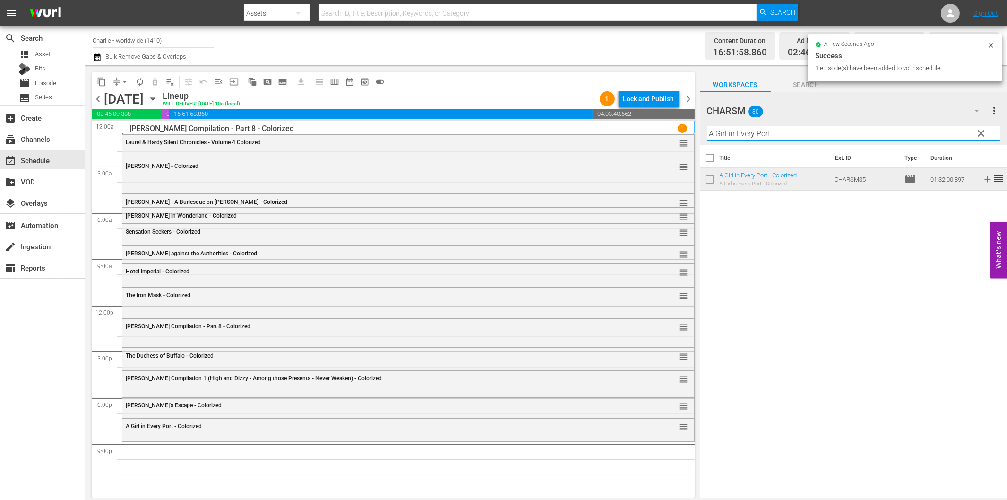
click at [758, 132] on input "A Girl in Every Port" at bounding box center [853, 133] width 293 height 15
paste input "Shoes"
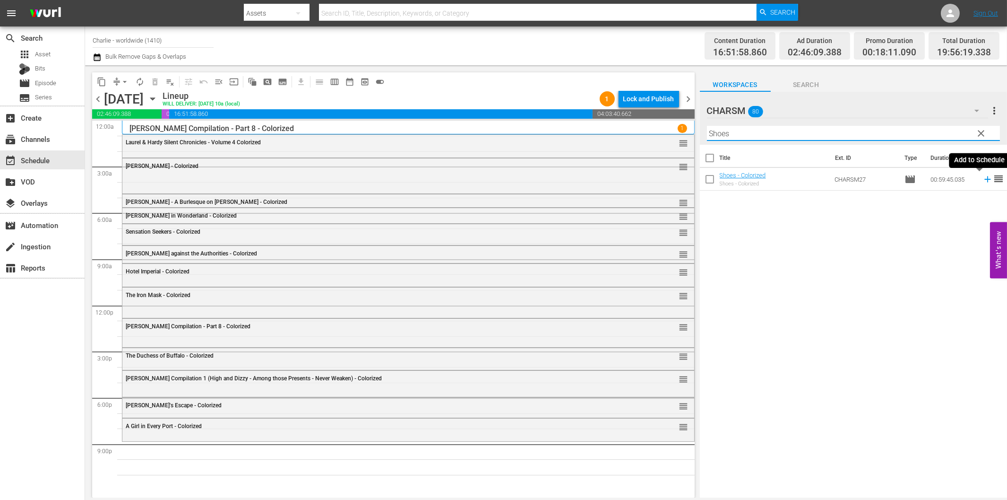
drag, startPoint x: 982, startPoint y: 178, endPoint x: 972, endPoint y: 184, distance: 11.7
click at [983, 178] on icon at bounding box center [988, 179] width 10 height 10
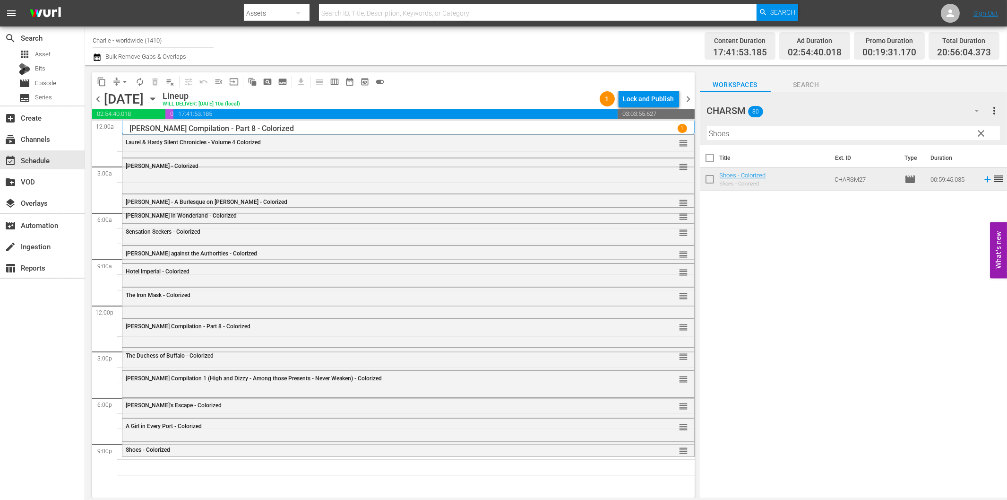
click at [805, 130] on input "Shoes" at bounding box center [853, 133] width 293 height 15
paste input "The Marriage Circle"
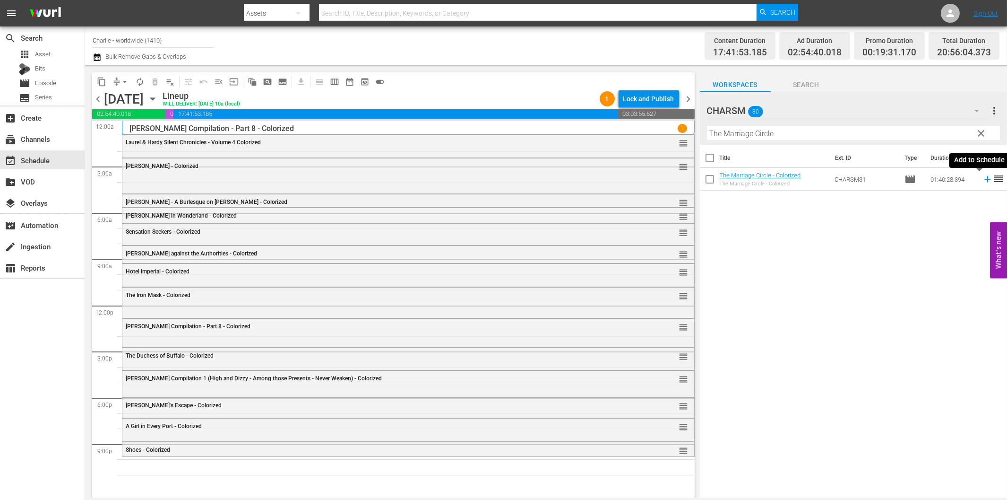
click at [983, 177] on icon at bounding box center [988, 179] width 10 height 10
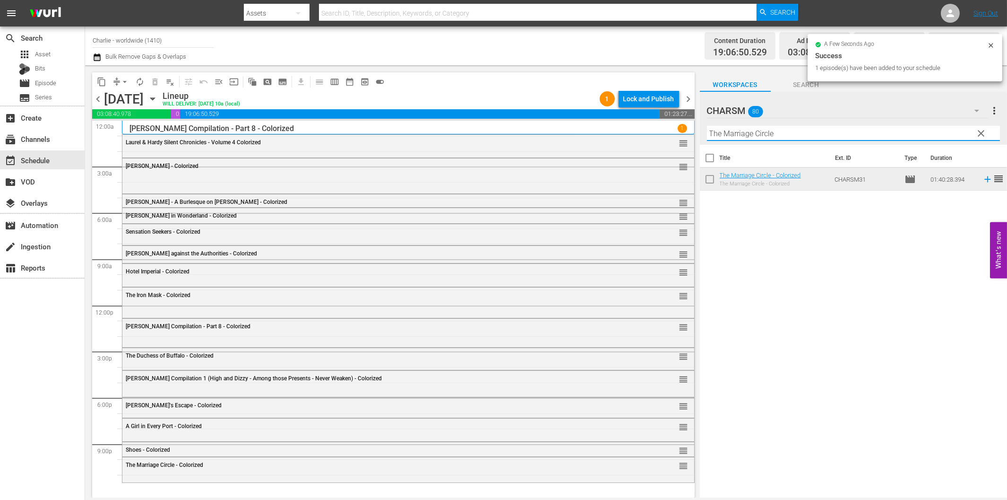
click at [778, 129] on input "The Marriage Circle" at bounding box center [853, 133] width 293 height 15
paste input "Don Q - Son of Zorro"
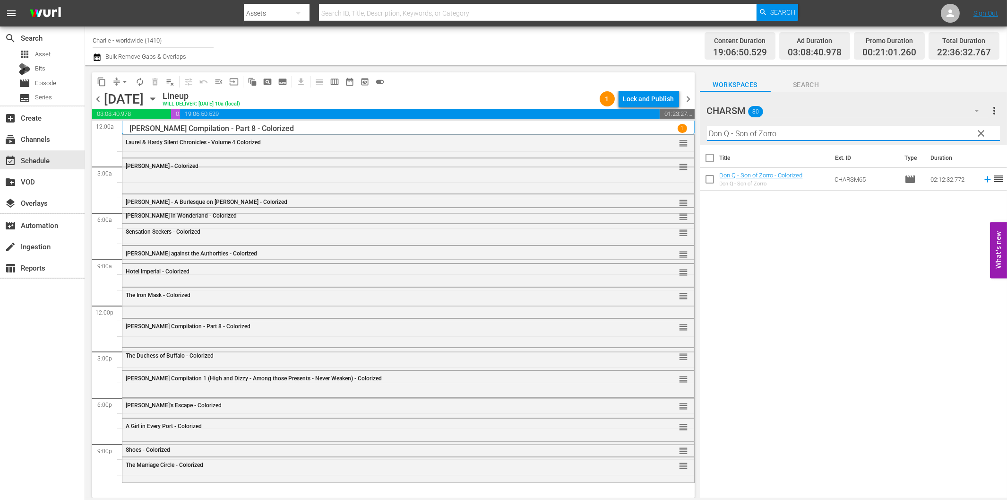
click at [983, 178] on icon at bounding box center [988, 179] width 10 height 10
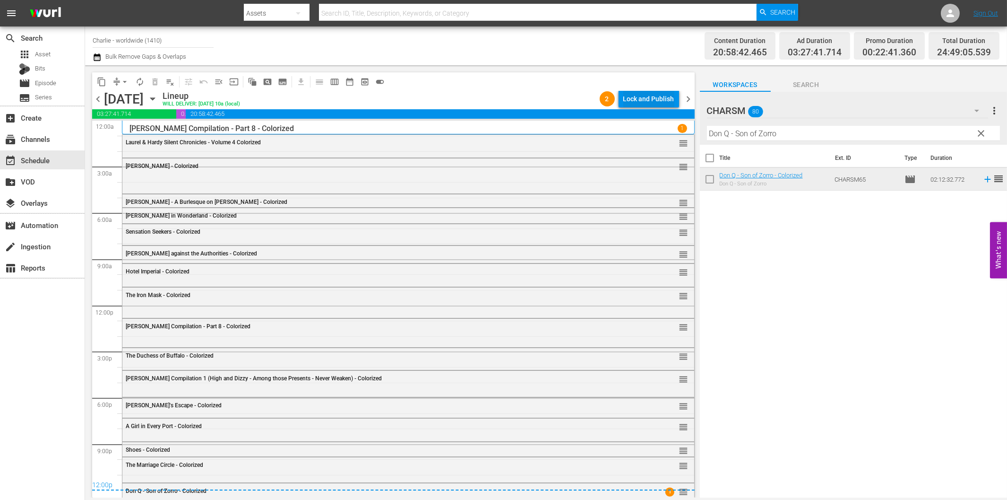
click at [635, 97] on div "Lock and Publish" at bounding box center [648, 98] width 51 height 17
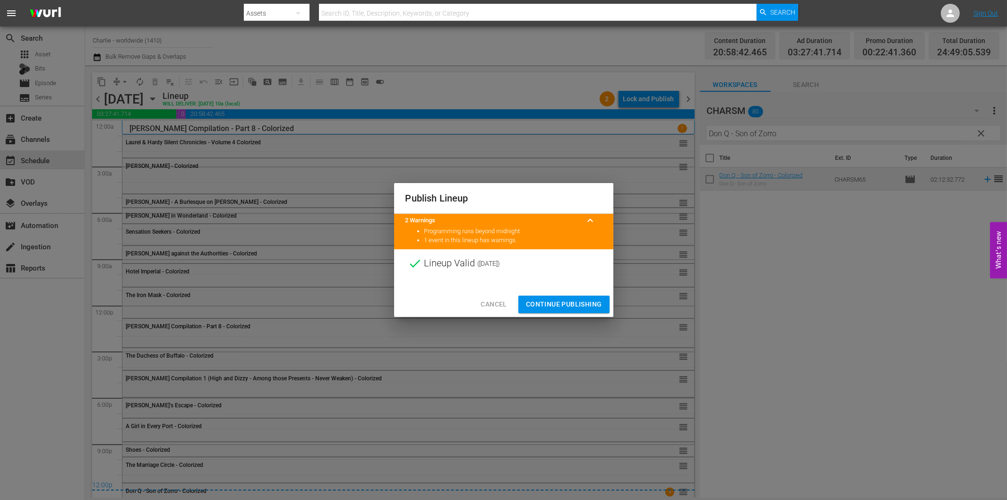
click at [574, 299] on span "Continue Publishing" at bounding box center [564, 304] width 76 height 12
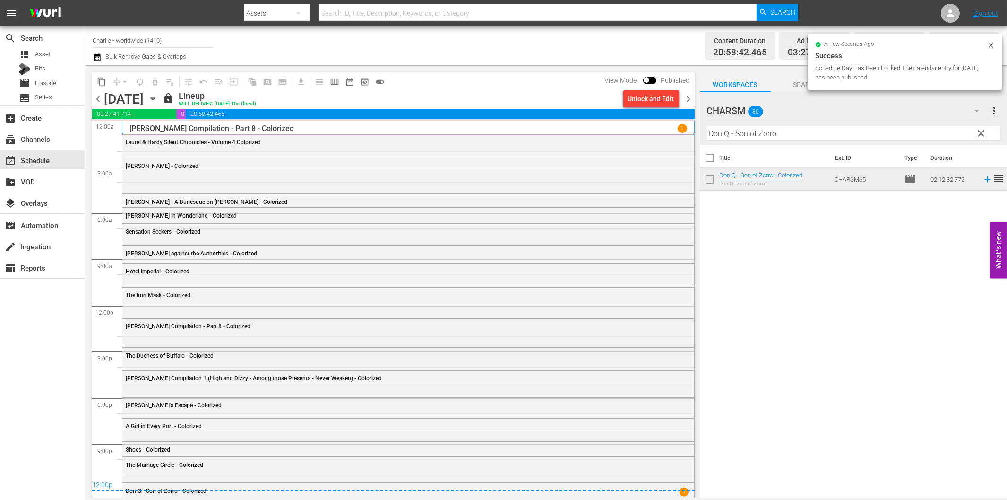
drag, startPoint x: 688, startPoint y: 92, endPoint x: 744, endPoint y: 128, distance: 66.5
click at [688, 93] on span "chevron_right" at bounding box center [689, 99] width 12 height 12
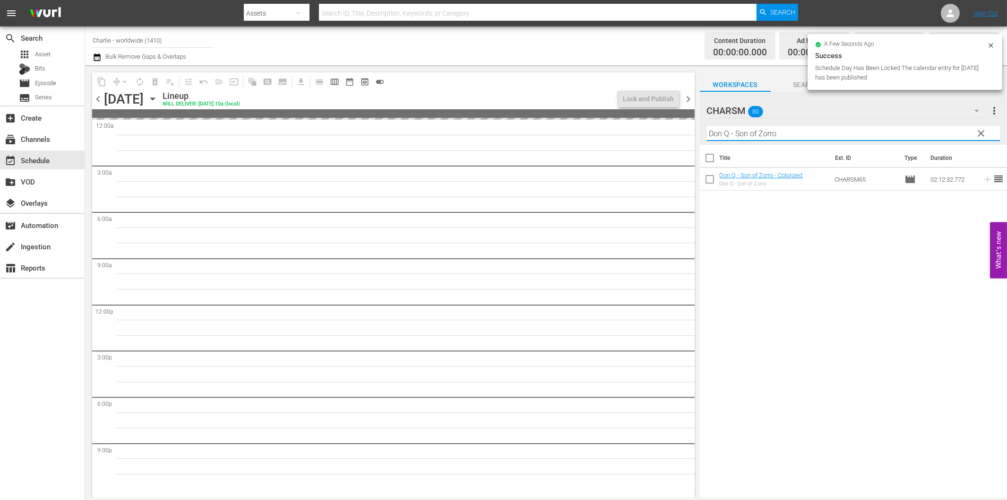
click at [755, 129] on input "Don Q - Son of Zorro" at bounding box center [853, 133] width 293 height 15
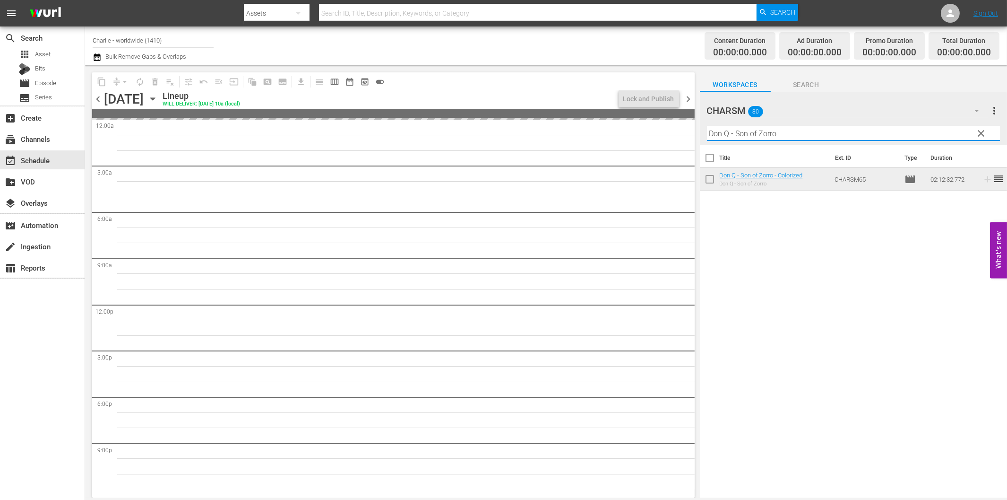
paste
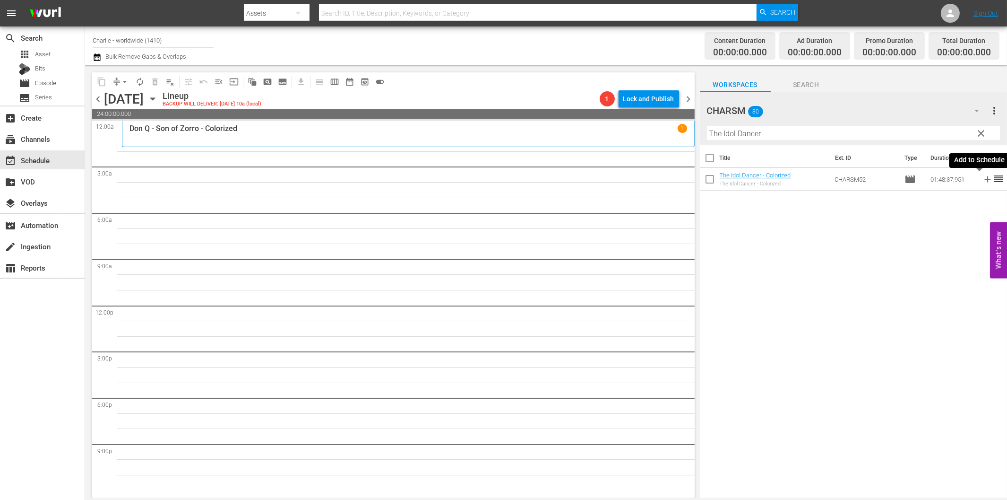
click at [983, 181] on icon at bounding box center [988, 179] width 10 height 10
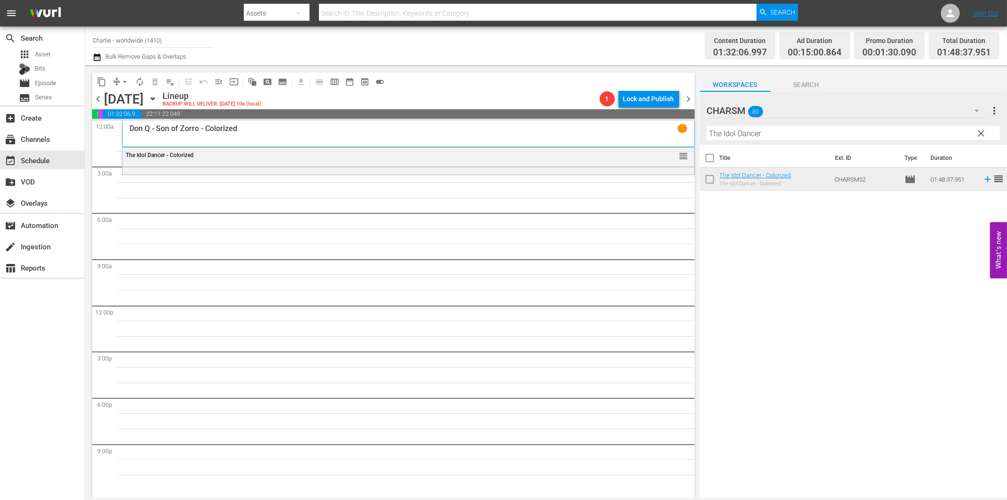
click at [782, 131] on input "The Idol Dancer" at bounding box center [853, 133] width 293 height 15
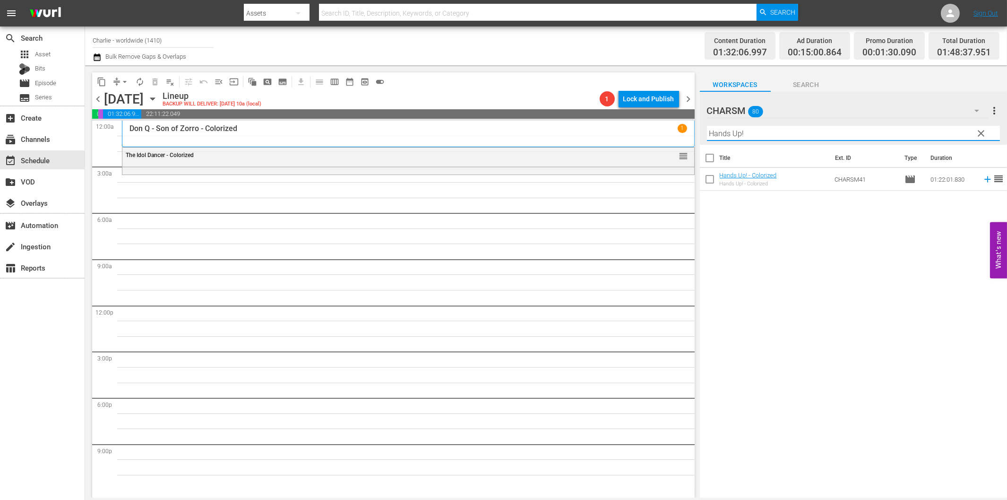
click at [983, 180] on icon at bounding box center [988, 179] width 10 height 10
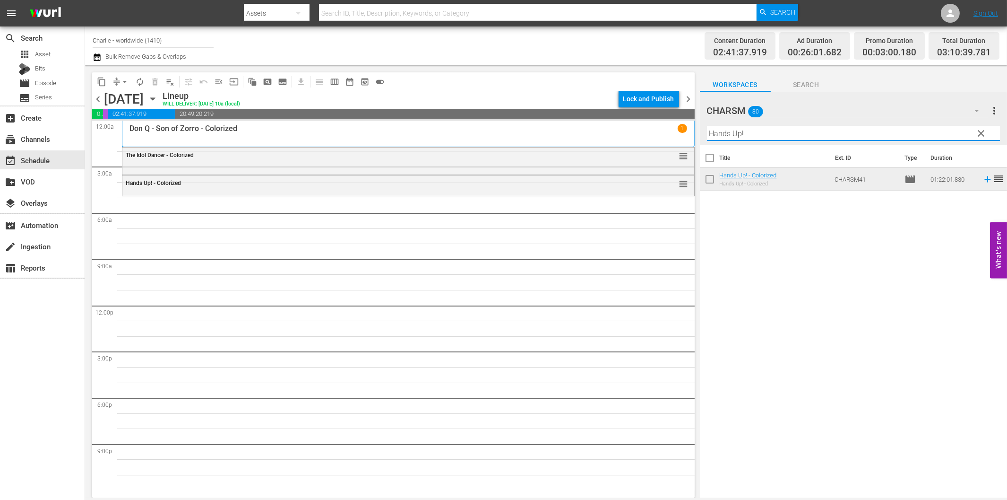
click at [720, 134] on input "Hands Up!" at bounding box center [853, 133] width 293 height 15
drag, startPoint x: 815, startPoint y: 133, endPoint x: 905, endPoint y: 143, distance: 90.3
click at [903, 140] on div "Filter by Title [PERSON_NAME] & [PERSON_NAME] Silent Chronicles - Vol. 3" at bounding box center [853, 133] width 293 height 23
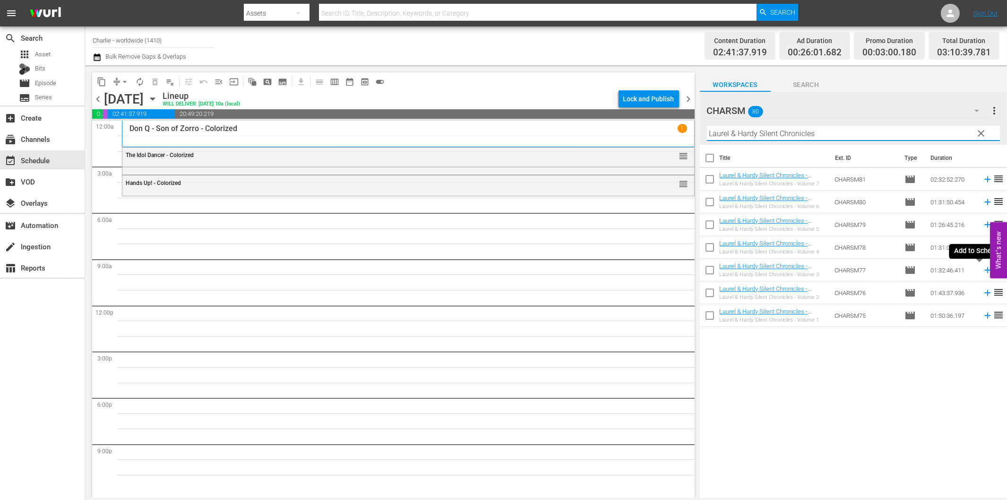
click at [984, 270] on icon at bounding box center [987, 270] width 6 height 6
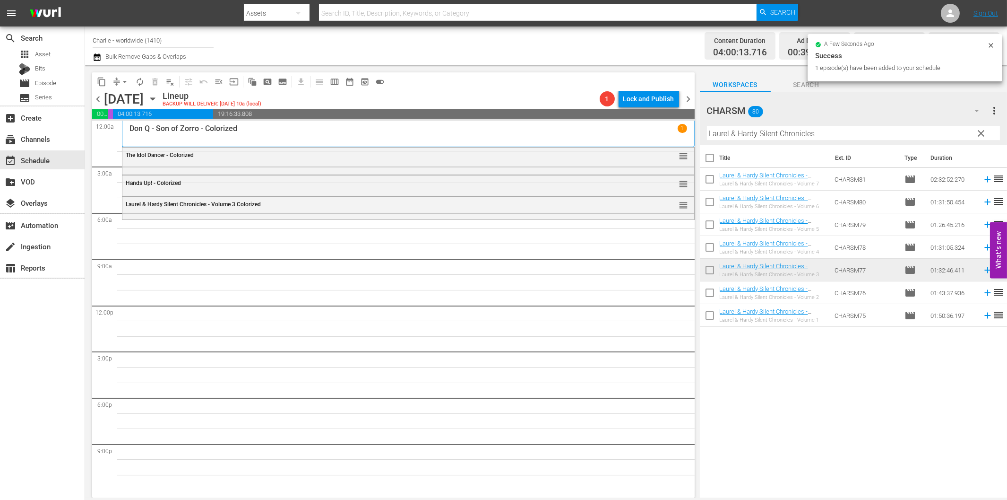
click at [778, 134] on input "Laurel & Hardy Silent Chronicles" at bounding box center [853, 133] width 293 height 15
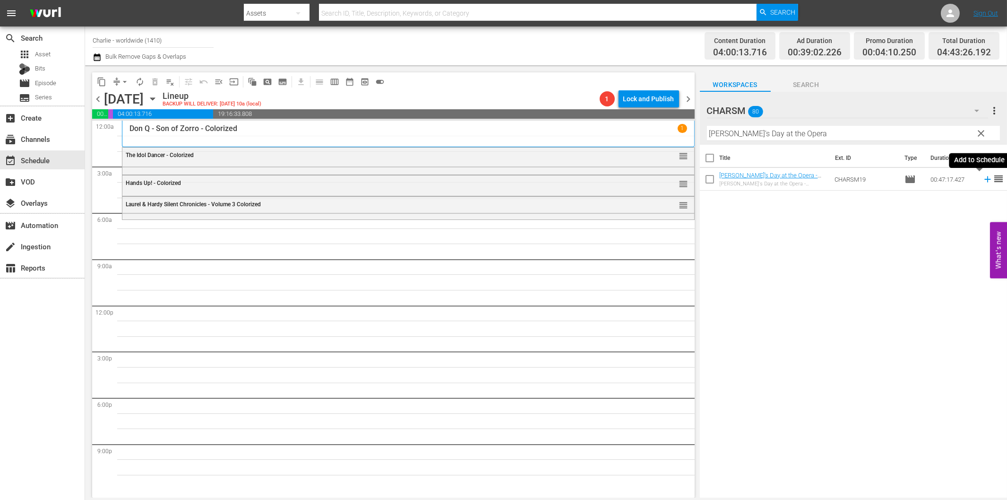
click at [983, 181] on icon at bounding box center [988, 179] width 10 height 10
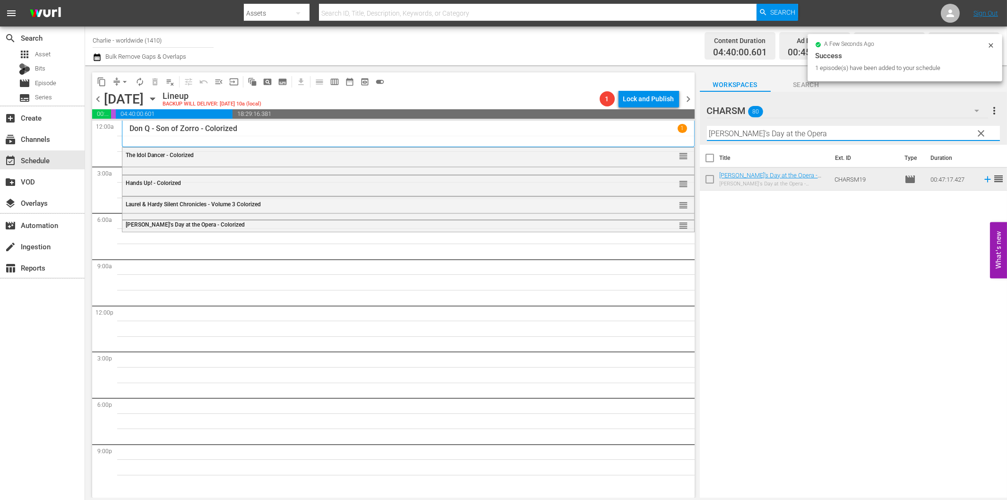
click at [786, 134] on input "[PERSON_NAME]'s Day at the Opera" at bounding box center [853, 133] width 293 height 15
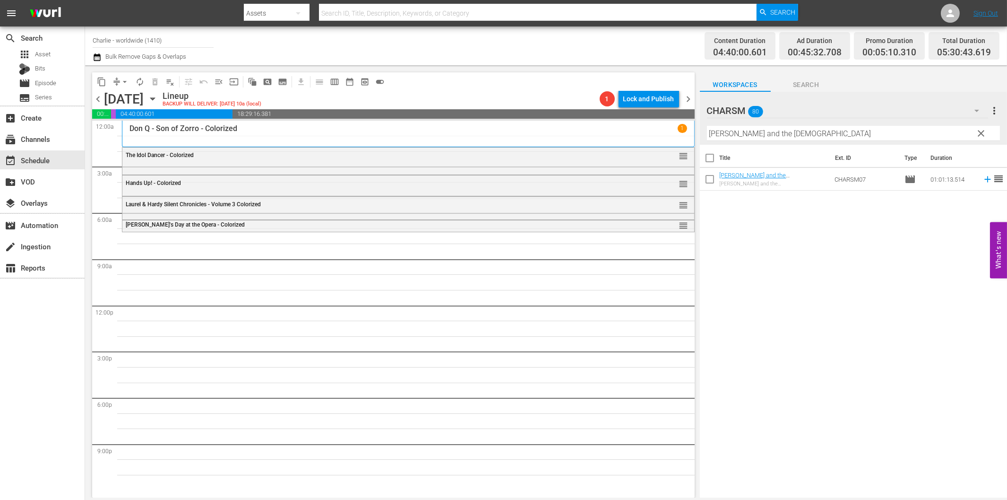
click at [983, 178] on icon at bounding box center [988, 179] width 10 height 10
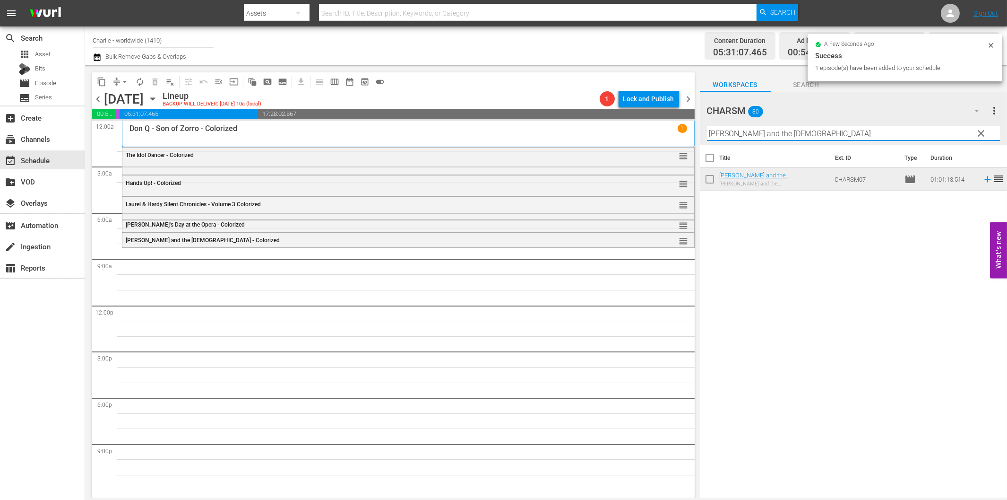
click at [833, 138] on input "[PERSON_NAME] and the [DEMOGRAPHIC_DATA]" at bounding box center [853, 133] width 293 height 15
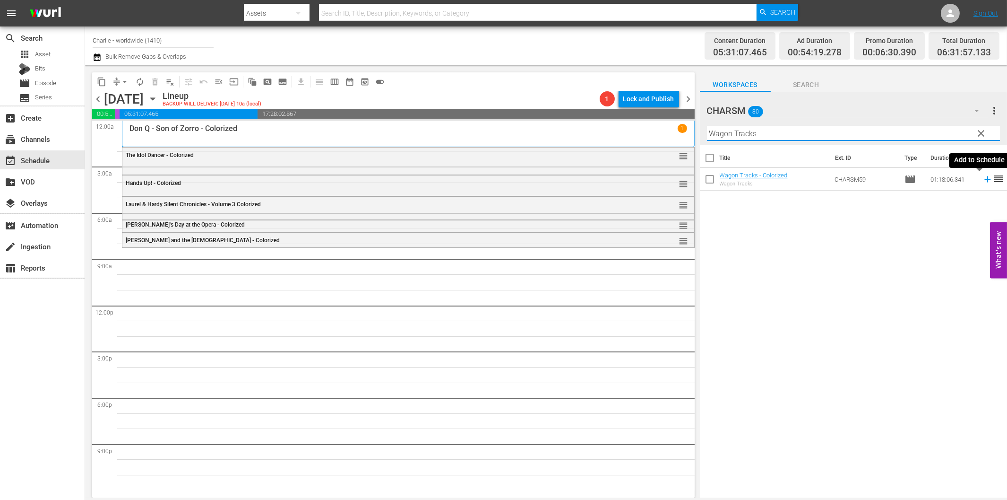
click at [983, 177] on icon at bounding box center [988, 179] width 10 height 10
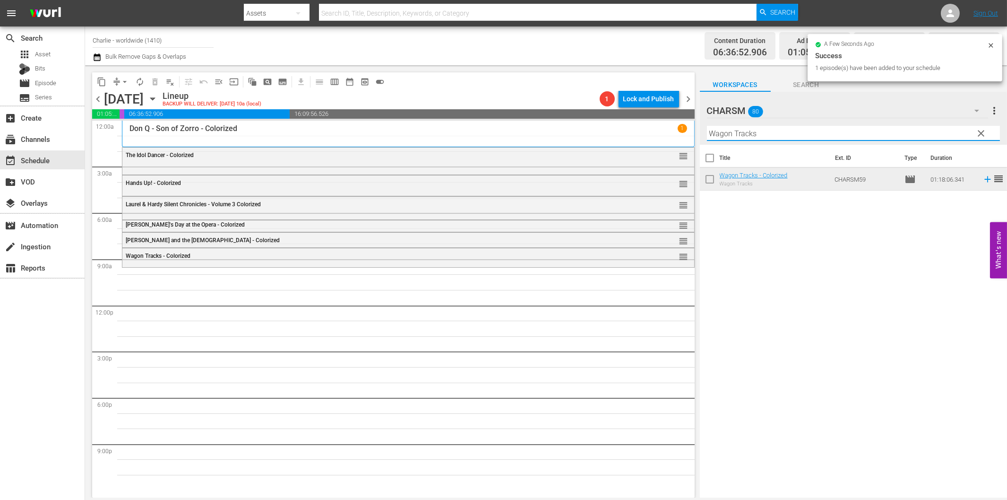
click at [863, 134] on input "Wagon Tracks" at bounding box center [853, 133] width 293 height 15
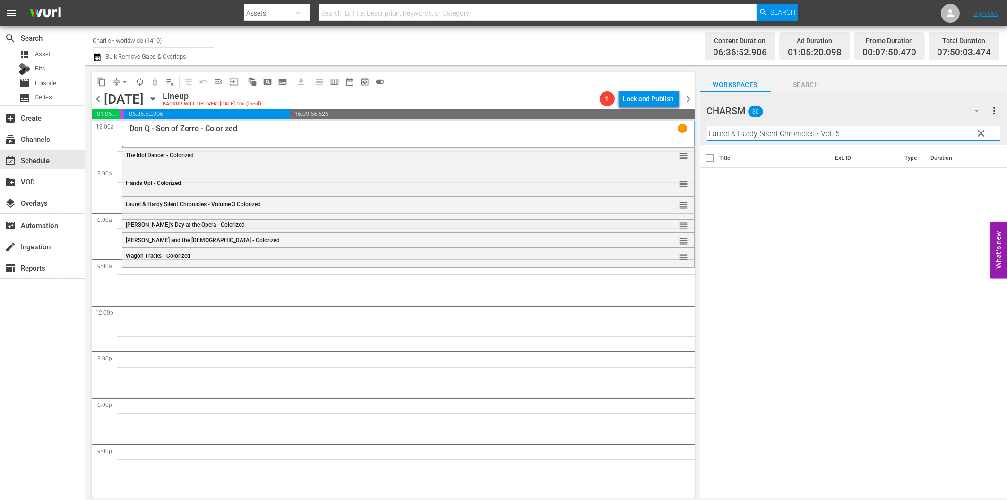
drag, startPoint x: 819, startPoint y: 135, endPoint x: 891, endPoint y: 164, distance: 78.6
click at [892, 149] on div "CHARSM 80 CHARSM more_vert clear Filter by Title [PERSON_NAME] & [PERSON_NAME] …" at bounding box center [853, 297] width 307 height 411
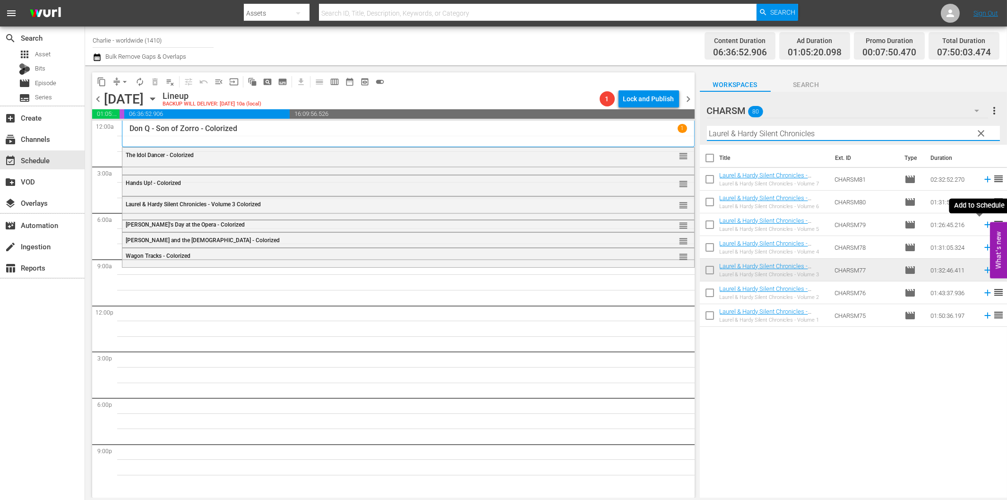
click at [983, 225] on icon at bounding box center [988, 224] width 10 height 10
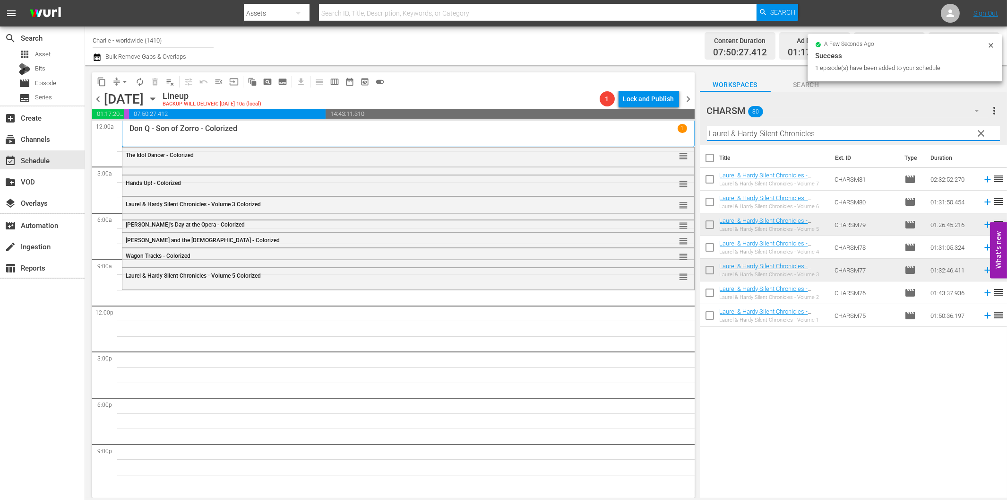
drag, startPoint x: 836, startPoint y: 133, endPoint x: 843, endPoint y: 141, distance: 10.7
click at [836, 133] on input "Laurel & Hardy Silent Chronicles" at bounding box center [853, 133] width 293 height 15
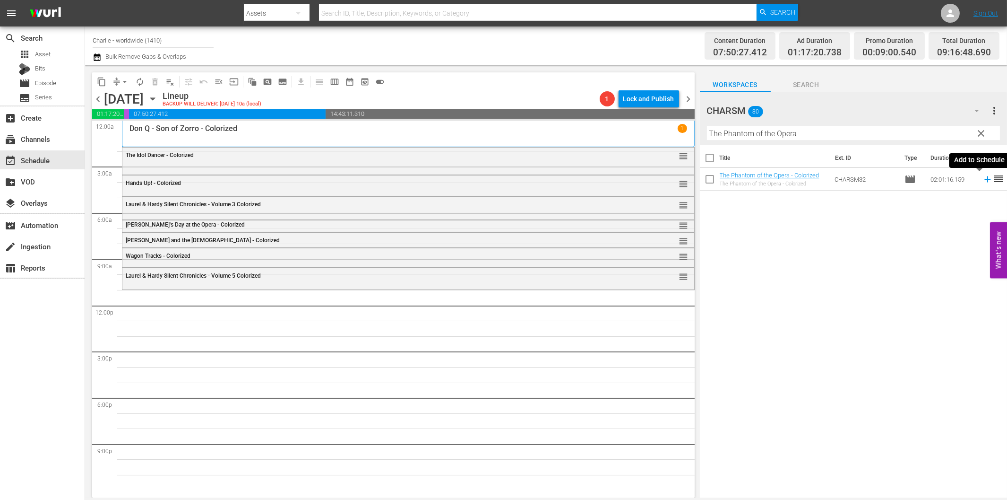
click at [983, 180] on icon at bounding box center [988, 179] width 10 height 10
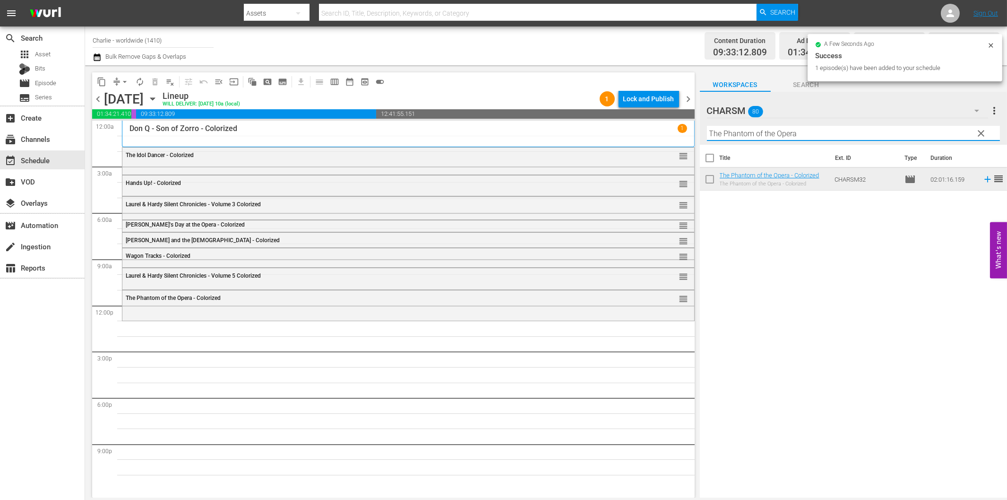
click at [742, 135] on input "The Phantom of the Opera" at bounding box center [853, 133] width 293 height 15
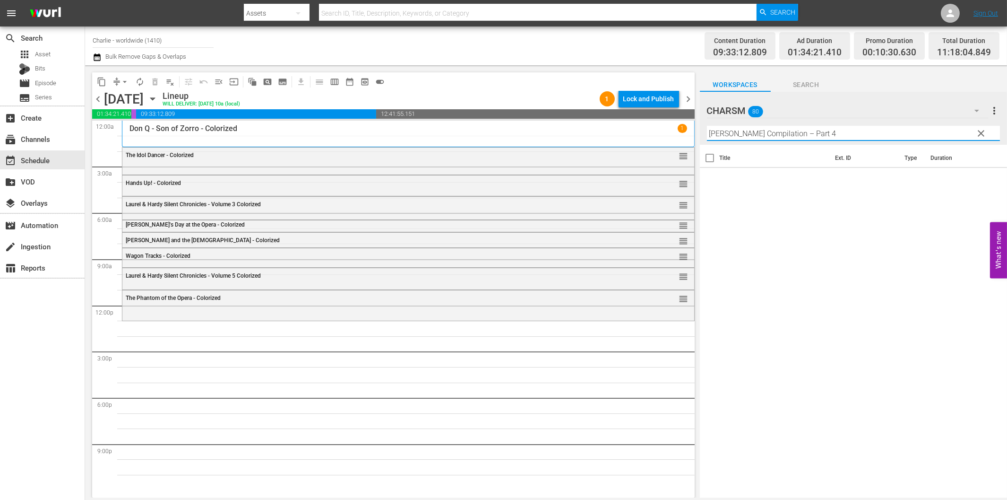
drag, startPoint x: 801, startPoint y: 134, endPoint x: 880, endPoint y: 135, distance: 79.9
click at [880, 135] on input "[PERSON_NAME] Compilation – Part 4" at bounding box center [853, 133] width 293 height 15
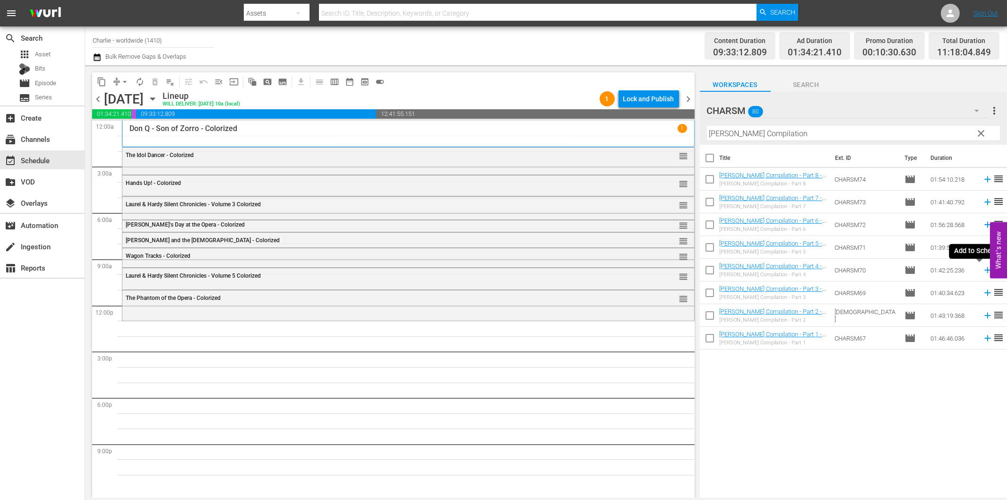
click at [983, 268] on icon at bounding box center [988, 270] width 10 height 10
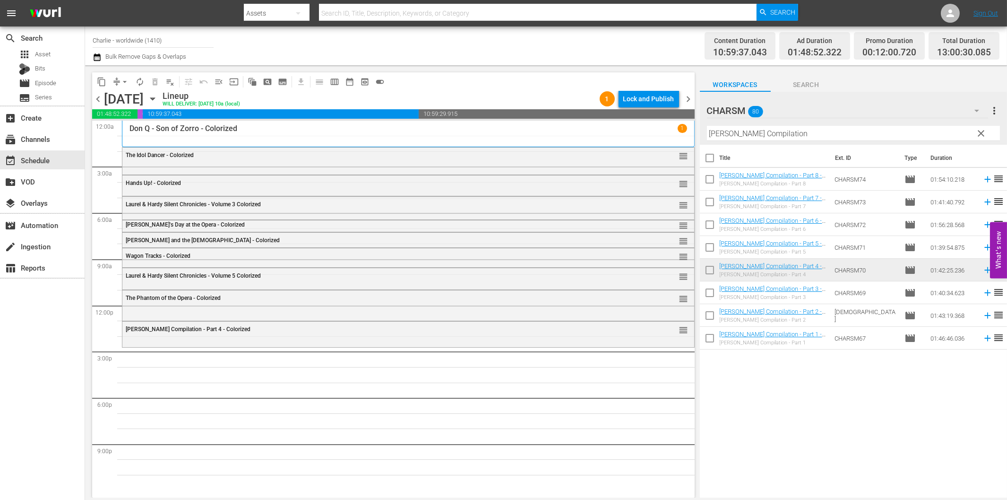
drag, startPoint x: 809, startPoint y: 135, endPoint x: 814, endPoint y: 138, distance: 6.4
click at [810, 134] on input "[PERSON_NAME] Compilation" at bounding box center [853, 133] width 293 height 15
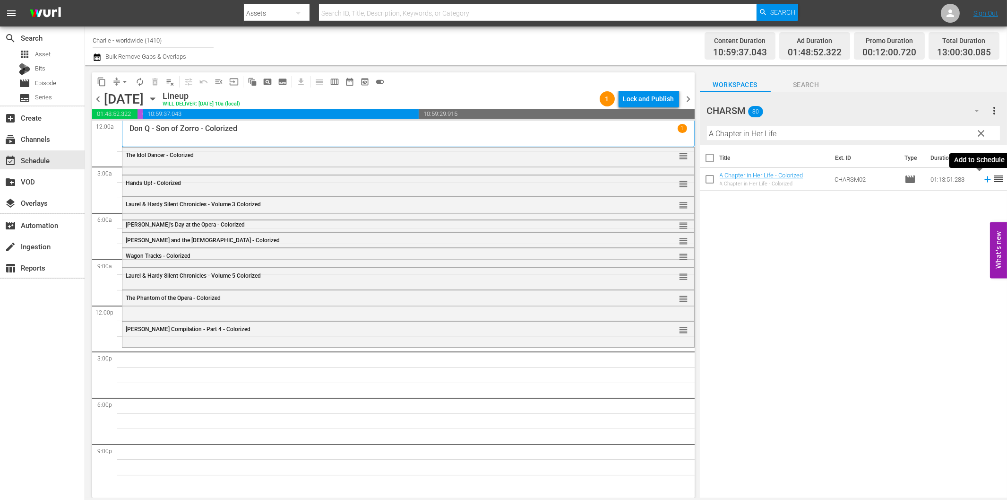
click at [983, 178] on icon at bounding box center [988, 179] width 10 height 10
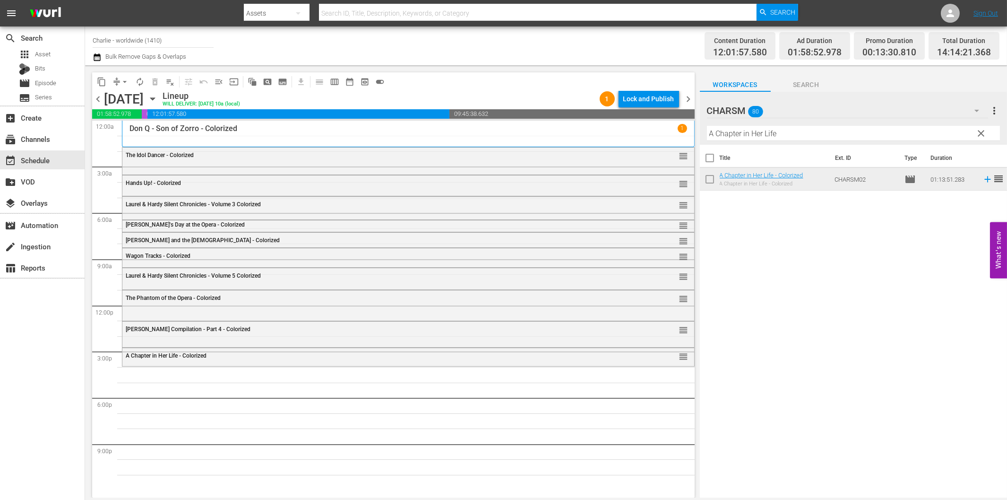
click at [792, 130] on input "A Chapter in Her Life" at bounding box center [853, 133] width 293 height 15
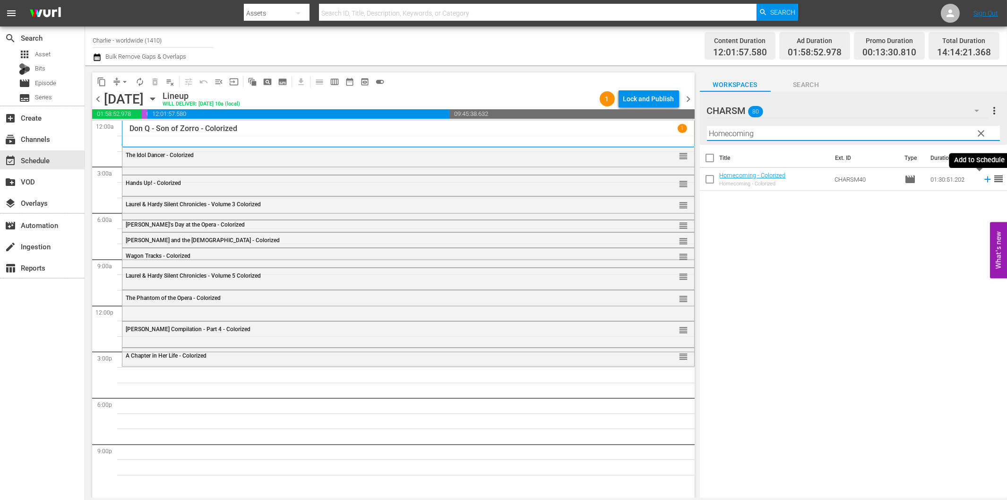
click at [984, 179] on icon at bounding box center [987, 179] width 6 height 6
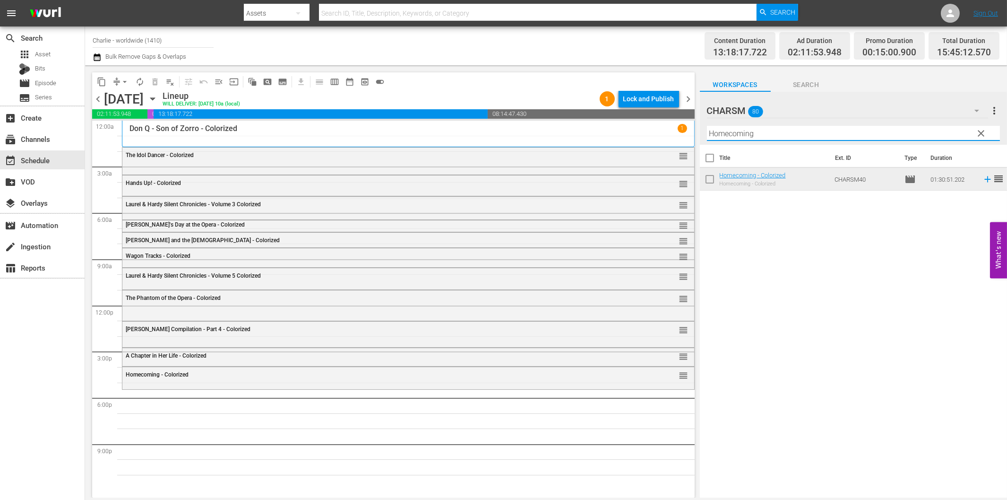
click at [811, 135] on input "Homecoming" at bounding box center [853, 133] width 293 height 15
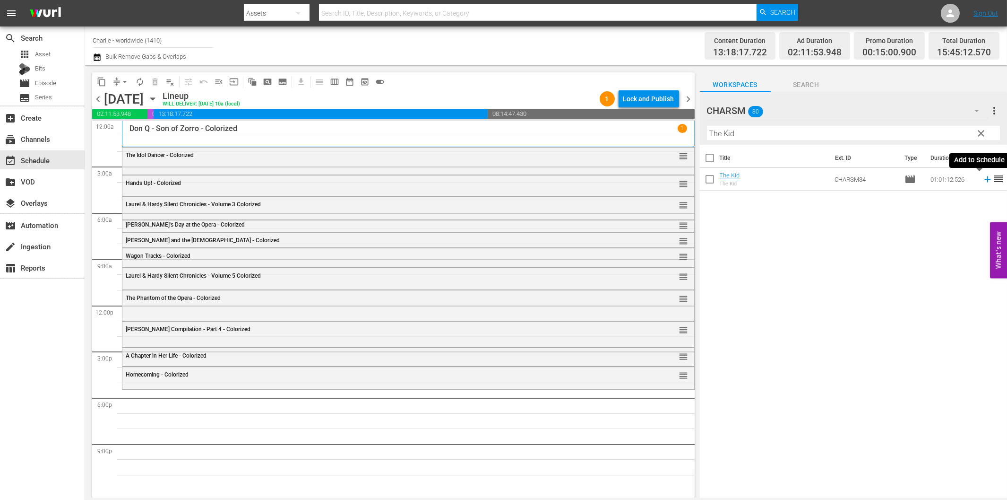
click at [984, 179] on icon at bounding box center [987, 179] width 6 height 6
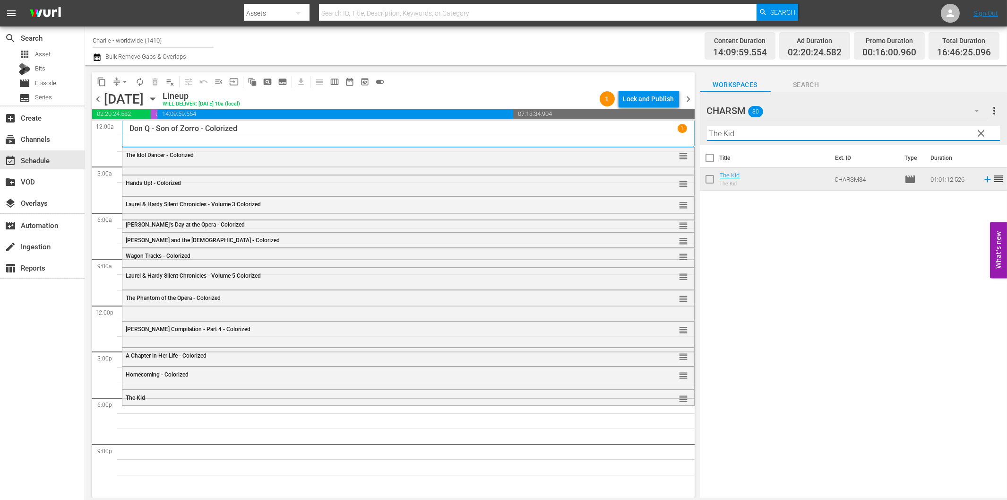
click at [831, 136] on input "The Kid" at bounding box center [853, 133] width 293 height 15
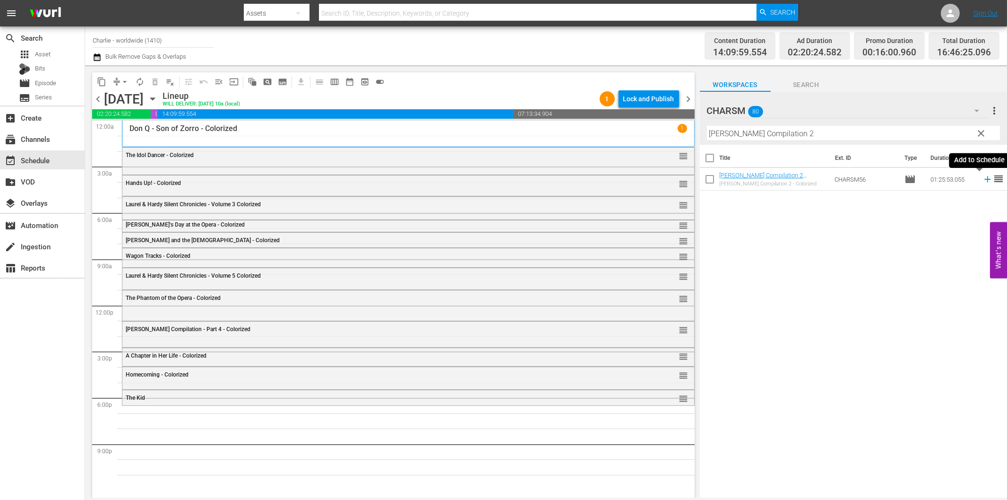
click at [983, 183] on icon at bounding box center [988, 179] width 10 height 10
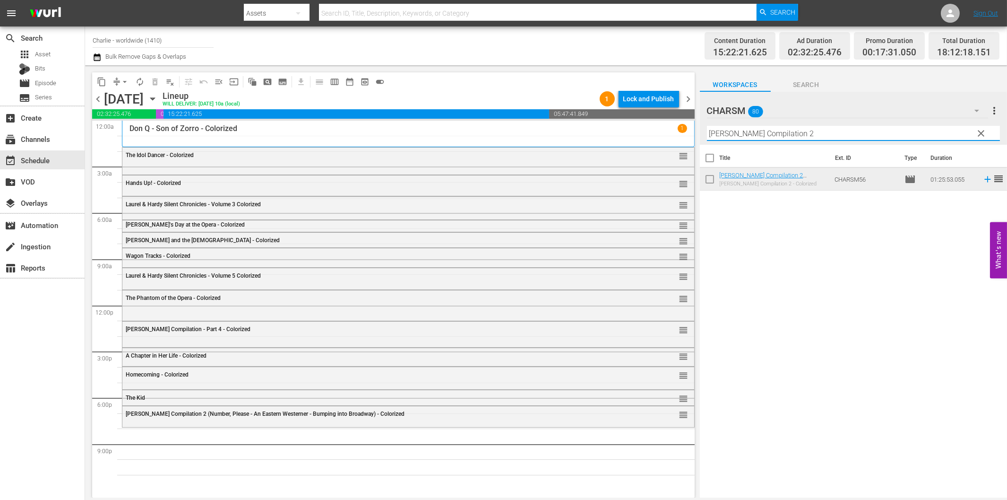
click at [783, 133] on input "[PERSON_NAME] Compilation 2" at bounding box center [853, 133] width 293 height 15
drag, startPoint x: 816, startPoint y: 131, endPoint x: 892, endPoint y: 142, distance: 77.4
click at [880, 138] on input "Laurel & Hardy Silent Chronicles - Vol. 1" at bounding box center [853, 133] width 293 height 15
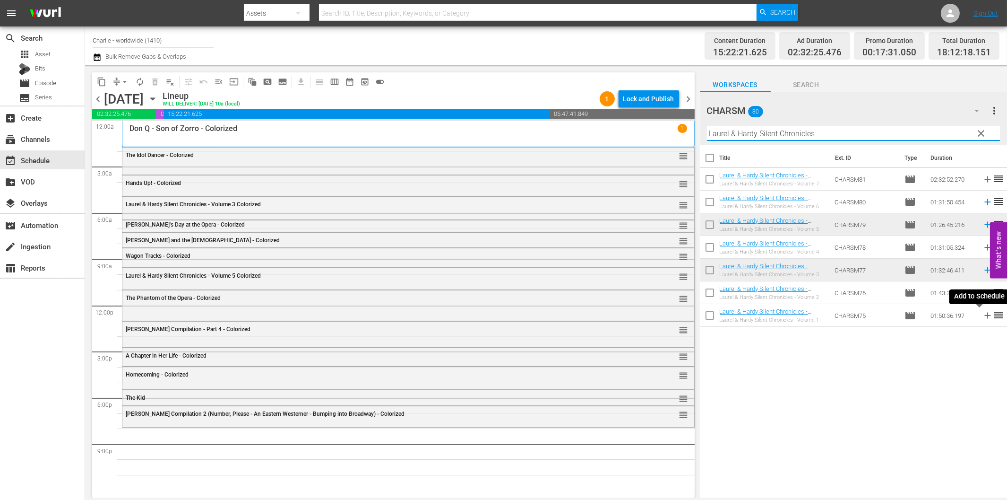
click at [983, 316] on icon at bounding box center [988, 315] width 10 height 10
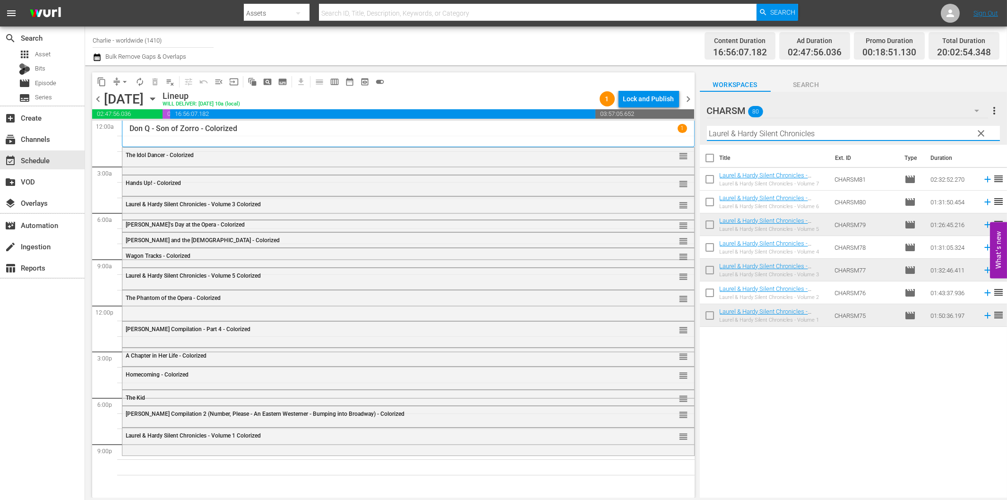
drag, startPoint x: 764, startPoint y: 131, endPoint x: 769, endPoint y: 133, distance: 4.9
click at [765, 131] on input "Laurel & Hardy Silent Chronicles" at bounding box center [853, 133] width 293 height 15
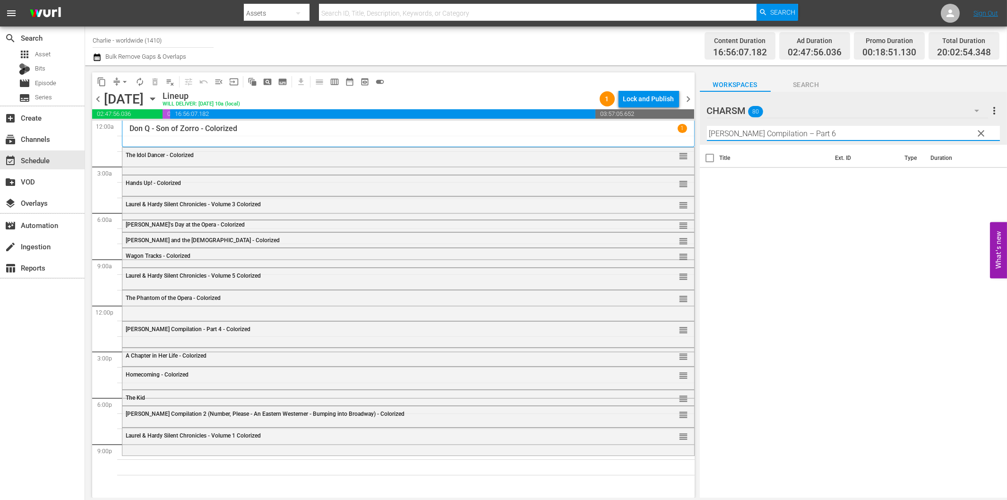
drag, startPoint x: 799, startPoint y: 131, endPoint x: 883, endPoint y: 138, distance: 83.9
click at [881, 138] on input "[PERSON_NAME] Compilation – Part 6" at bounding box center [853, 133] width 293 height 15
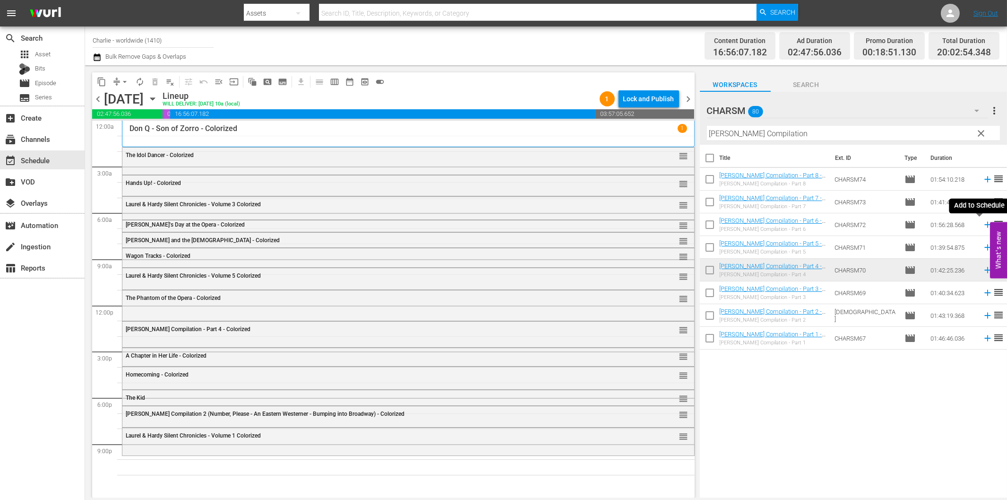
click at [983, 225] on icon at bounding box center [988, 224] width 10 height 10
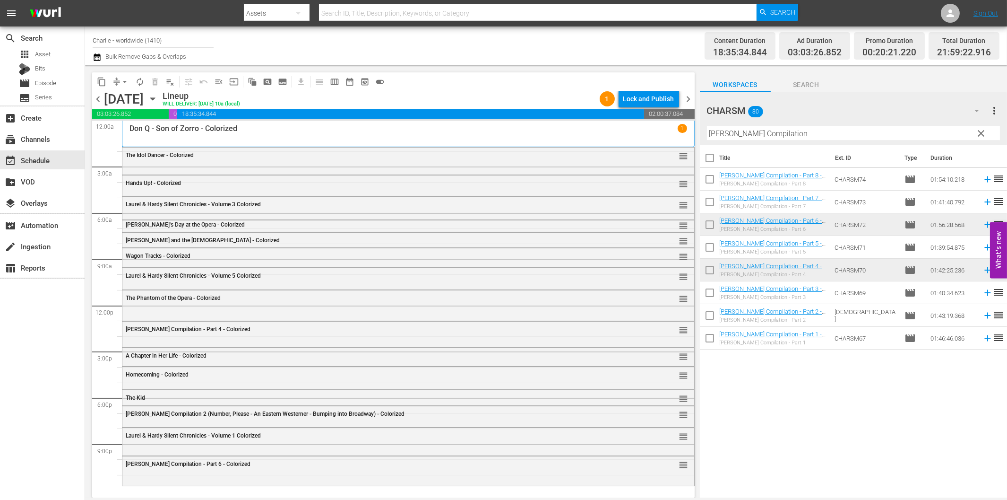
click at [777, 134] on input "[PERSON_NAME] Compilation" at bounding box center [853, 133] width 293 height 15
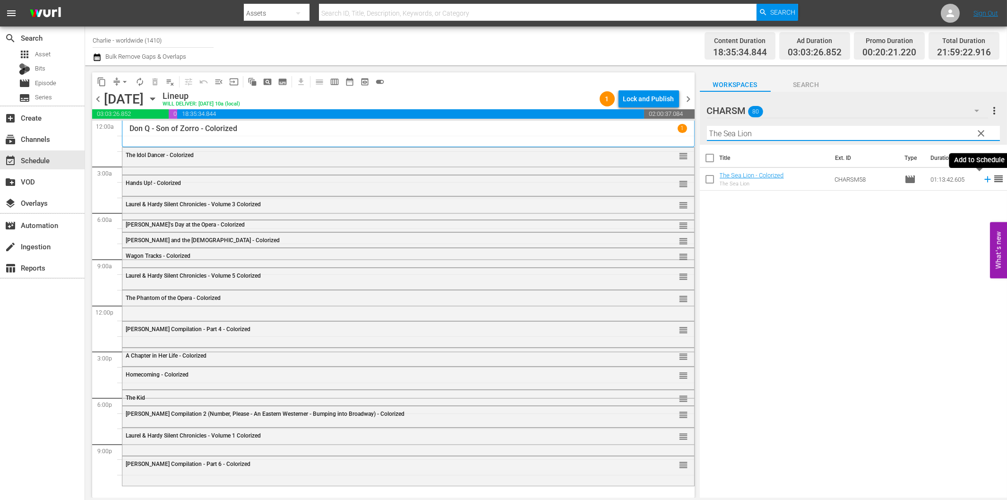
type input "The Sea Lion"
drag, startPoint x: 980, startPoint y: 179, endPoint x: 927, endPoint y: 186, distance: 53.4
click at [984, 179] on icon at bounding box center [987, 179] width 6 height 6
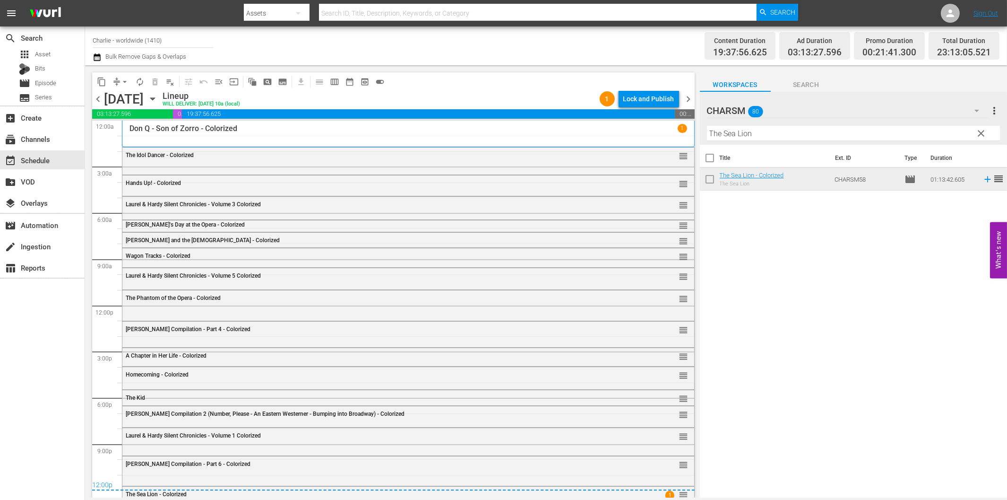
drag, startPoint x: 559, startPoint y: 63, endPoint x: 565, endPoint y: 65, distance: 6.1
click at [559, 63] on div "Channel Title Charlie - worldwide (1410) Bulk Remove Gaps & Overlaps Content Du…" at bounding box center [546, 45] width 922 height 39
click at [645, 98] on div "Lock and Publish" at bounding box center [648, 98] width 51 height 17
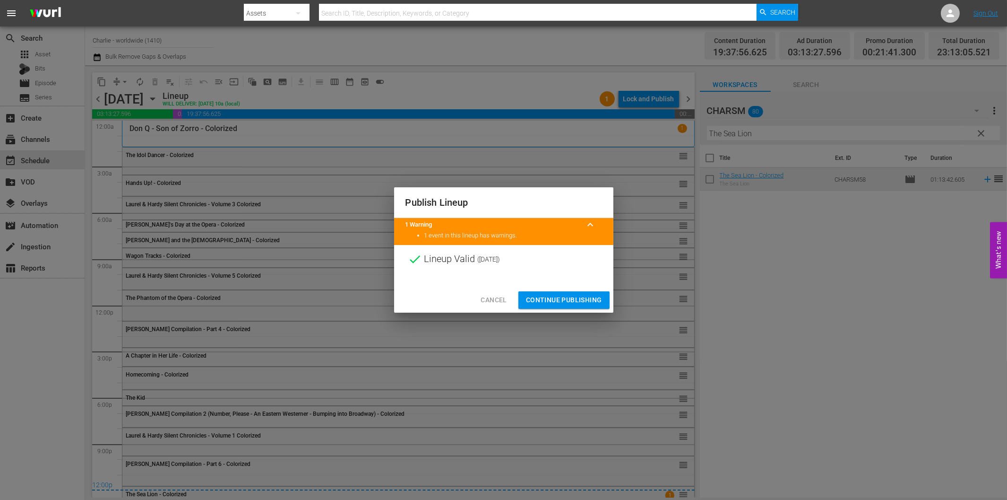
click at [578, 301] on span "Continue Publishing" at bounding box center [564, 300] width 76 height 12
